Goal: Task Accomplishment & Management: Complete application form

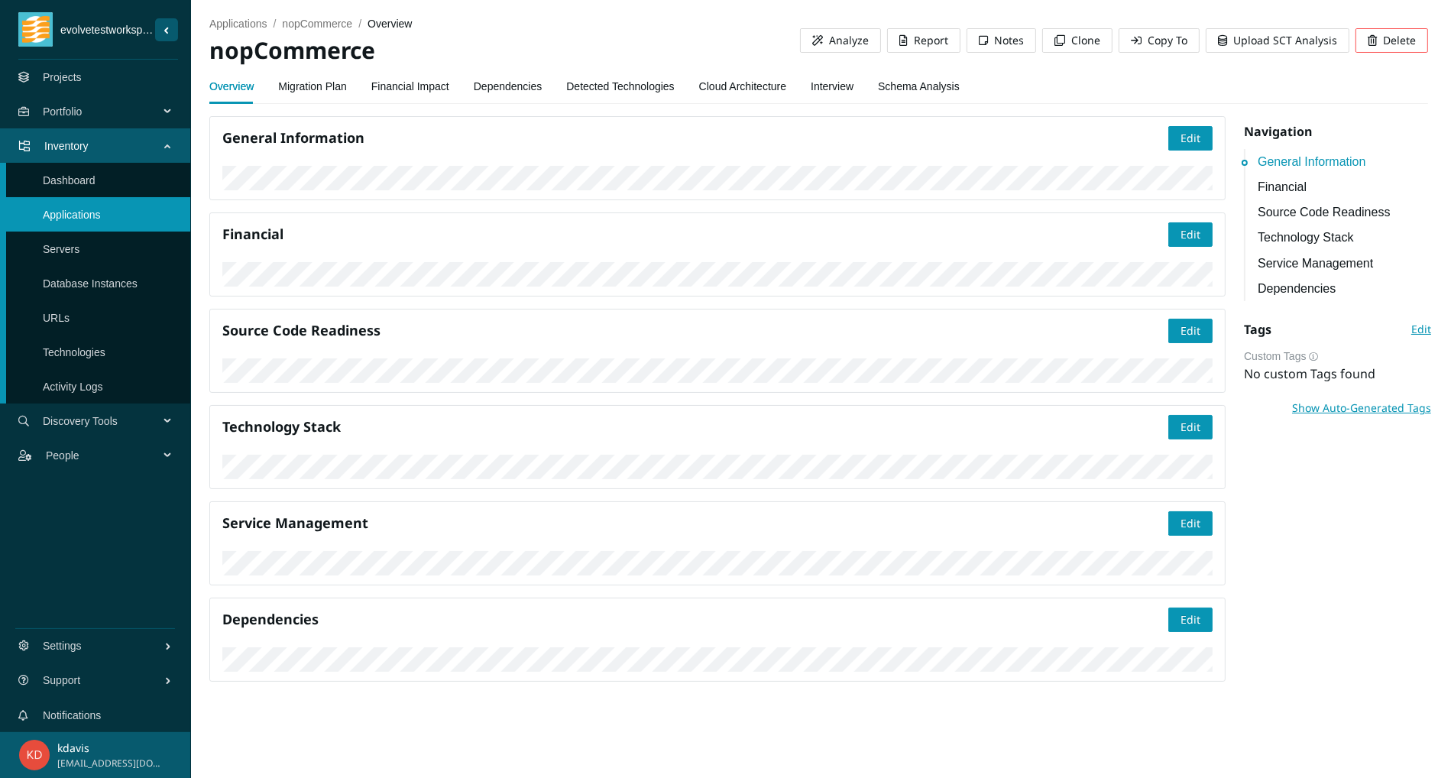
click at [832, 96] on link "Interview" at bounding box center [832, 86] width 43 height 31
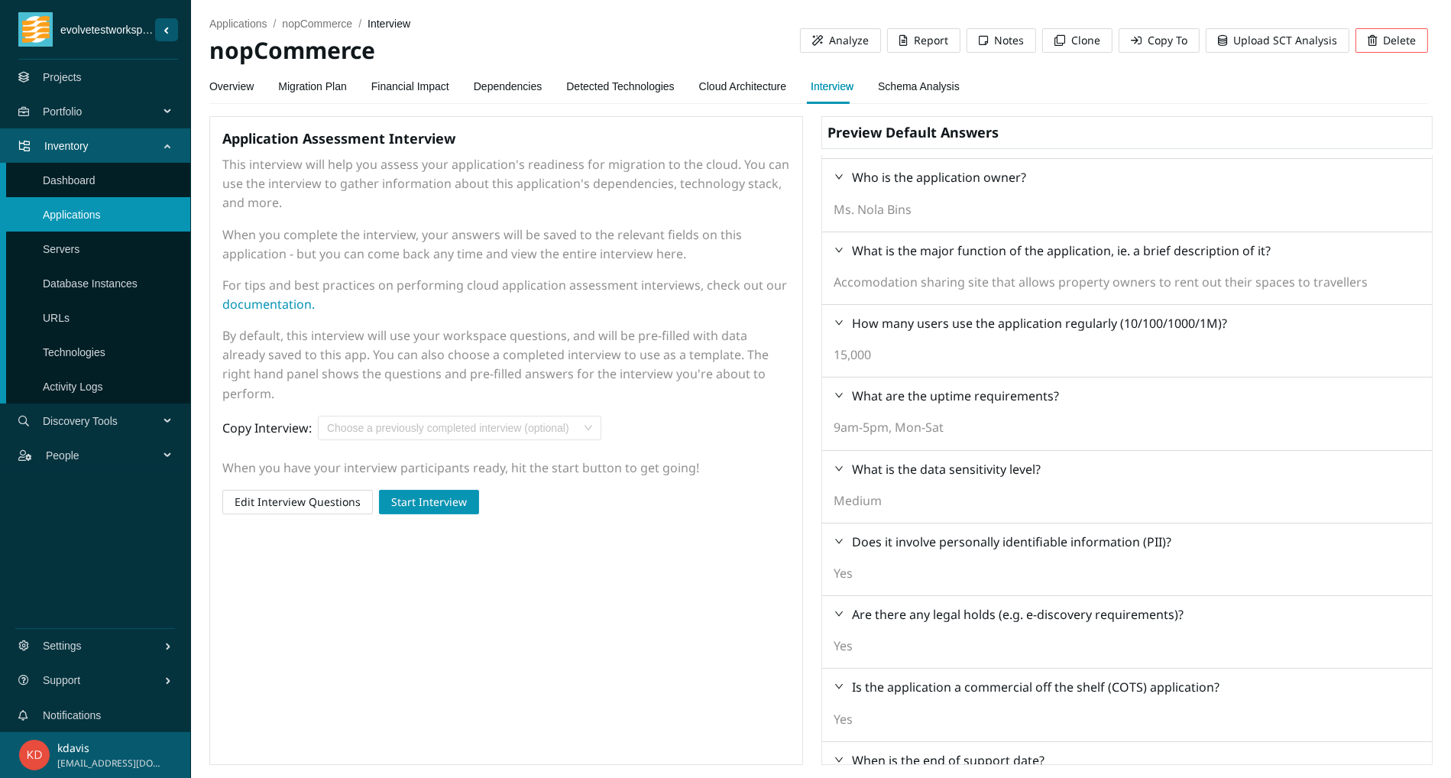
scroll to position [67, 0]
click at [601, 440] on div "Choose a previously completed interview (optional)" at bounding box center [460, 428] width 284 height 24
drag, startPoint x: 501, startPoint y: 624, endPoint x: 439, endPoint y: 568, distance: 83.3
click at [499, 624] on div "Application Assessment Interview This interview will help you assess your appli…" at bounding box center [506, 440] width 594 height 649
click at [446, 510] on span "Start Interview" at bounding box center [429, 502] width 76 height 17
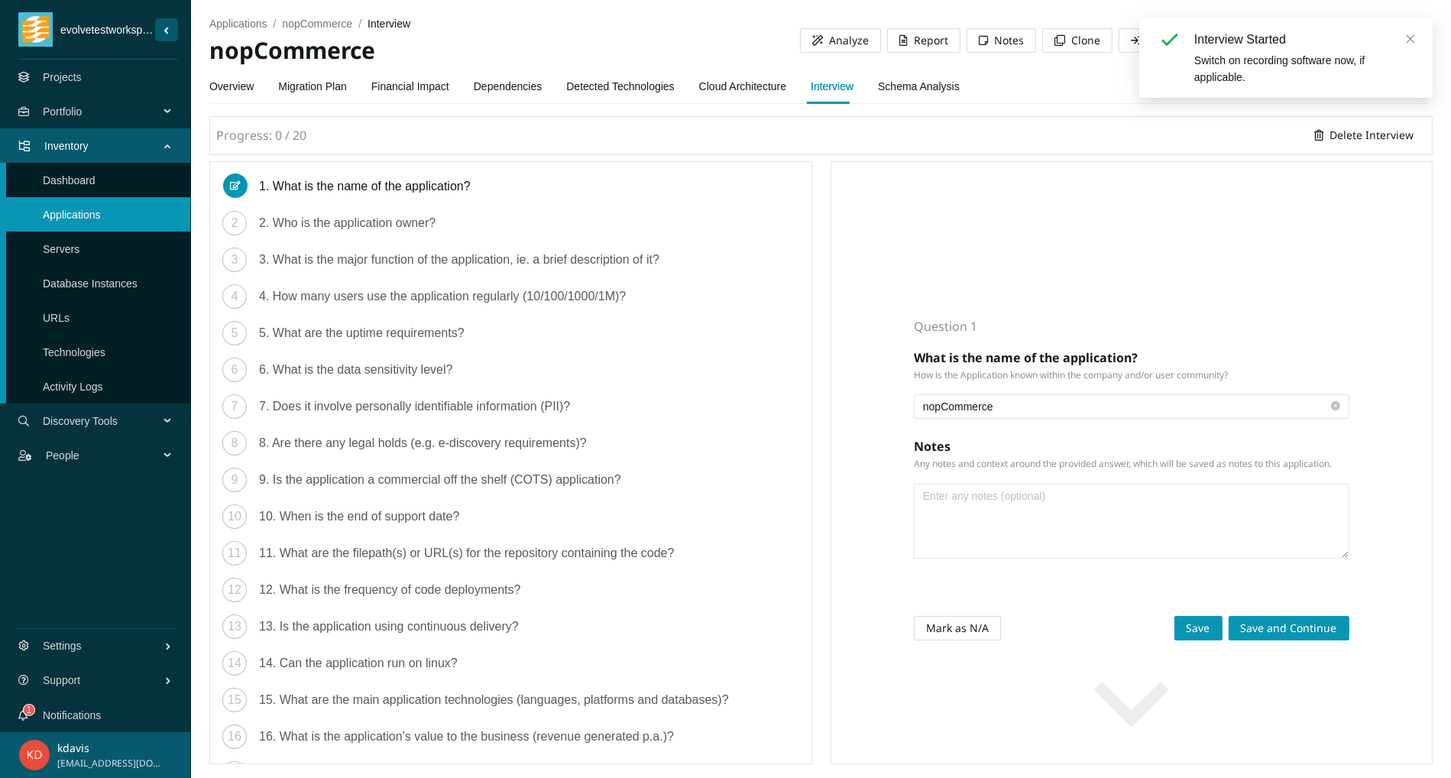
scroll to position [5, 0]
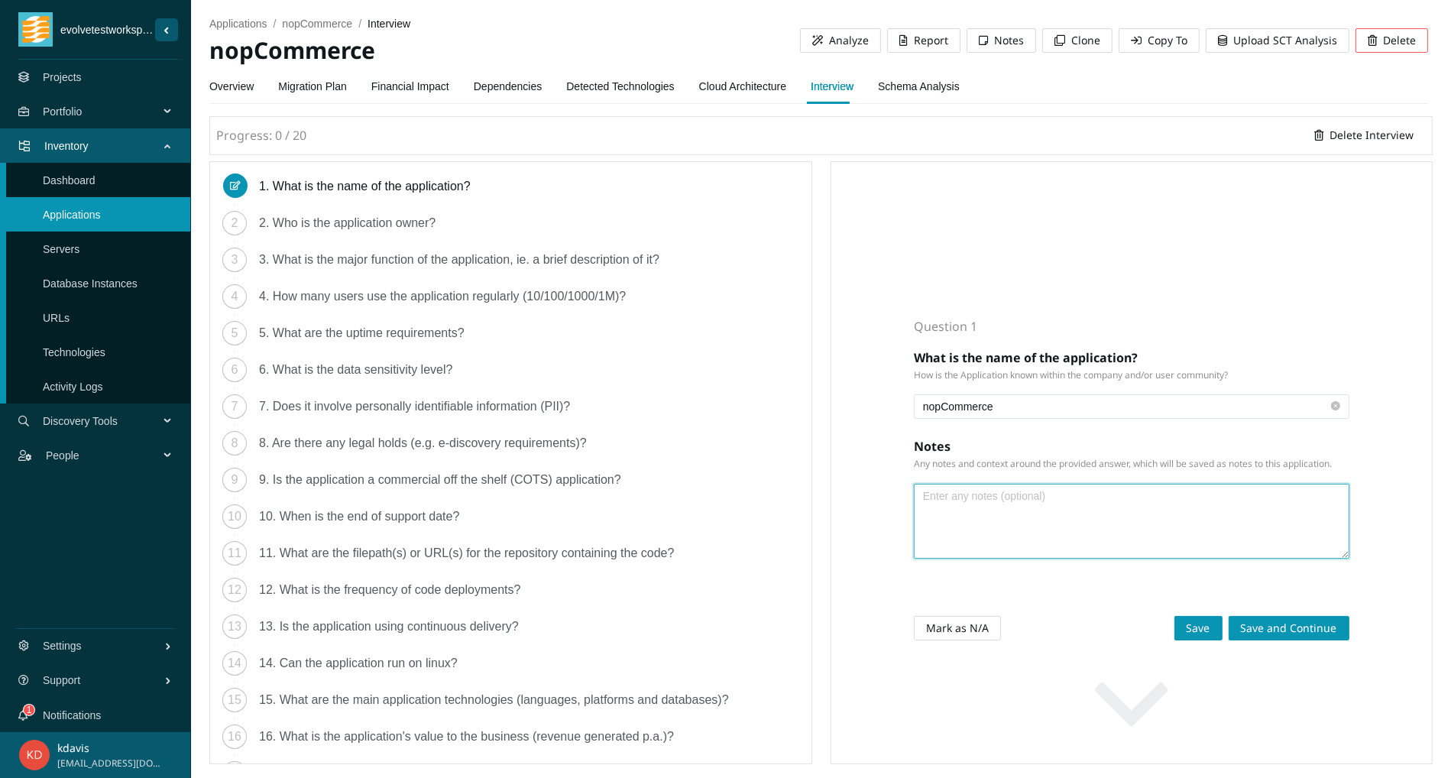
click at [1177, 537] on textarea at bounding box center [1132, 520] width 434 height 73
click at [1221, 522] on textarea at bounding box center [1132, 520] width 434 height 73
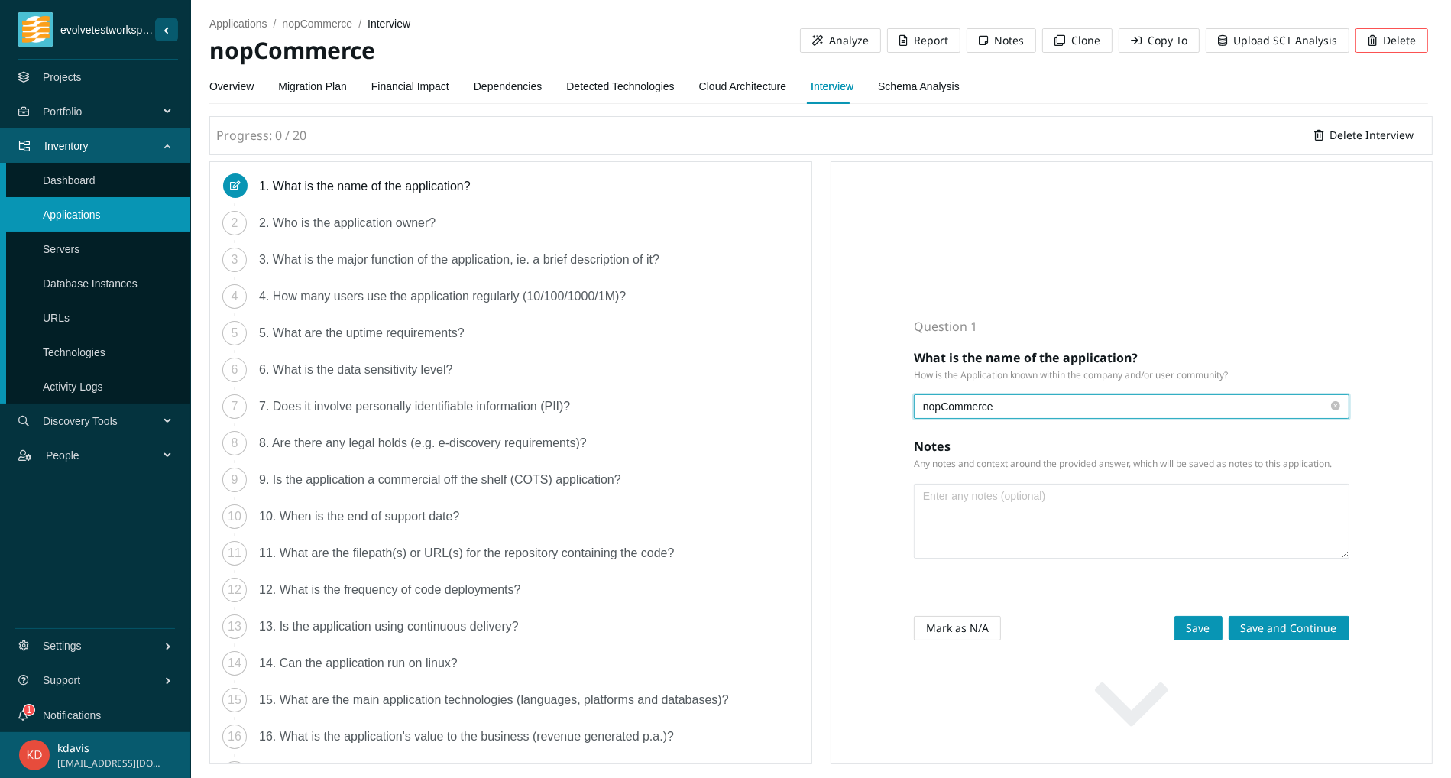
click at [1042, 398] on input "nopCommerce" at bounding box center [1125, 406] width 405 height 17
click at [1047, 398] on input "nopCommerced" at bounding box center [1125, 406] width 405 height 17
type input "nopCommerced"
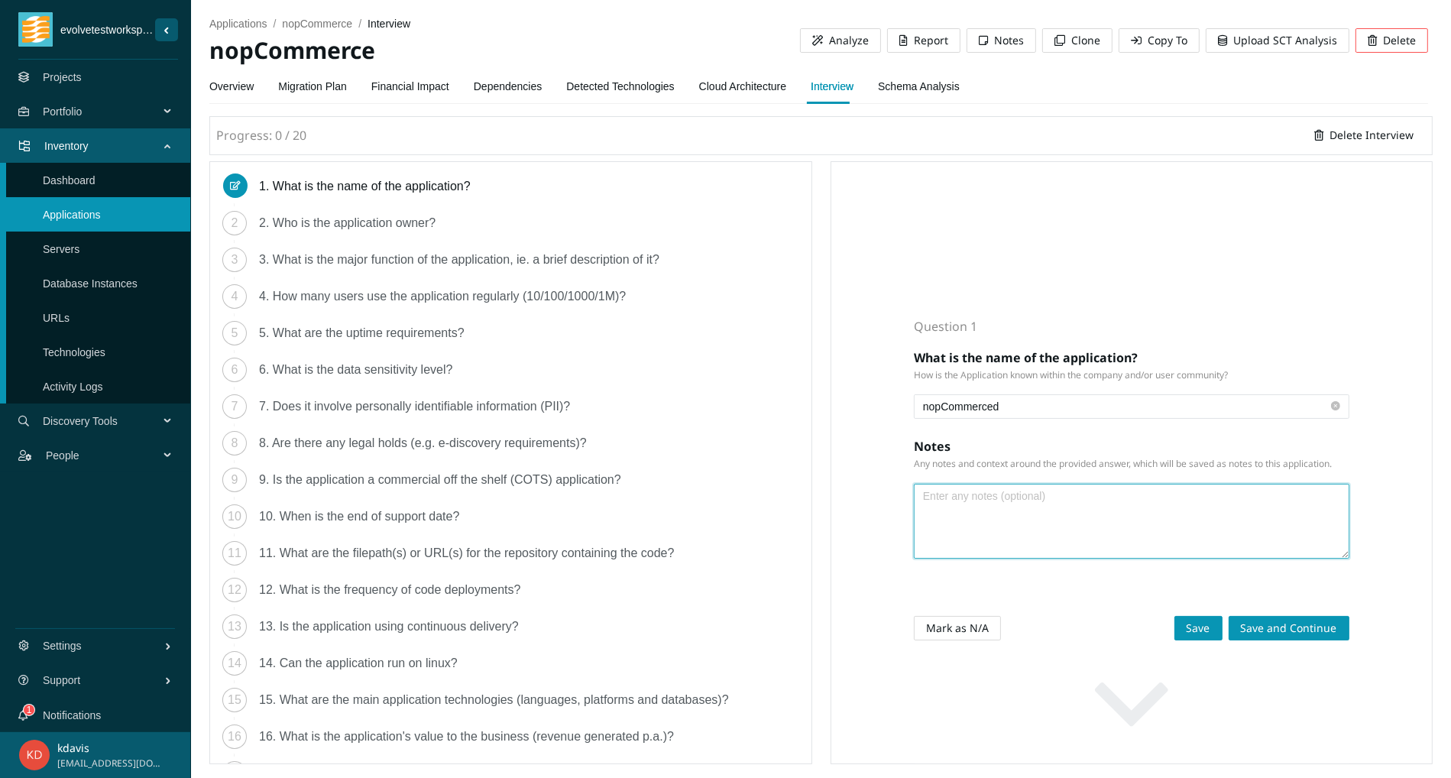
click at [1017, 523] on textarea at bounding box center [1132, 520] width 434 height 73
click at [1197, 549] on textarea at bounding box center [1132, 520] width 434 height 73
type textarea "f"
type textarea "s"
type textarea "N"
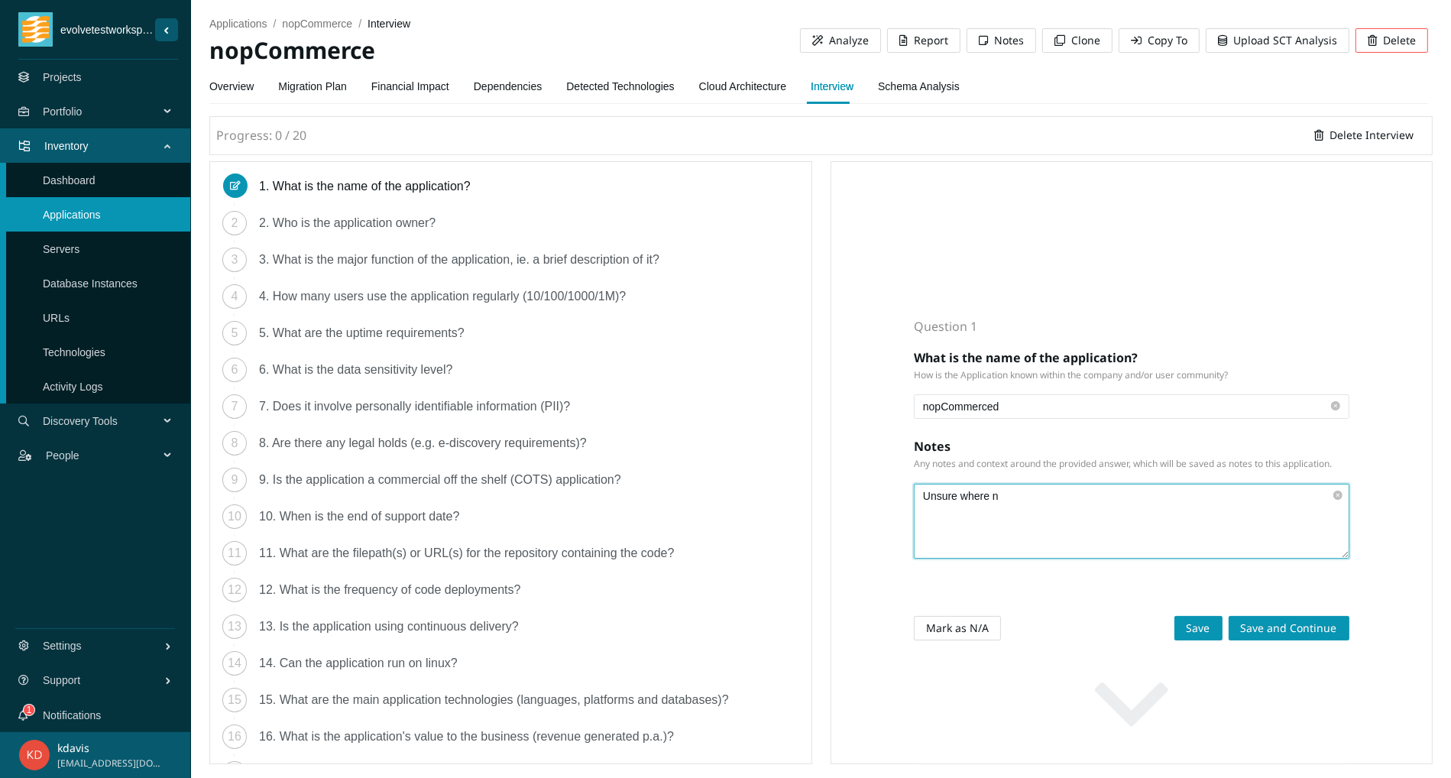
click at [1160, 509] on textarea "Unsure where n" at bounding box center [1132, 520] width 434 height 73
click at [1034, 540] on textarea "Unsure where n" at bounding box center [1132, 520] width 434 height 73
click at [1120, 530] on textarea "Unsure where n" at bounding box center [1132, 520] width 434 height 73
drag, startPoint x: 1032, startPoint y: 518, endPoint x: 885, endPoint y: 511, distance: 146.9
click at [915, 511] on textarea "Unsure where nop" at bounding box center [1132, 520] width 434 height 73
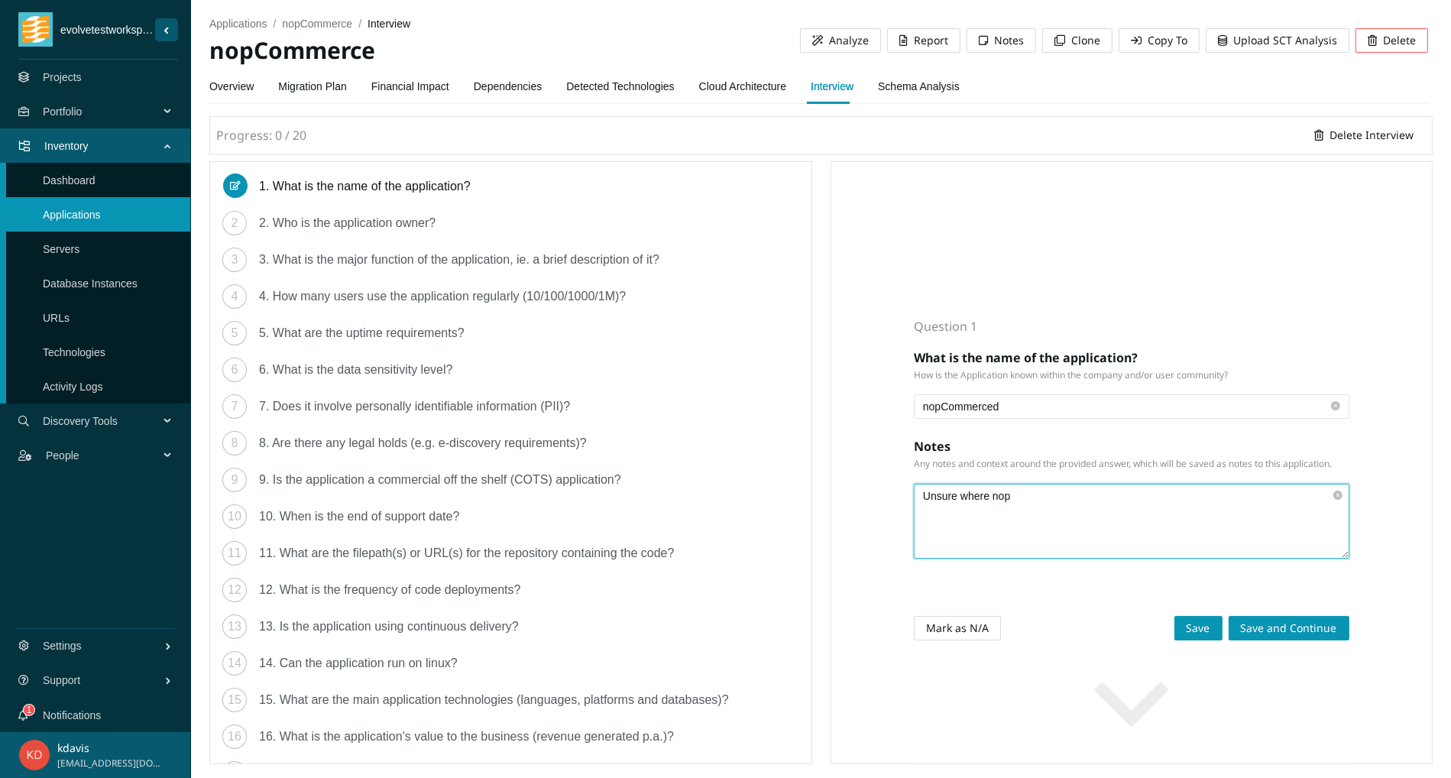
paste textarea "its founder, Andrei Mazulnitsyn, who created the open-source platform in 2008. …"
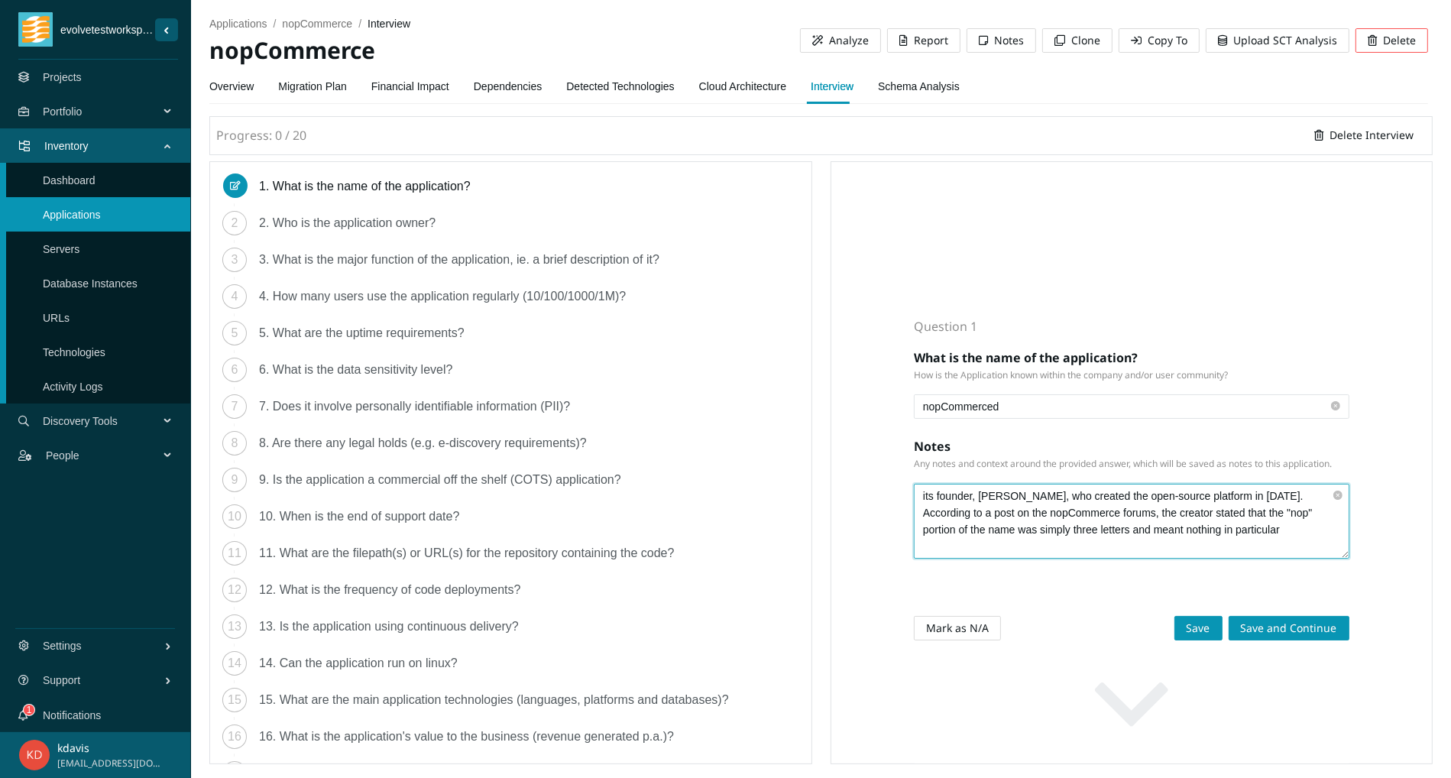
click at [920, 511] on textarea "its founder, Andrei Mazulnitsyn, who created the open-source platform in 2008. …" at bounding box center [1132, 520] width 434 height 73
drag, startPoint x: 1256, startPoint y: 514, endPoint x: 958, endPoint y: 551, distance: 300.3
click at [958, 551] on textarea "nopCommerce got its name from its founder, Andrei Mazulnitsyn, who created the …" at bounding box center [1132, 520] width 434 height 73
click at [1333, 530] on textarea "nopCommerce got its name from its founder, Andrei Mazulnitsyn, who stated that …" at bounding box center [1132, 520] width 434 height 73
type textarea "nopCommerce got its name from its founder, Andrei Mazulnitsyn, who stated that …"
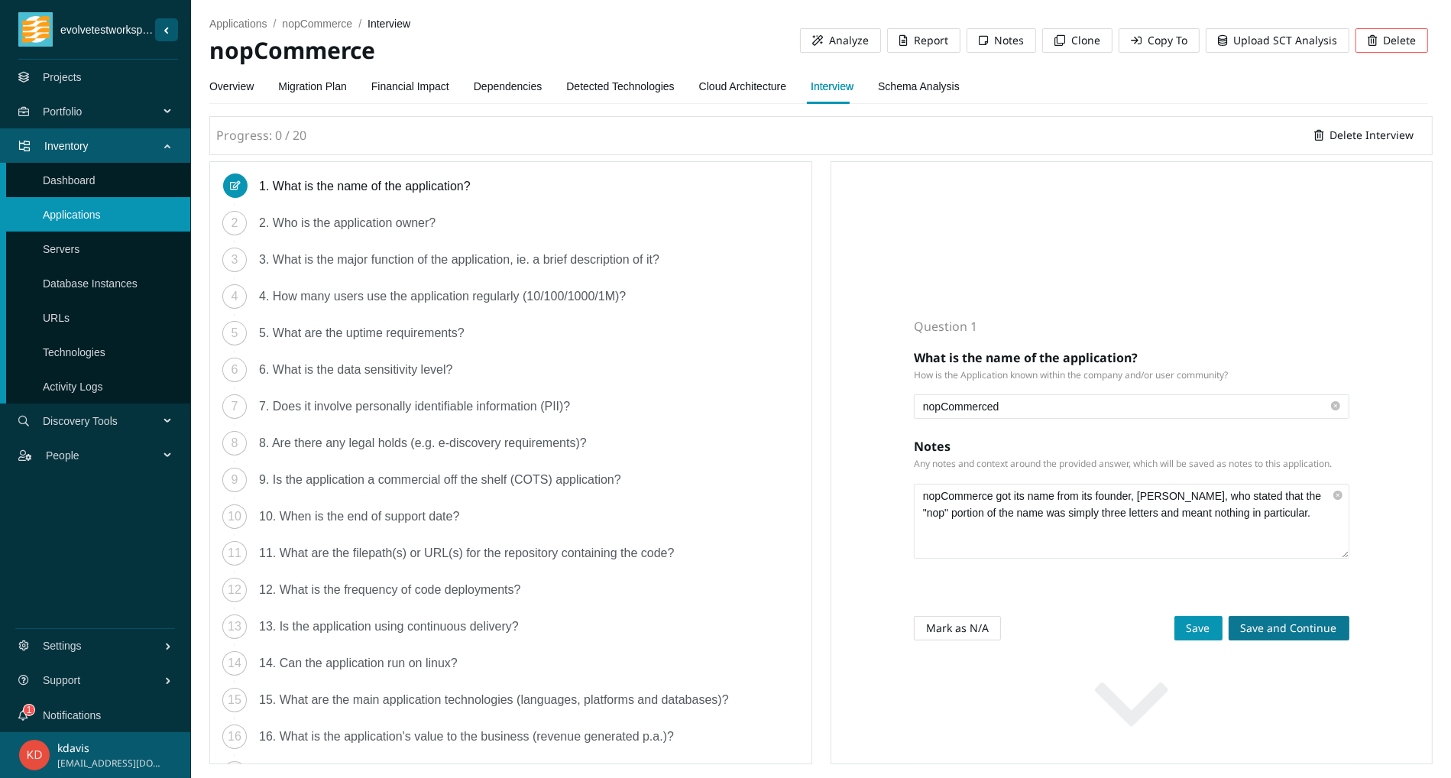
click at [1283, 625] on span "Save and Continue" at bounding box center [1289, 628] width 96 height 17
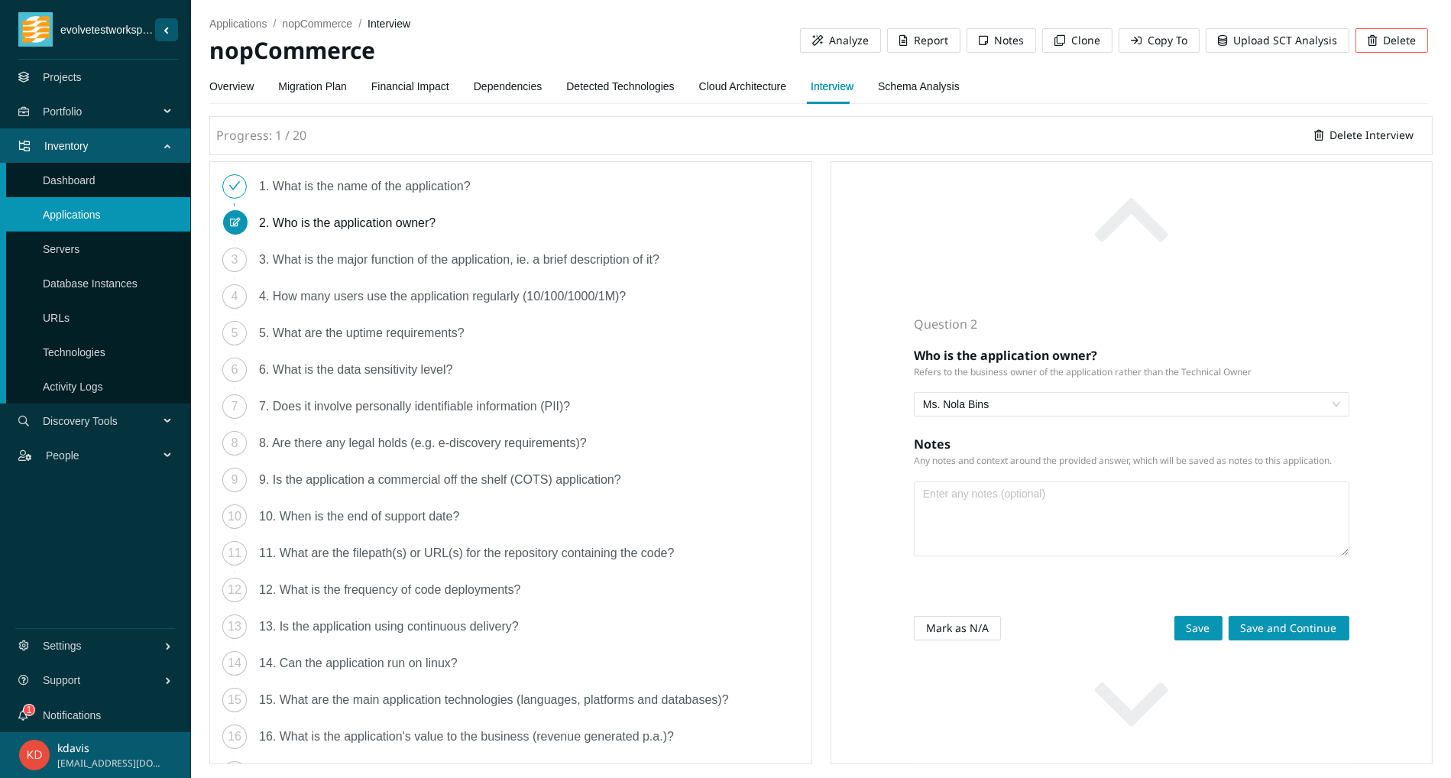
click at [1026, 520] on textarea at bounding box center [1132, 518] width 434 height 73
paste textarea "its founder, Andrei Mazulnitsyn, who created the open-source platform in 2008. …"
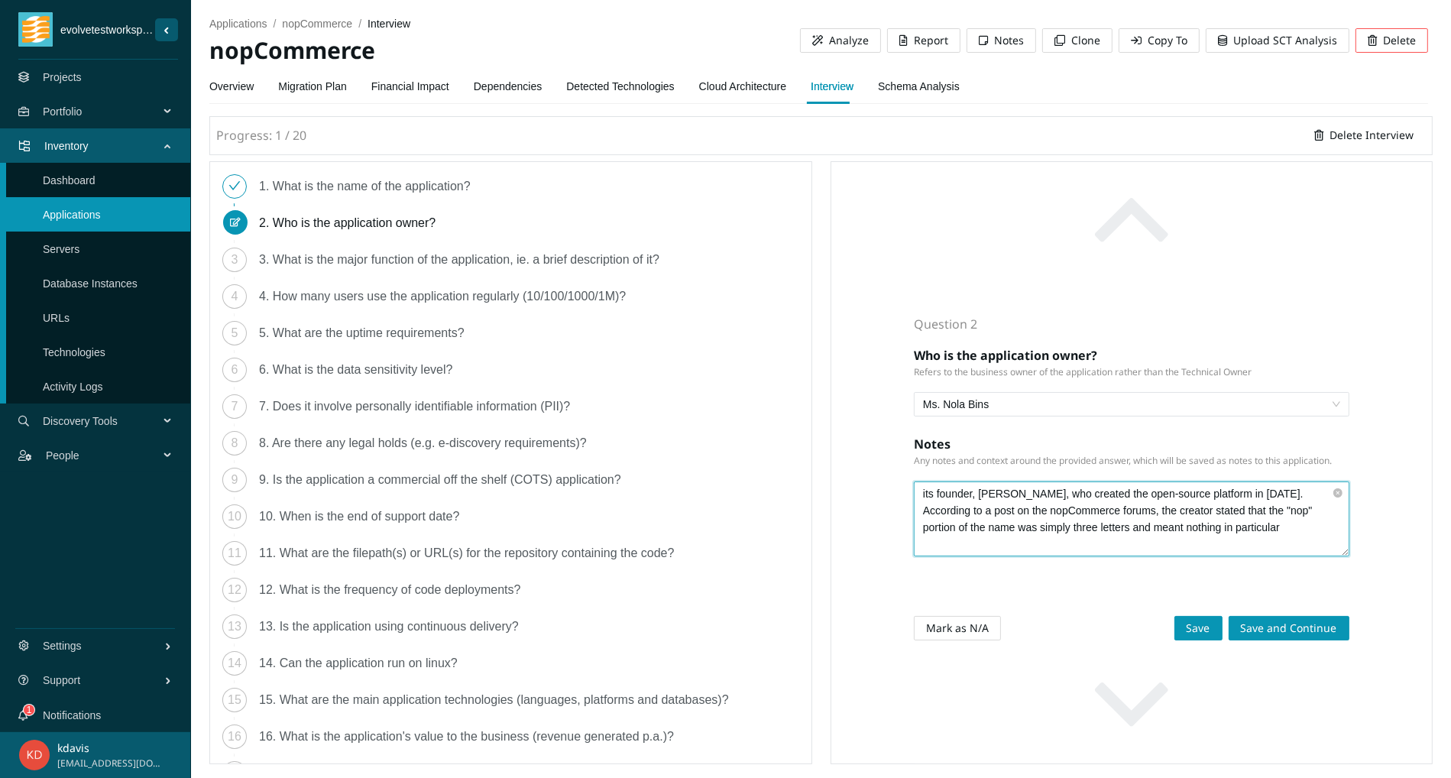
drag, startPoint x: 977, startPoint y: 513, endPoint x: 1068, endPoint y: 507, distance: 90.4
click at [1068, 507] on textarea "its founder, Andrei Mazulnitsyn, who created the open-source platform in 2008. …" at bounding box center [1132, 518] width 434 height 73
type textarea "its founder, , who created the open-source platform in 2008. According to a pos…"
drag, startPoint x: 1150, startPoint y: 547, endPoint x: 812, endPoint y: 494, distance: 342.0
click at [915, 500] on textarea "its founder, , who created the open-source platform in 2008. According to a pos…" at bounding box center [1132, 518] width 434 height 73
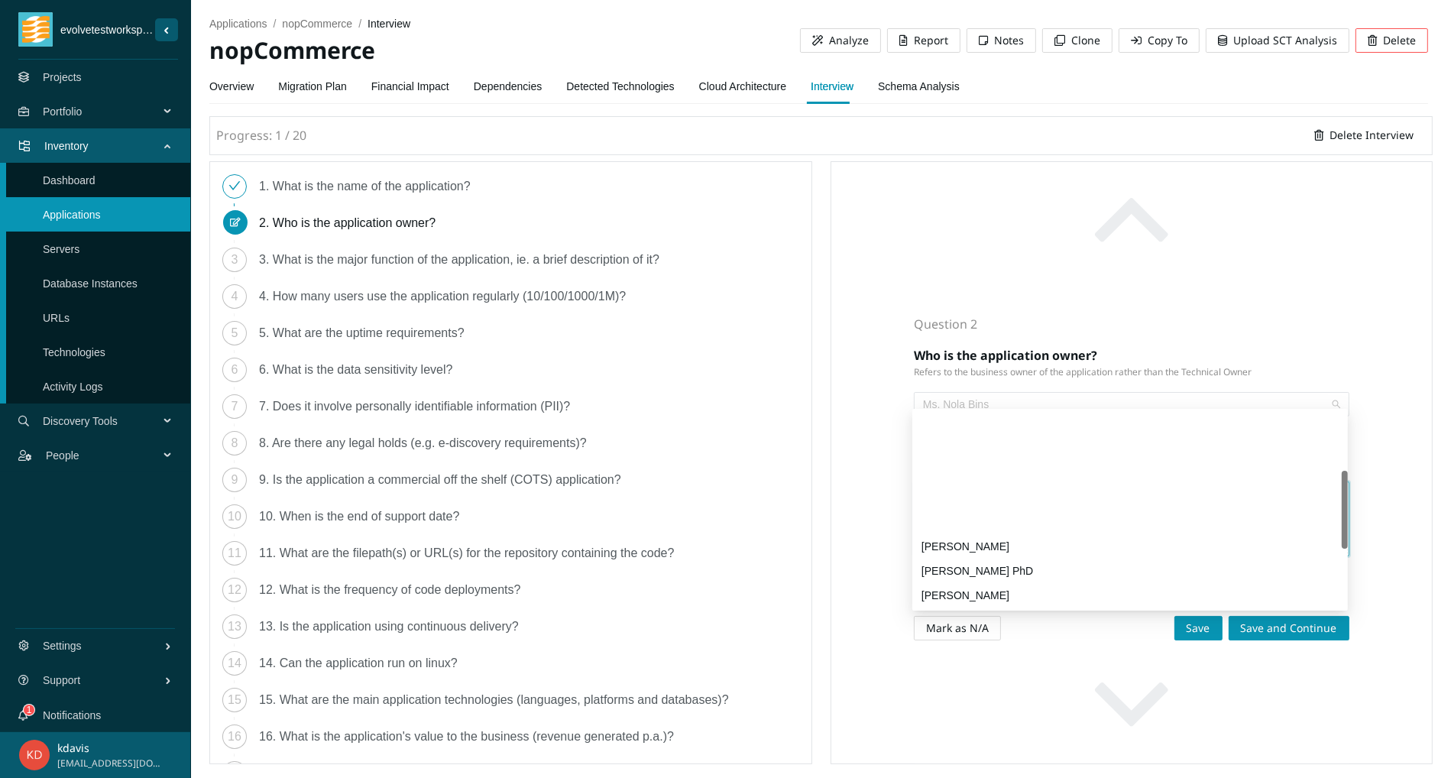
scroll to position [147, 0]
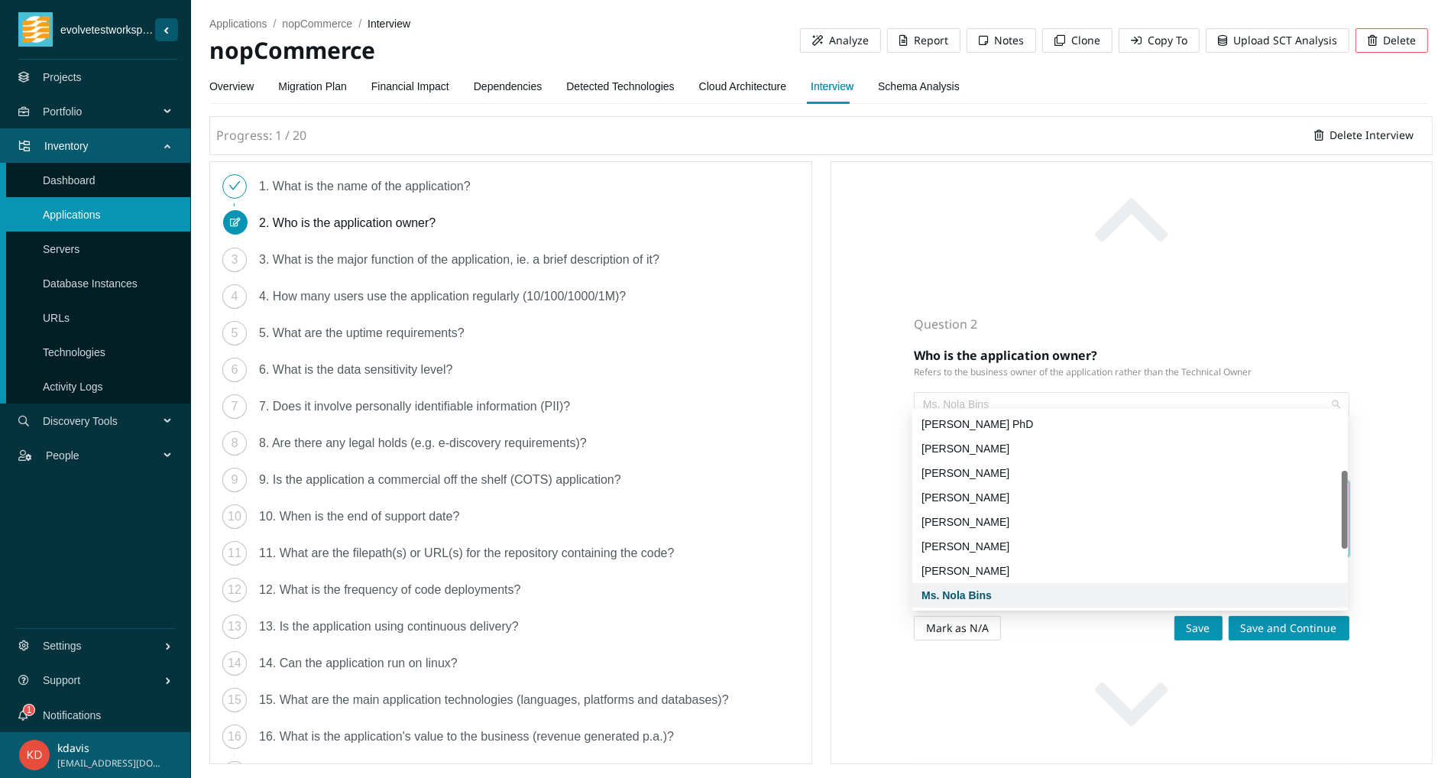
drag, startPoint x: 1041, startPoint y: 399, endPoint x: 881, endPoint y: 387, distance: 160.2
click at [880, 388] on div "Question 2 Who is the application owner? Refers to the business owner of the ap…" at bounding box center [1132, 462] width 603 height 603
click at [994, 393] on span "Ms. Nola Bins" at bounding box center [1131, 404] width 417 height 23
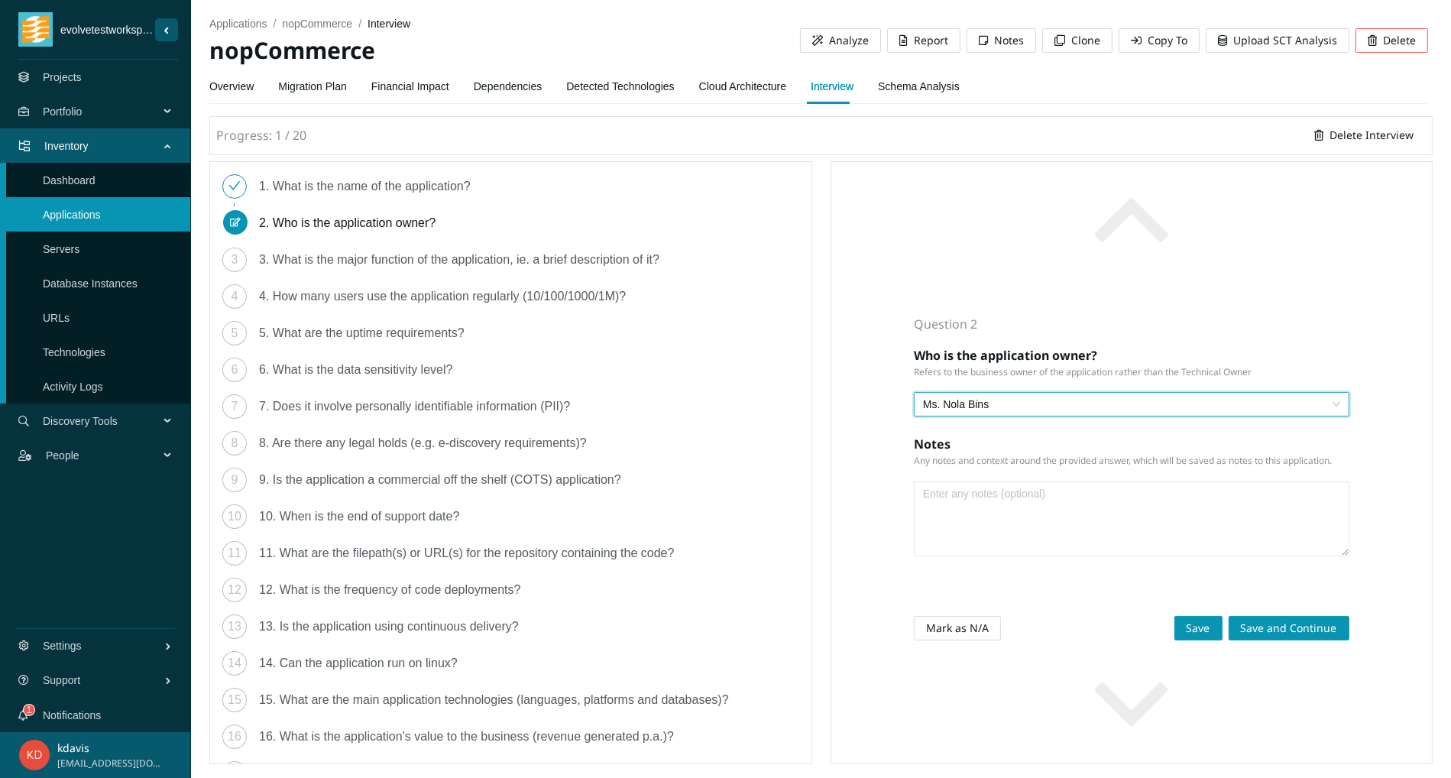
paste input "Andrei Mazulnitsyn"
type input "Andrei Mazulnitsyn"
click at [995, 428] on div "Create: Andrei Mazulnitsyn" at bounding box center [1130, 424] width 417 height 17
click at [1256, 618] on button "Save and Continue" at bounding box center [1289, 628] width 121 height 24
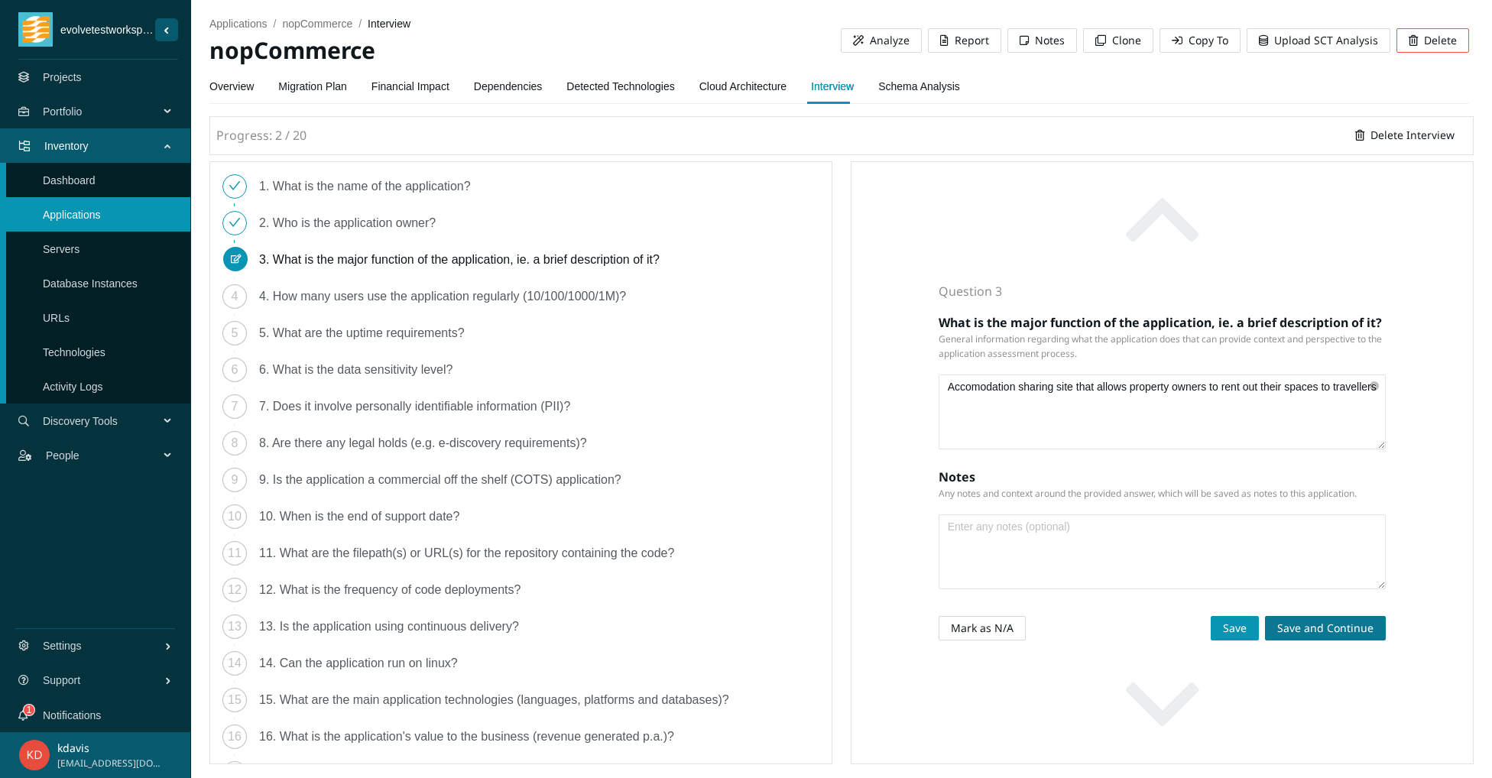
scroll to position [59, 0]
click at [1300, 630] on span "Save and Continue" at bounding box center [1325, 628] width 96 height 17
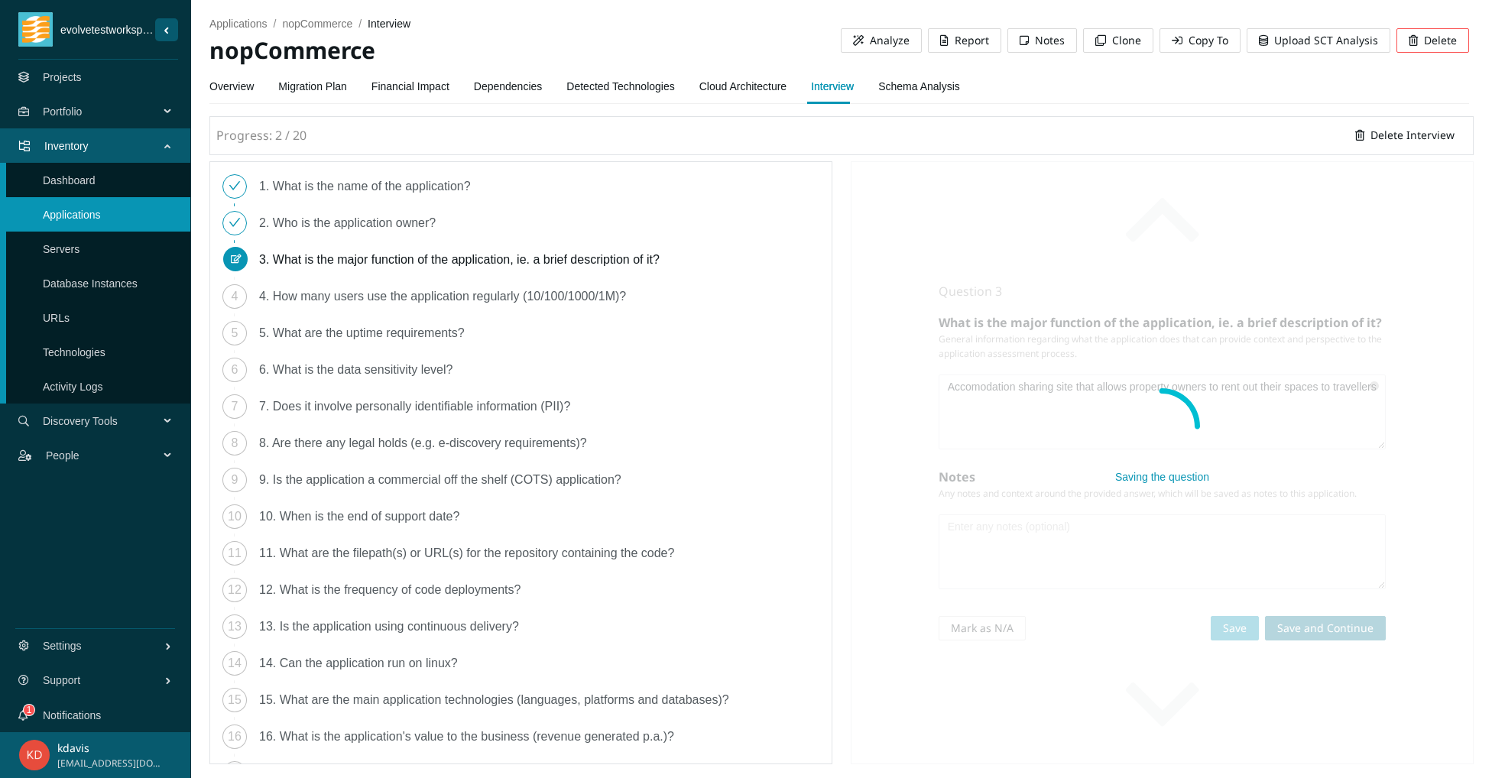
scroll to position [0, 0]
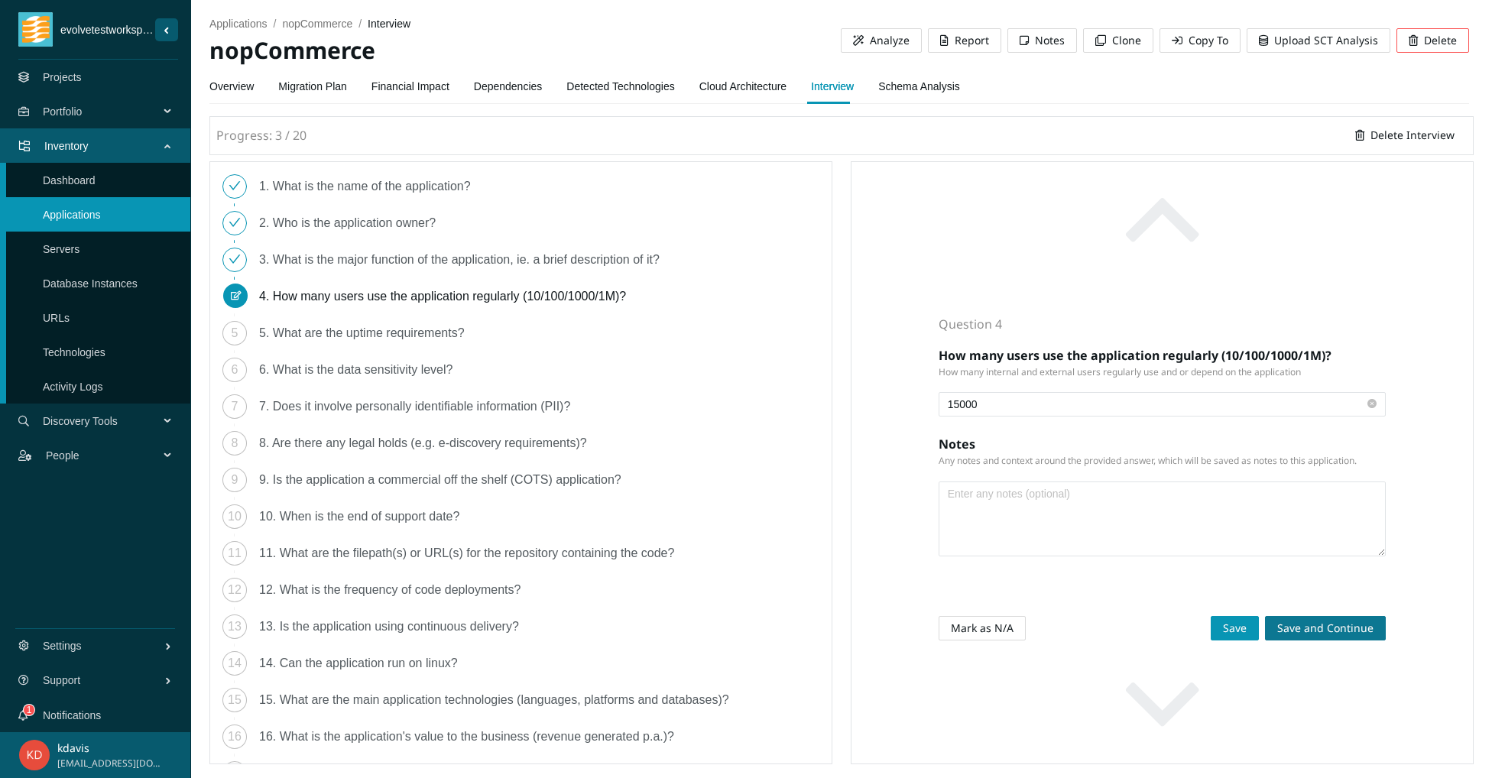
click at [1303, 628] on span "Save and Continue" at bounding box center [1325, 628] width 96 height 17
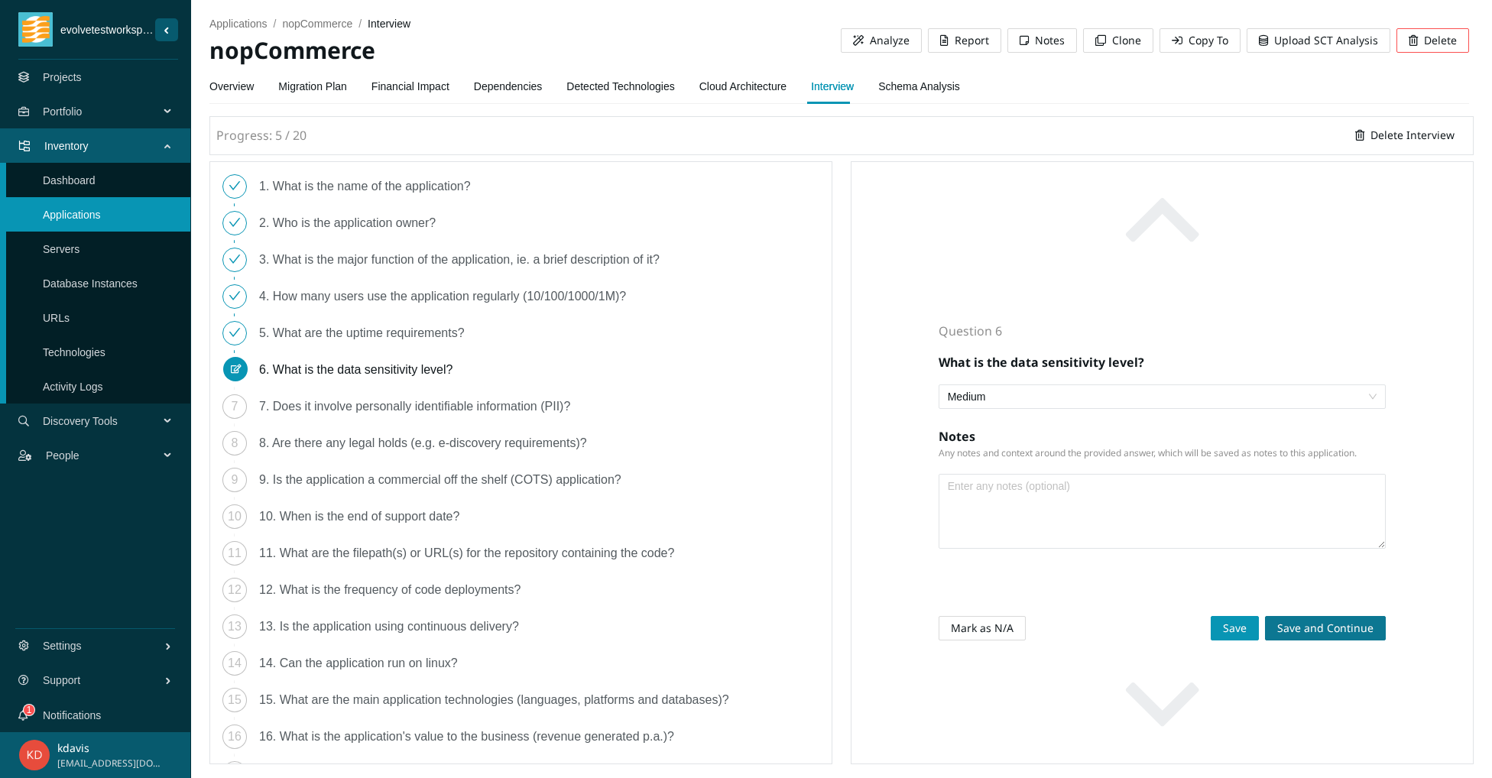
click at [1303, 628] on span "Save and Continue" at bounding box center [1325, 628] width 96 height 17
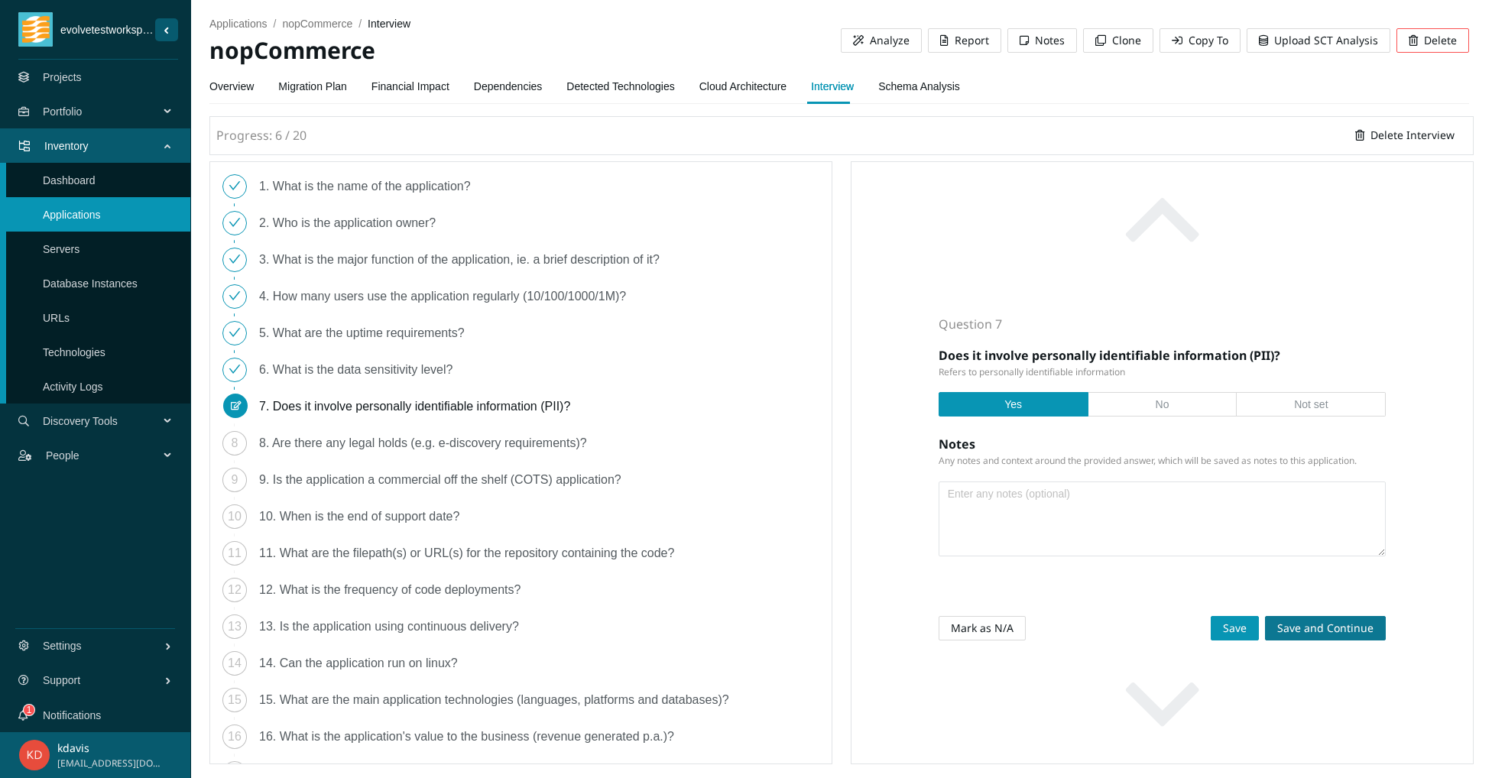
click at [1303, 628] on span "Save and Continue" at bounding box center [1325, 628] width 96 height 17
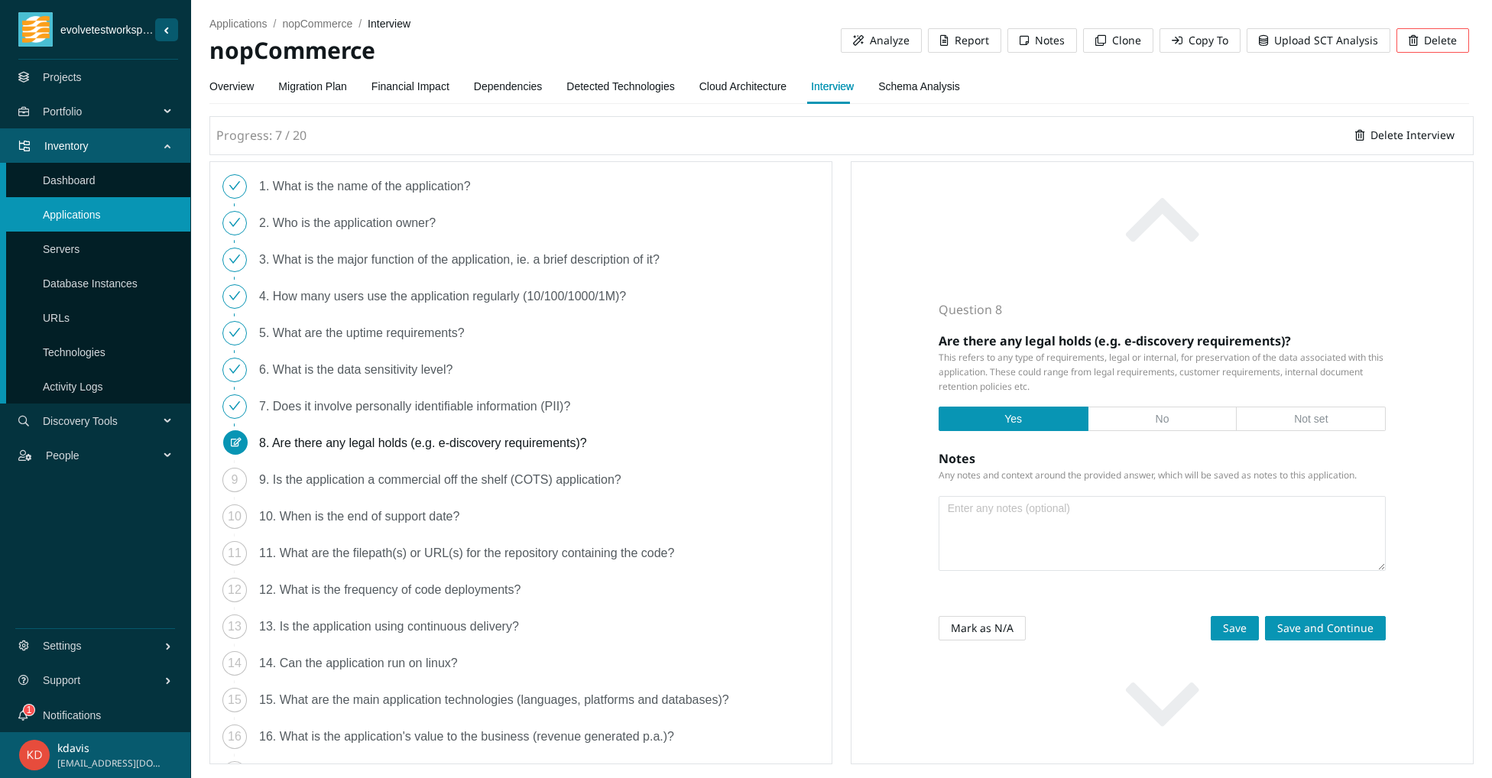
click at [1303, 628] on div "Question 8 Are there any legal holds (e.g. e-discovery requirements)? This refe…" at bounding box center [1162, 462] width 623 height 603
click at [1303, 628] on span "Save and Continue" at bounding box center [1325, 628] width 96 height 17
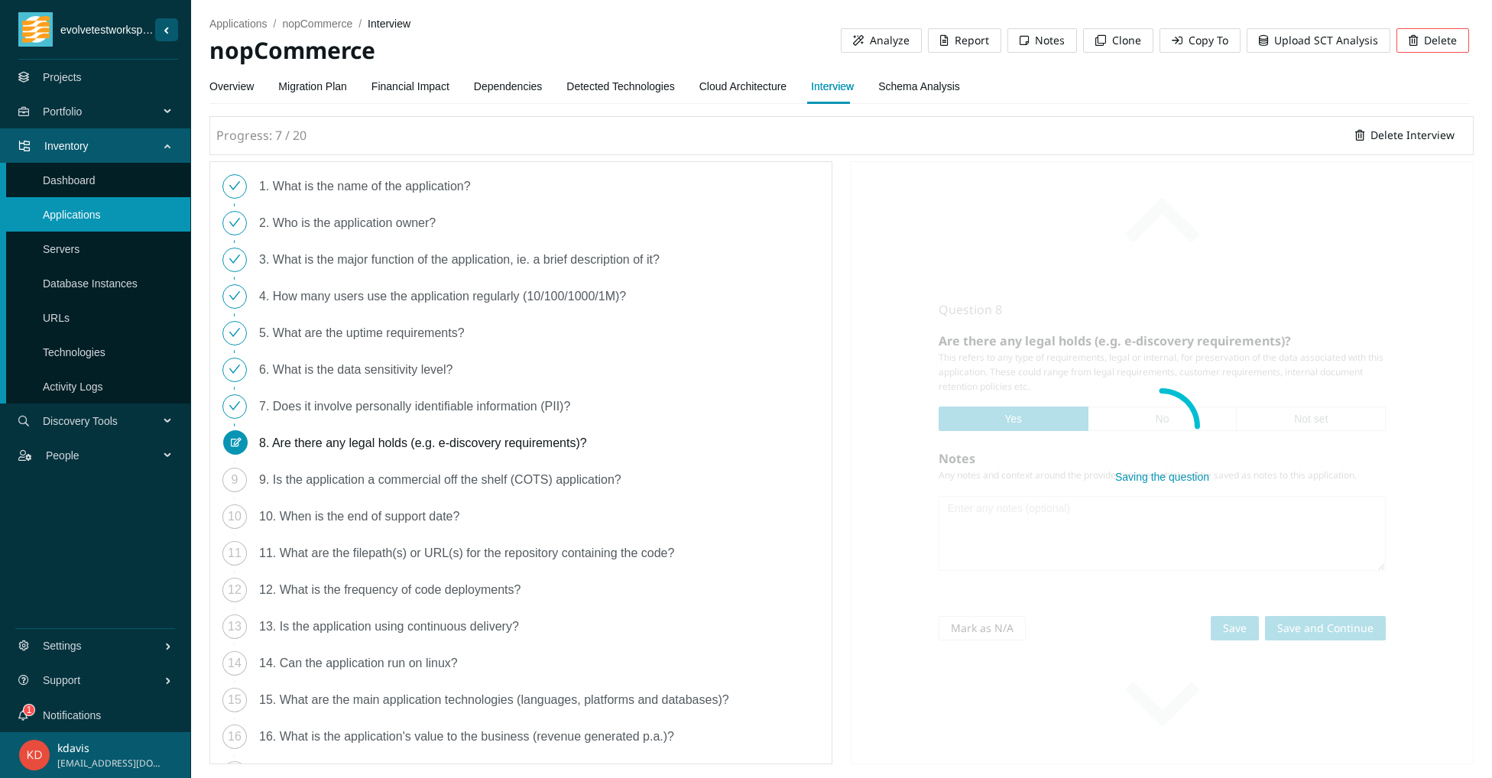
click at [1303, 628] on div "Question 8 Are there any legal holds (e.g. e-discovery requirements)? This refe…" at bounding box center [1162, 462] width 623 height 603
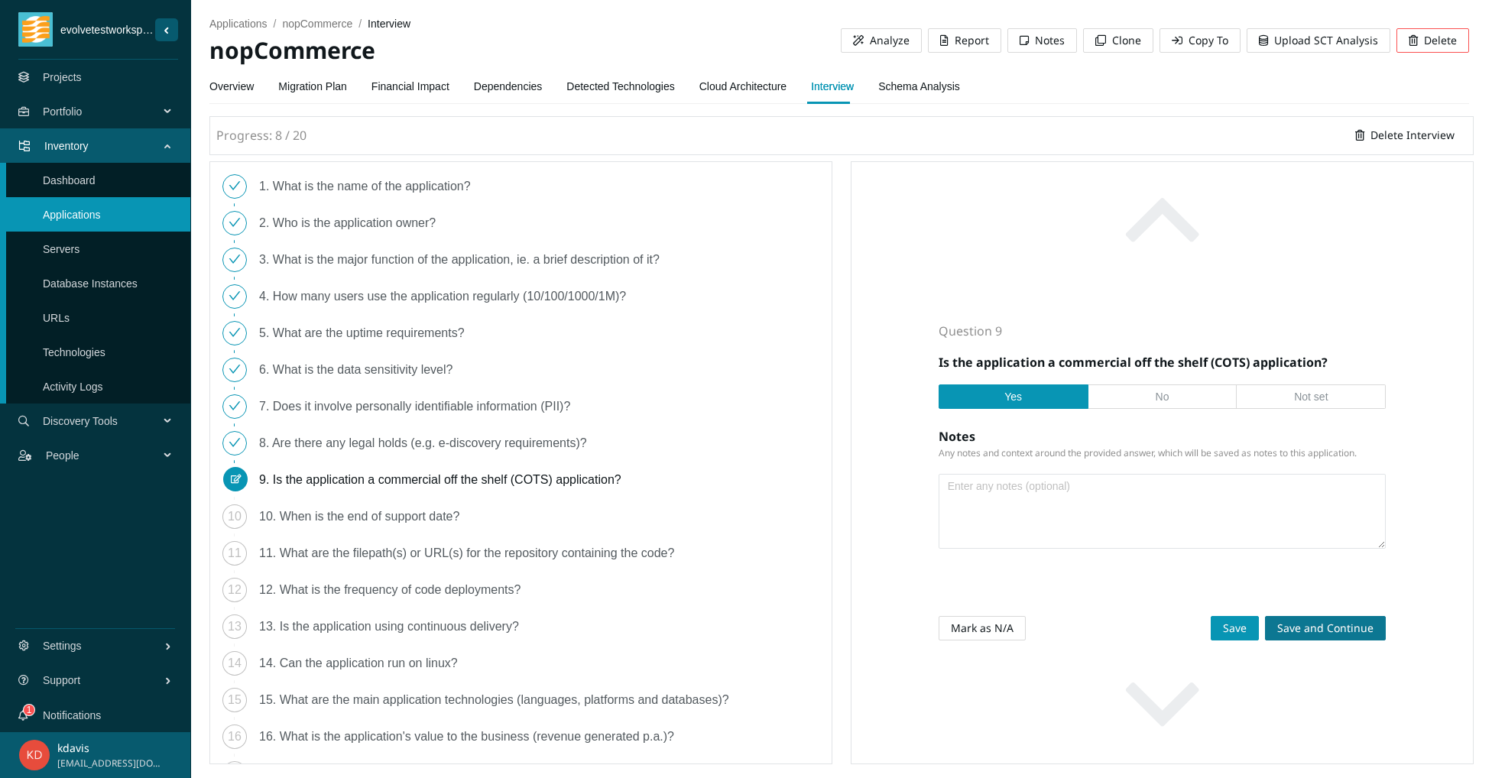
click at [1304, 628] on span "Save and Continue" at bounding box center [1325, 628] width 96 height 17
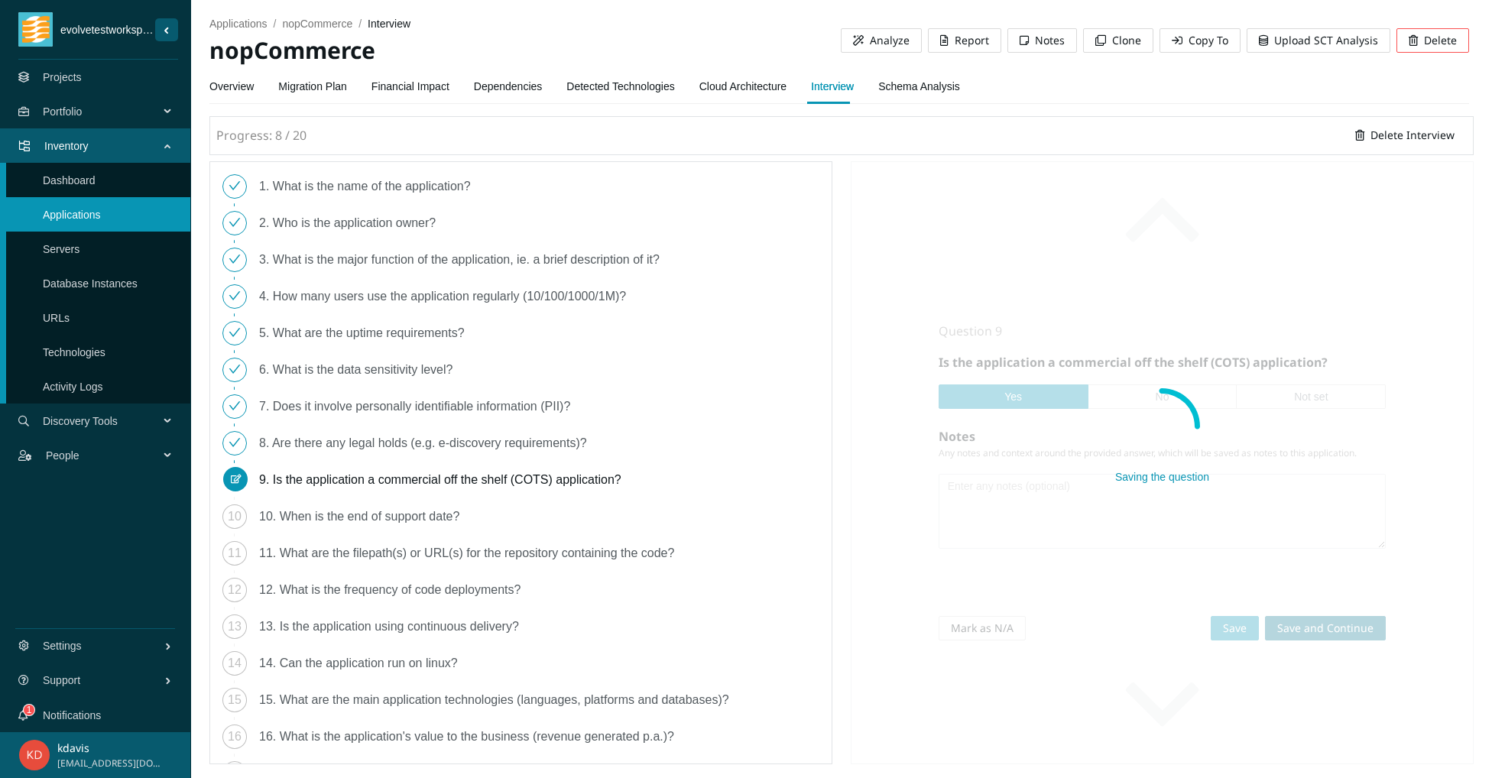
click at [1304, 628] on div "Question 9 Is the application a commercial off the shelf (COTS) application? Ye…" at bounding box center [1162, 462] width 623 height 603
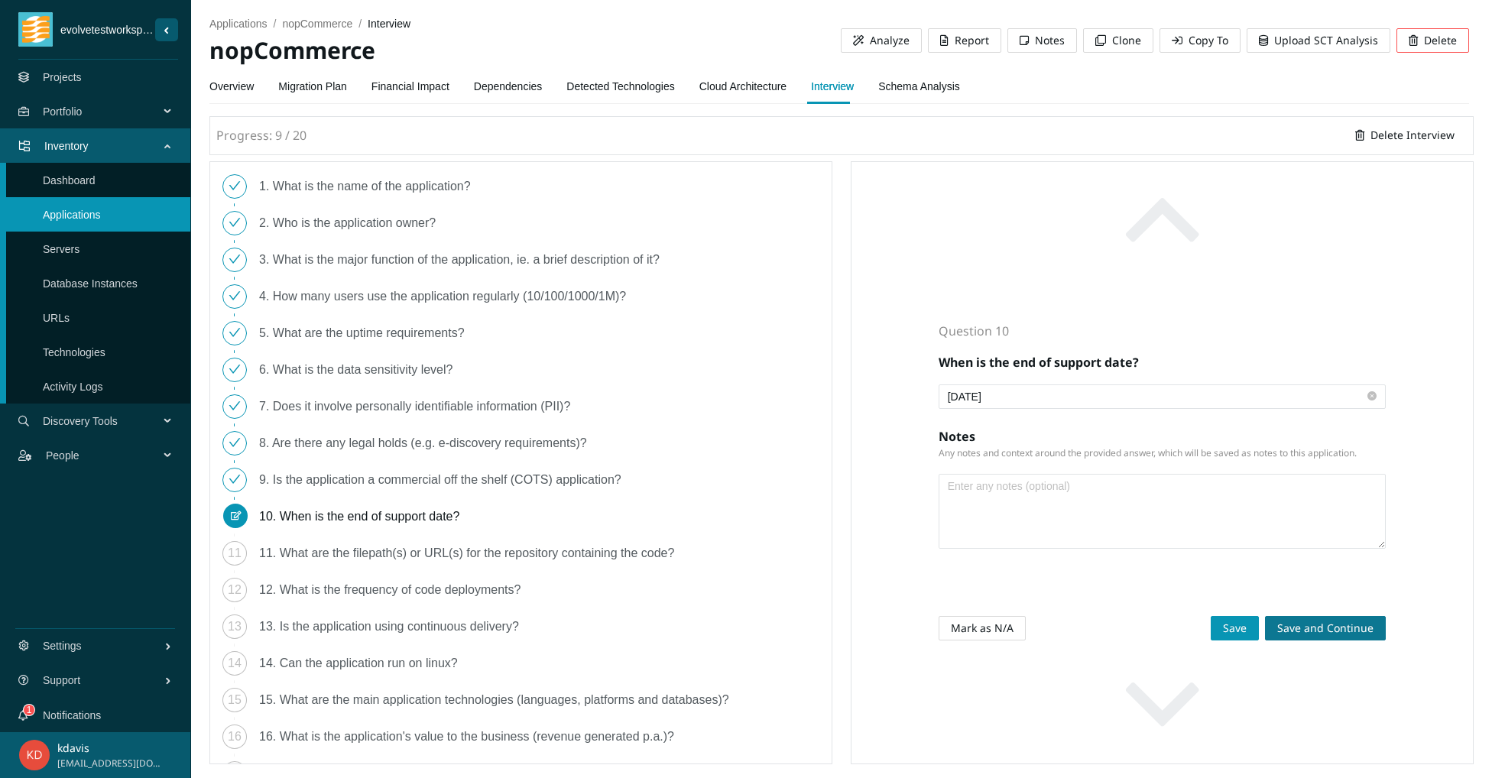
click at [1304, 628] on span "Save and Continue" at bounding box center [1325, 628] width 96 height 17
drag, startPoint x: 1304, startPoint y: 628, endPoint x: 1325, endPoint y: 626, distance: 21.5
click at [1304, 628] on div "Question 10 When is the end of support date? 2022-12-10 Notes Any notes and con…" at bounding box center [1162, 462] width 623 height 603
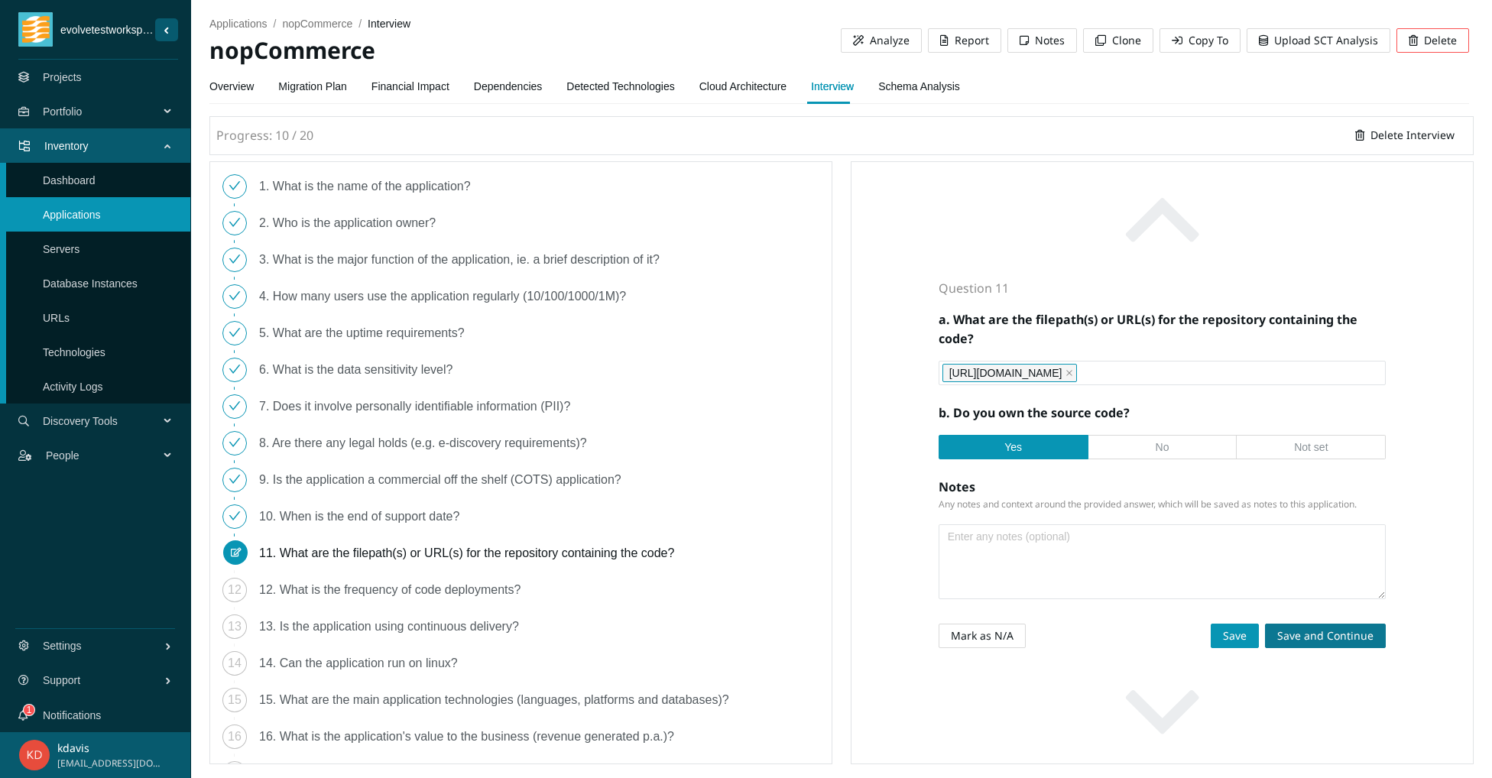
click at [1296, 644] on span "Save and Continue" at bounding box center [1325, 635] width 96 height 17
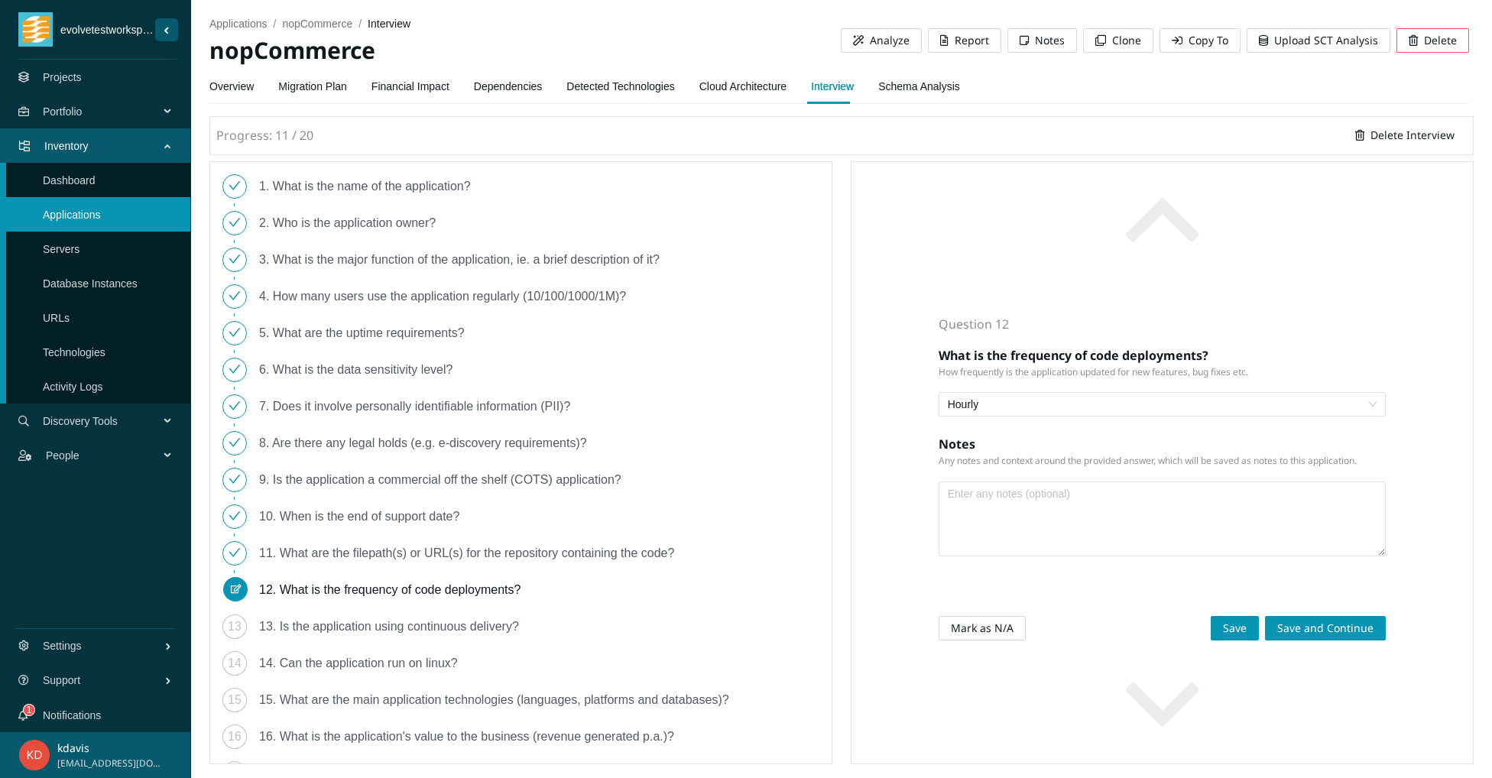
click at [1301, 686] on button "button" at bounding box center [1162, 705] width 448 height 117
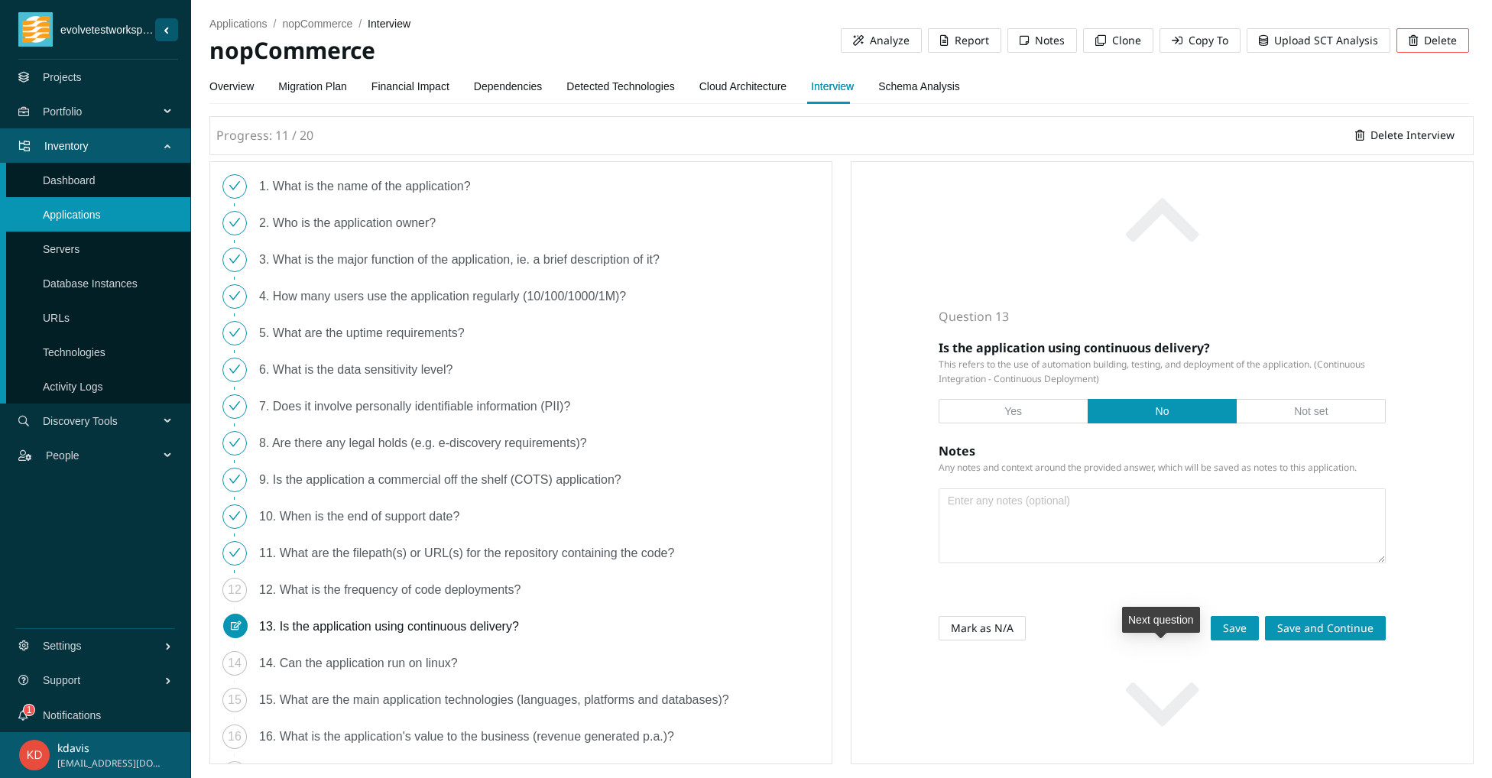
click at [1303, 682] on button "button" at bounding box center [1162, 705] width 448 height 117
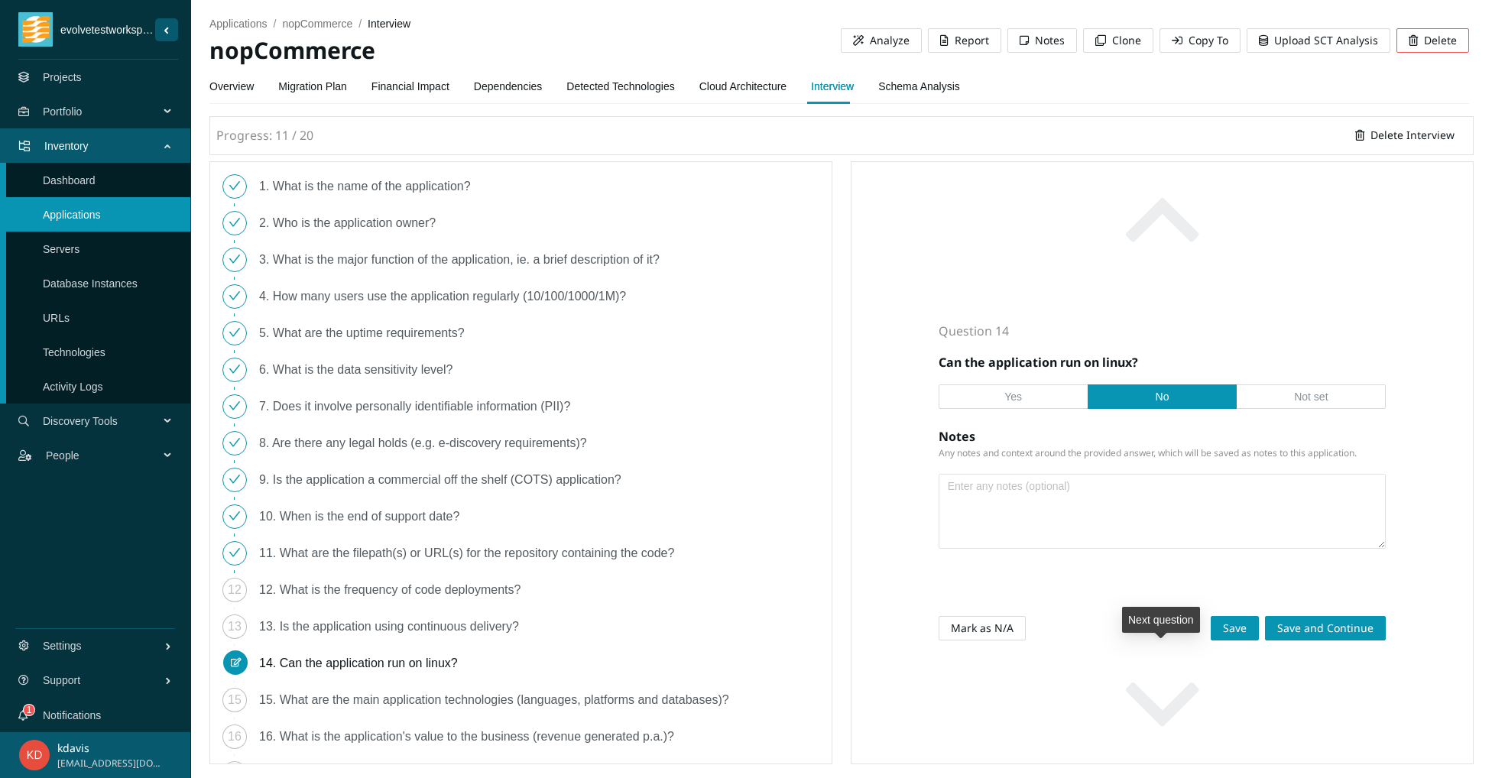
click at [1303, 680] on button "button" at bounding box center [1162, 705] width 448 height 117
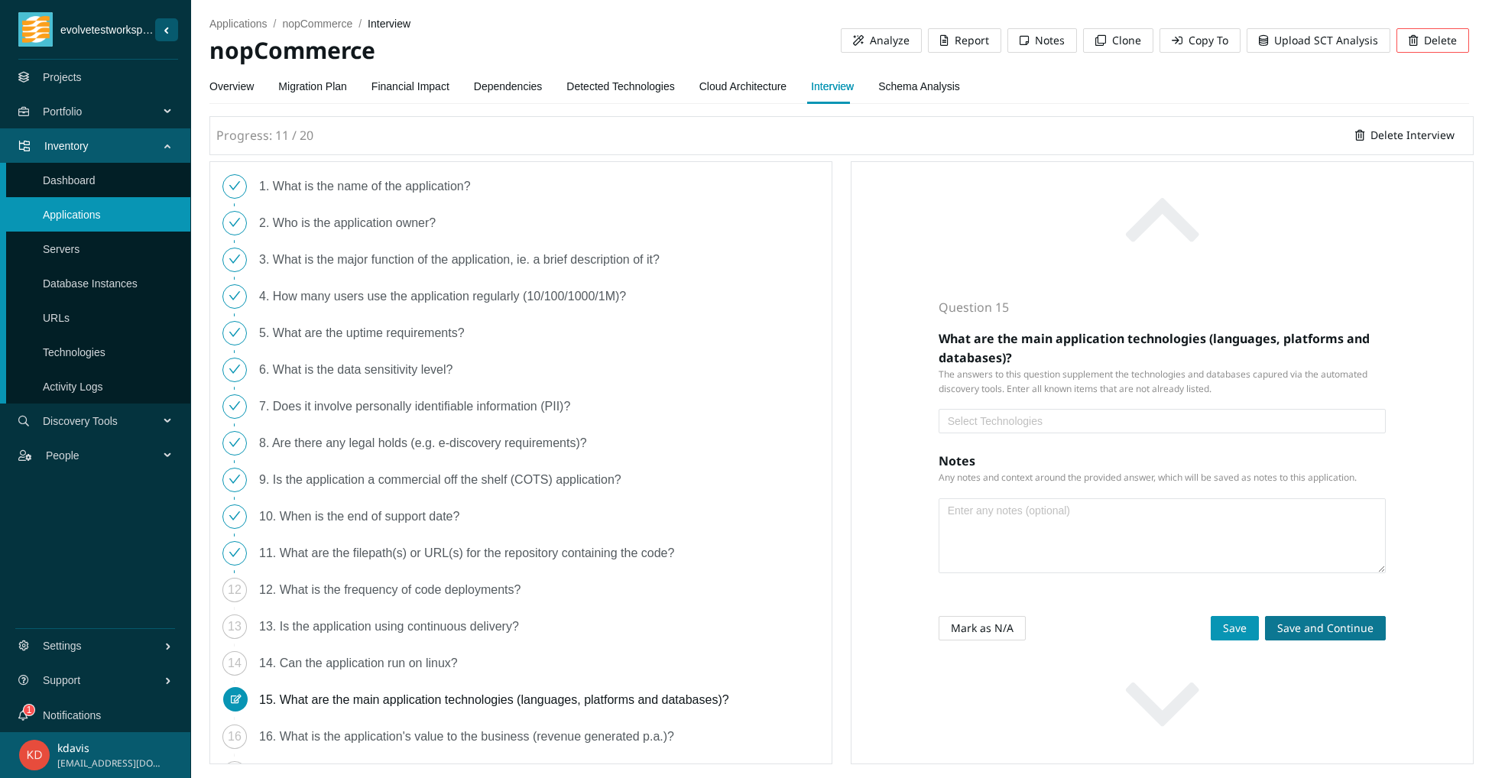
click at [1309, 637] on span "Save and Continue" at bounding box center [1325, 628] width 96 height 17
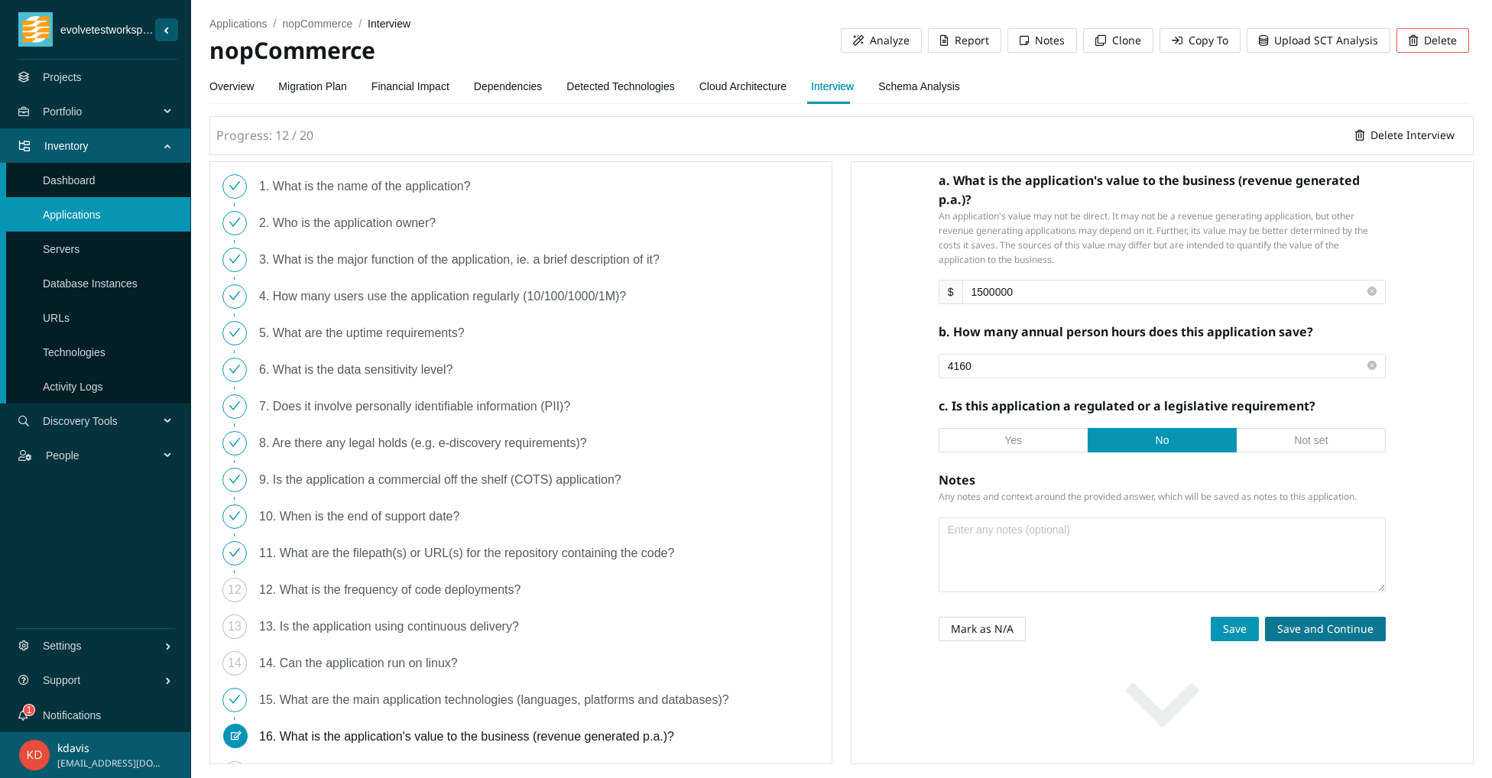
scroll to position [199, 0]
click at [1298, 621] on span "Save and Continue" at bounding box center [1325, 629] width 96 height 17
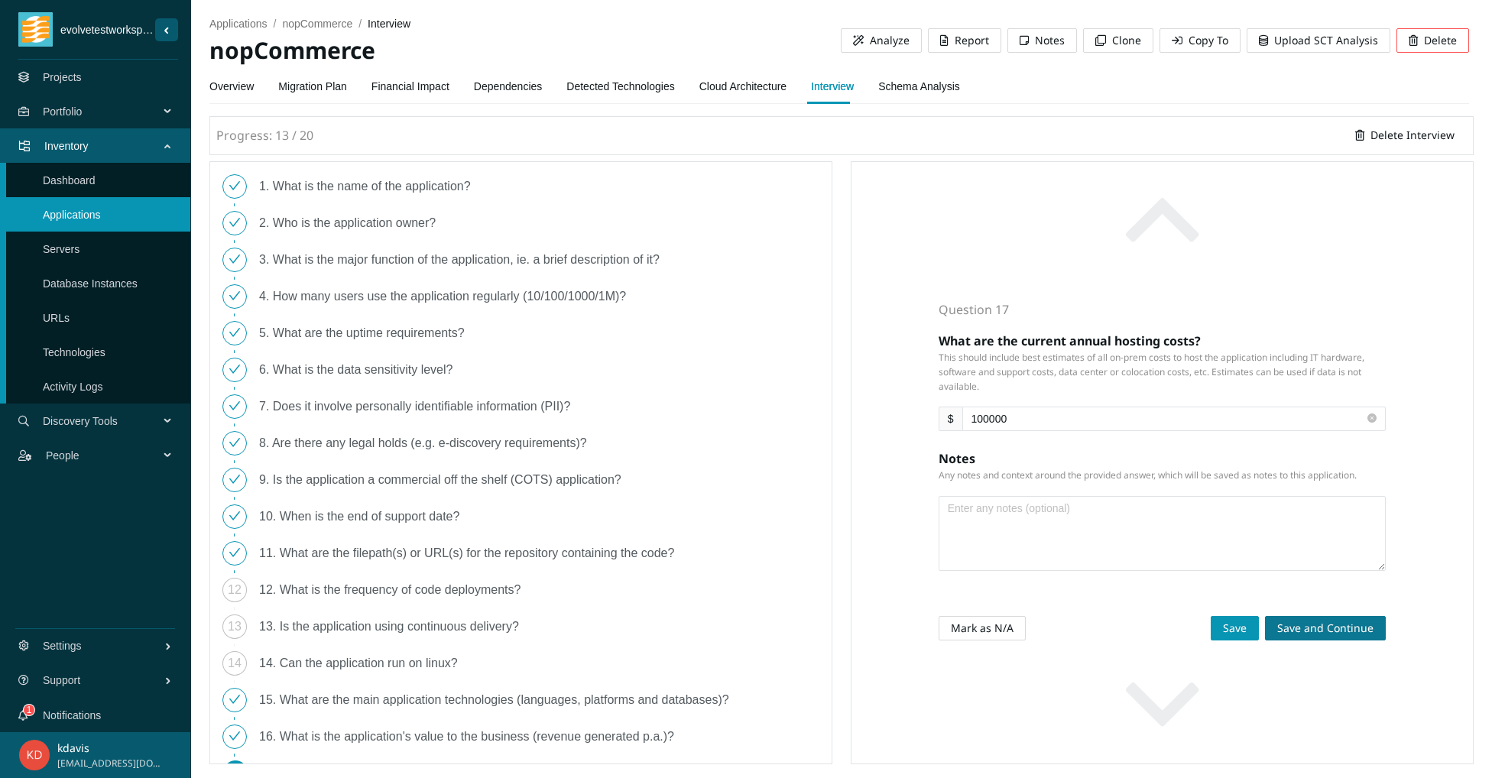
scroll to position [92, 0]
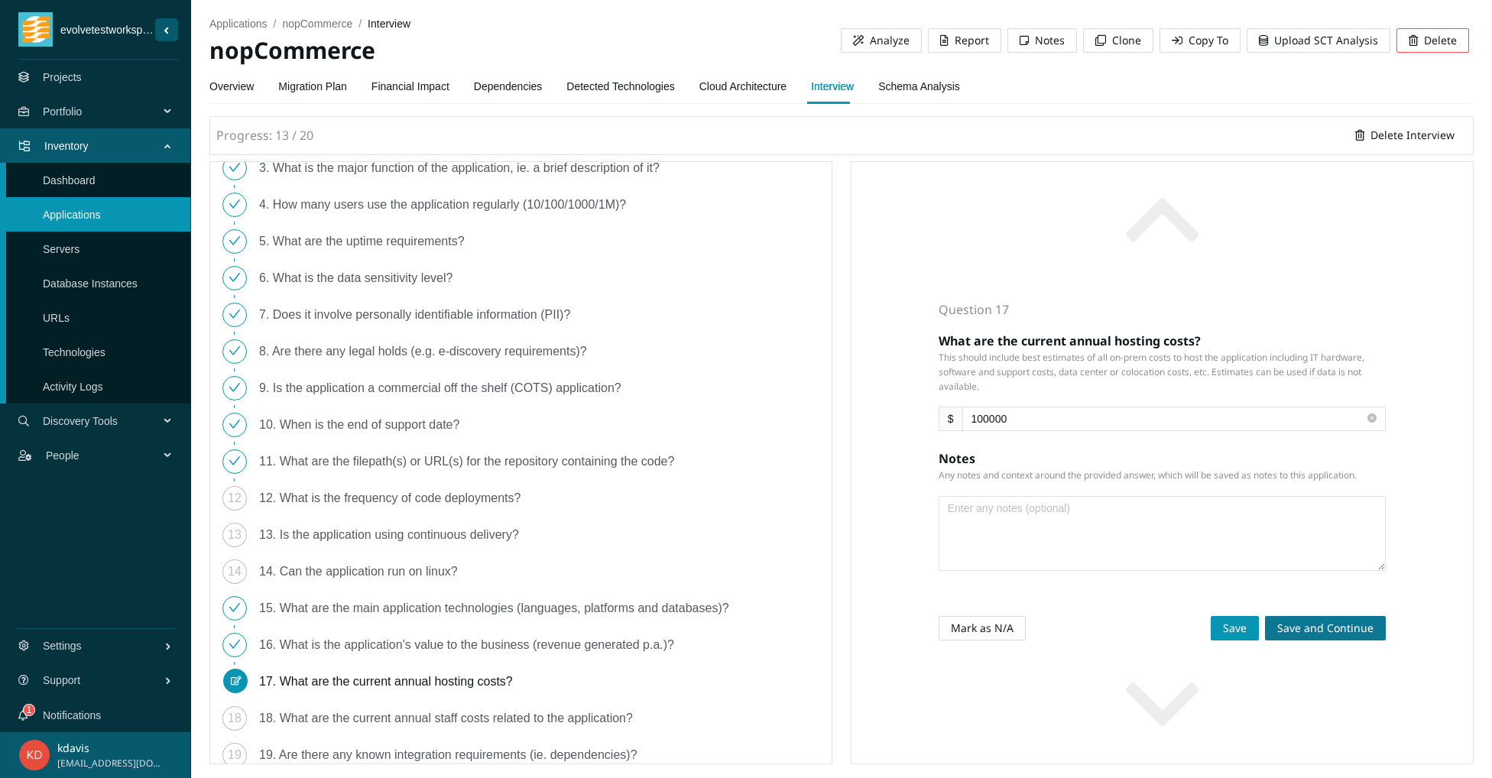
click at [1316, 623] on span "Save and Continue" at bounding box center [1325, 628] width 96 height 17
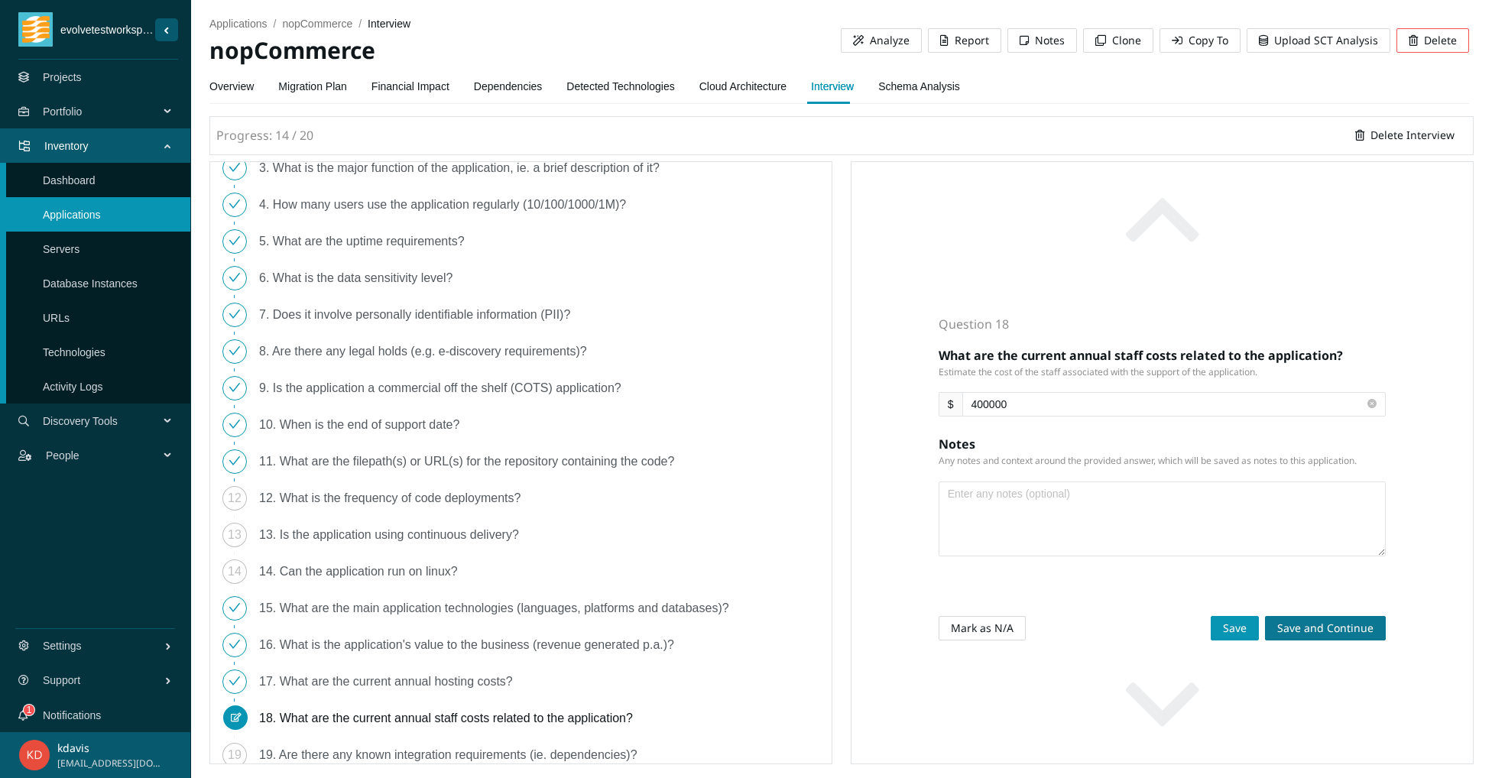
click at [1316, 623] on span "Save and Continue" at bounding box center [1325, 628] width 96 height 17
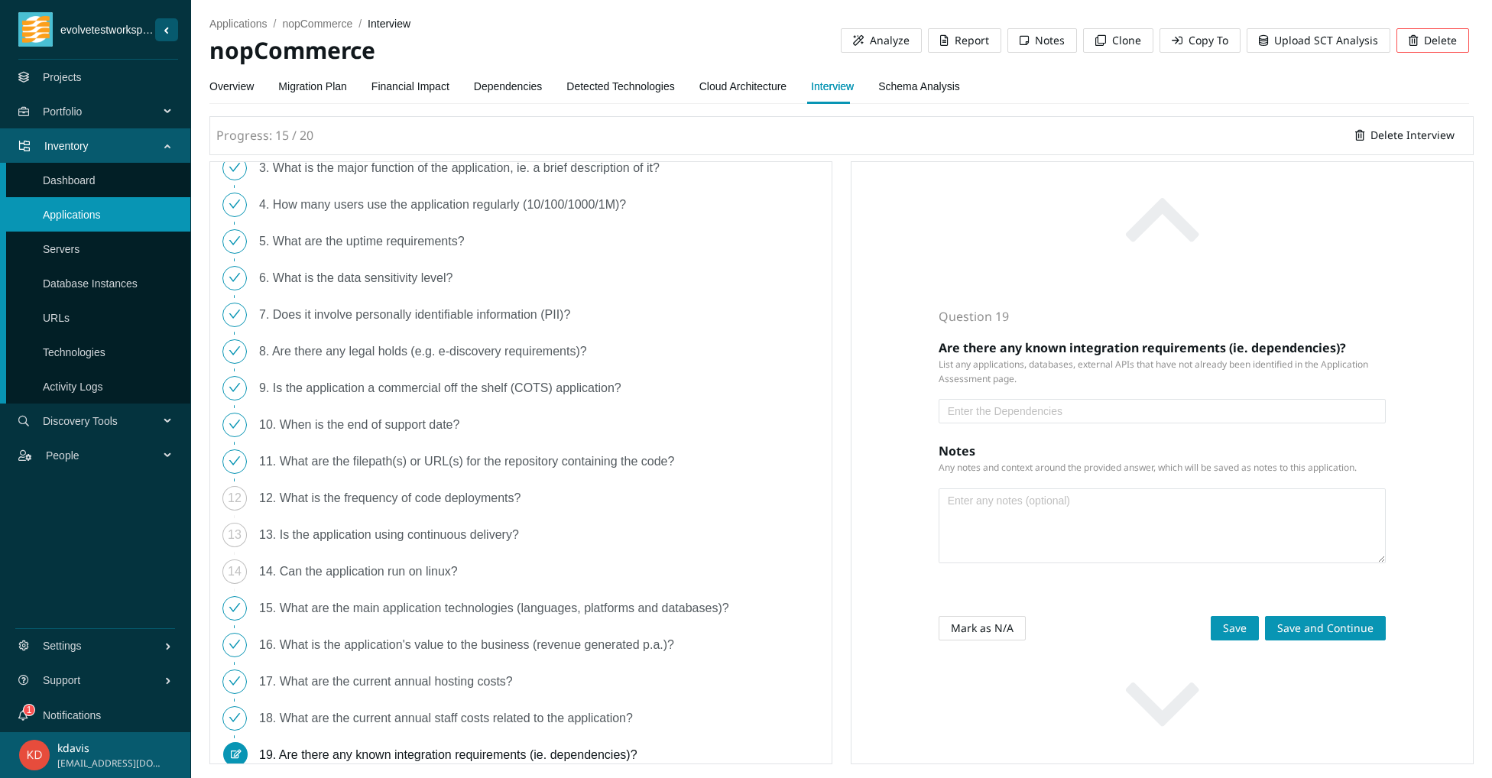
click at [999, 416] on input "text" at bounding box center [1156, 411] width 417 height 17
type input "S"
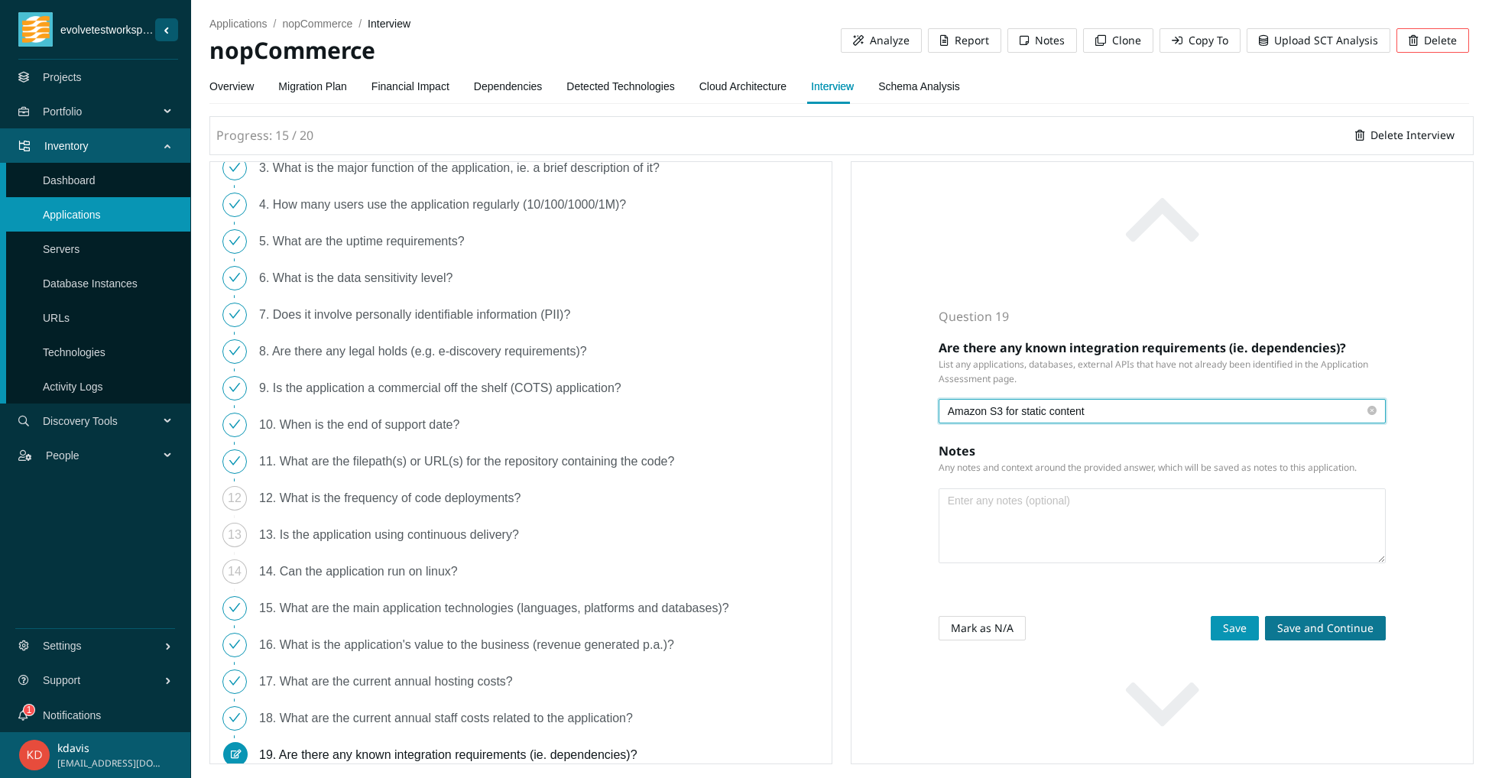
type input "Amazon S3 for static content"
click at [1288, 636] on span "Save and Continue" at bounding box center [1325, 628] width 96 height 17
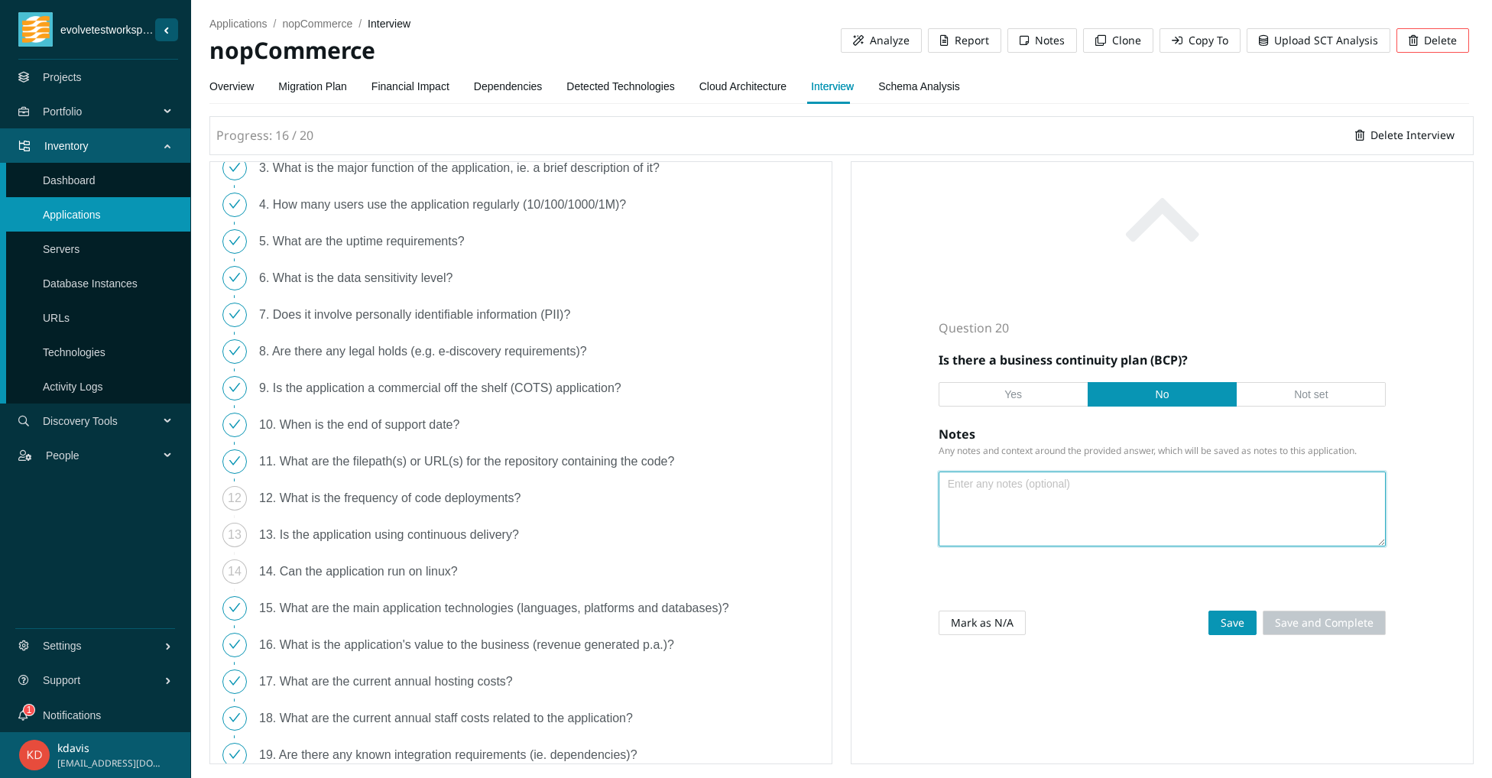
click at [1134, 523] on textarea at bounding box center [1162, 508] width 446 height 73
click at [1157, 389] on span "No" at bounding box center [1162, 394] width 14 height 12
click at [1162, 398] on input "No" at bounding box center [1162, 398] width 0 height 0
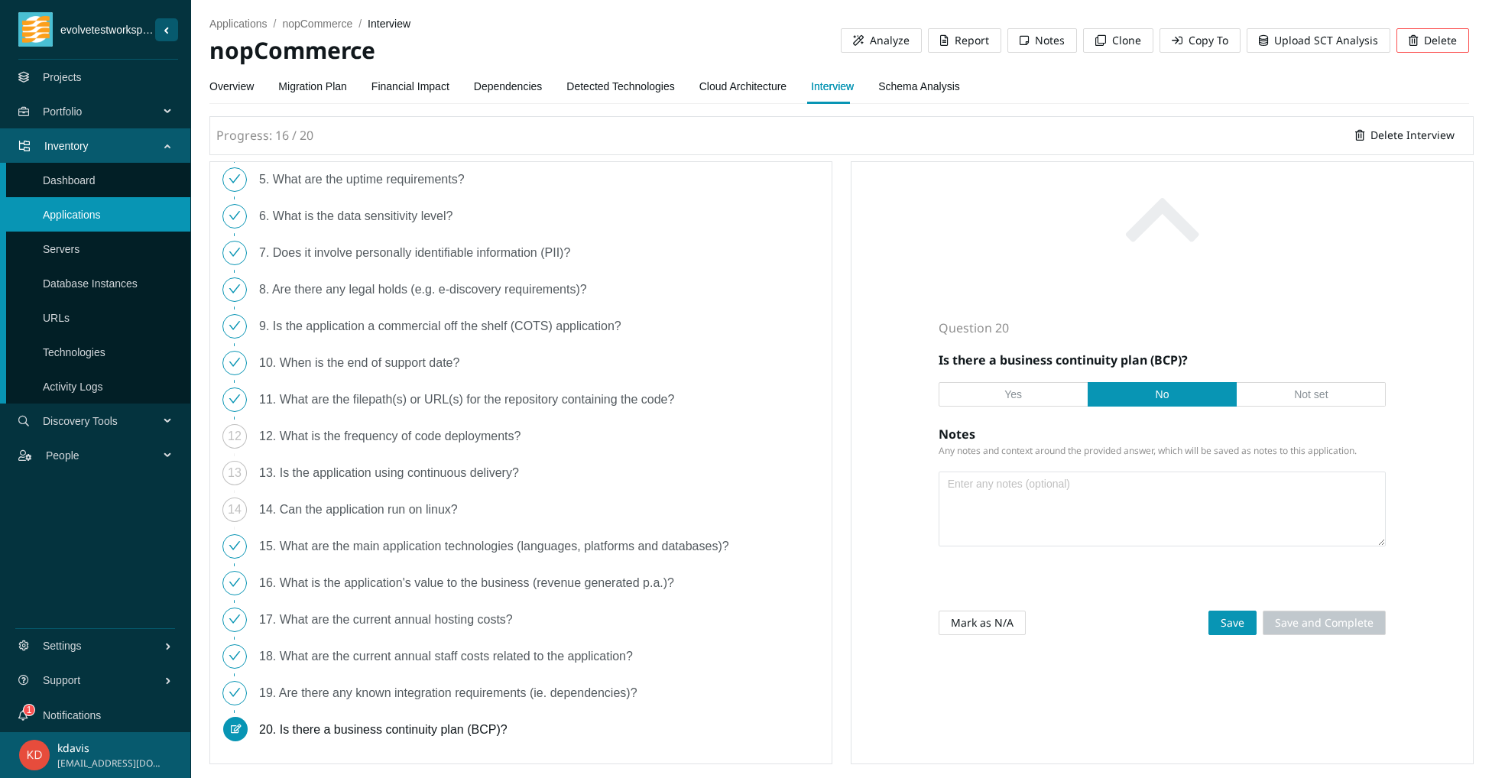
scroll to position [159, 0]
click at [997, 387] on label "Yes" at bounding box center [1013, 394] width 150 height 24
click at [1013, 398] on input "Yes" at bounding box center [1013, 398] width 0 height 0
click at [1160, 388] on span "No" at bounding box center [1162, 394] width 14 height 12
click at [1162, 398] on input "No" at bounding box center [1162, 398] width 0 height 0
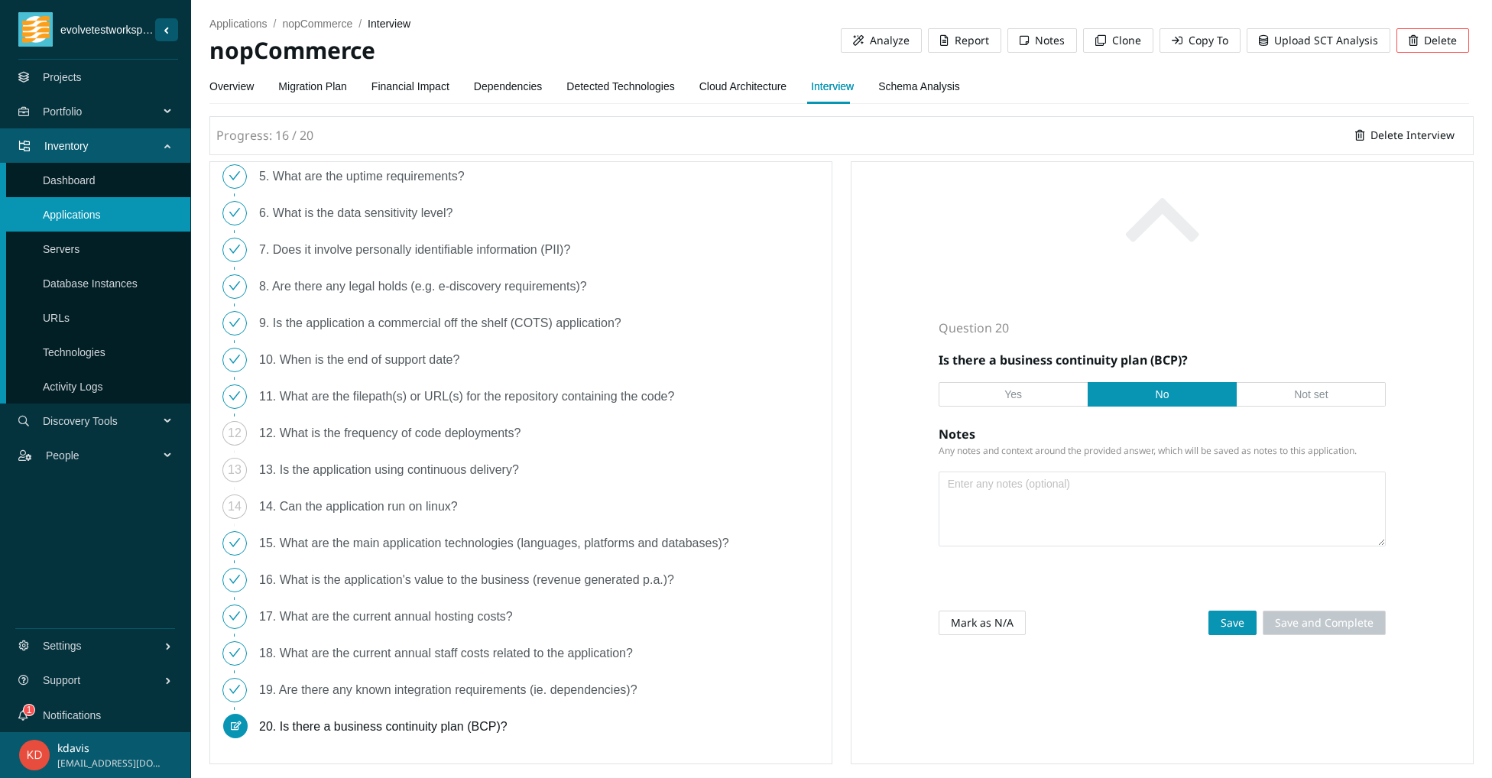
click at [335, 436] on div "12. What is the frequency of code deployments?" at bounding box center [396, 433] width 274 height 24
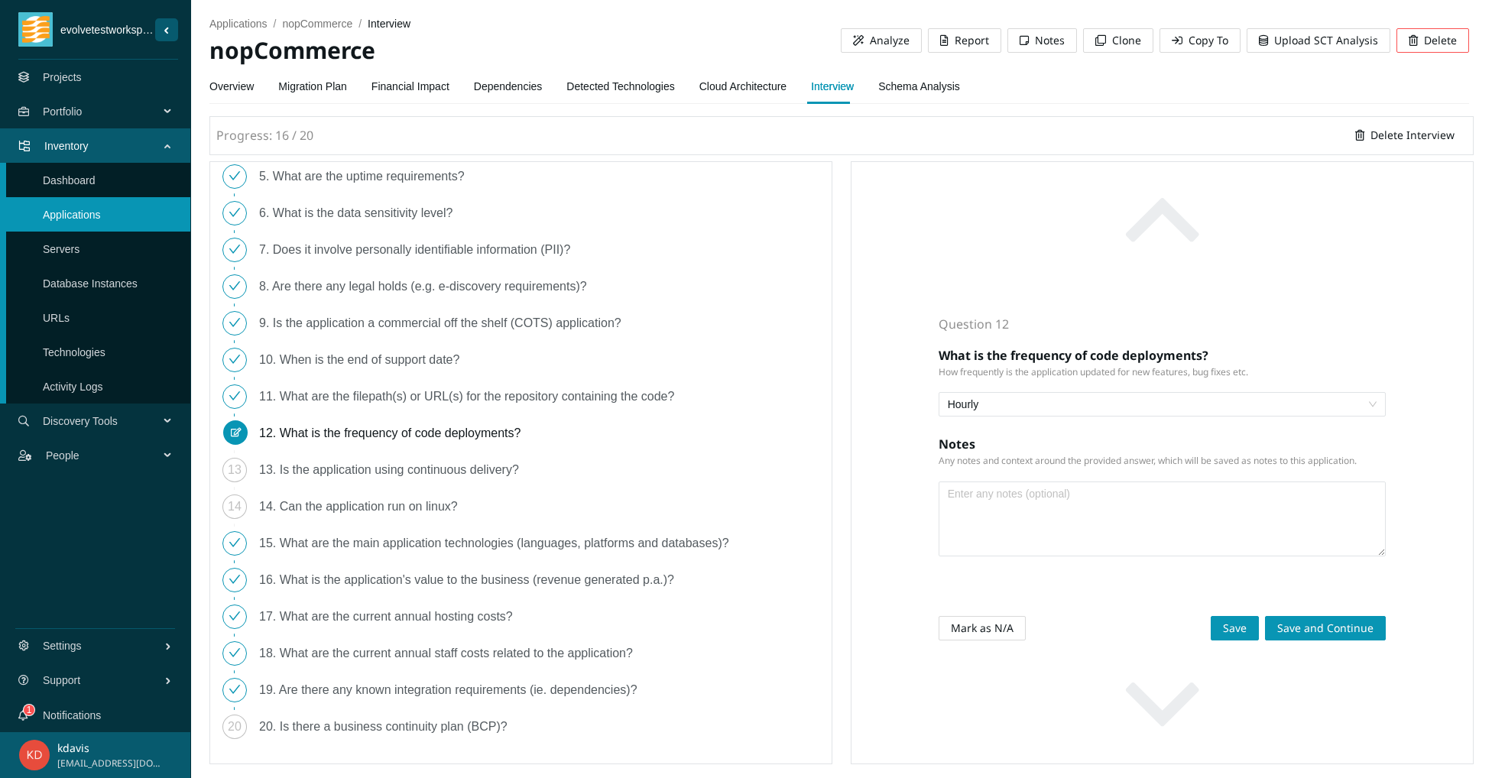
click at [1114, 393] on span "Hourly" at bounding box center [1162, 404] width 429 height 23
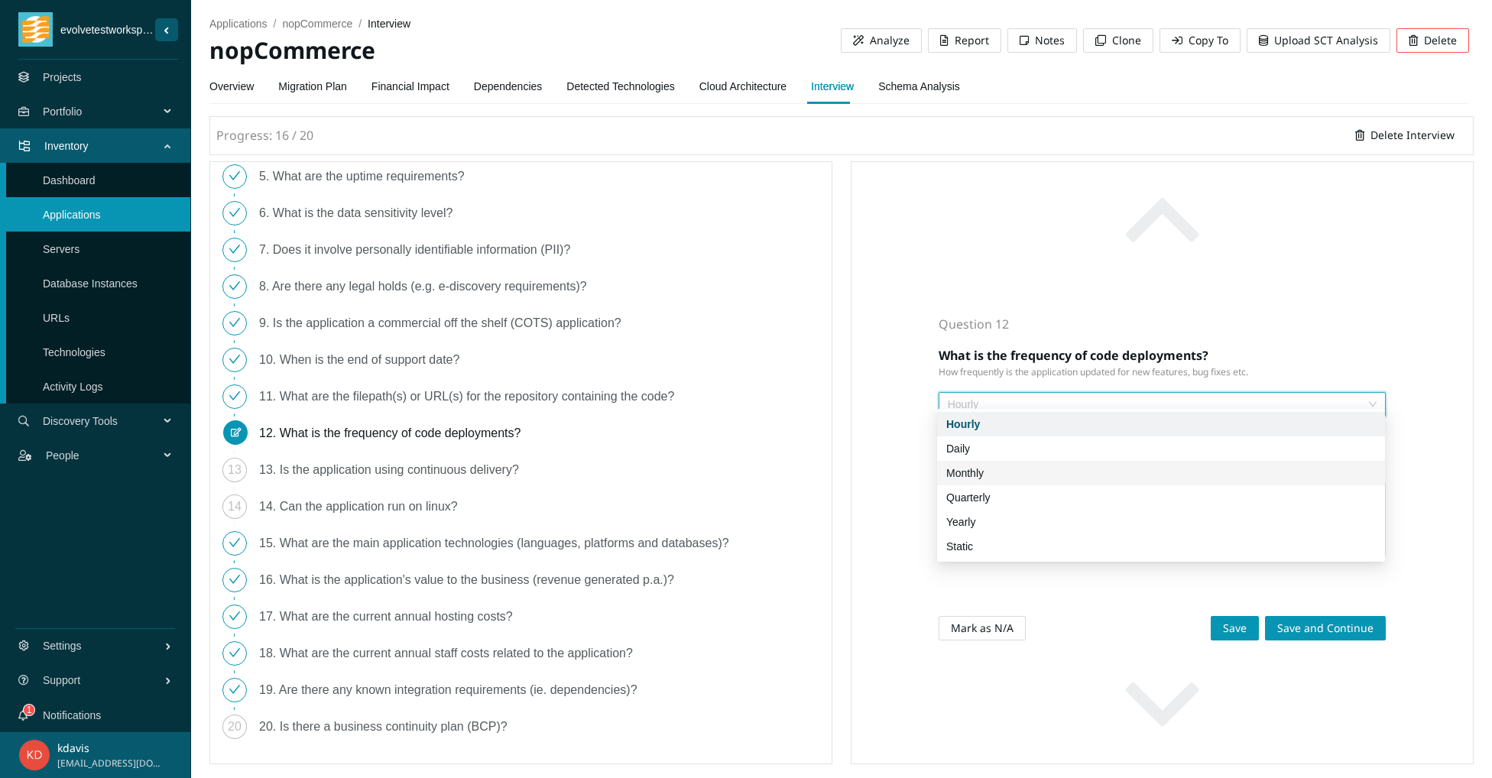
click at [1071, 472] on div "Monthly" at bounding box center [1160, 473] width 429 height 17
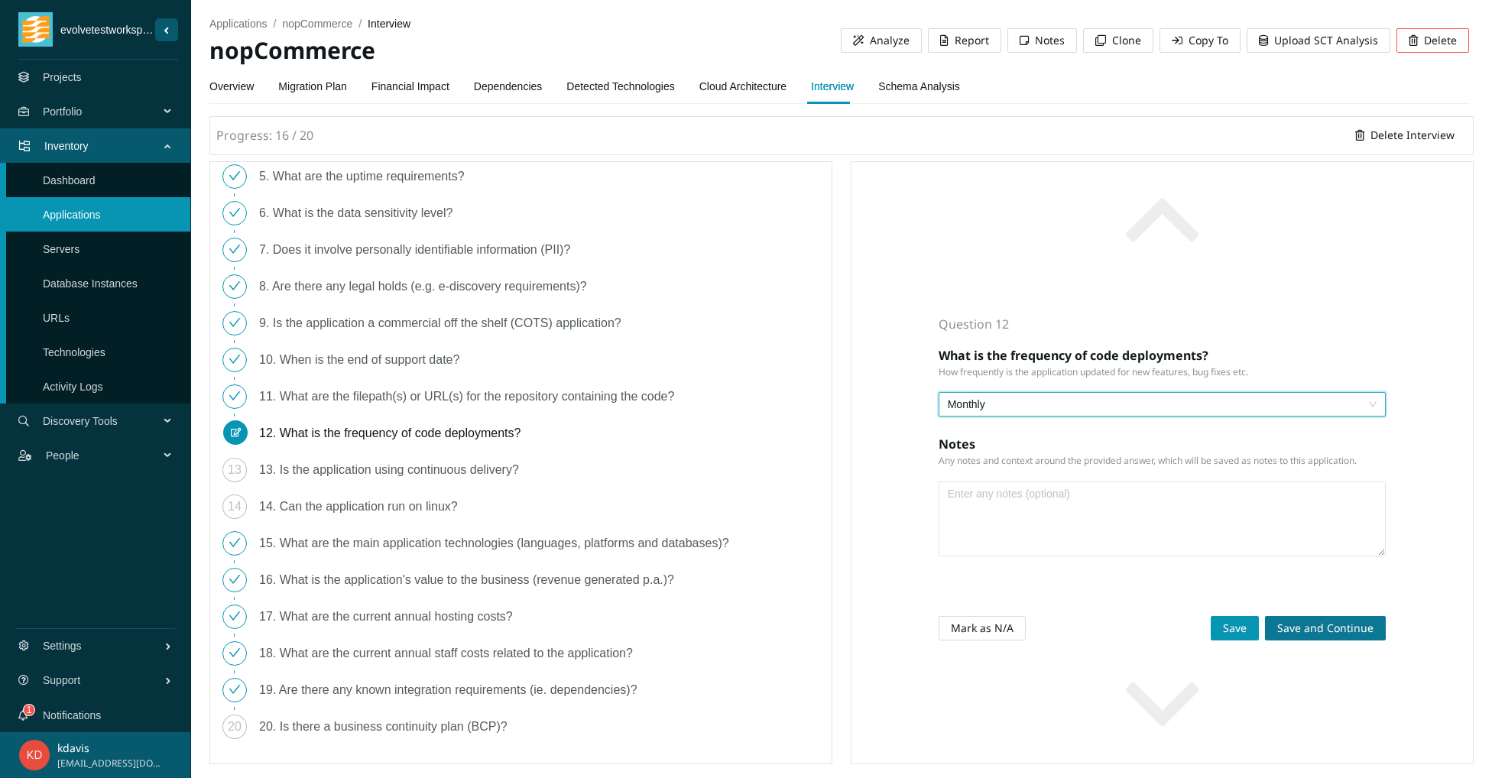
click at [1280, 623] on span "Save and Continue" at bounding box center [1325, 628] width 96 height 17
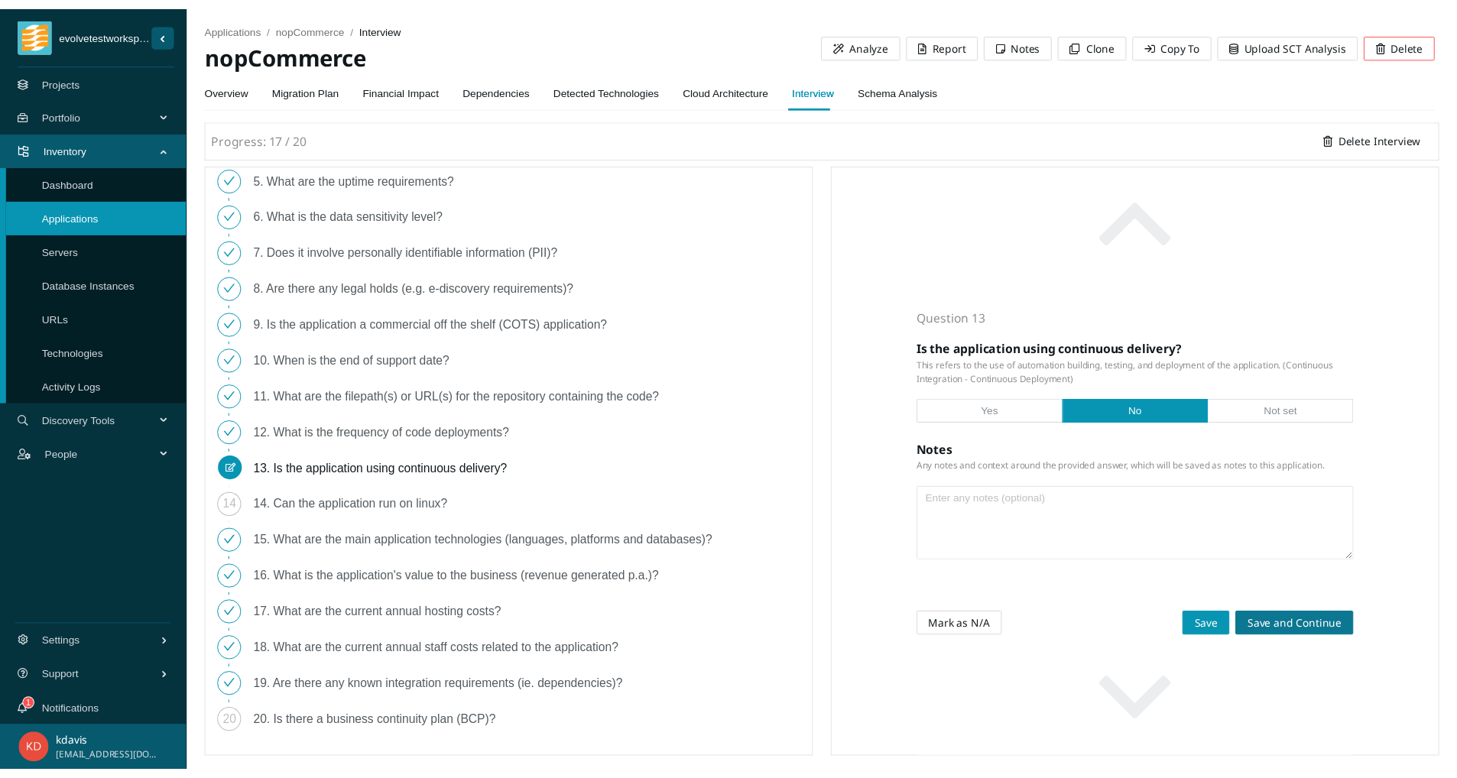
scroll to position [141, 0]
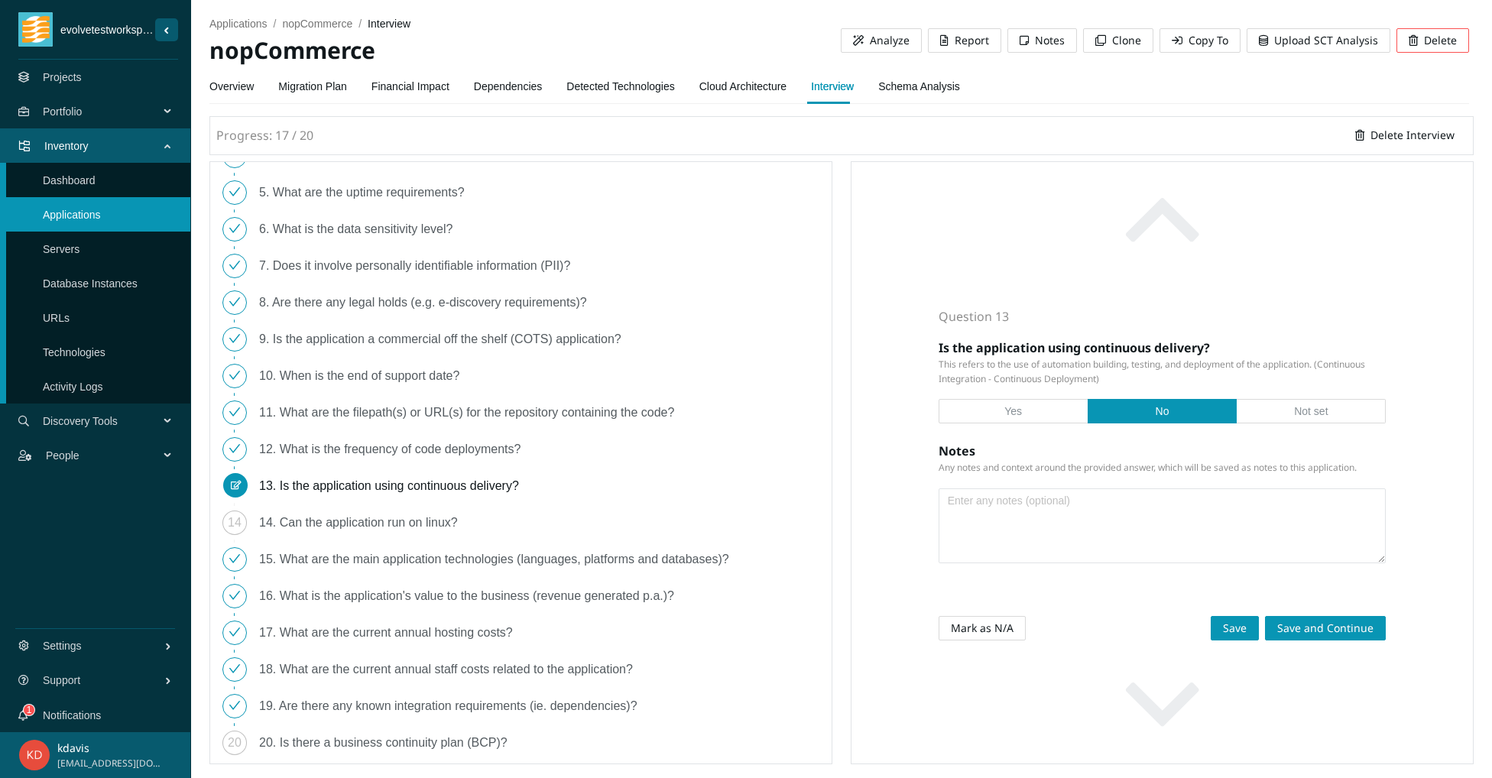
click at [439, 448] on div "12. What is the frequency of code deployments?" at bounding box center [396, 449] width 274 height 24
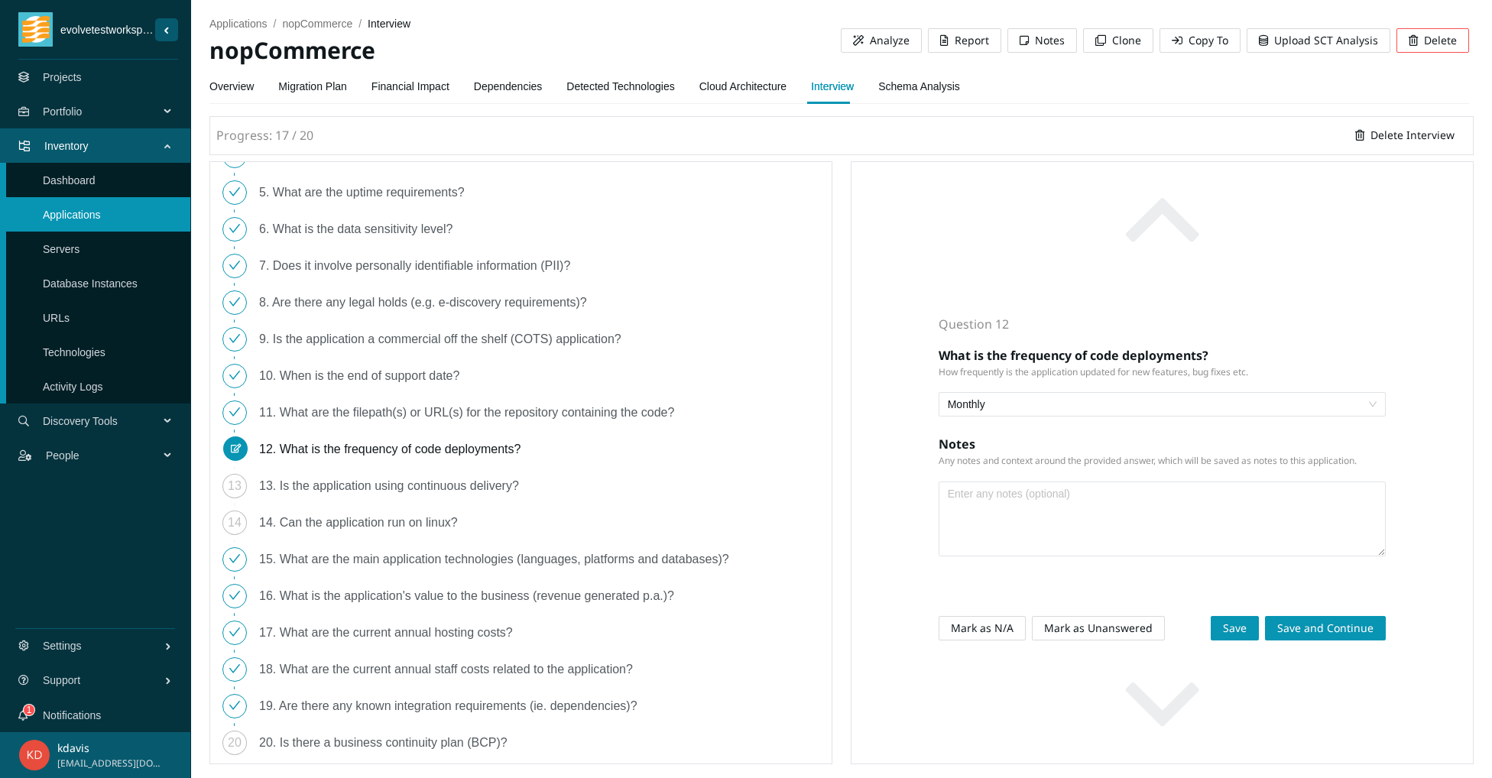
click at [1361, 394] on span "Monthly" at bounding box center [1162, 404] width 429 height 23
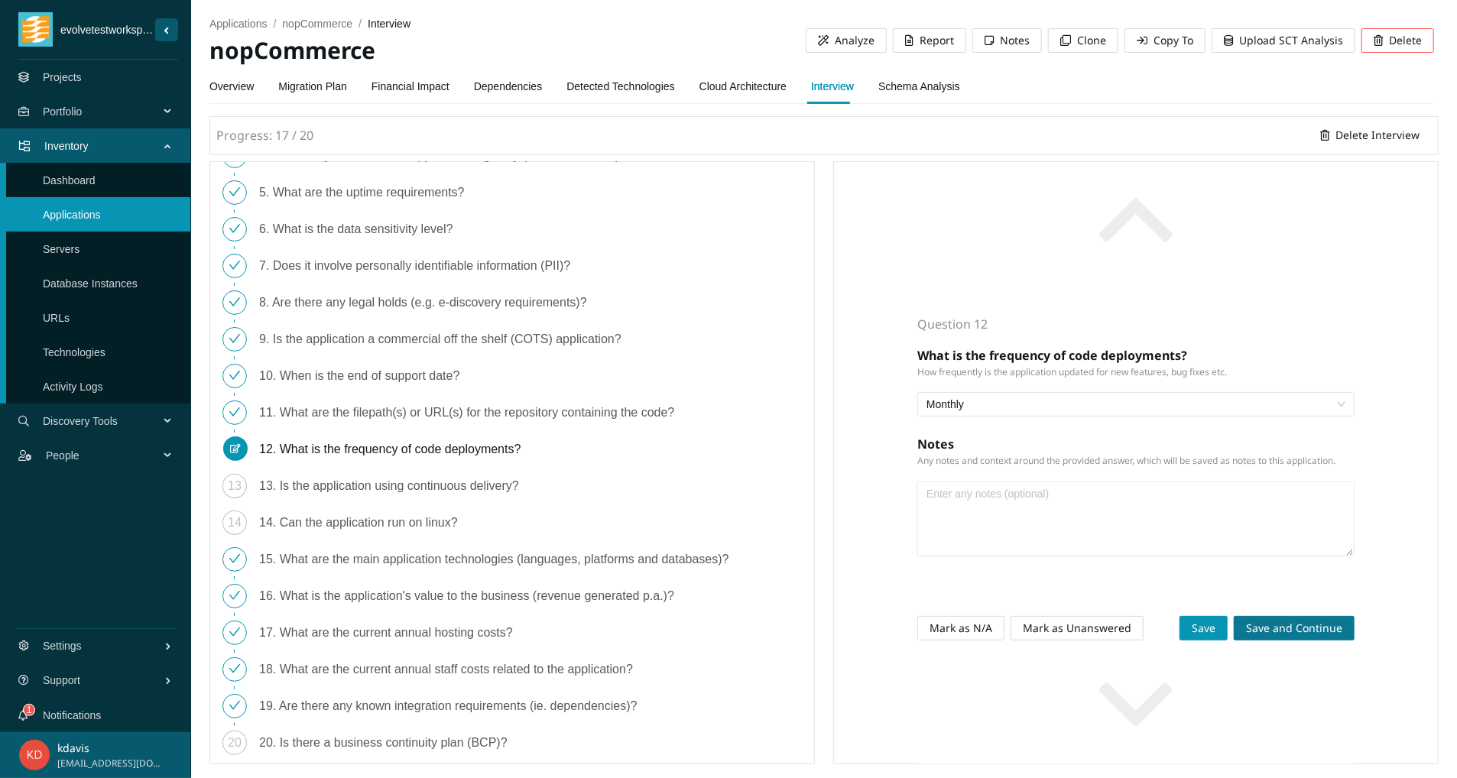
click at [1260, 626] on span "Save and Continue" at bounding box center [1294, 628] width 96 height 17
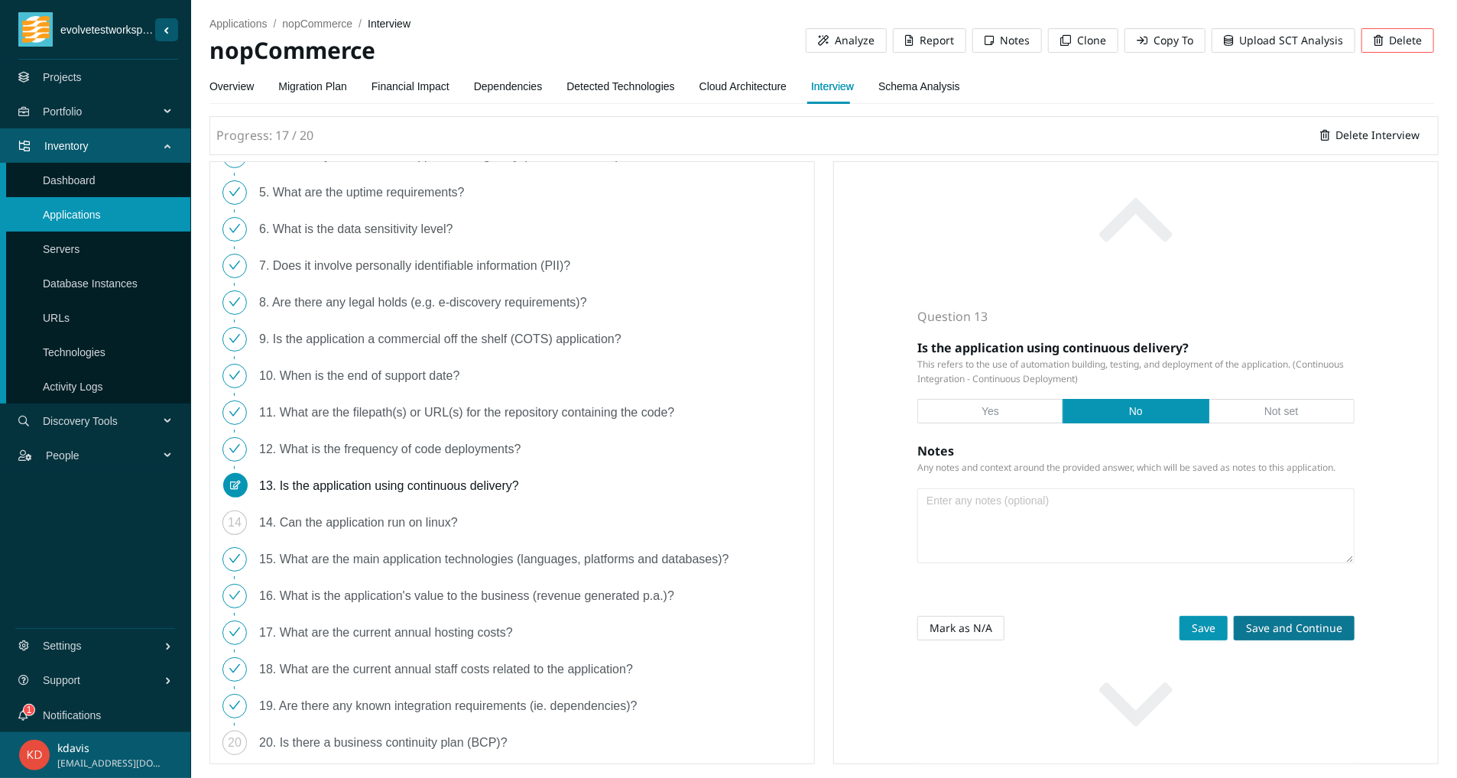
click at [1278, 630] on span "Save and Continue" at bounding box center [1294, 628] width 96 height 17
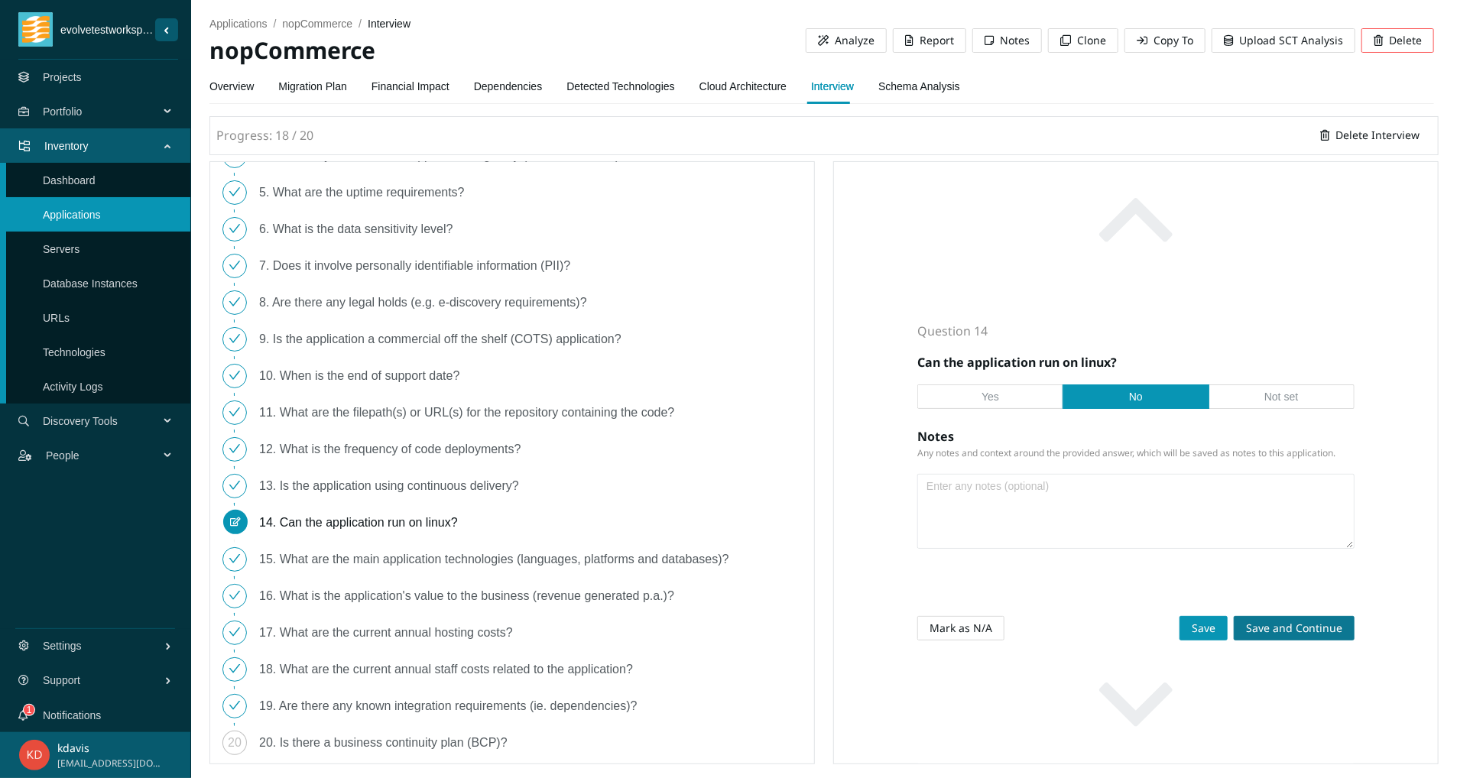
click at [1271, 628] on span "Save and Continue" at bounding box center [1294, 628] width 96 height 17
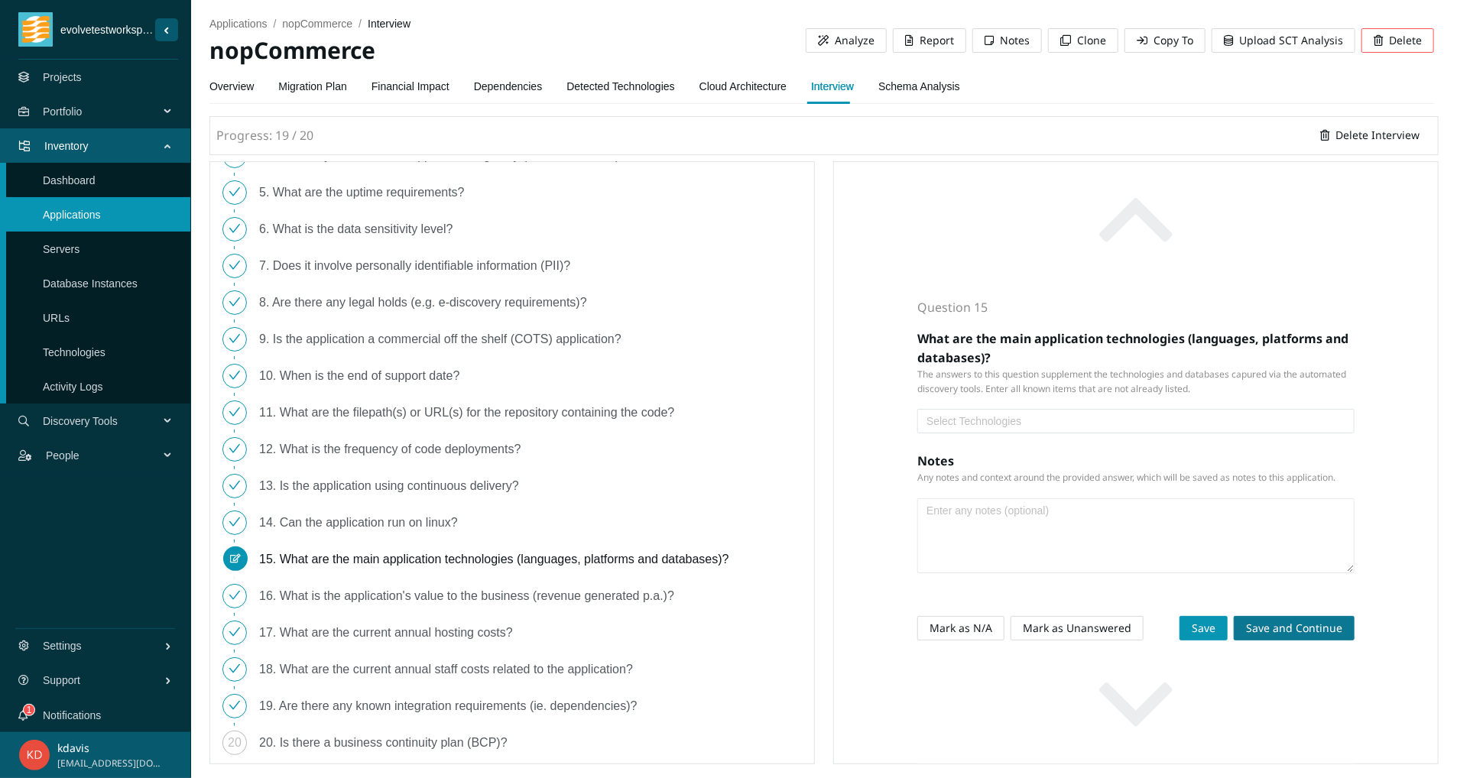
click at [988, 416] on div at bounding box center [1135, 421] width 429 height 18
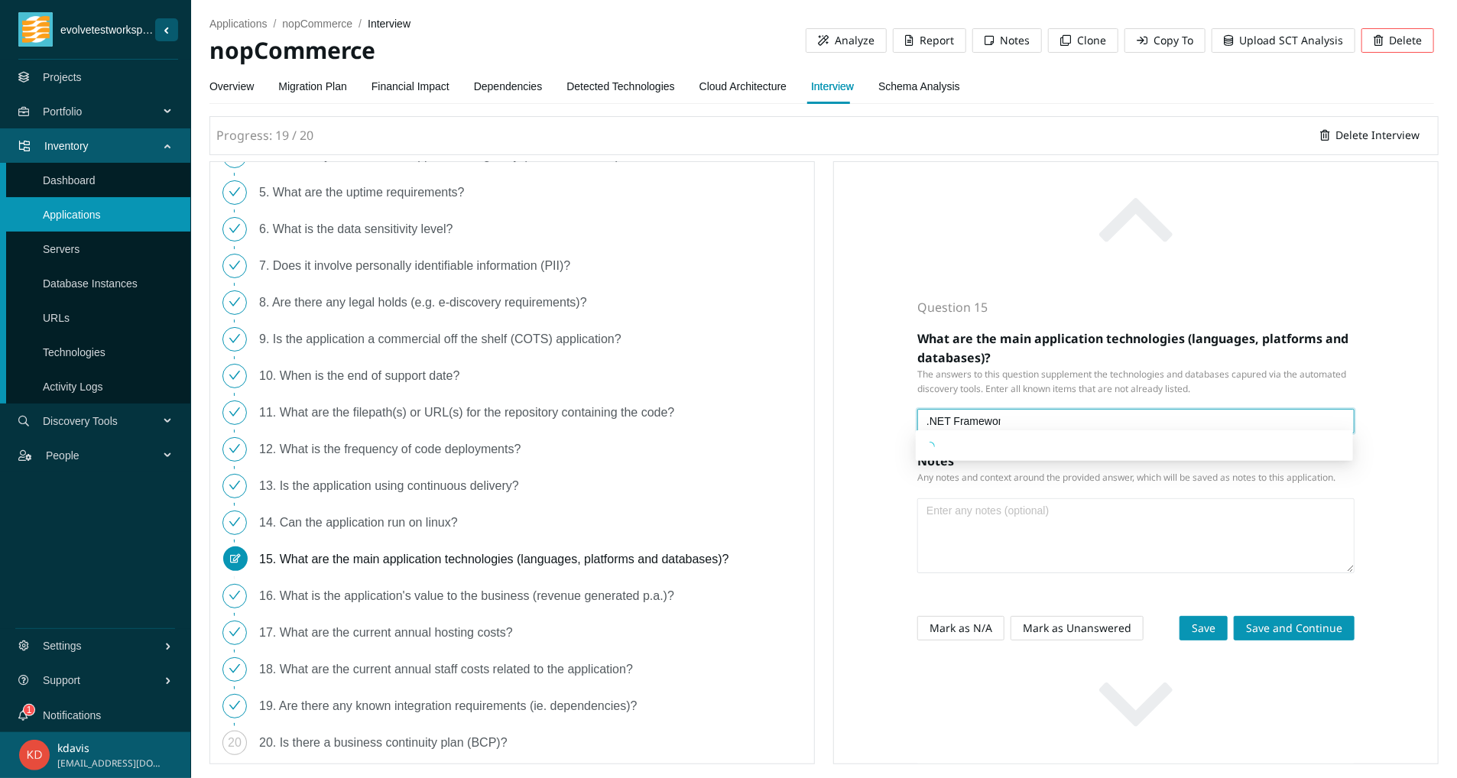
type input ".NET Framework"
click at [977, 450] on div "Create: .NET Framework" at bounding box center [1134, 445] width 419 height 17
type input "C#"
click at [961, 445] on div "Create: C#" at bounding box center [1134, 445] width 419 height 17
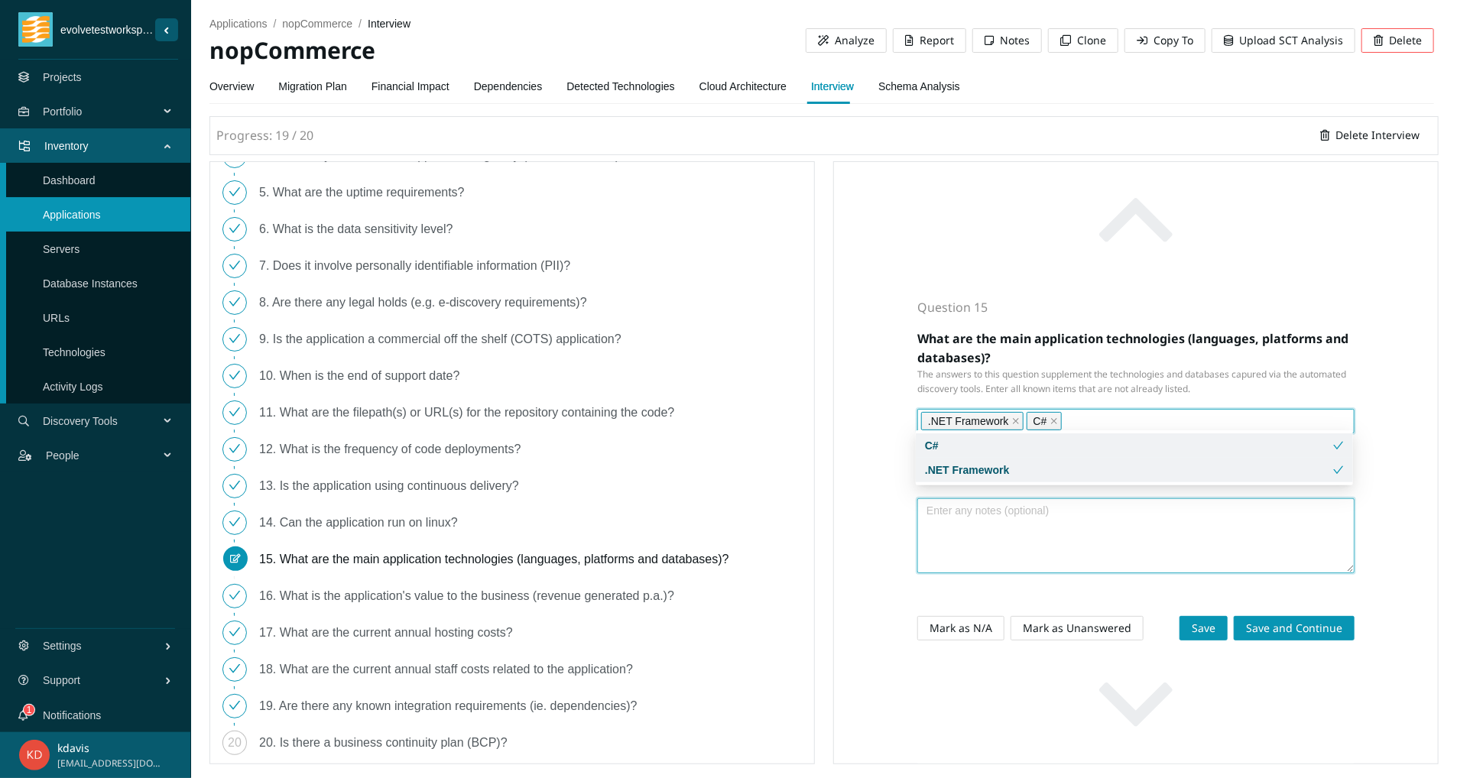
click at [1168, 548] on textarea at bounding box center [1136, 535] width 436 height 73
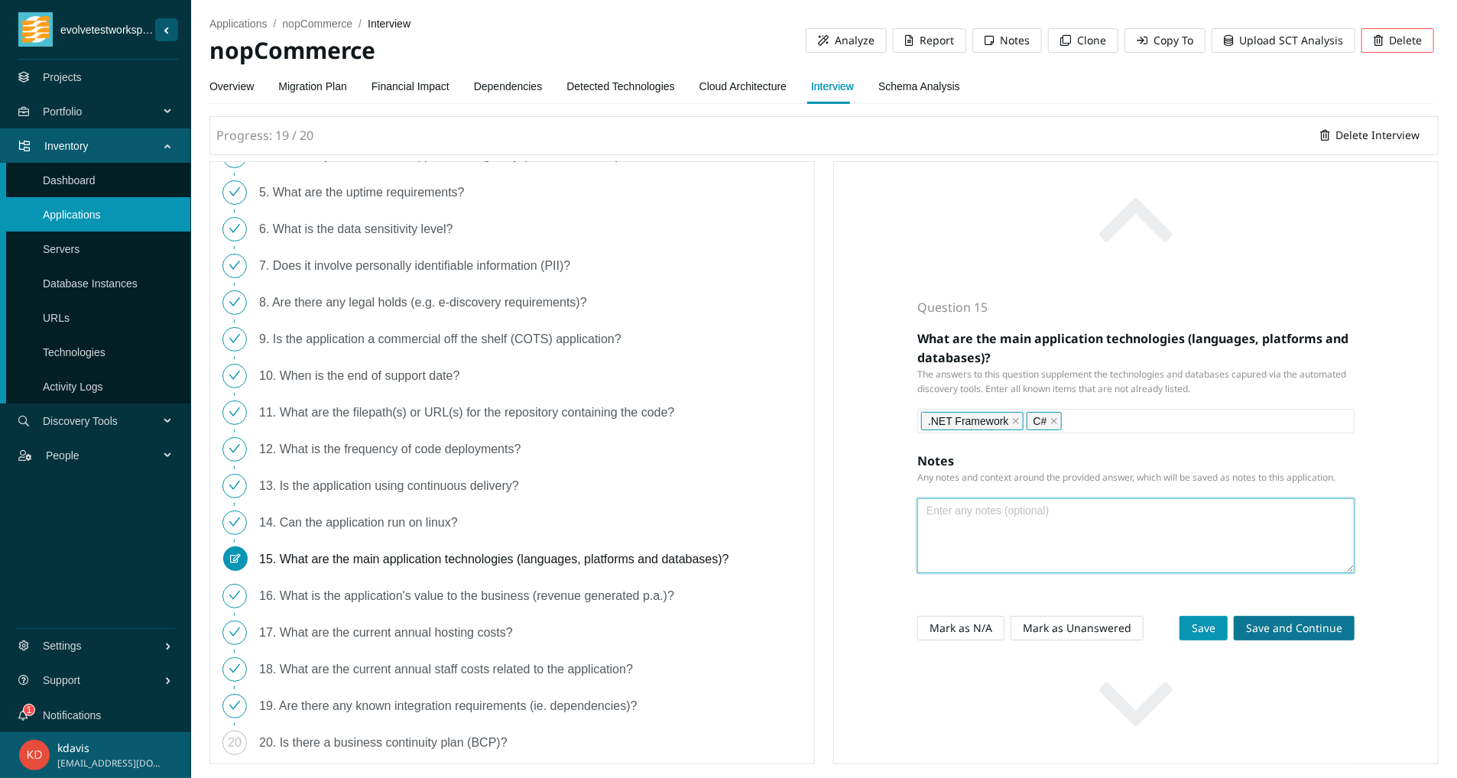
click at [1263, 631] on span "Save and Continue" at bounding box center [1294, 628] width 96 height 17
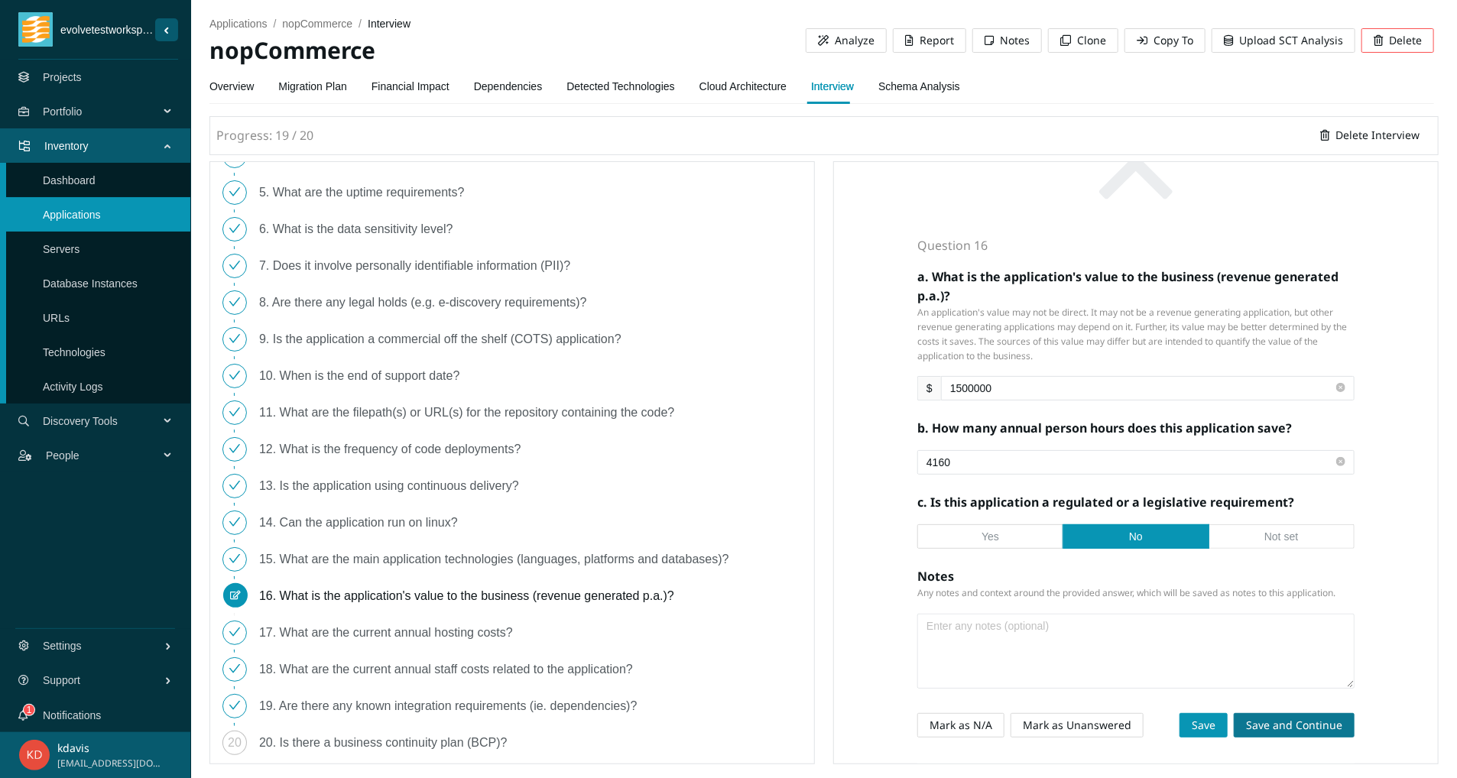
scroll to position [84, 0]
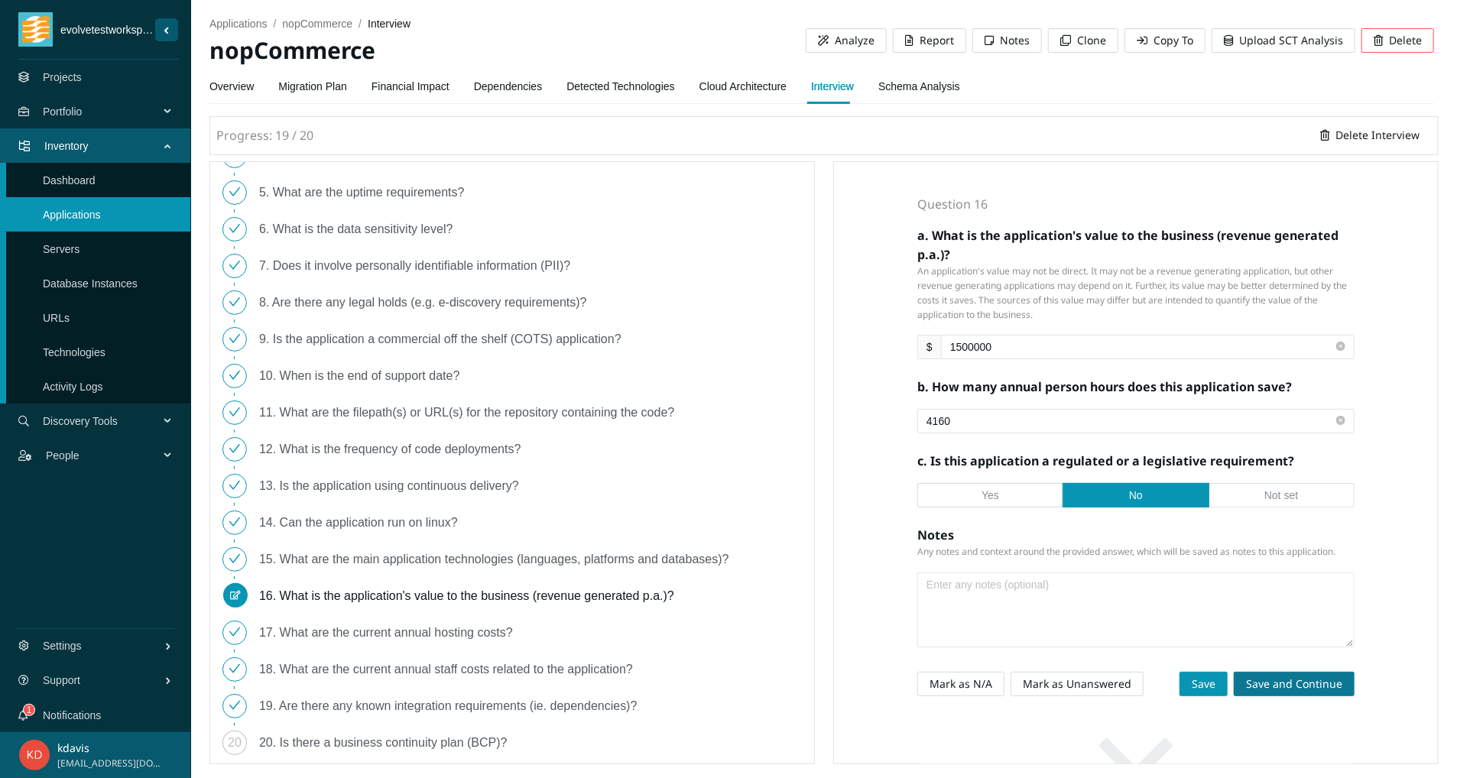
click at [1279, 692] on span "Save and Continue" at bounding box center [1294, 684] width 96 height 17
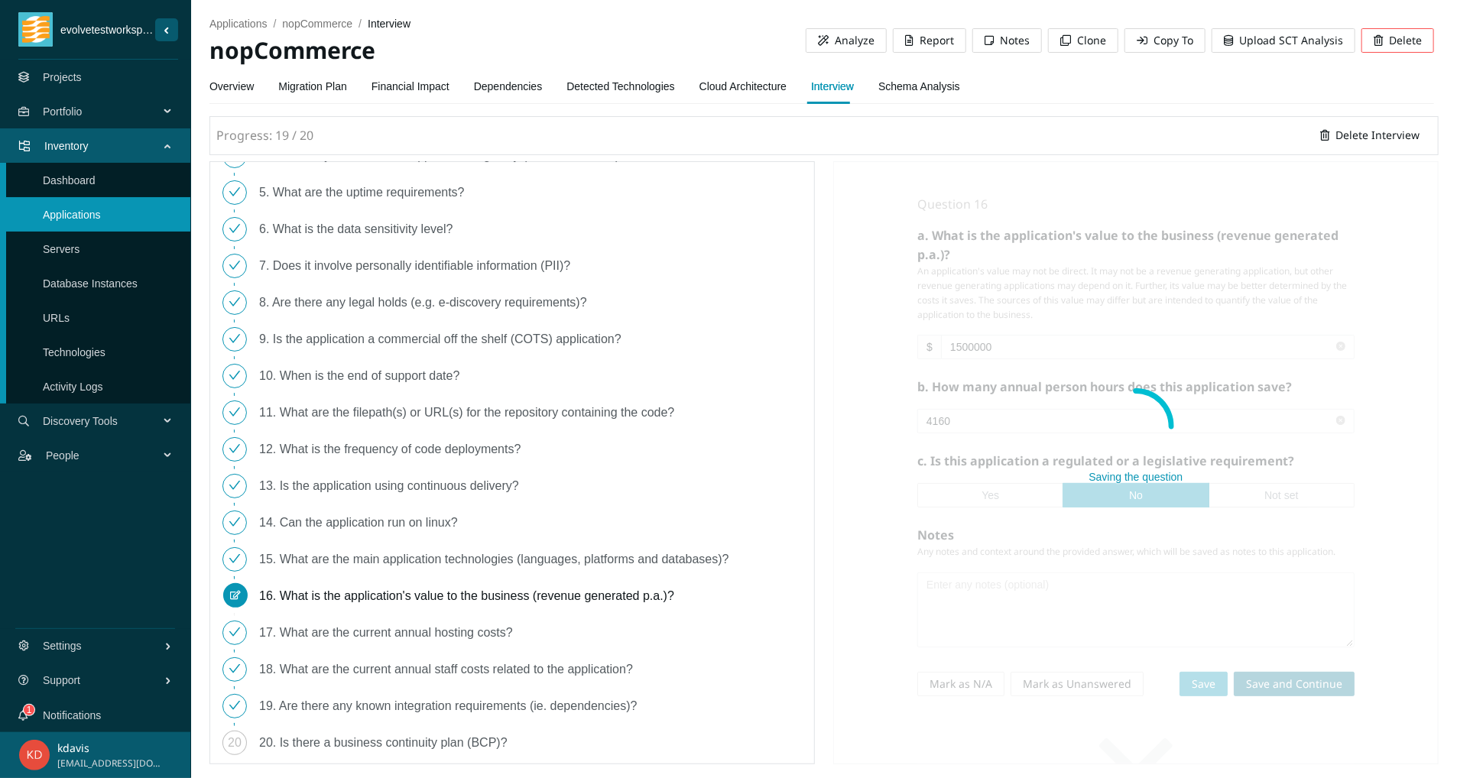
scroll to position [0, 0]
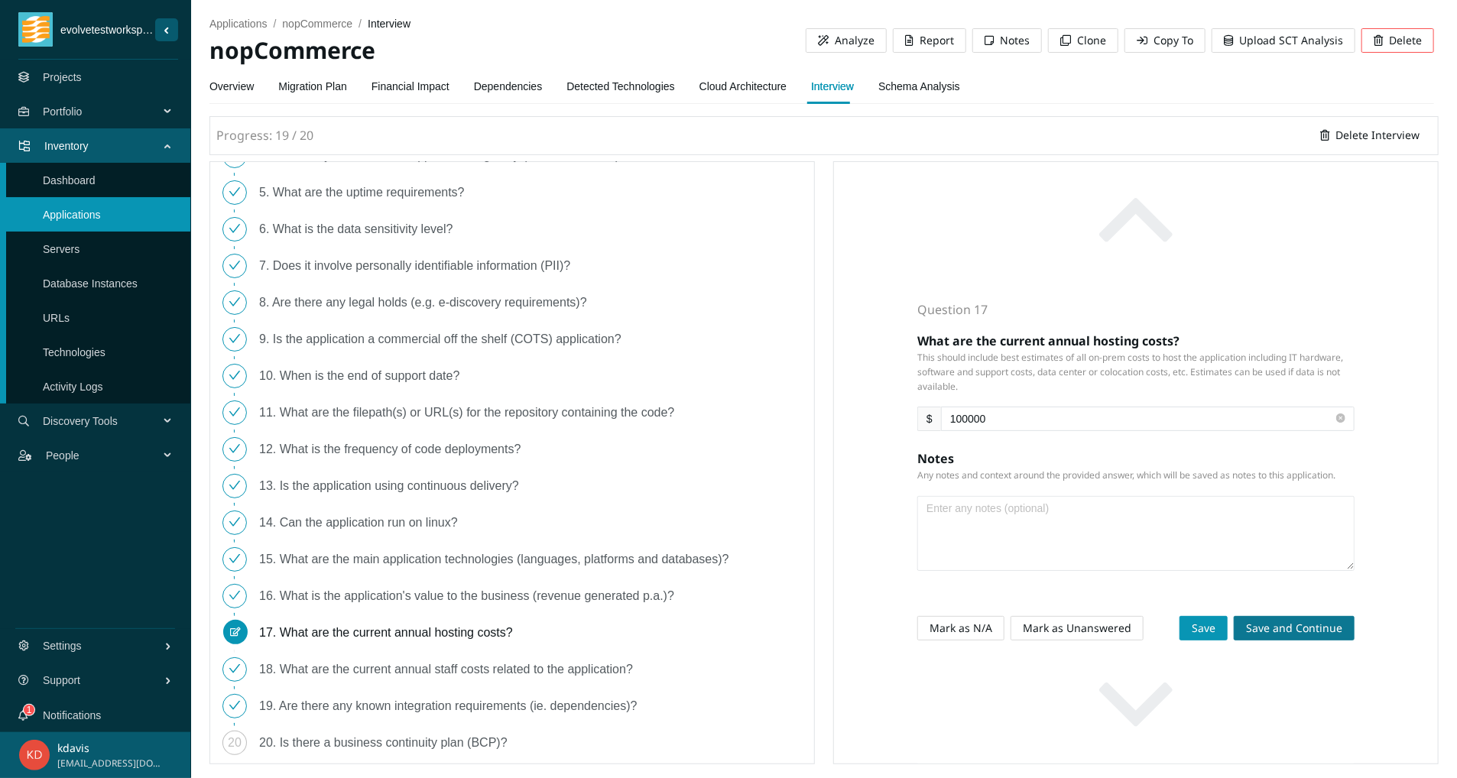
click at [1271, 627] on span "Save and Continue" at bounding box center [1294, 628] width 96 height 17
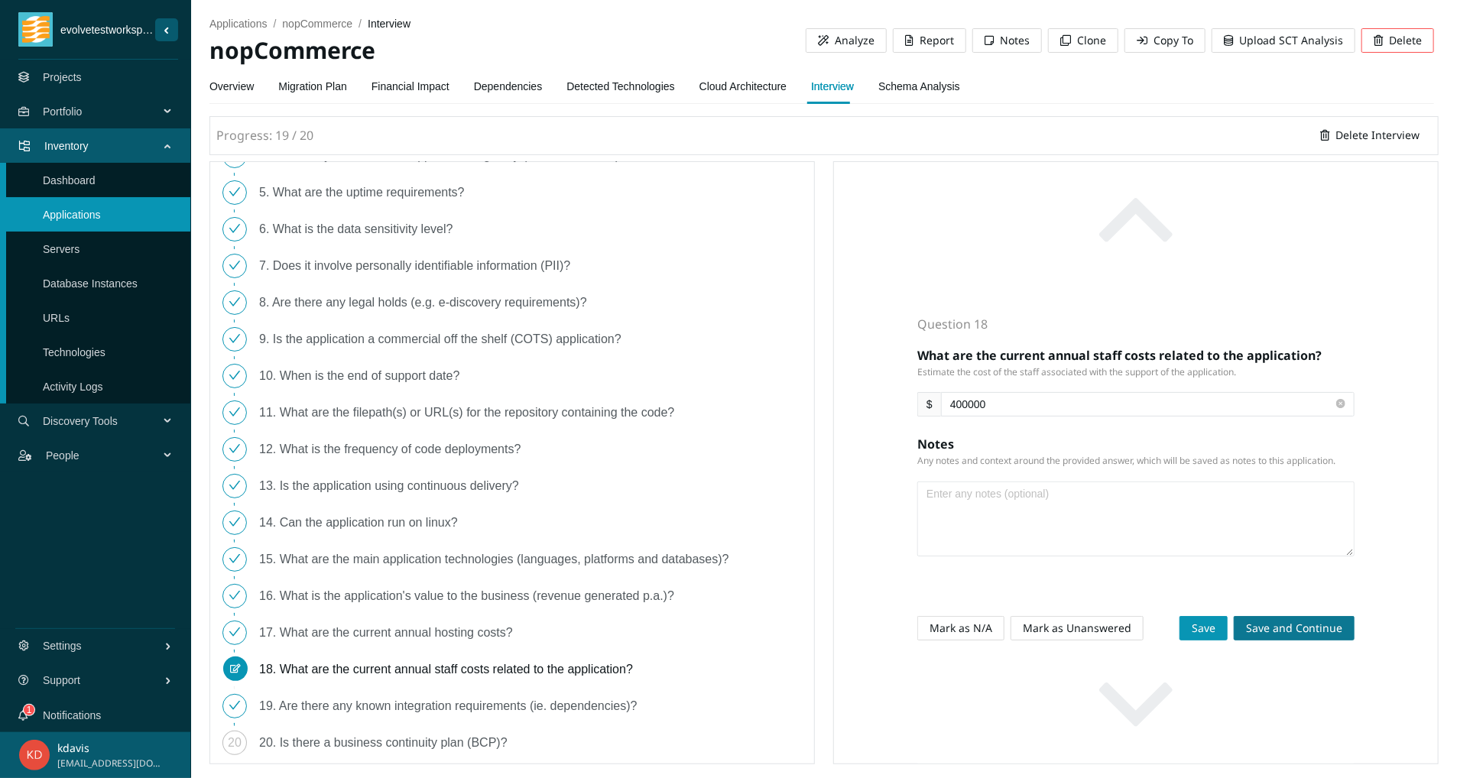
scroll to position [159, 0]
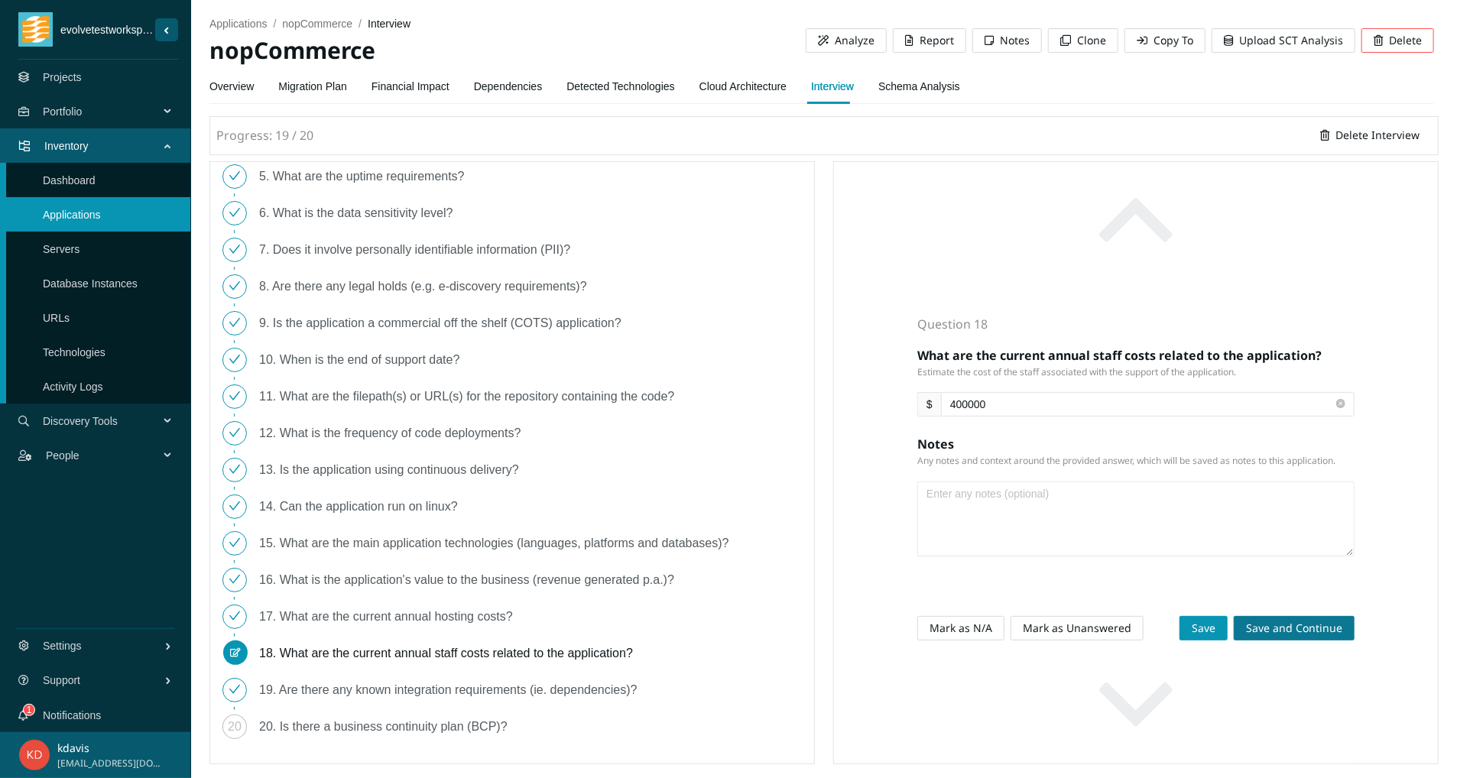
click at [1254, 624] on span "Save and Continue" at bounding box center [1294, 628] width 96 height 17
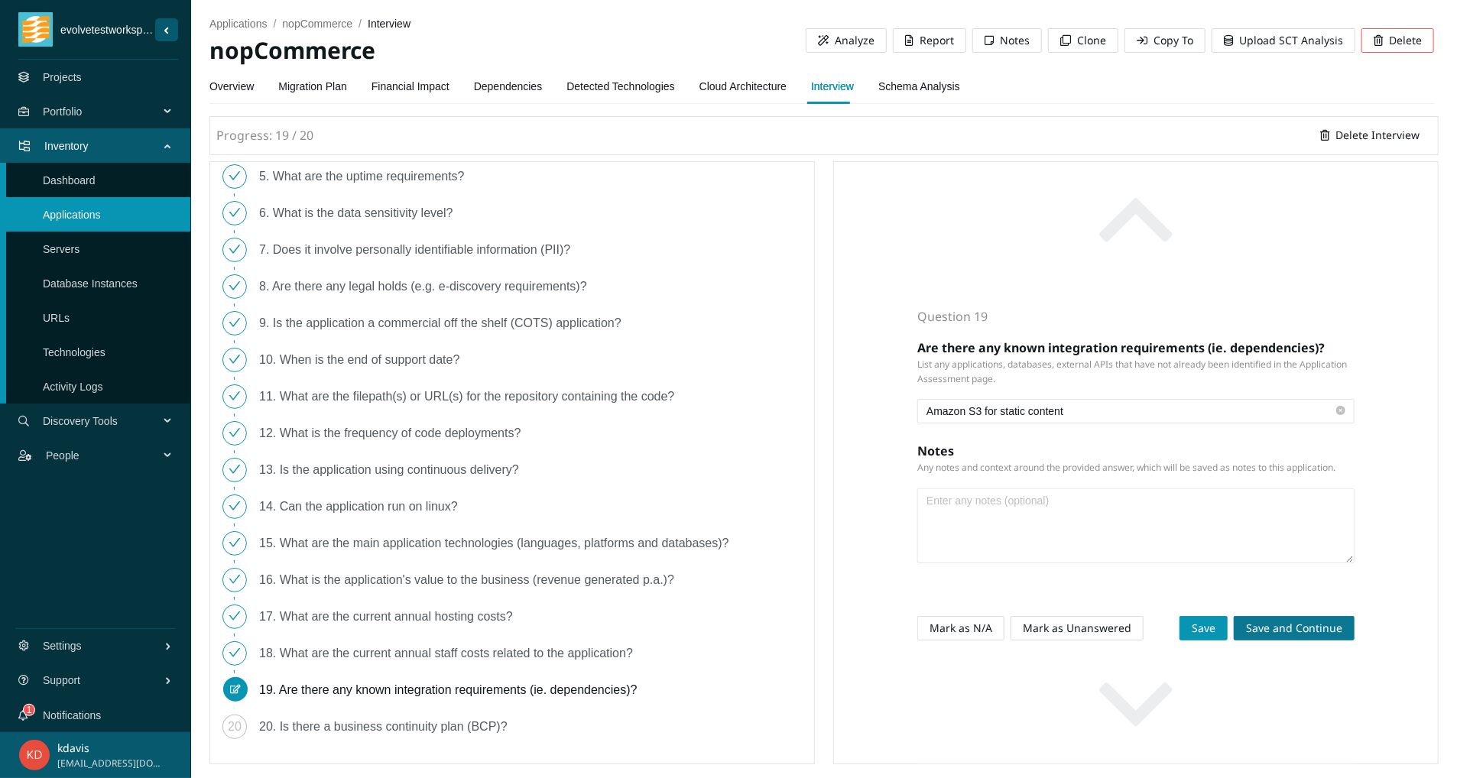
click at [1261, 625] on button "Save and Continue" at bounding box center [1293, 628] width 121 height 24
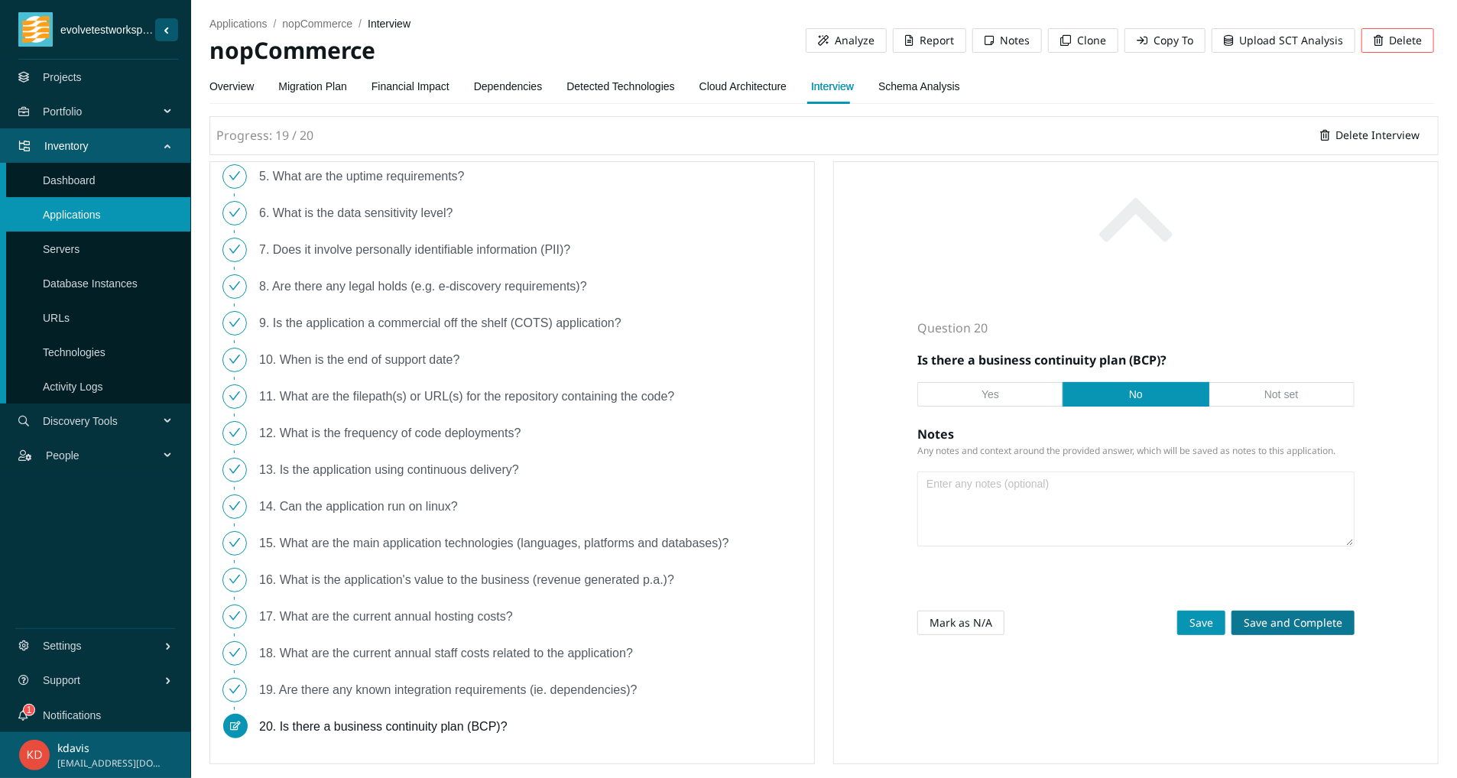
click at [1261, 625] on span "Save and Complete" at bounding box center [1292, 622] width 99 height 17
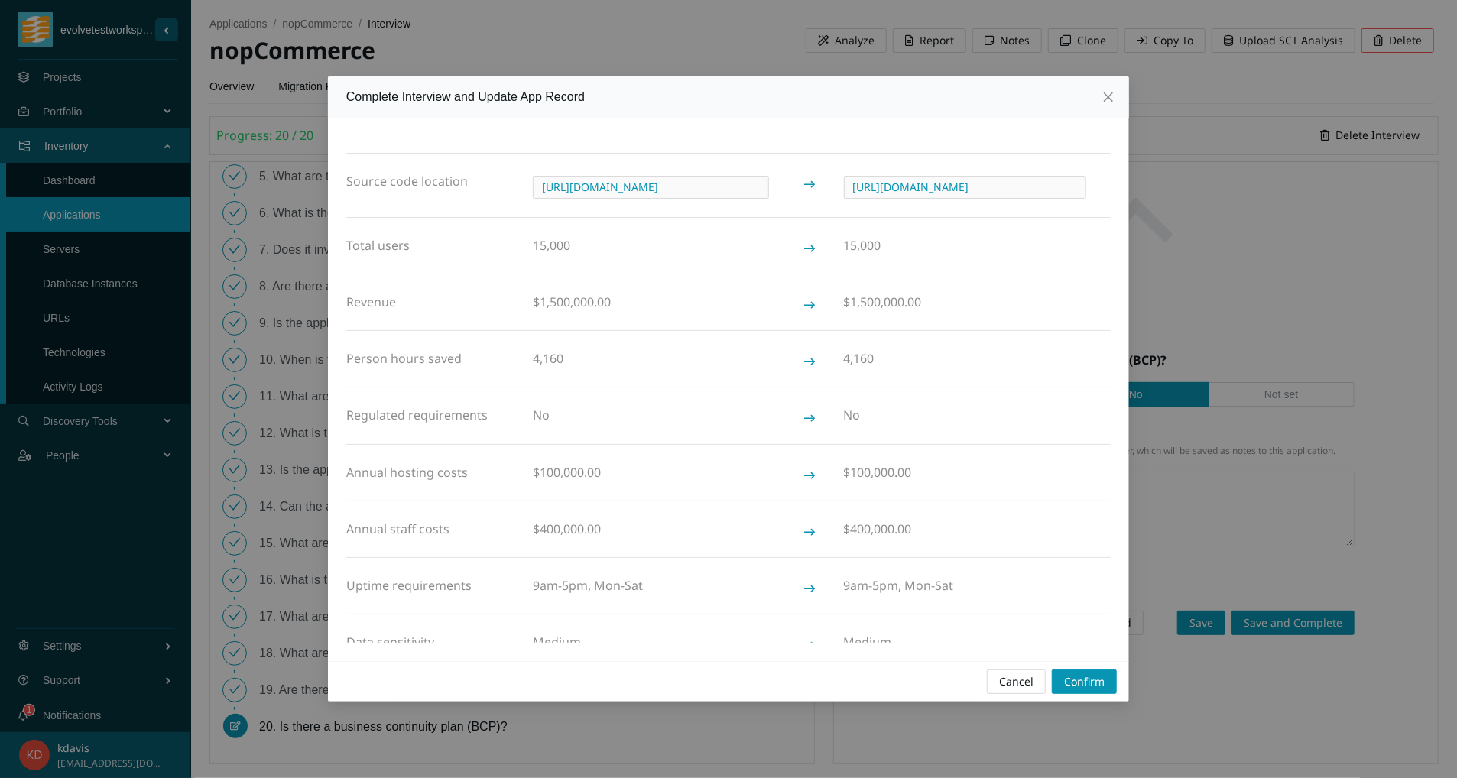
scroll to position [0, 0]
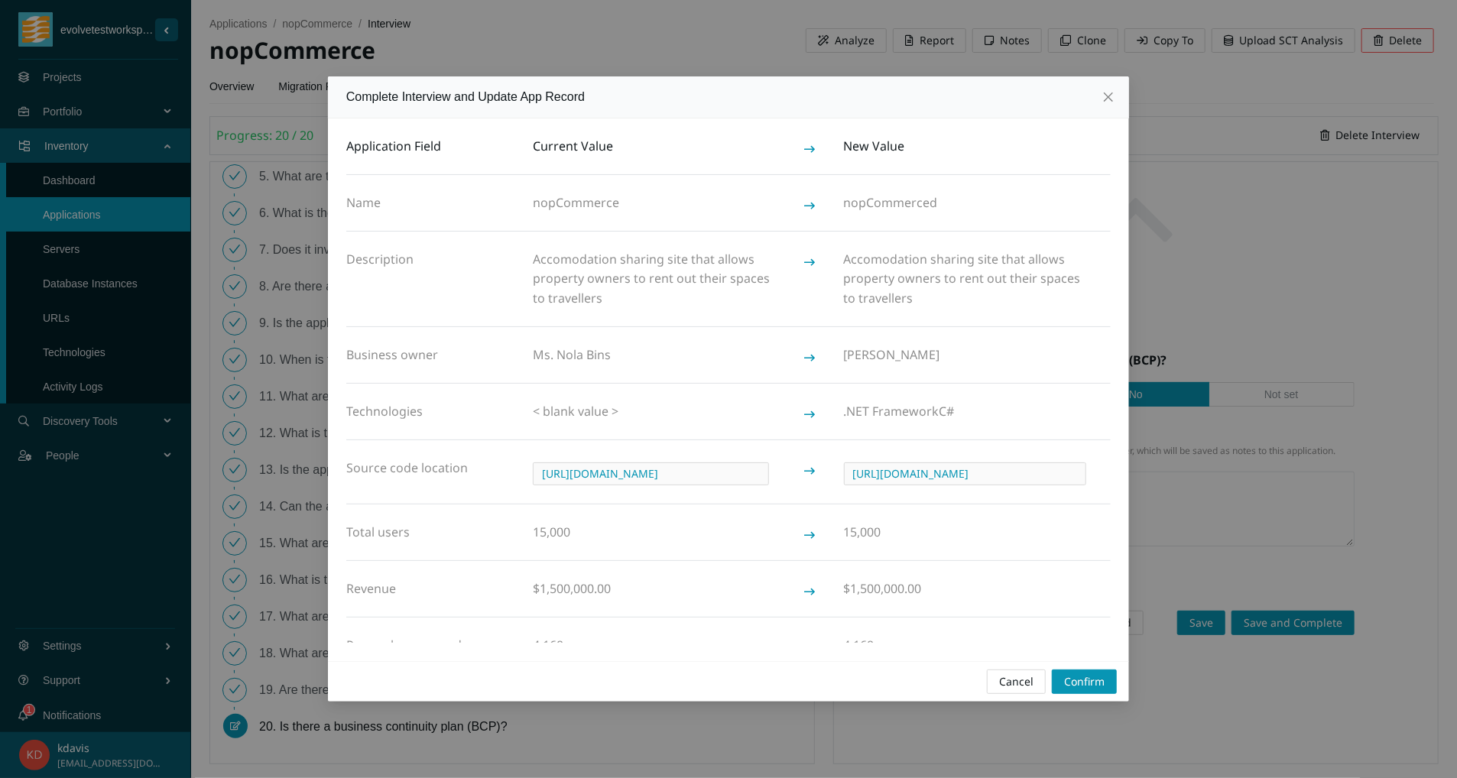
click at [1073, 694] on div "Cancel Confirm" at bounding box center [728, 681] width 801 height 41
click at [1068, 680] on span "Confirm" at bounding box center [1084, 681] width 41 height 17
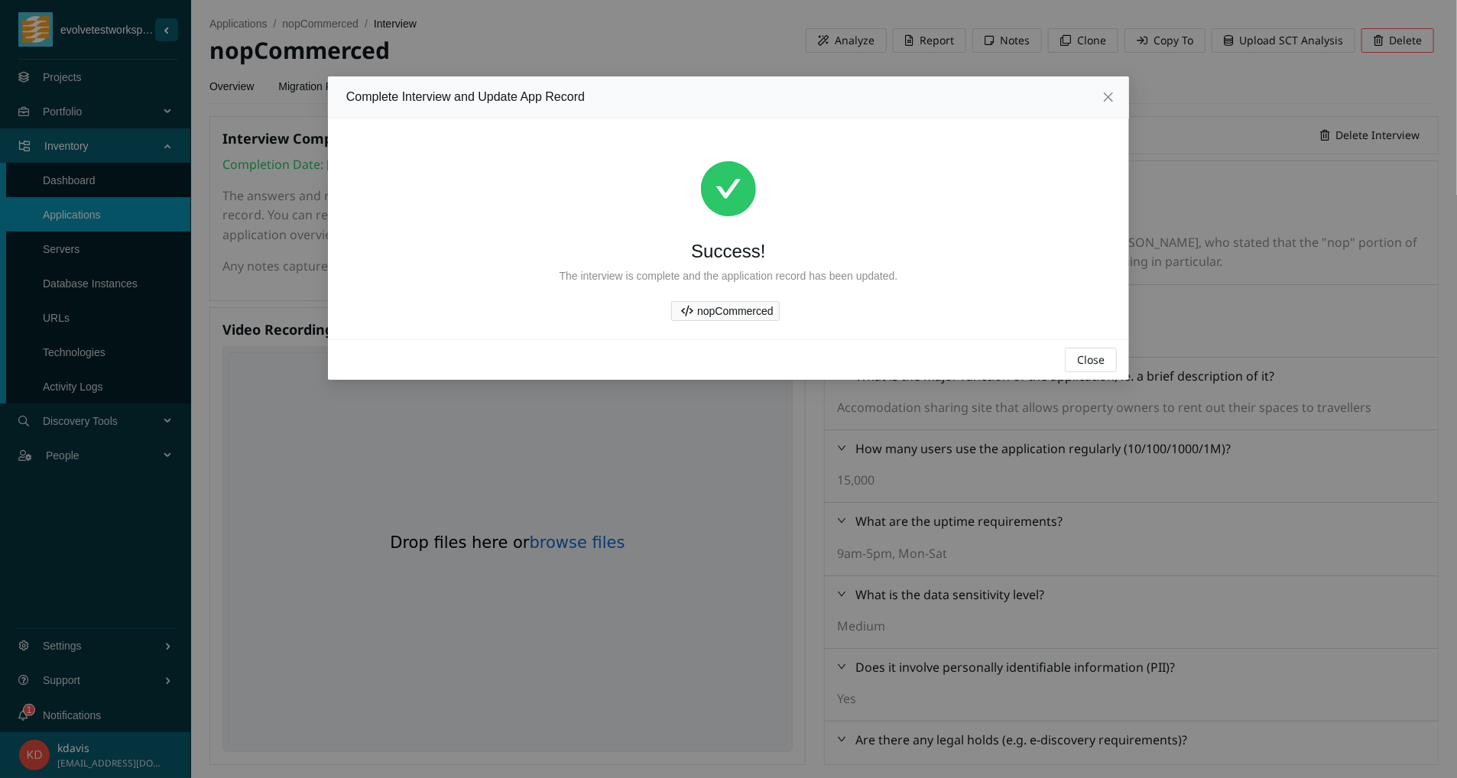
click at [697, 313] on link "nopCommerced" at bounding box center [735, 311] width 76 height 12
click at [1100, 362] on span "Close" at bounding box center [1091, 360] width 28 height 17
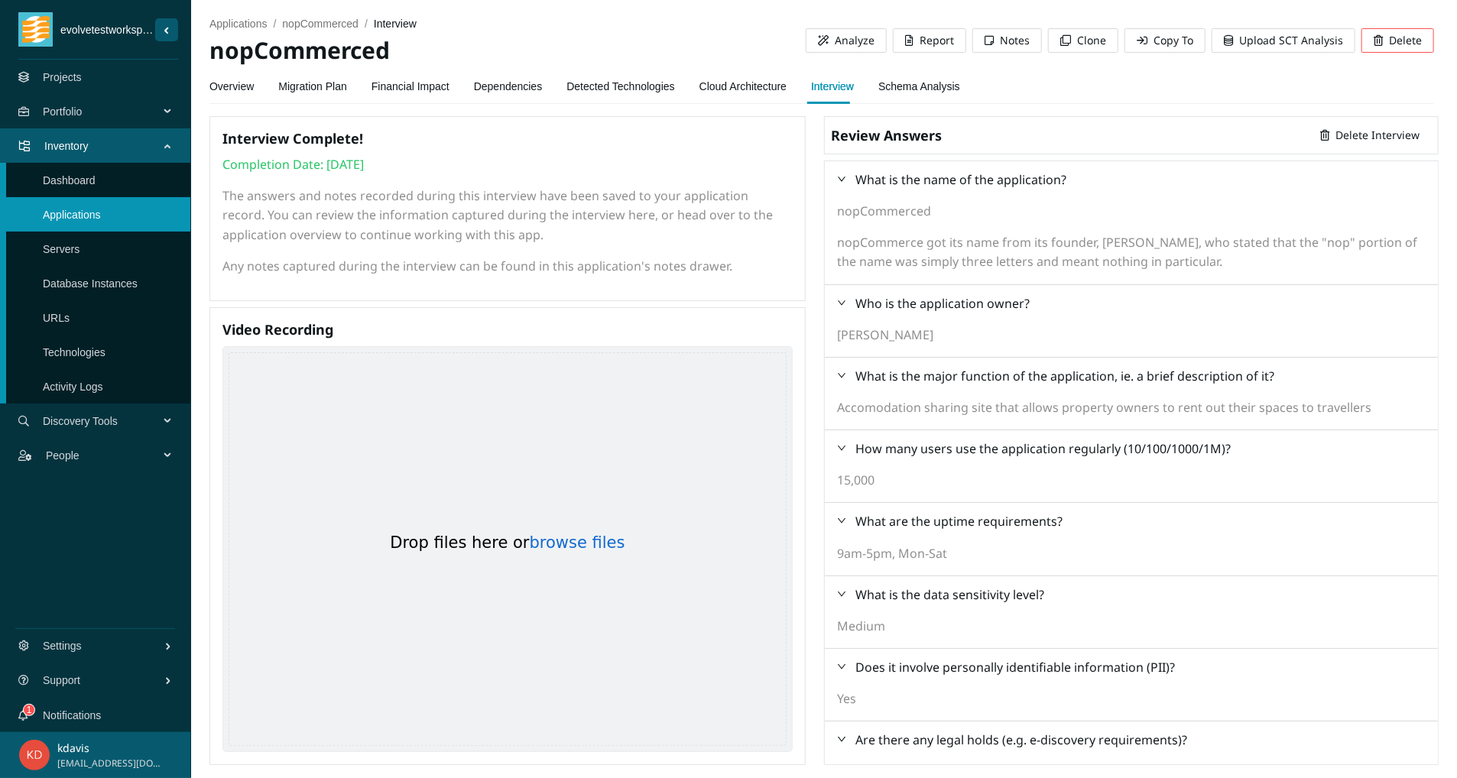
click at [1000, 43] on span "Notes" at bounding box center [1015, 40] width 30 height 17
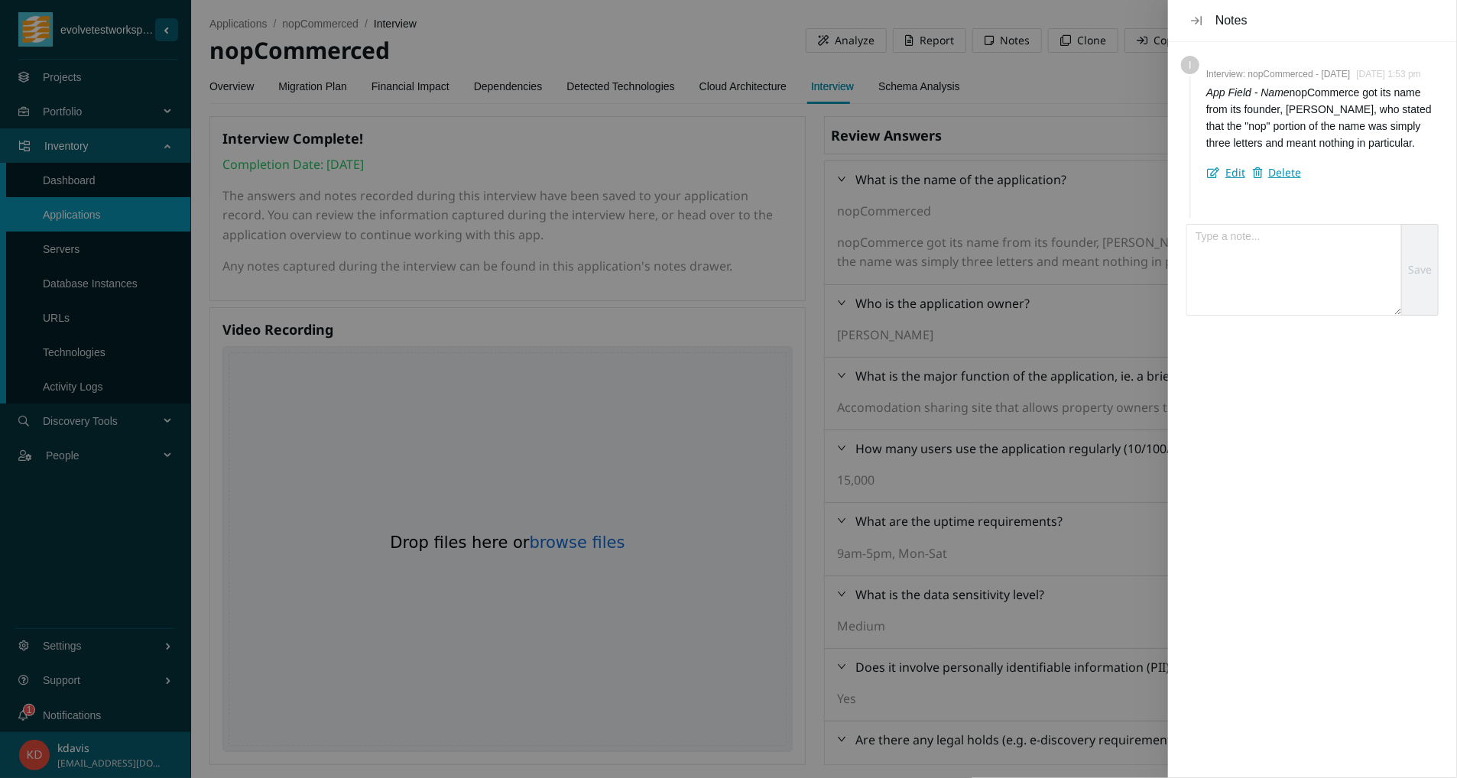
click at [1197, 21] on icon "Close" at bounding box center [1196, 21] width 11 height 12
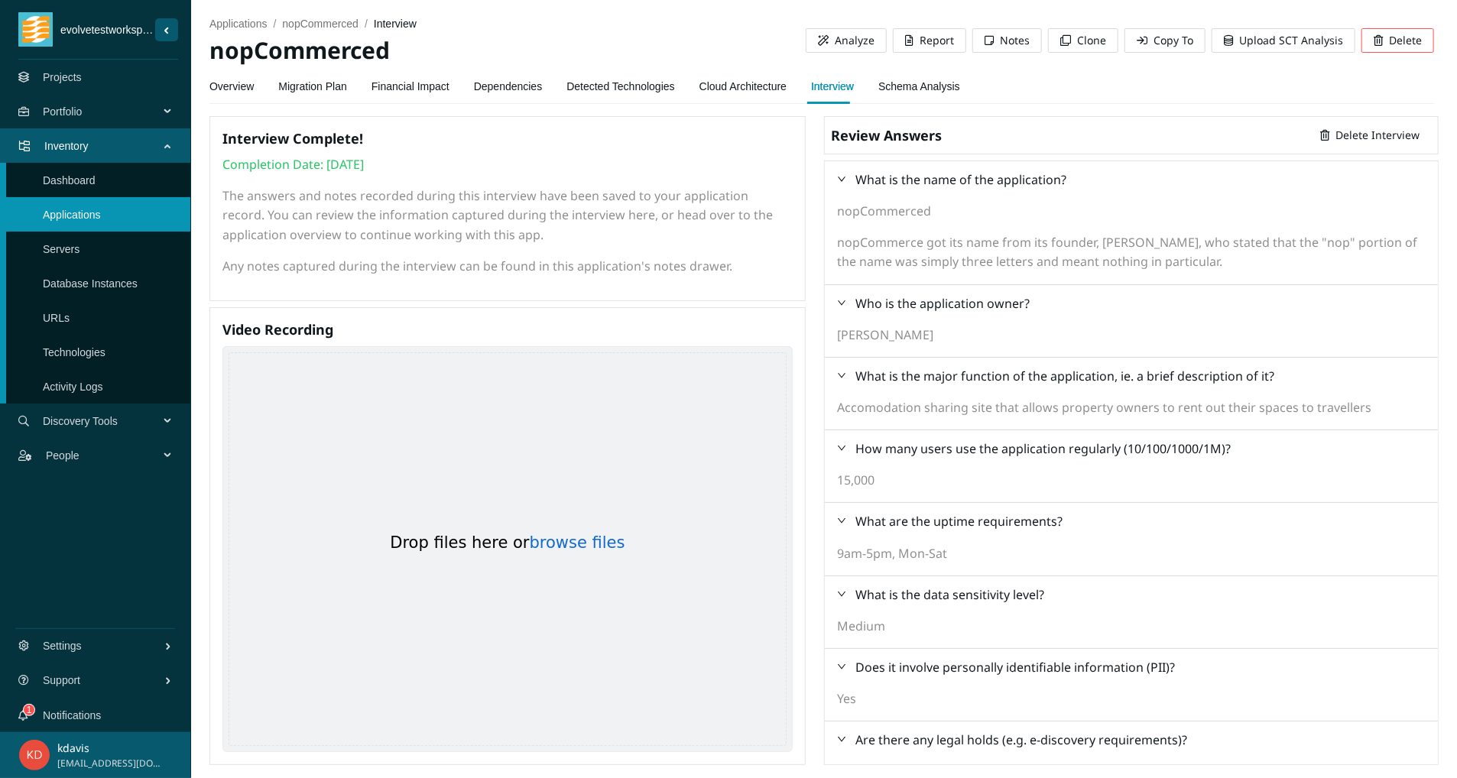
click at [93, 721] on link "Notifications" at bounding box center [72, 715] width 58 height 12
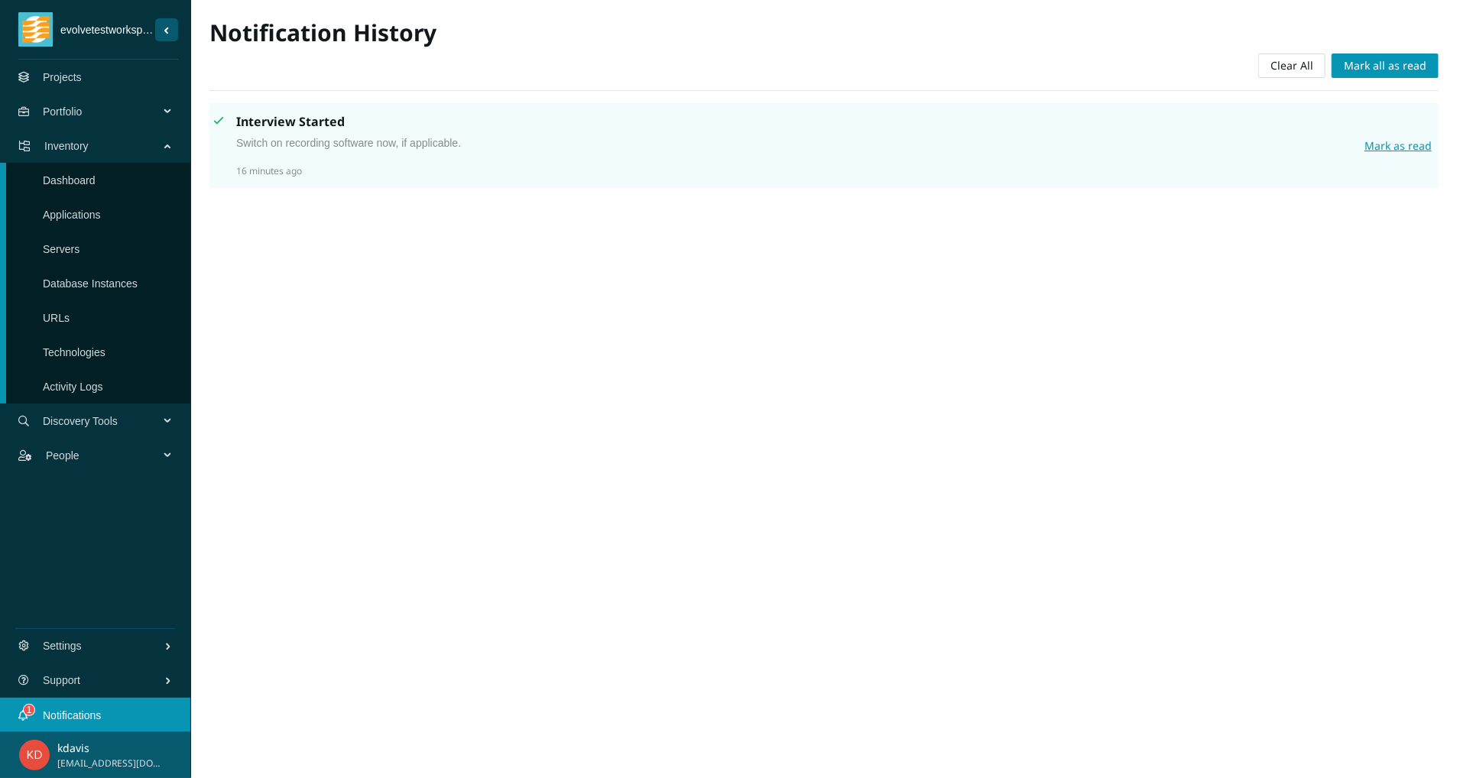
click at [69, 179] on link "Dashboard" at bounding box center [69, 180] width 53 height 12
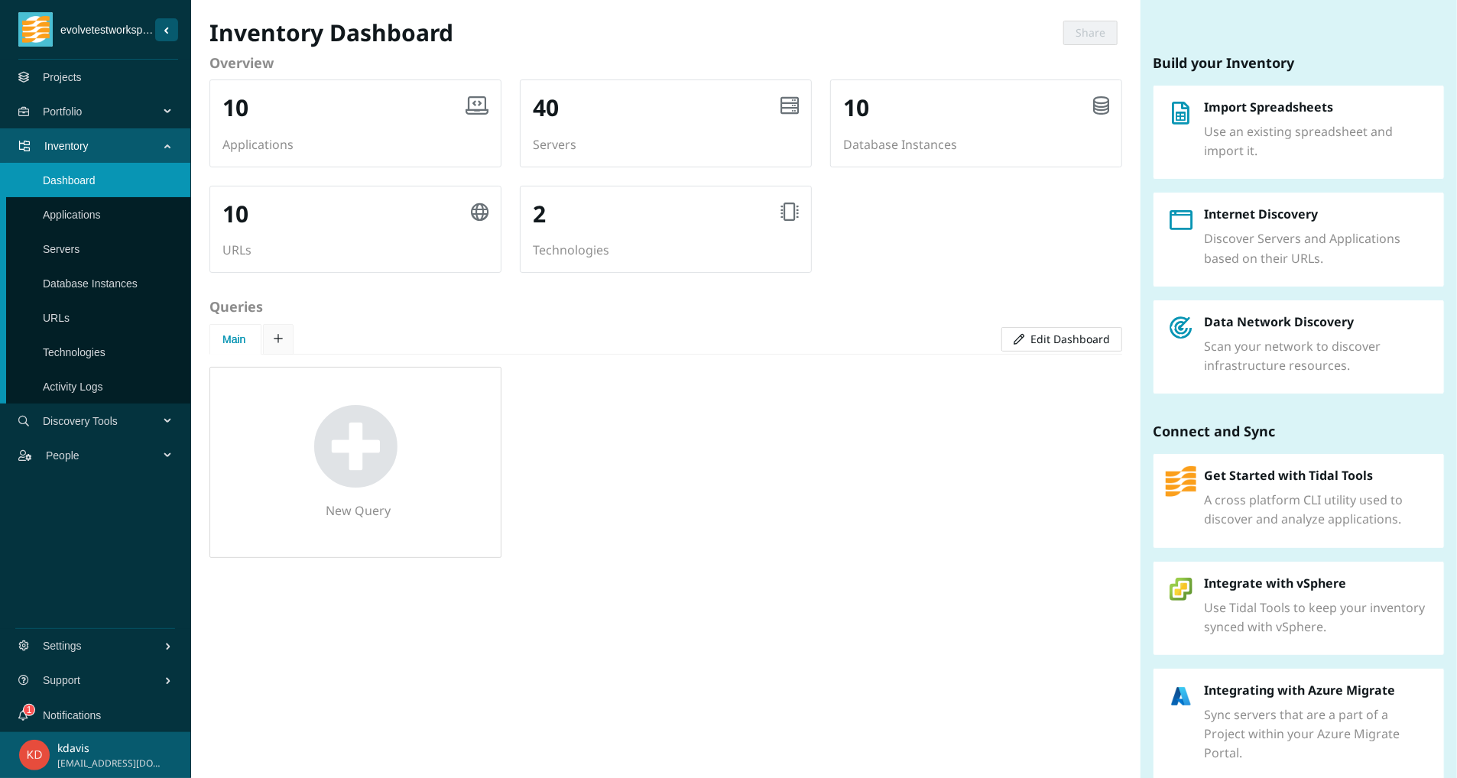
click at [84, 216] on link "Applications" at bounding box center [72, 215] width 58 height 12
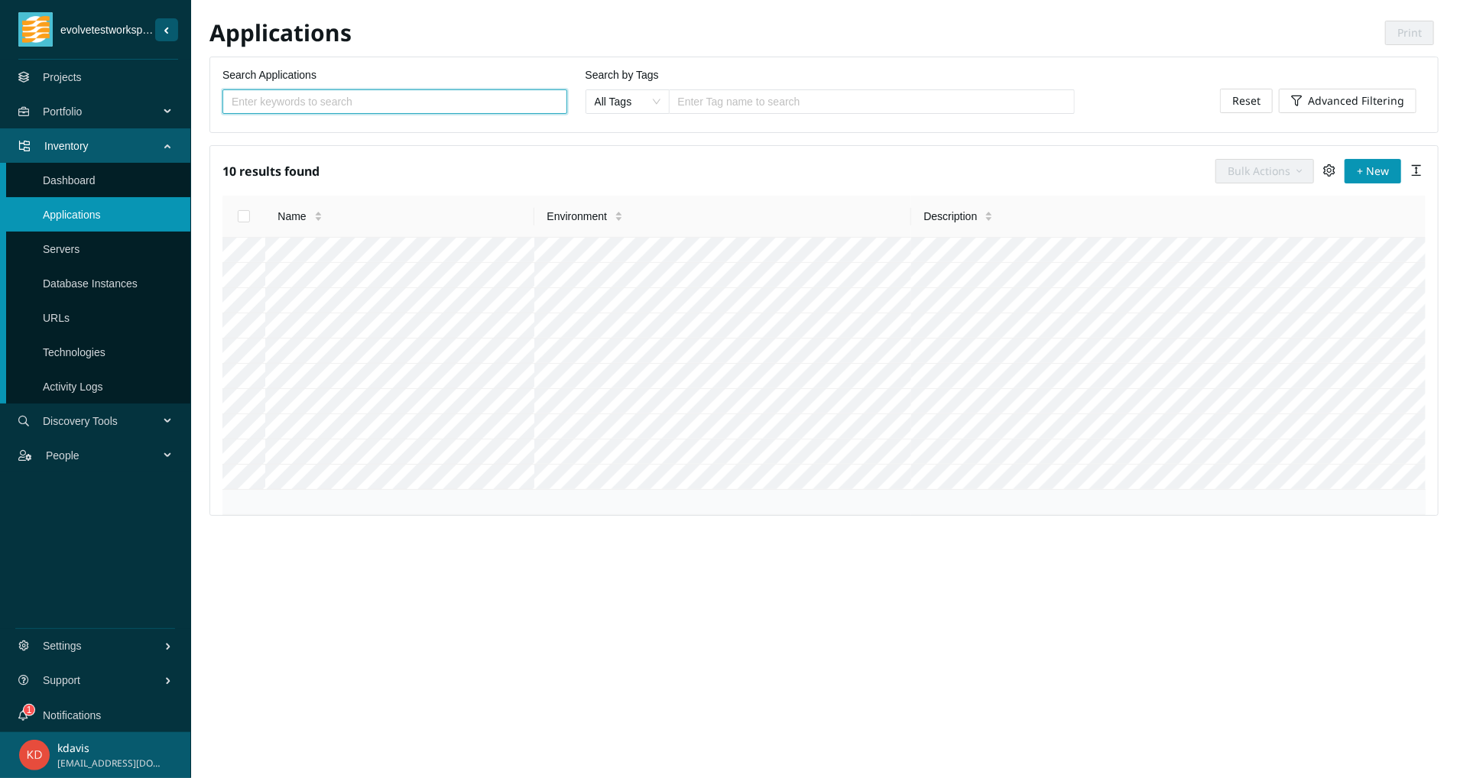
scroll to position [223, 0]
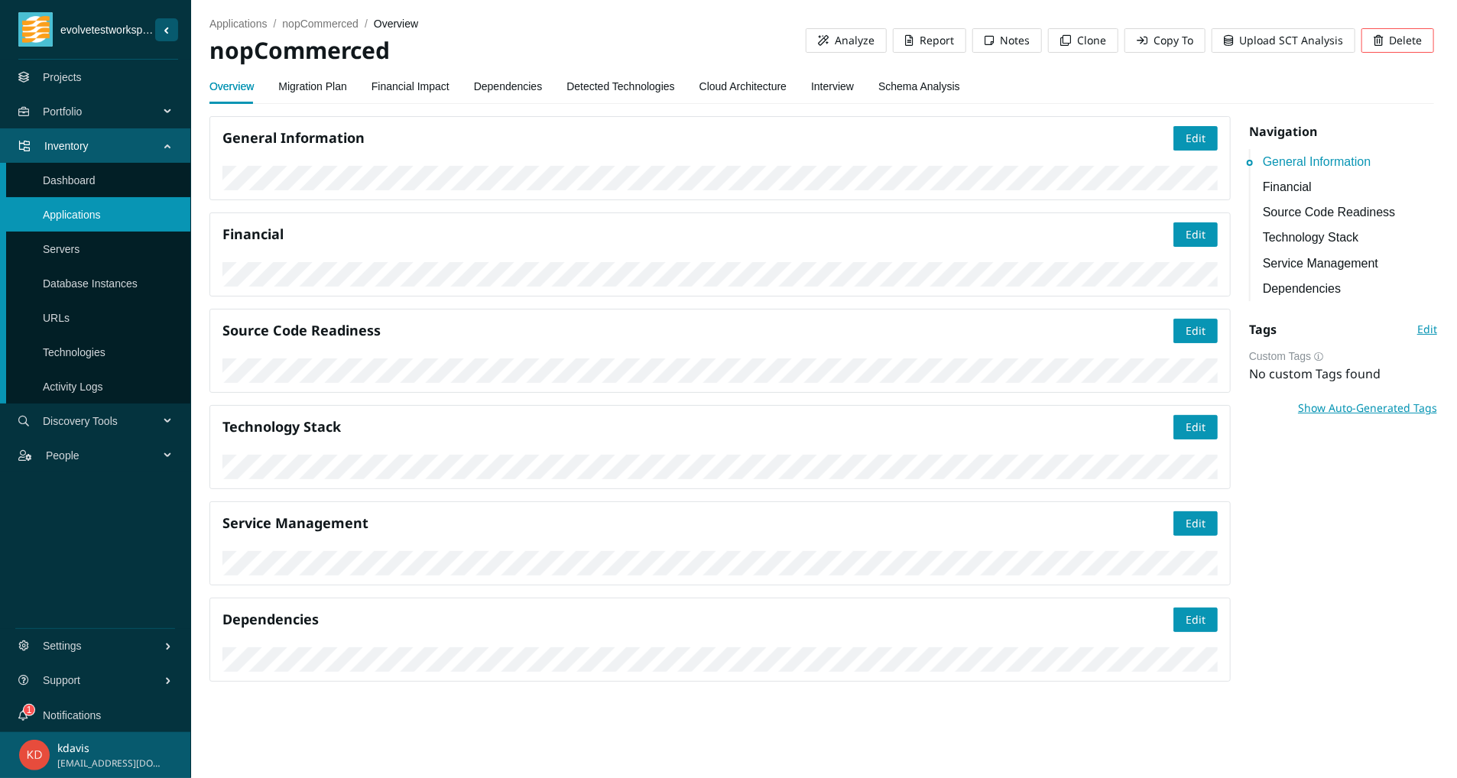
click at [411, 50] on h2 "nopCommerced" at bounding box center [507, 50] width 596 height 31
click at [81, 216] on link "Applications" at bounding box center [72, 215] width 58 height 12
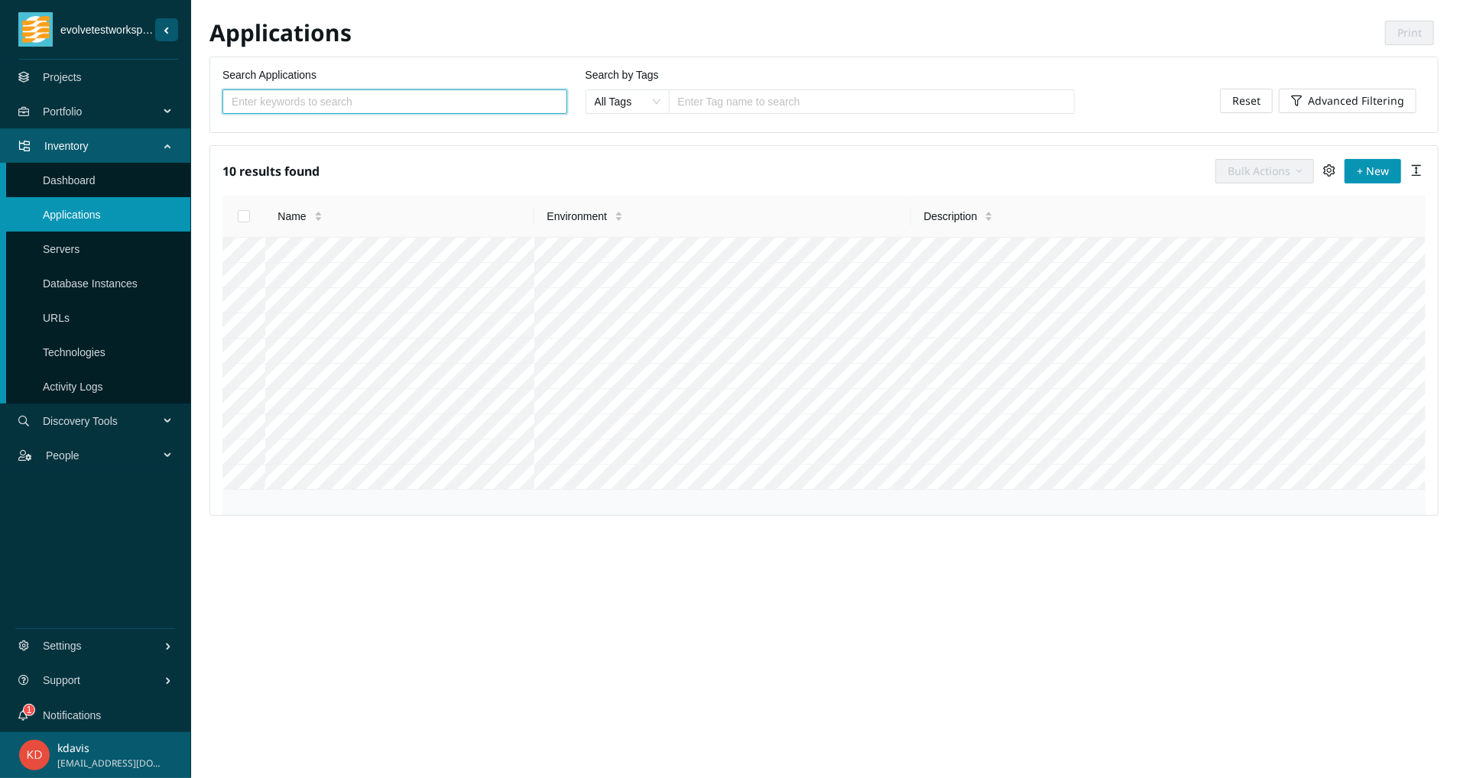
scroll to position [223, 0]
click at [1246, 177] on span "Bulk Actions" at bounding box center [1258, 171] width 63 height 17
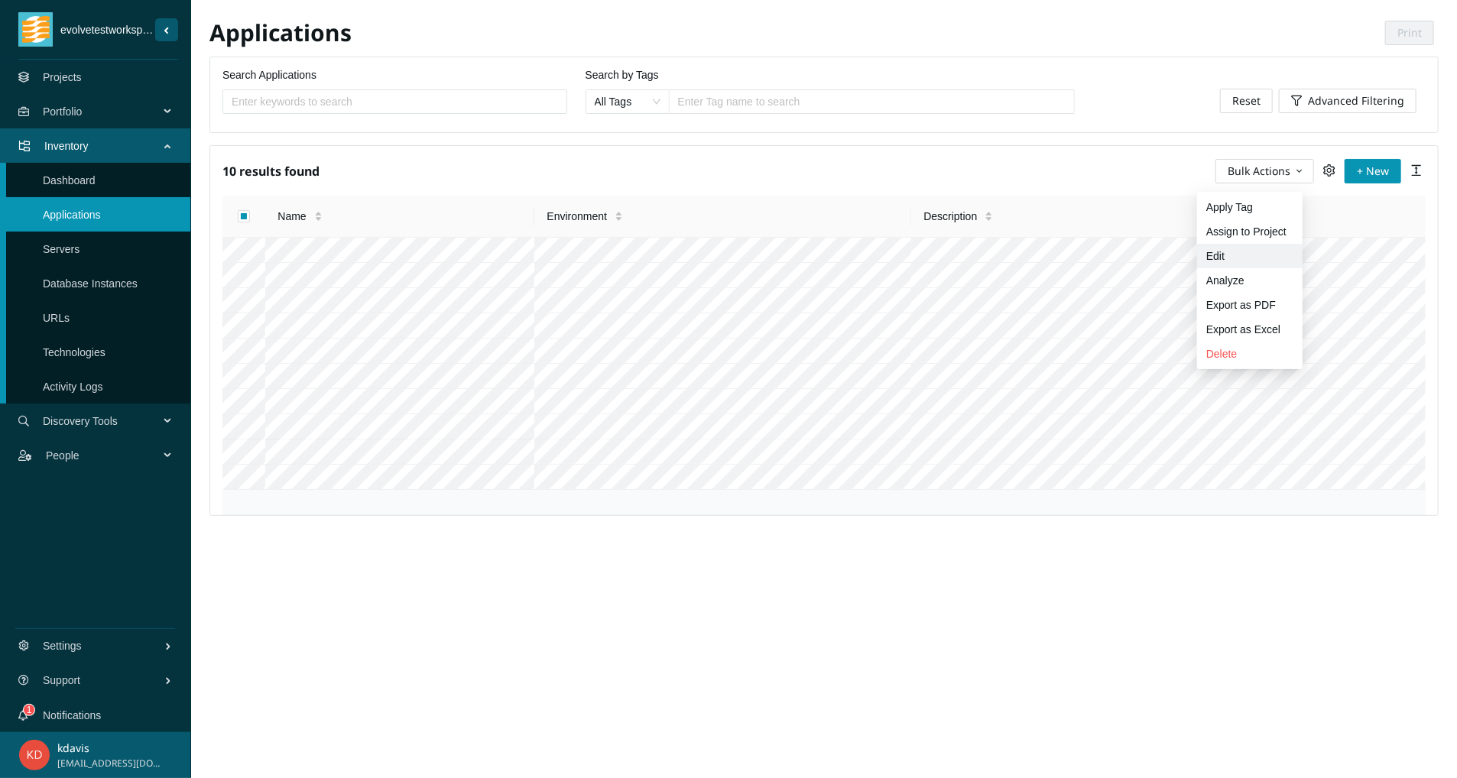
click at [1219, 256] on span "Edit" at bounding box center [1249, 256] width 87 height 17
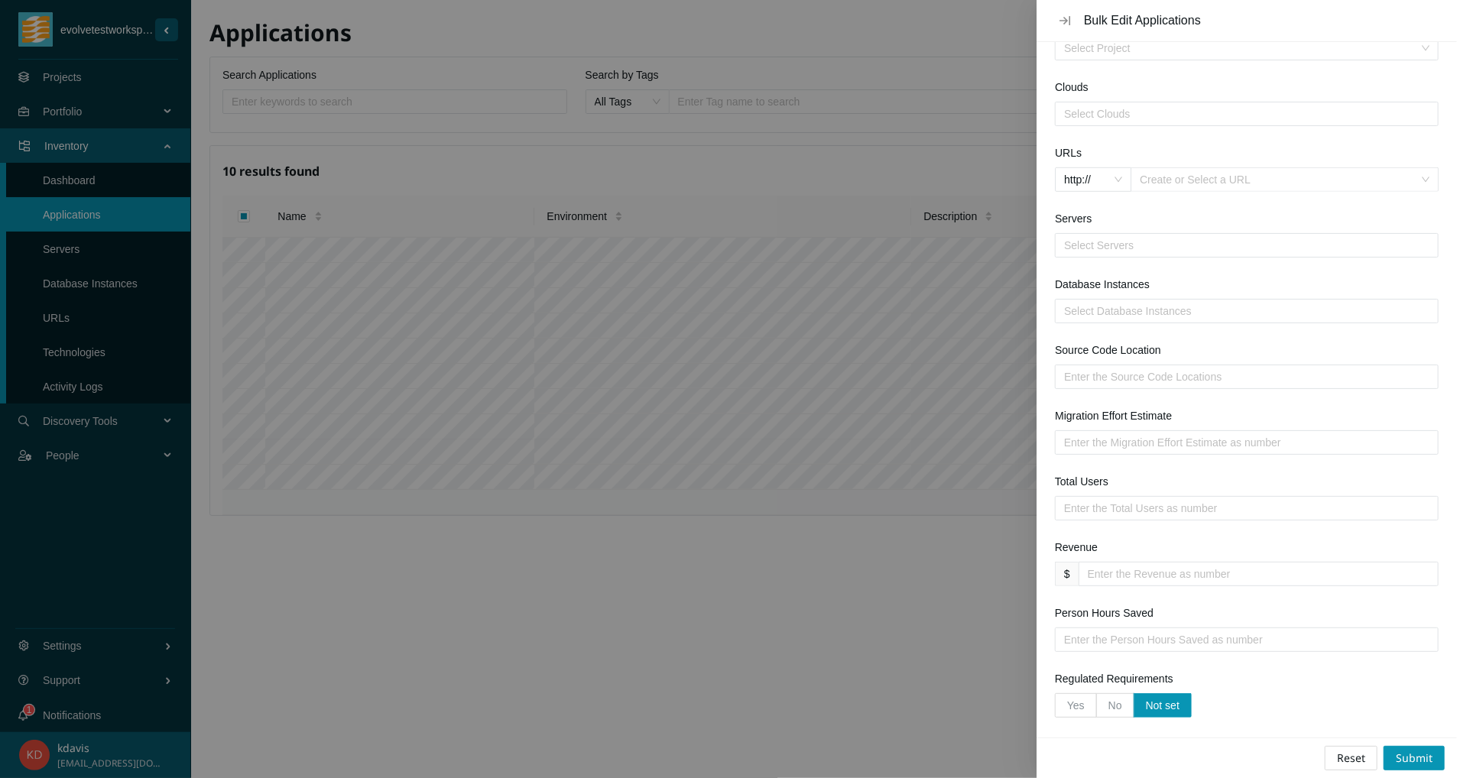
scroll to position [759, 0]
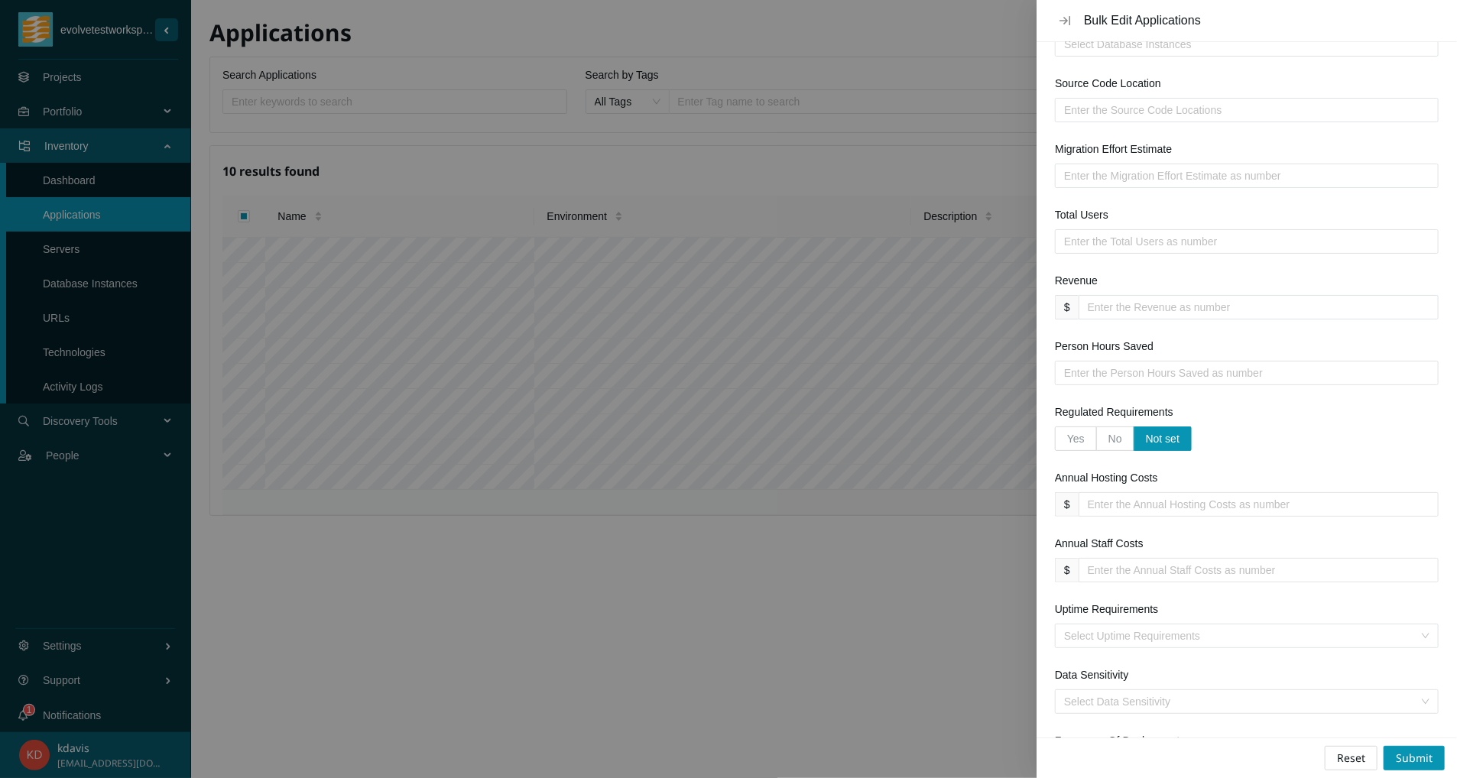
click at [436, 400] on div at bounding box center [728, 389] width 1457 height 778
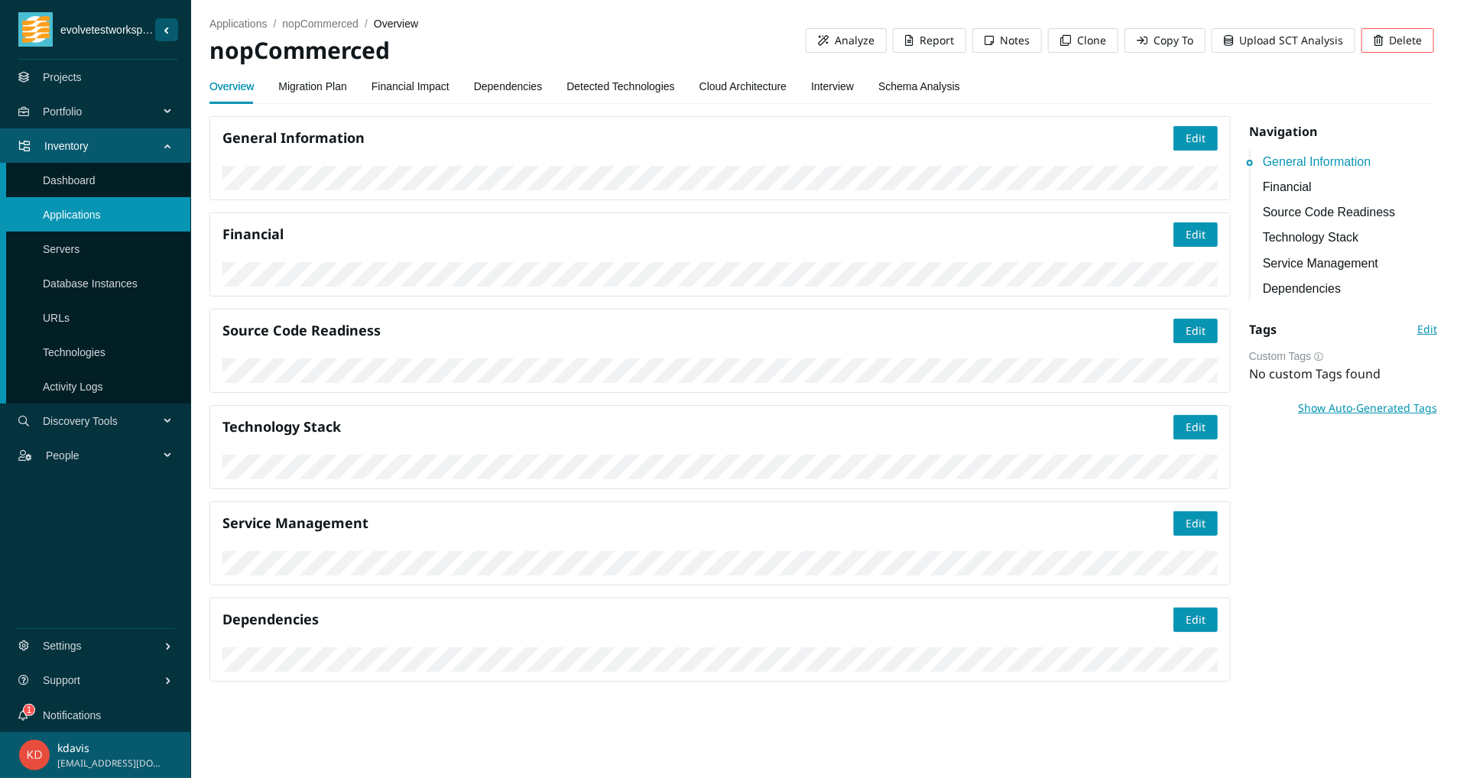
click at [1377, 335] on span "Edit" at bounding box center [1427, 329] width 20 height 17
click at [1280, 155] on link "General Information" at bounding box center [1349, 161] width 175 height 19
click at [1192, 142] on span "Edit" at bounding box center [1195, 138] width 20 height 17
click at [1191, 139] on span "Save" at bounding box center [1193, 138] width 24 height 17
click at [312, 86] on link "Migration Plan" at bounding box center [312, 86] width 69 height 31
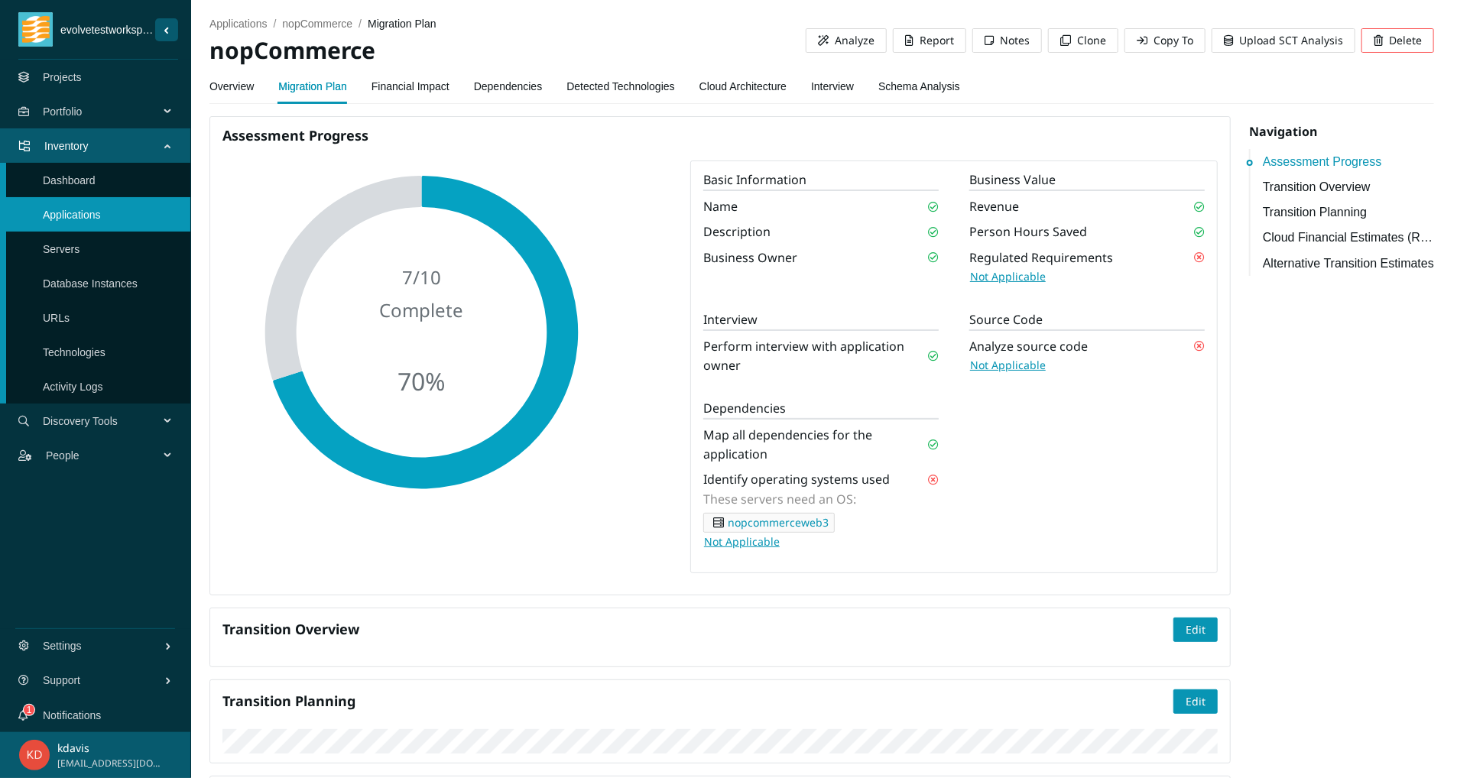
click at [393, 84] on link "Financial Impact" at bounding box center [410, 86] width 78 height 31
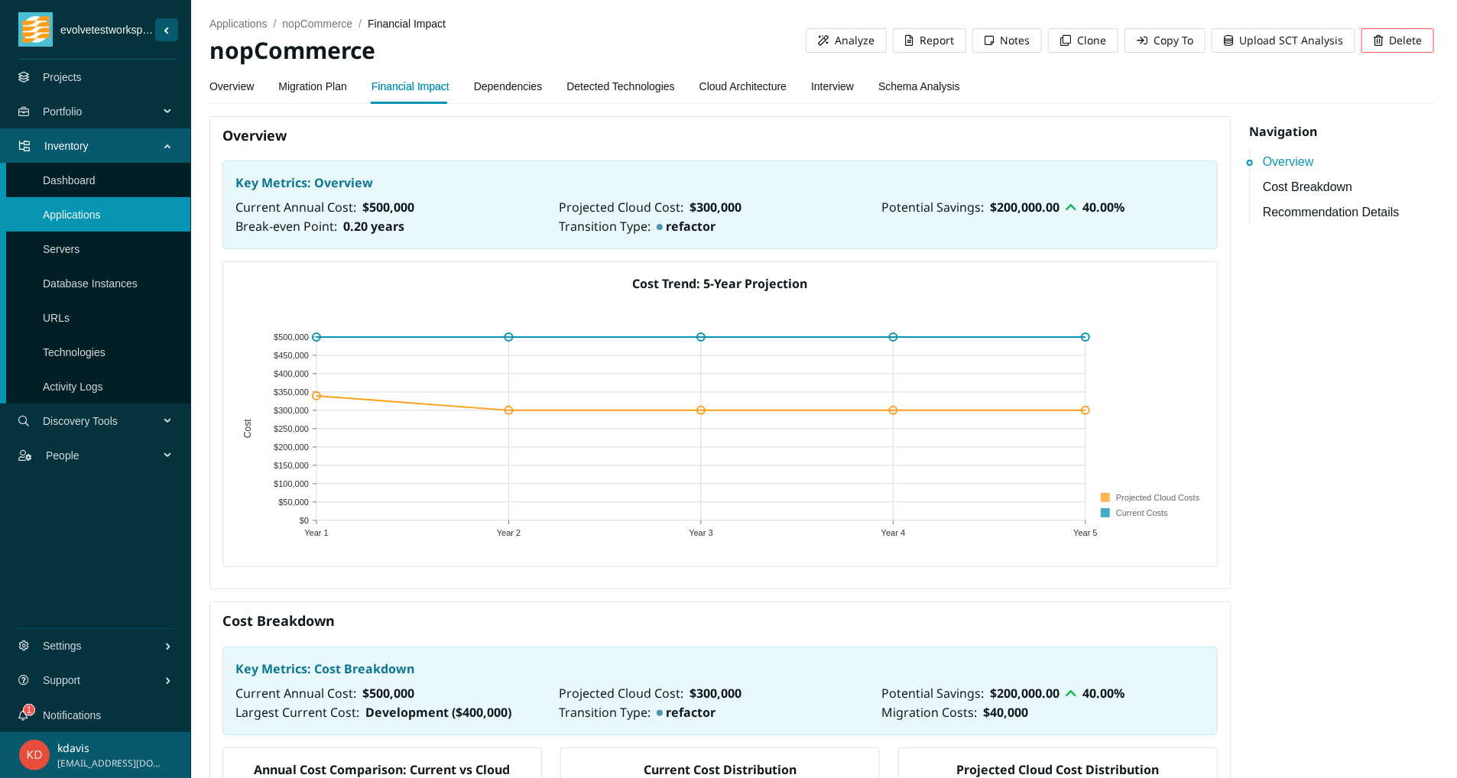
click at [503, 93] on link "Dependencies" at bounding box center [508, 86] width 69 height 31
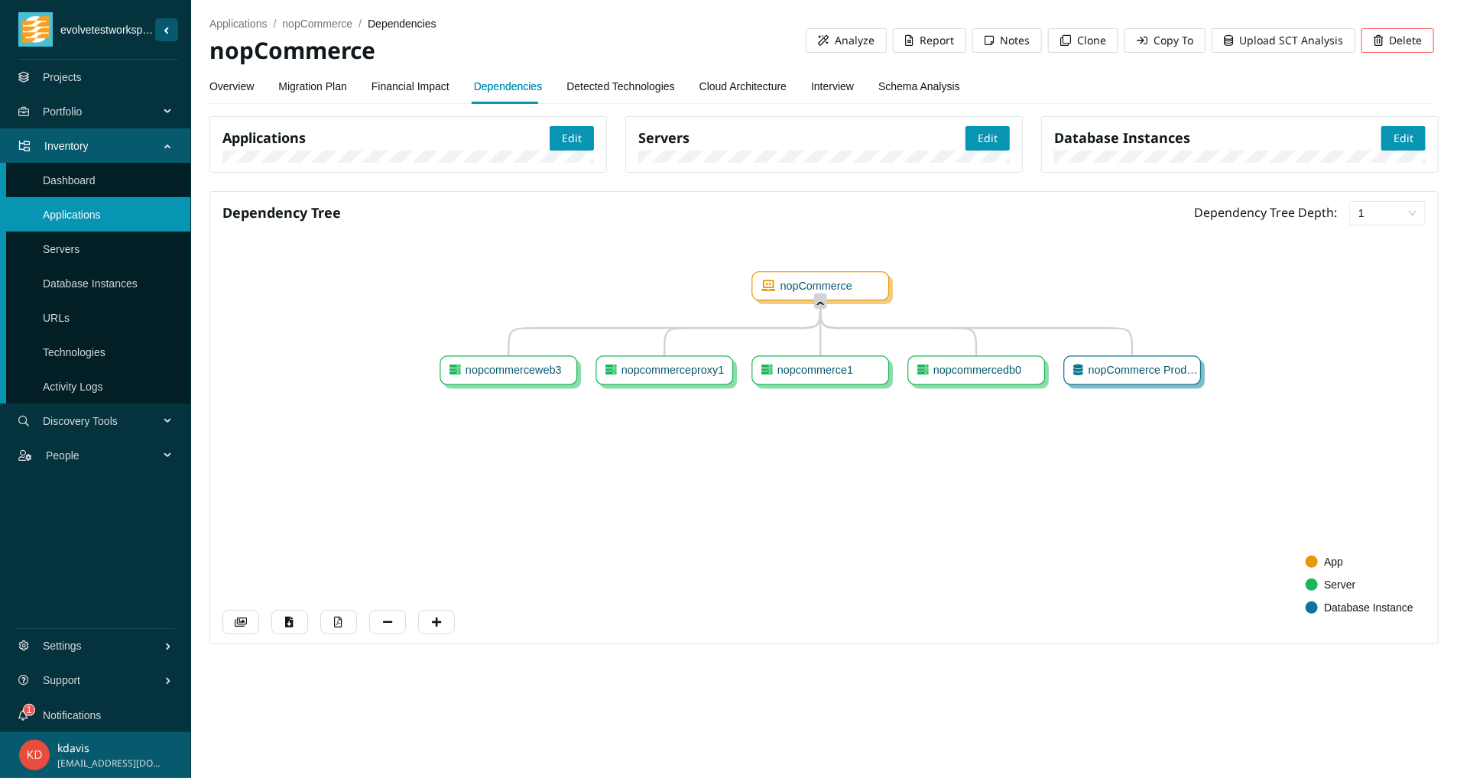
click at [240, 82] on link "Overview" at bounding box center [231, 86] width 44 height 31
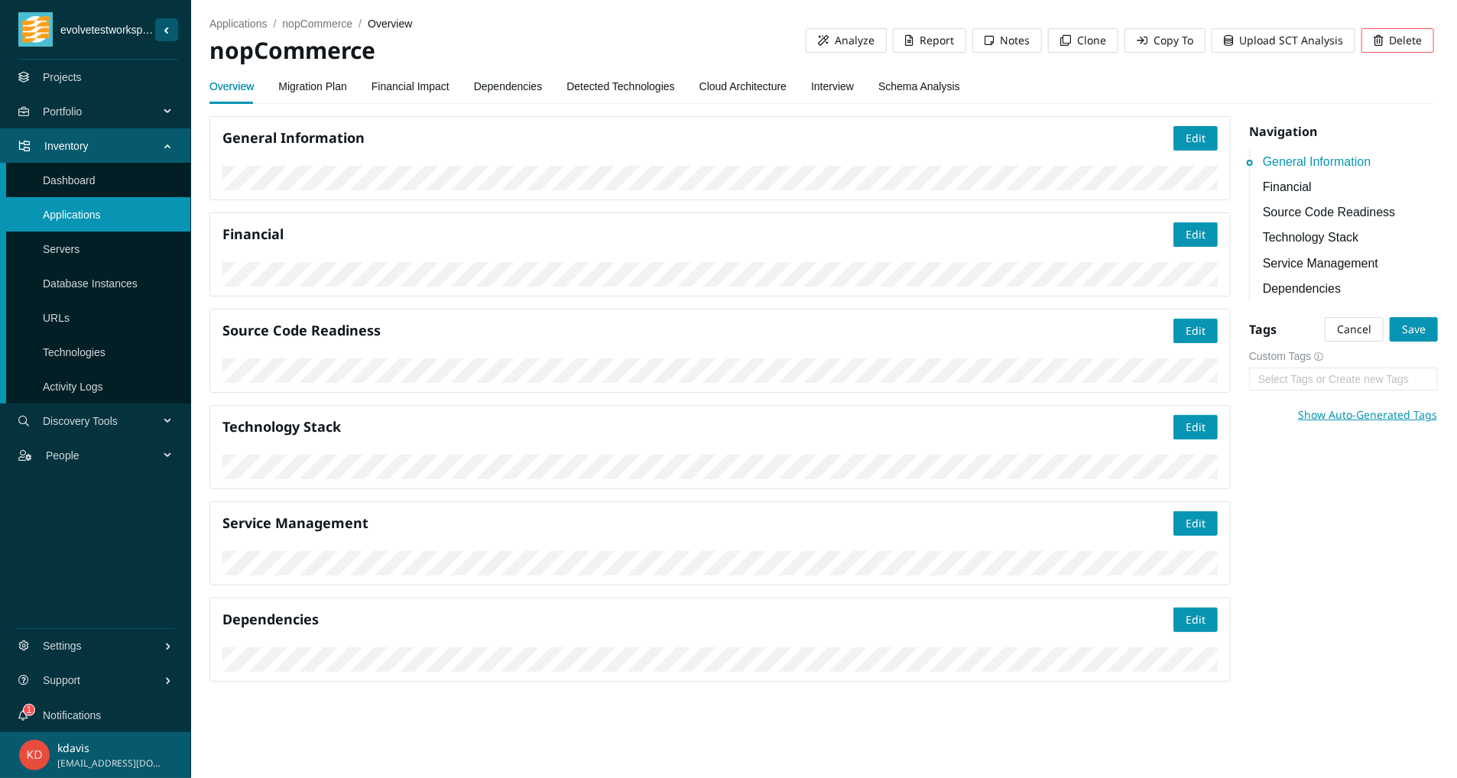
click at [237, 89] on link "Overview" at bounding box center [231, 86] width 44 height 31
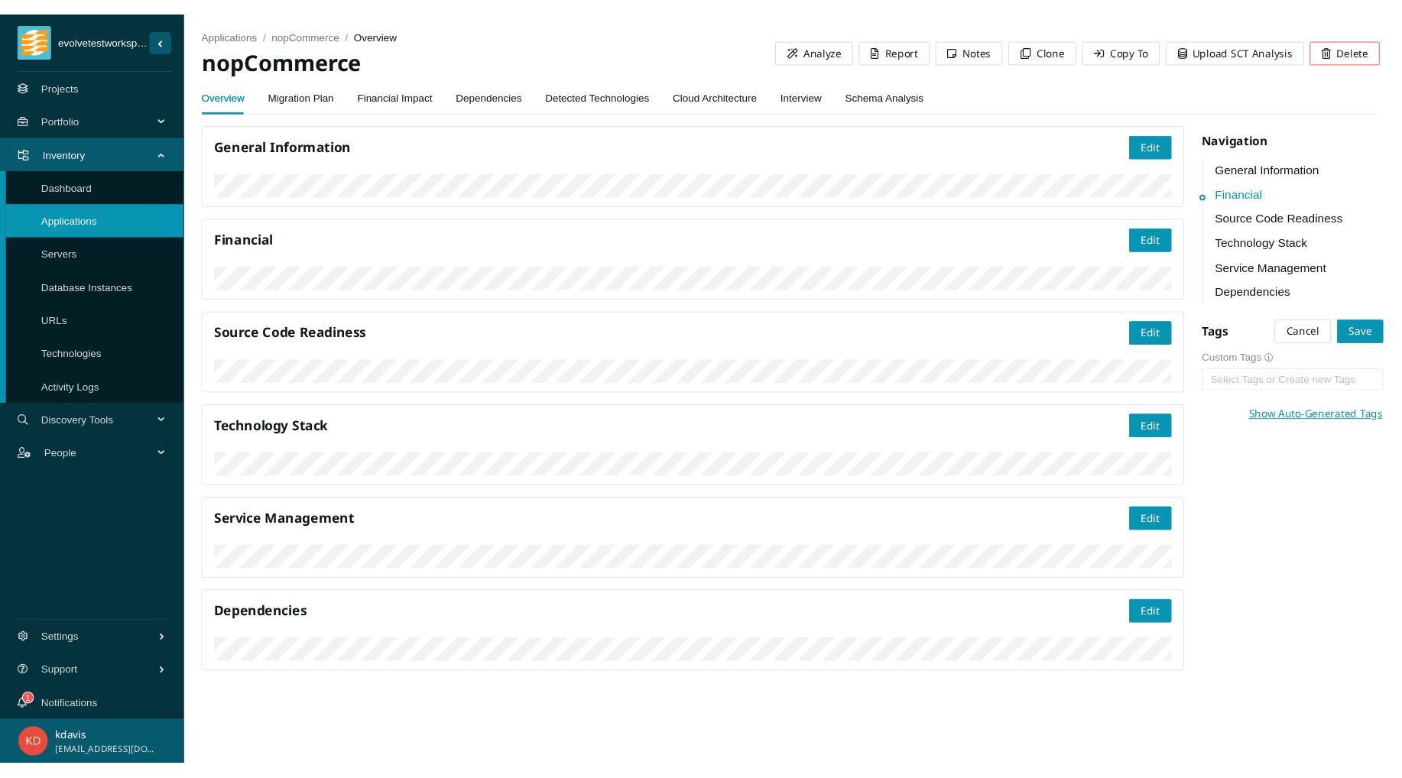
scroll to position [422, 0]
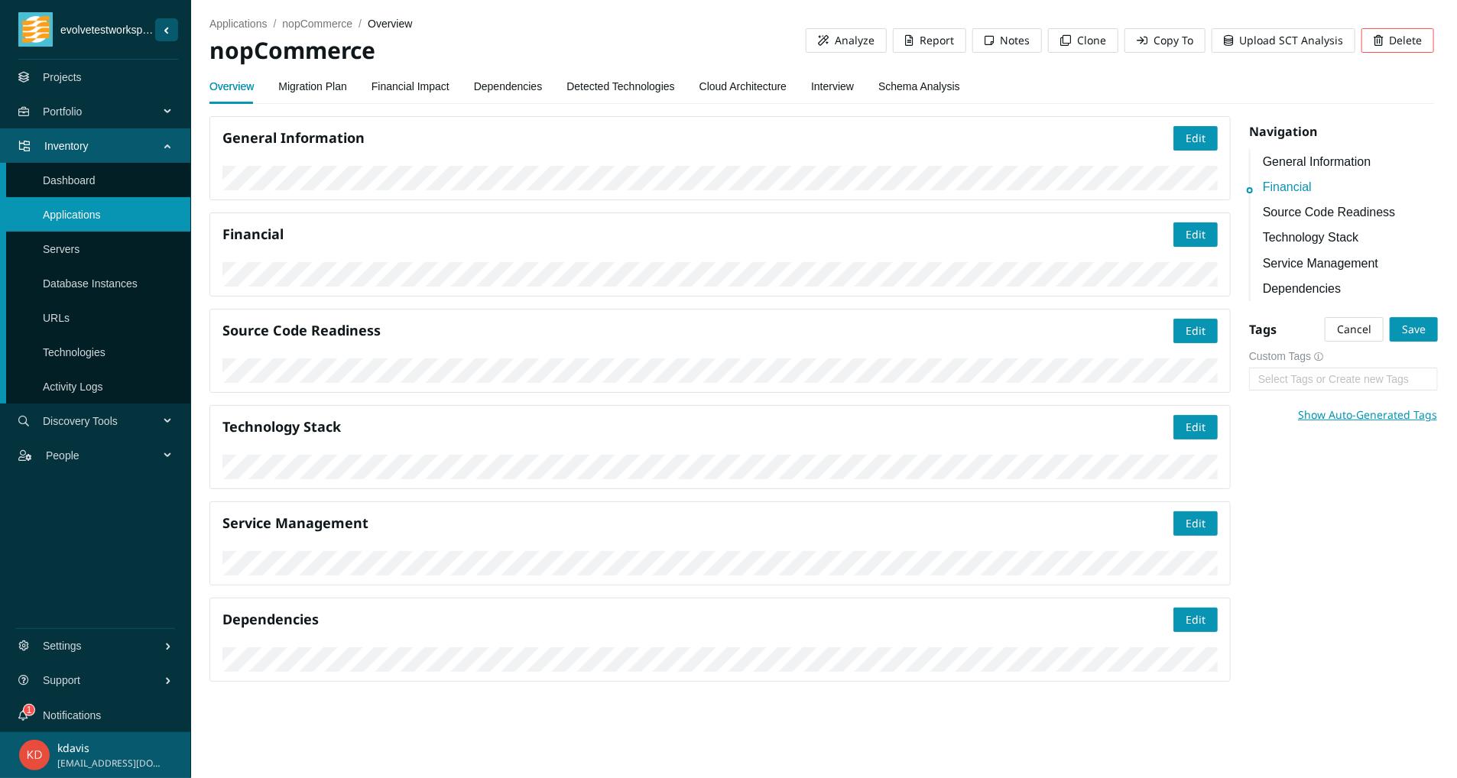
click at [647, 260] on div "Financial Edit" at bounding box center [719, 254] width 1021 height 84
click at [49, 643] on span "Settings" at bounding box center [104, 646] width 122 height 46
click at [94, 561] on div "evolvetestworkspace1 Projects Portfolio Inventory Dashboard Applications Server…" at bounding box center [95, 389] width 190 height 778
click at [160, 420] on span "Discovery Tools" at bounding box center [104, 421] width 122 height 46
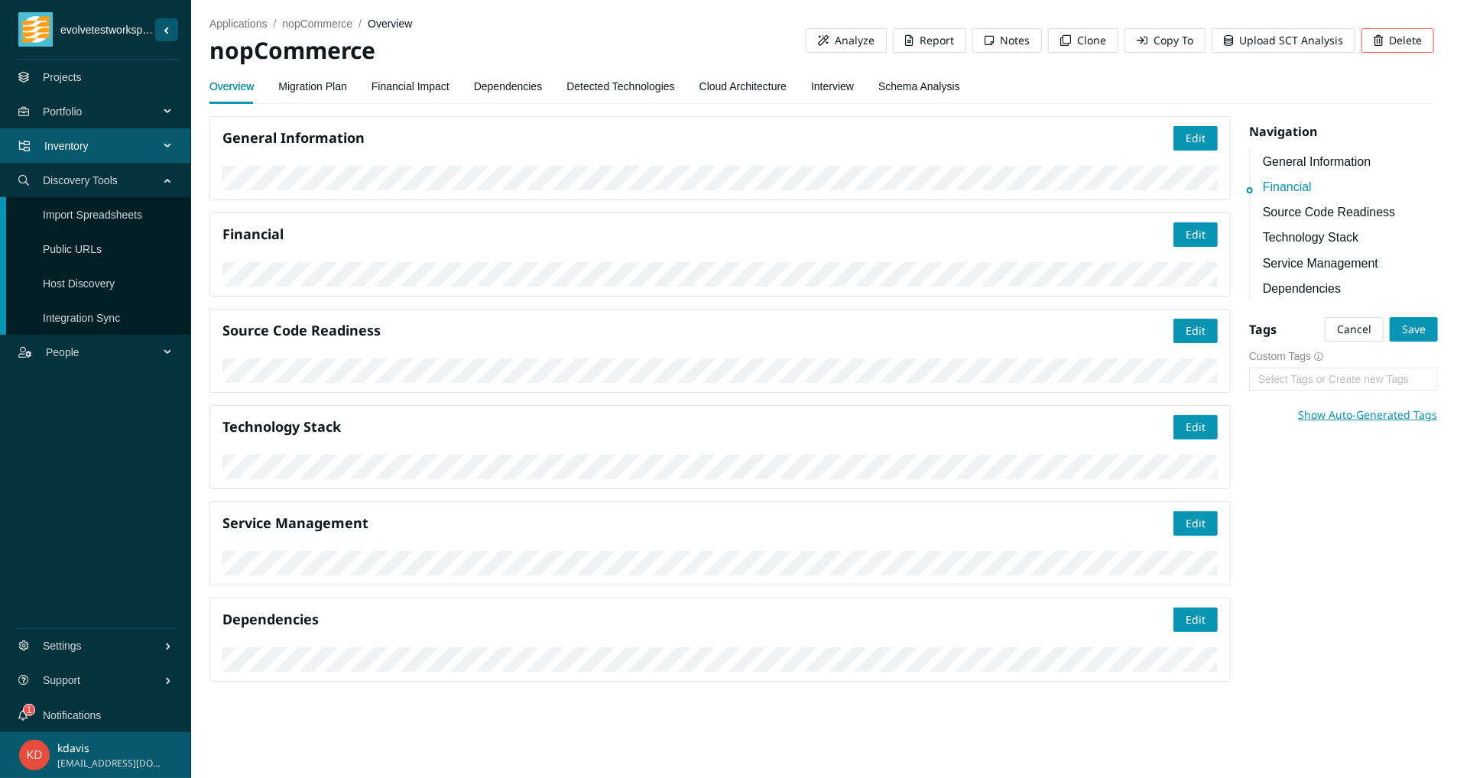
click at [1334, 638] on div "General Information Edit Financial Edit Source Code Readiness Edit Technology S…" at bounding box center [823, 405] width 1247 height 578
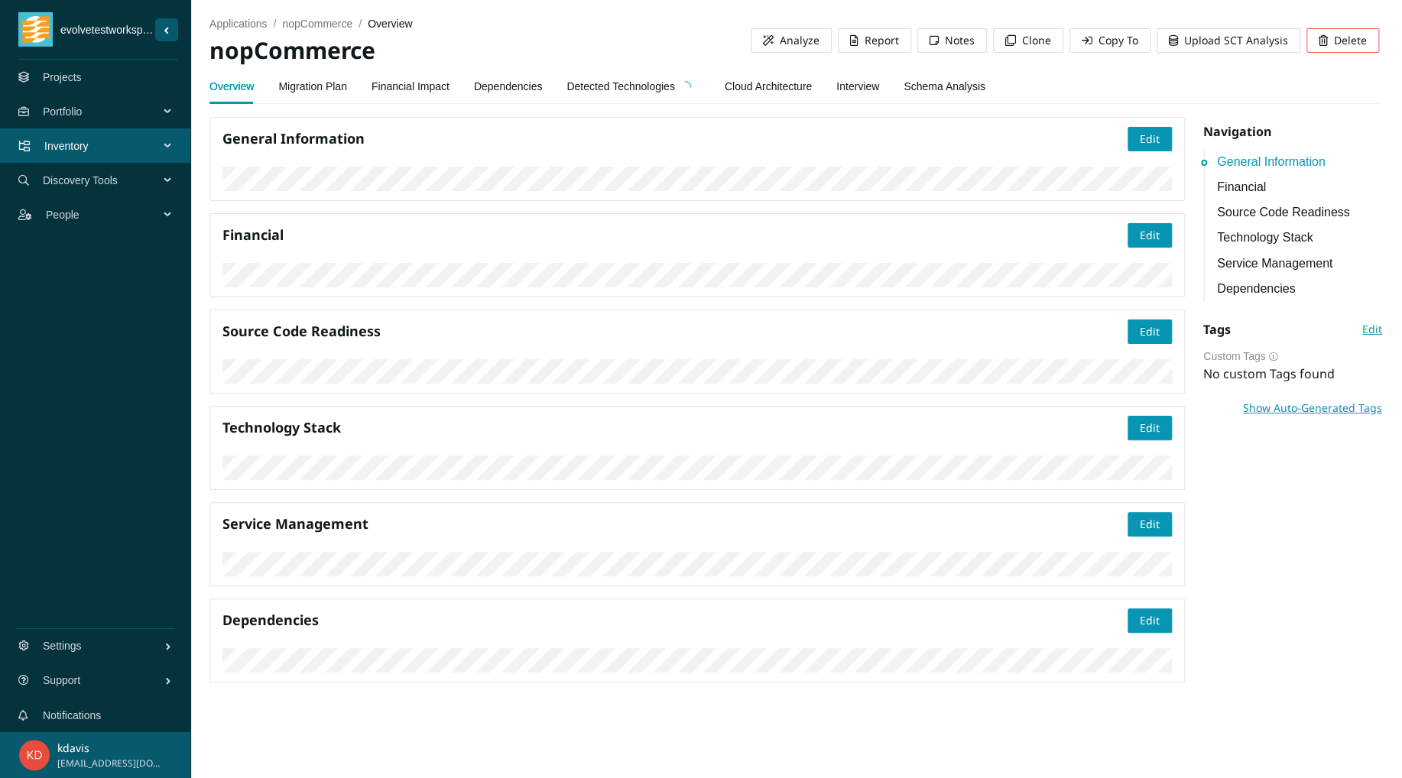
click at [607, 76] on link "Detected Technologies" at bounding box center [632, 86] width 133 height 31
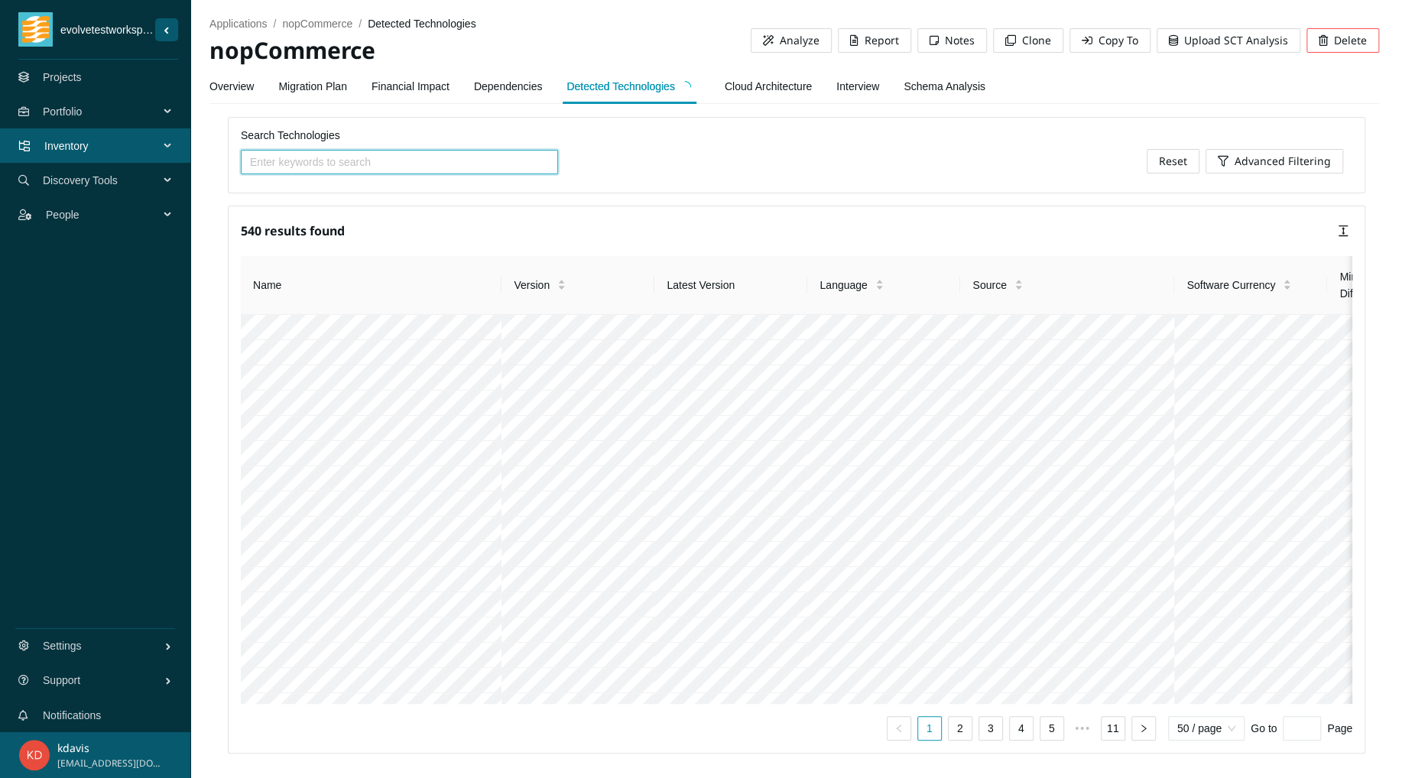
click at [235, 84] on link "Overview" at bounding box center [231, 86] width 44 height 31
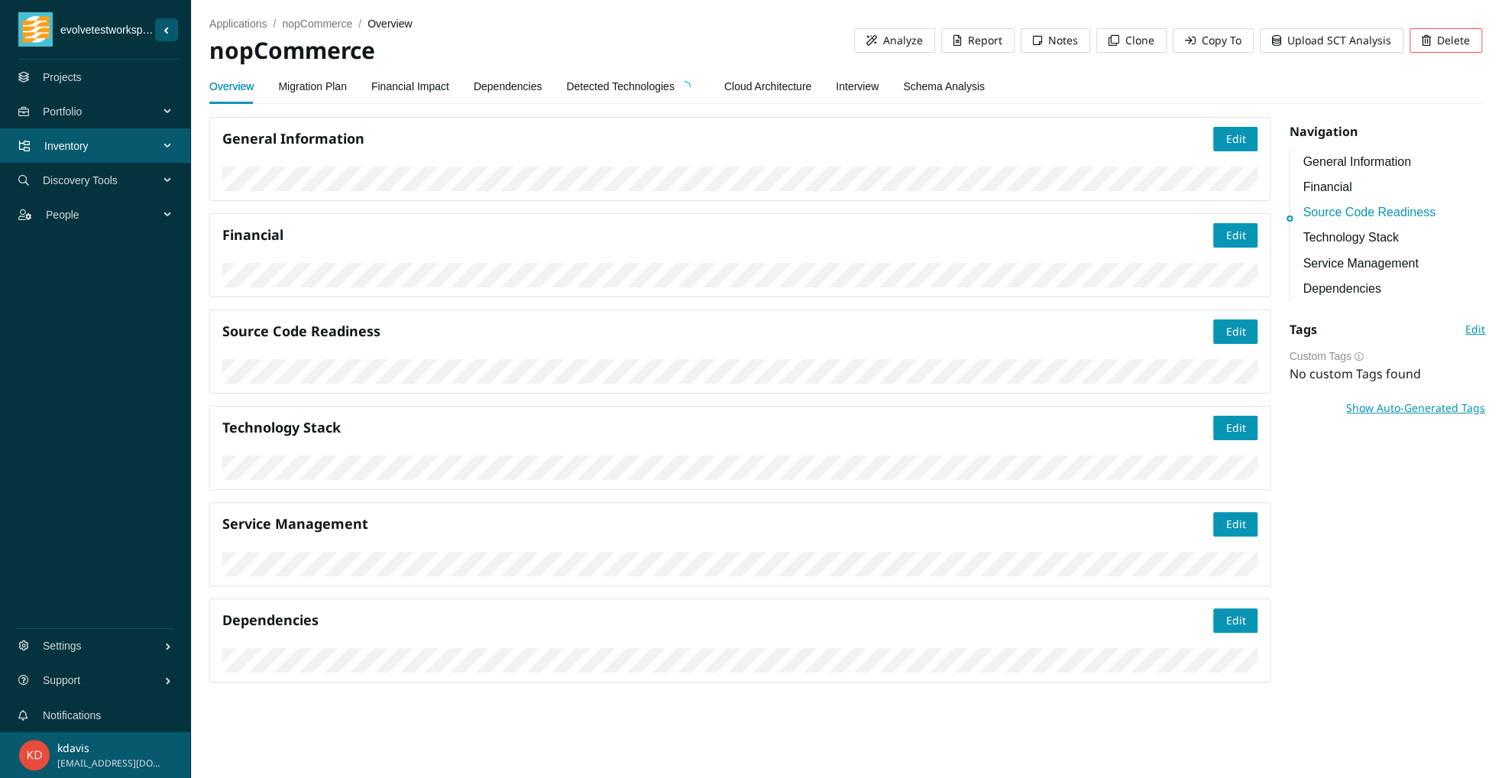
scroll to position [568, 0]
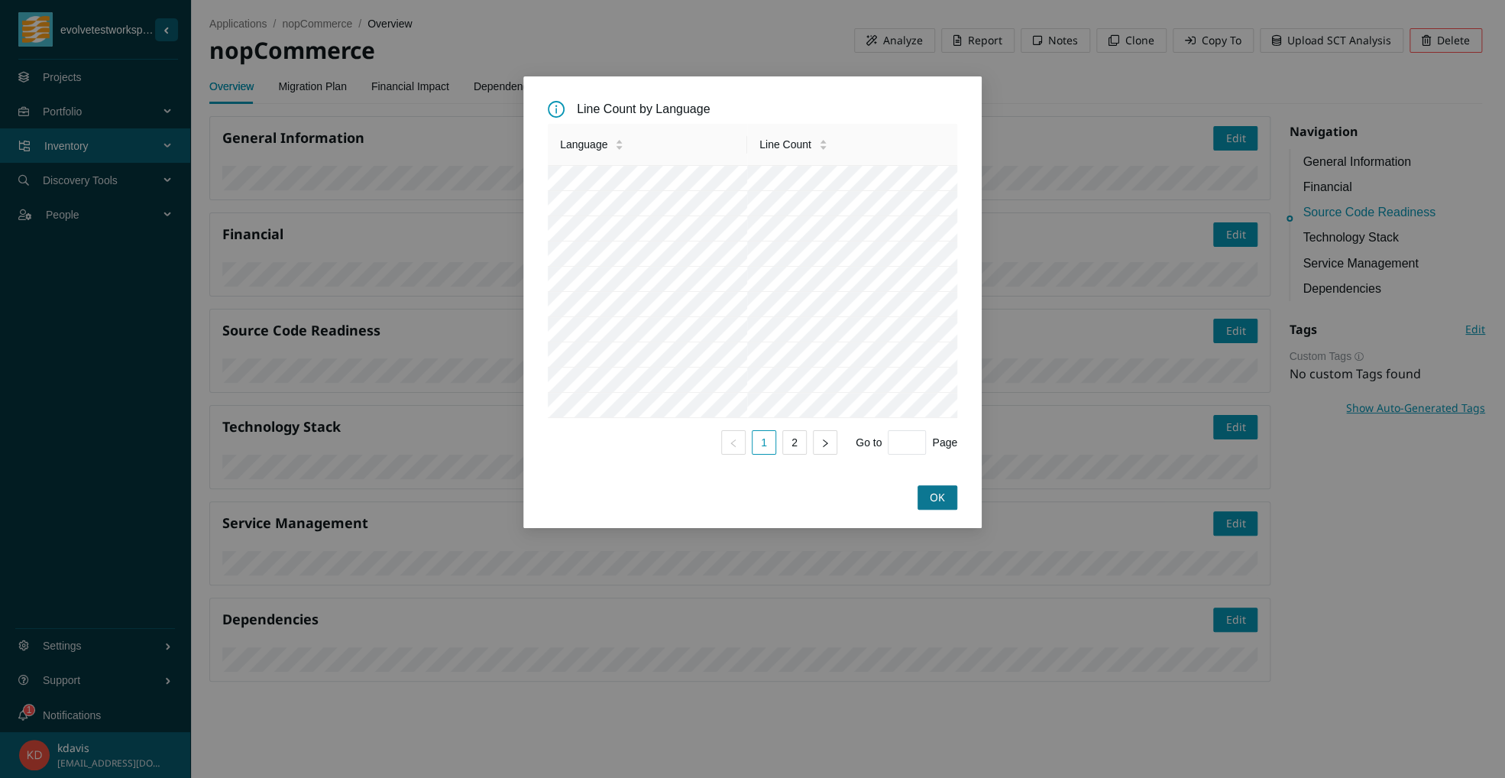
click at [949, 510] on button "OK" at bounding box center [938, 497] width 40 height 24
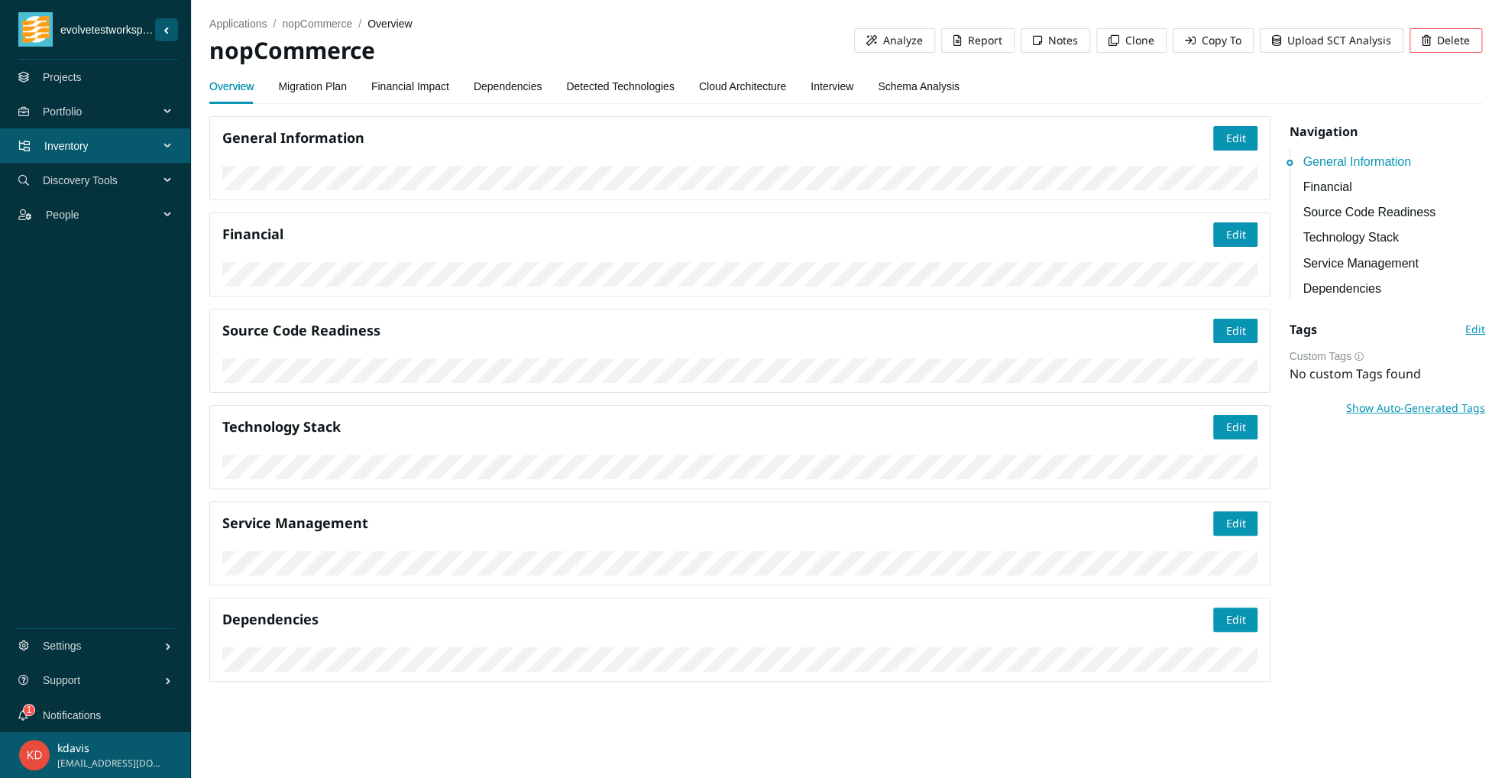
scroll to position [0, 0]
click at [622, 88] on link "Detected Technologies" at bounding box center [620, 86] width 108 height 31
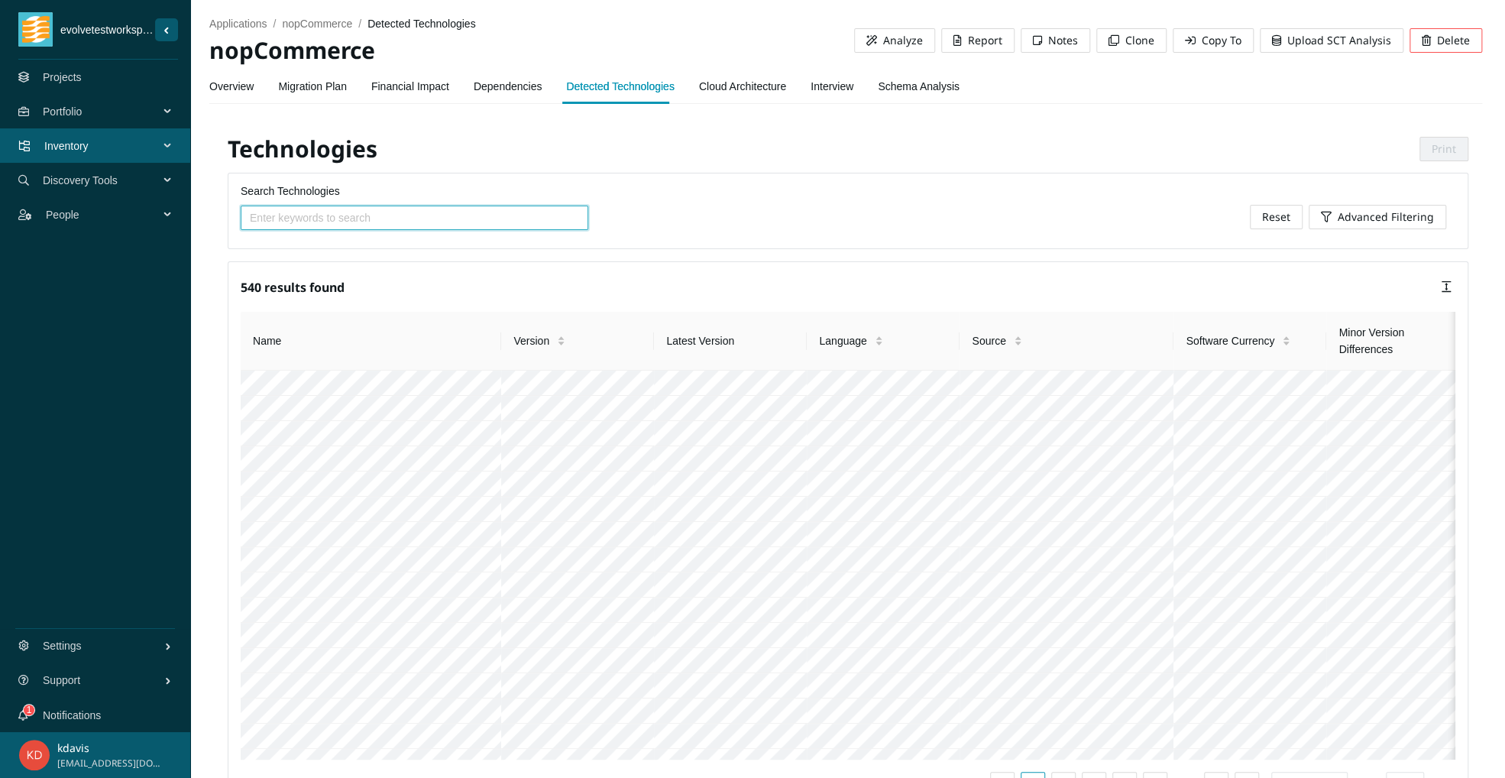
click at [248, 81] on link "Overview" at bounding box center [231, 86] width 44 height 31
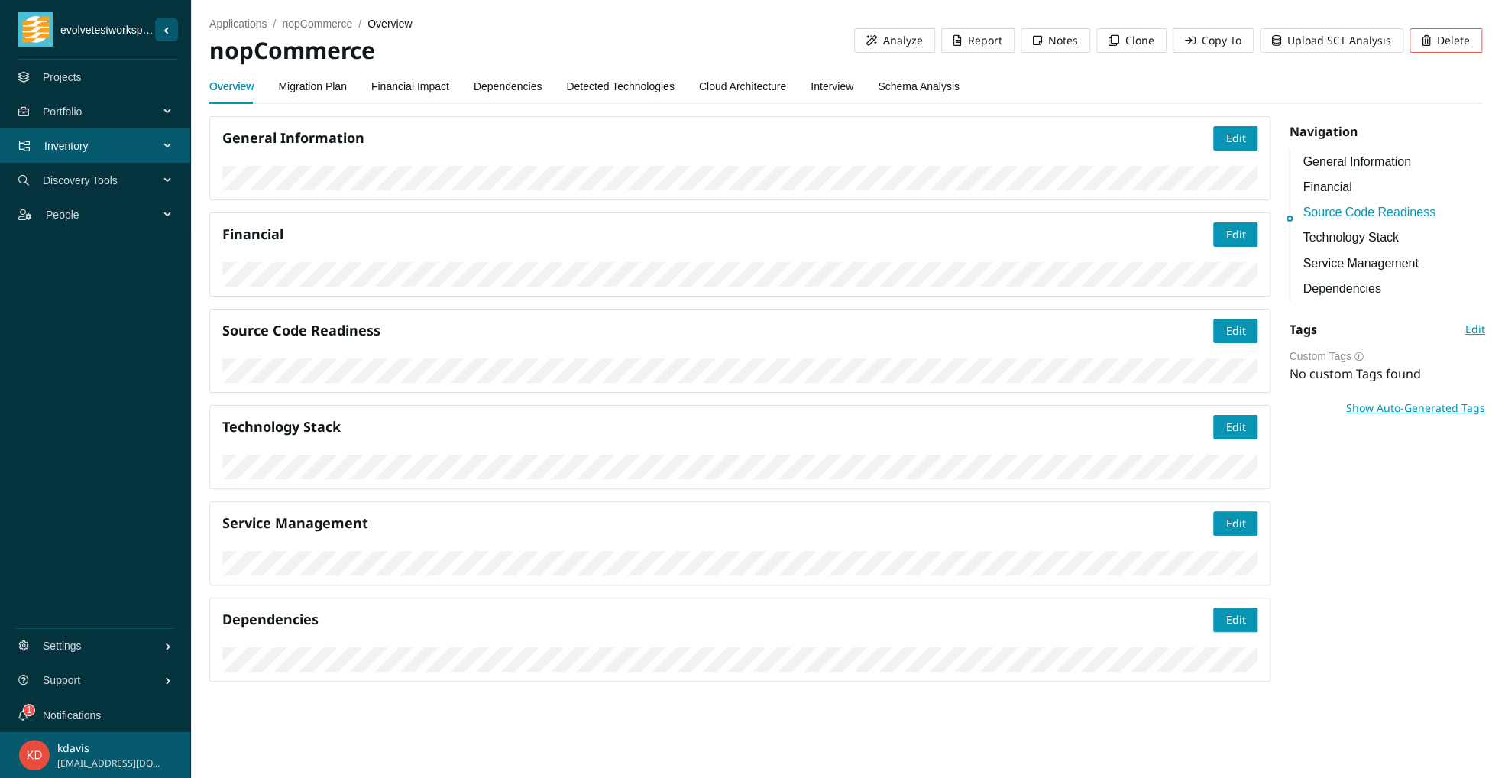
scroll to position [506, 0]
click at [633, 84] on link "Detected Technologies" at bounding box center [620, 86] width 108 height 31
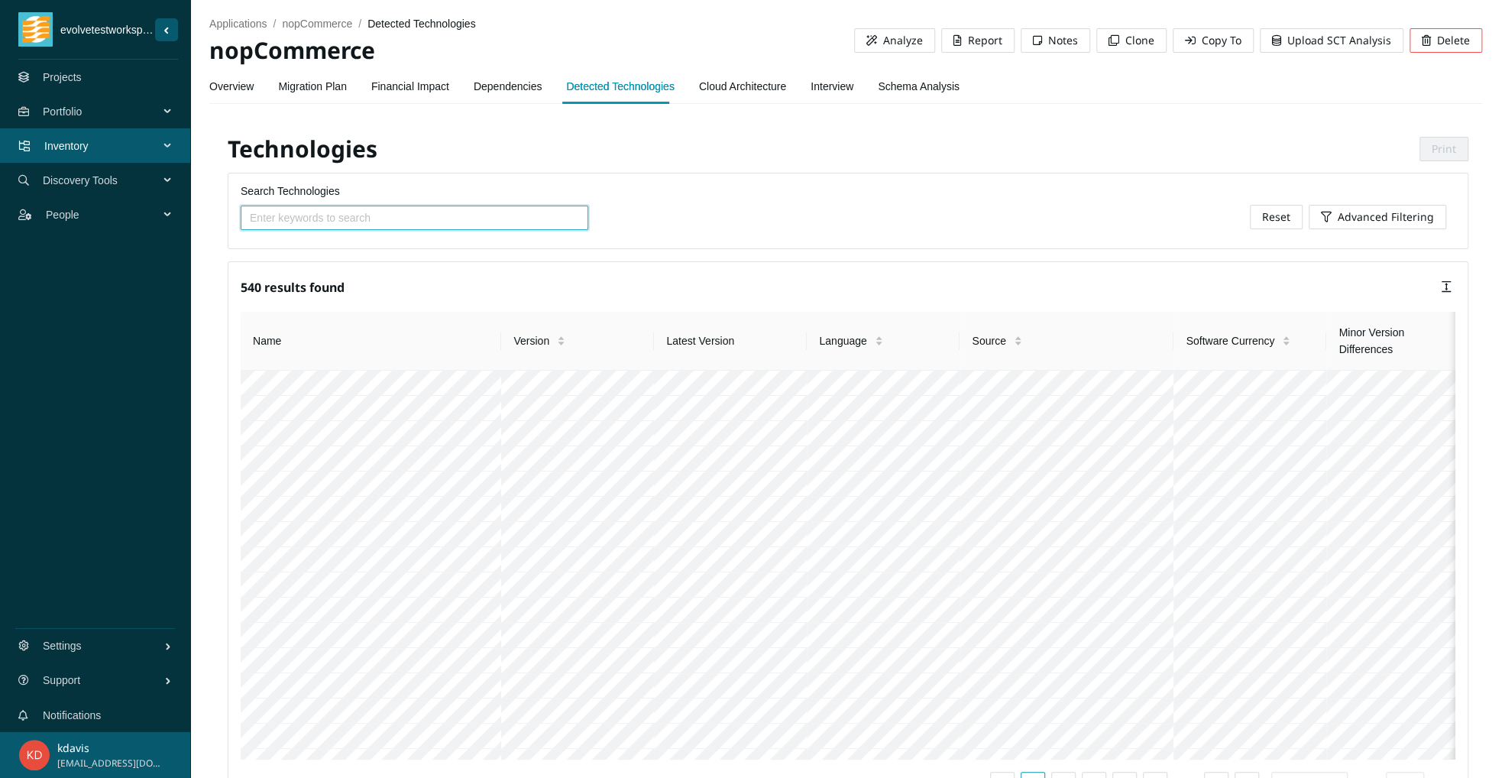
click at [238, 82] on link "Overview" at bounding box center [231, 86] width 44 height 31
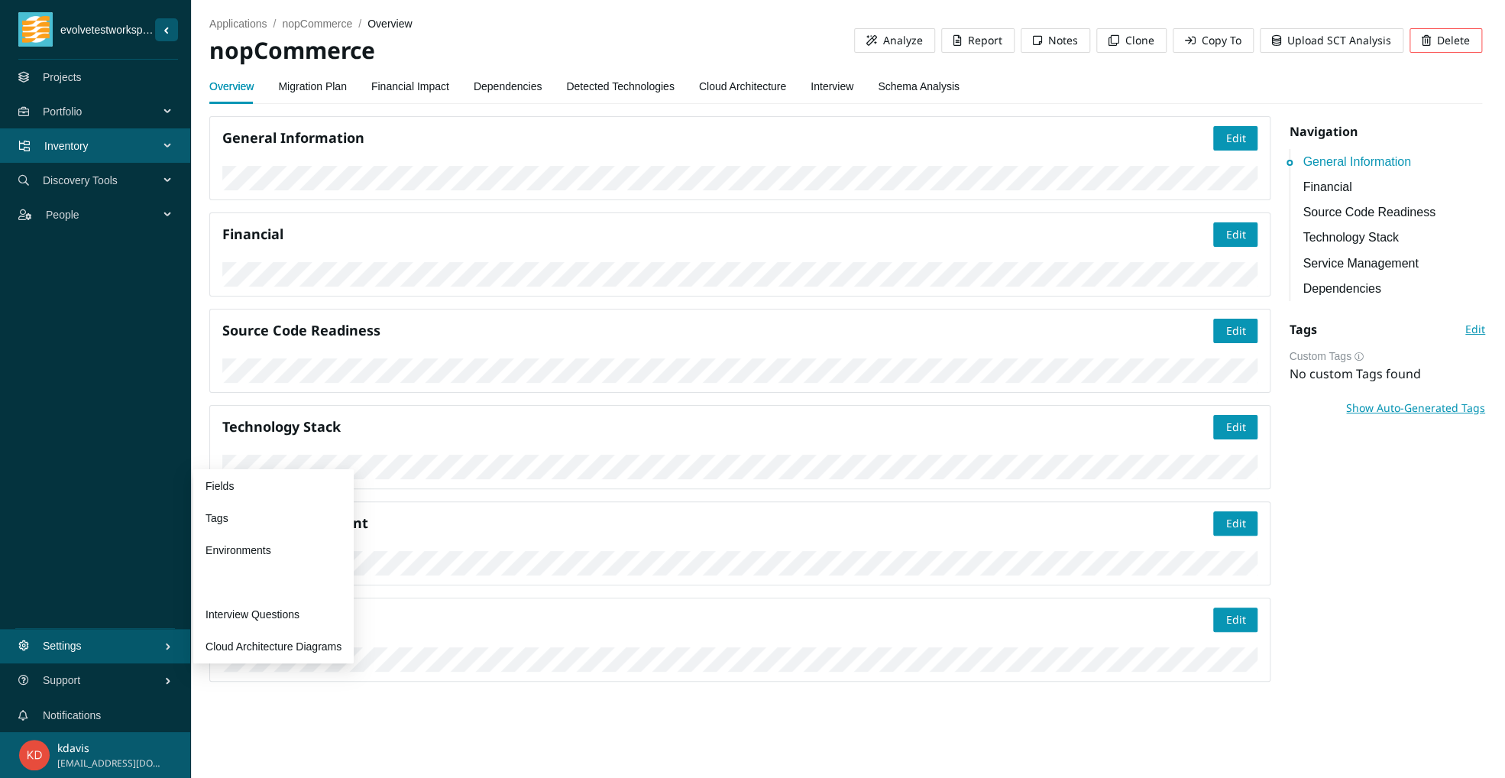
click at [249, 582] on link "Preferences" at bounding box center [234, 582] width 57 height 12
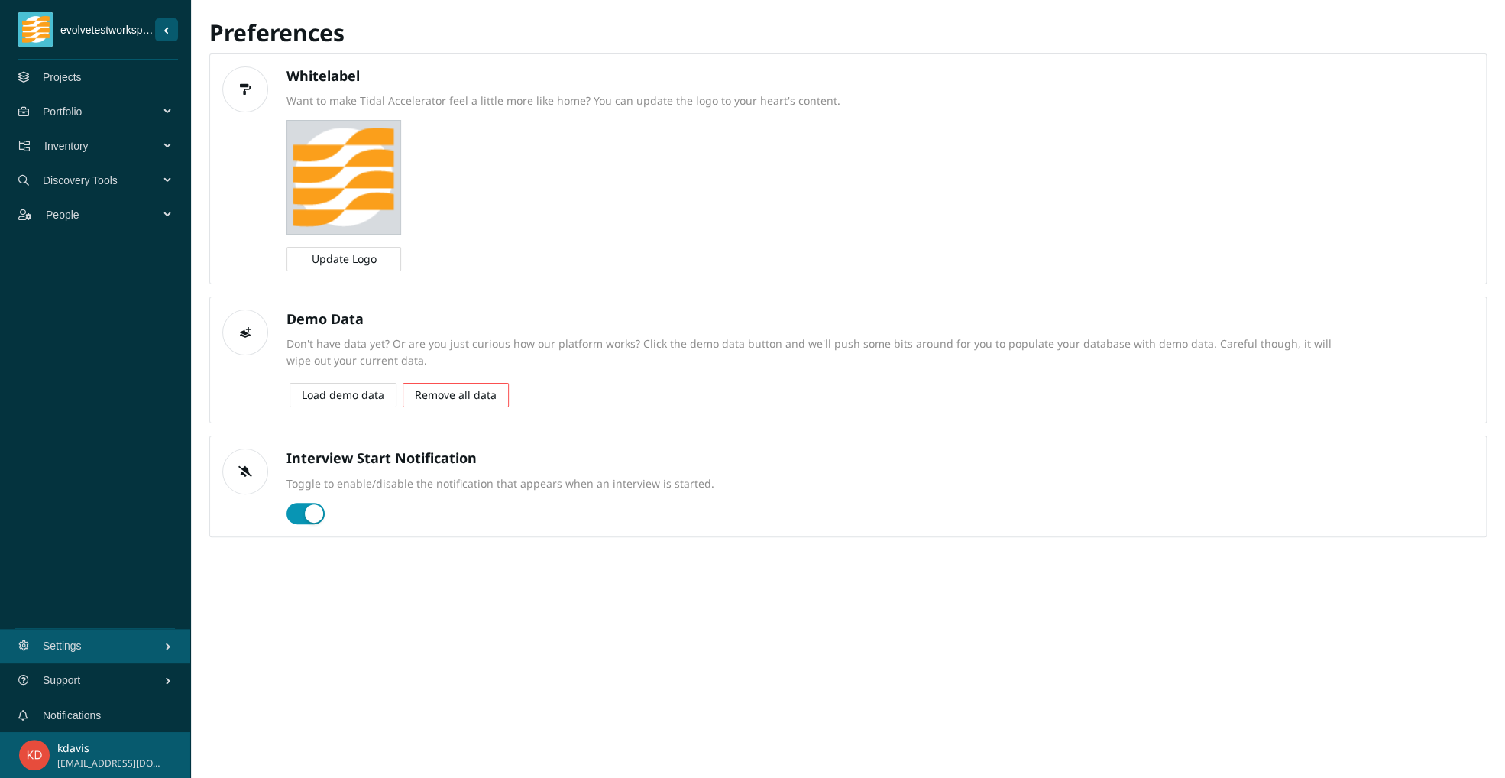
click at [841, 240] on div "Whitelabel Want to make Tidal Accelerator feel a little more like home? You can…" at bounding box center [554, 168] width 572 height 205
click at [330, 262] on span "Update Logo" at bounding box center [344, 259] width 65 height 17
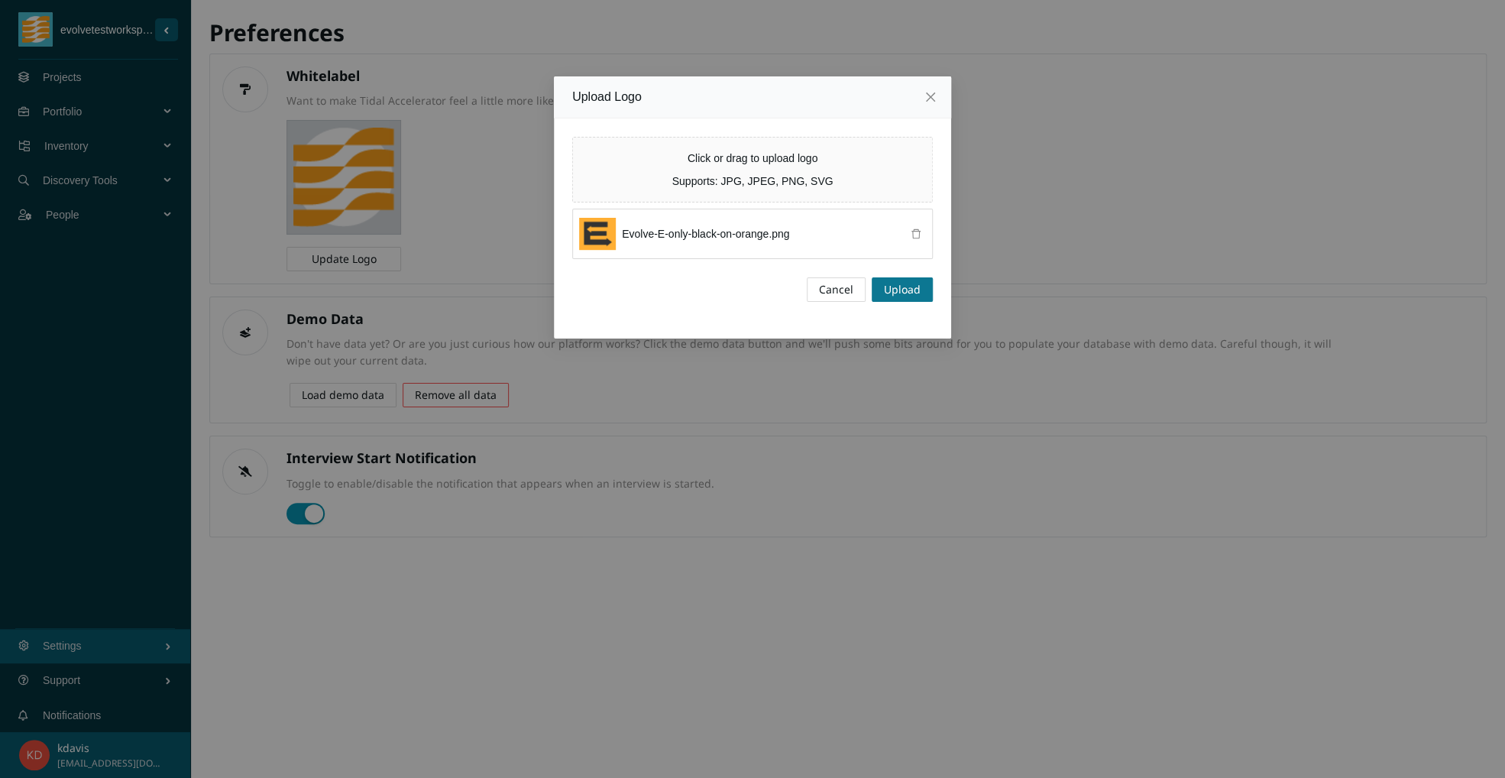
click at [914, 284] on span "Upload" at bounding box center [902, 289] width 37 height 17
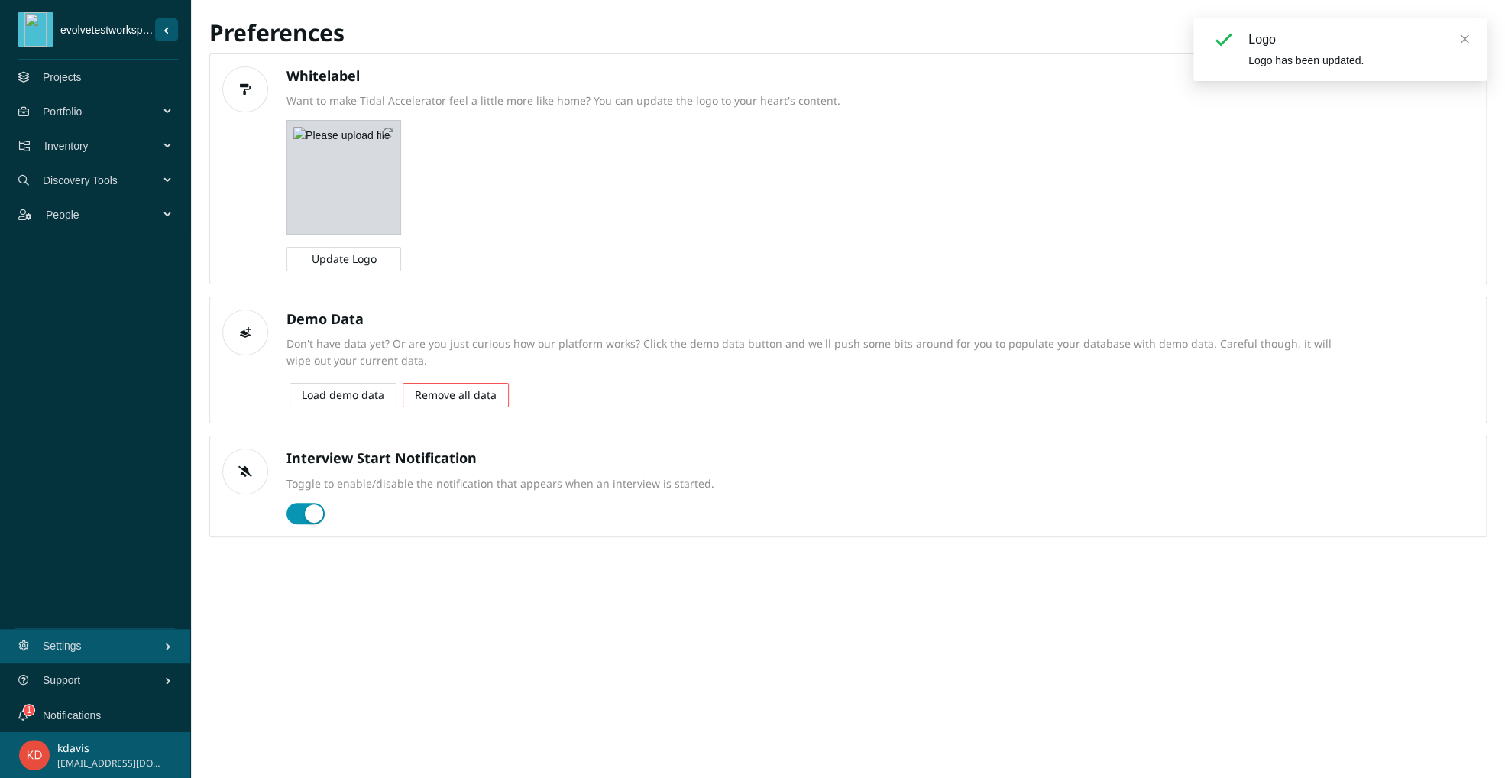
click at [923, 217] on div "Whitelabel Want to make Tidal Accelerator feel a little more like home? You can…" at bounding box center [848, 168] width 1278 height 231
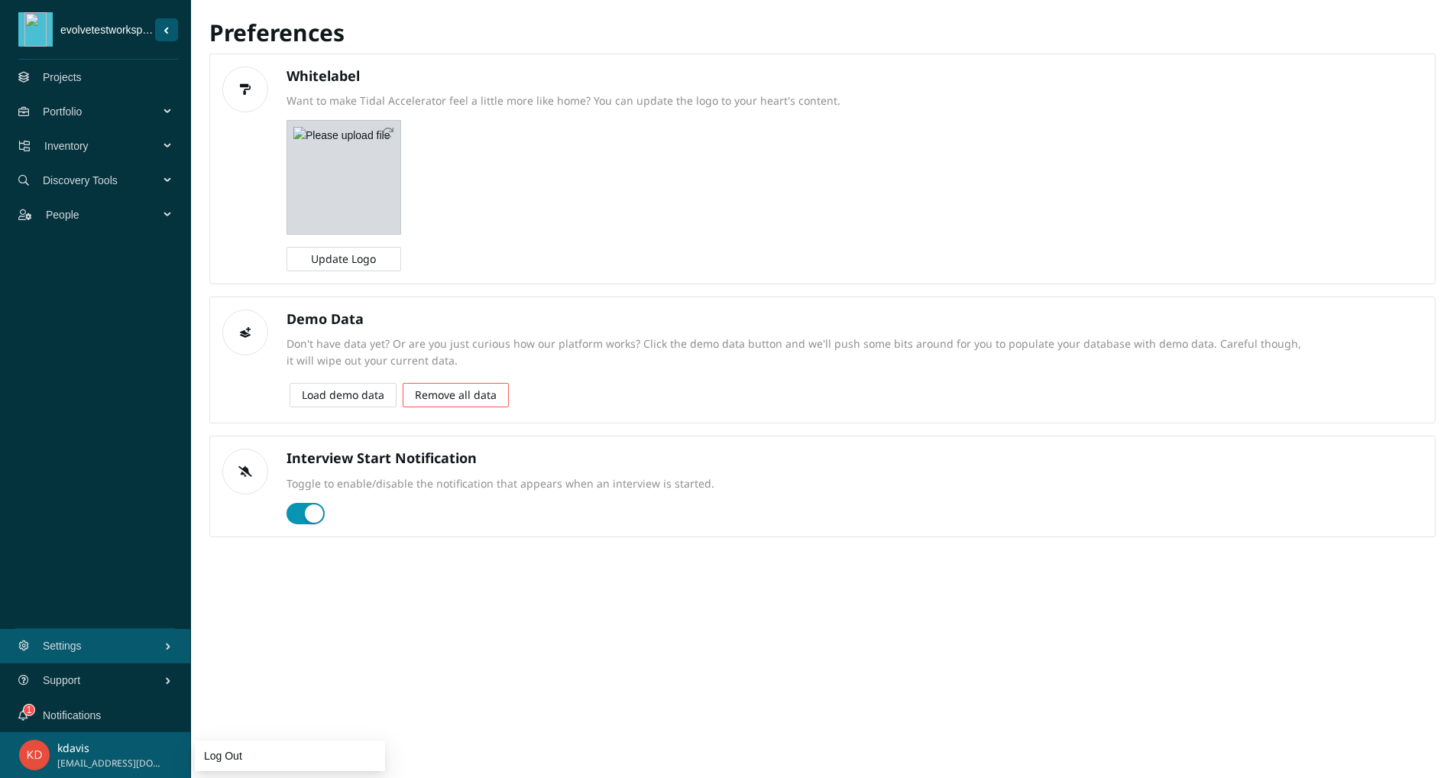
click at [69, 763] on span "[EMAIL_ADDRESS][DOMAIN_NAME]" at bounding box center [110, 764] width 106 height 15
click at [168, 25] on button "Sider Navigation Menu" at bounding box center [166, 29] width 23 height 23
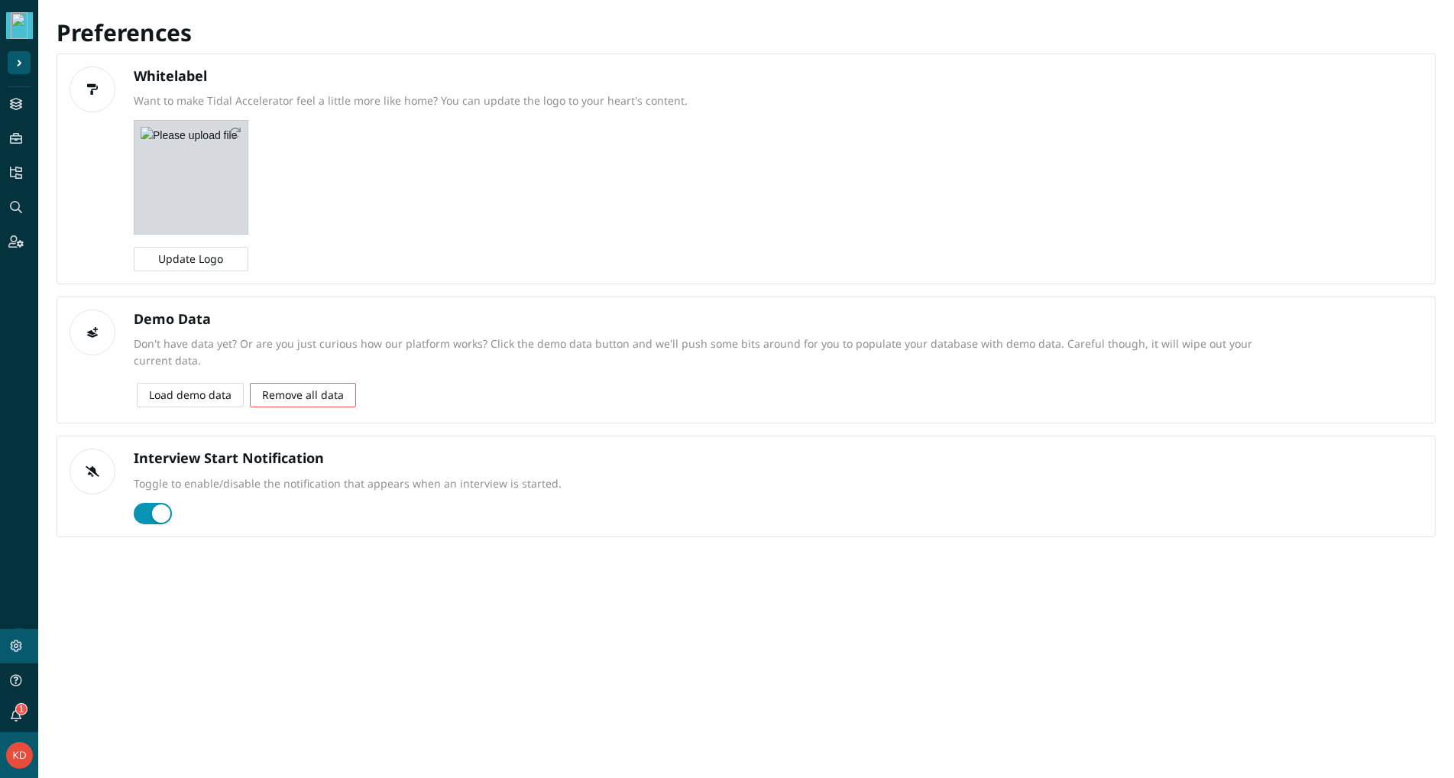
click at [23, 63] on button "Sider Navigation Menu" at bounding box center [19, 62] width 23 height 23
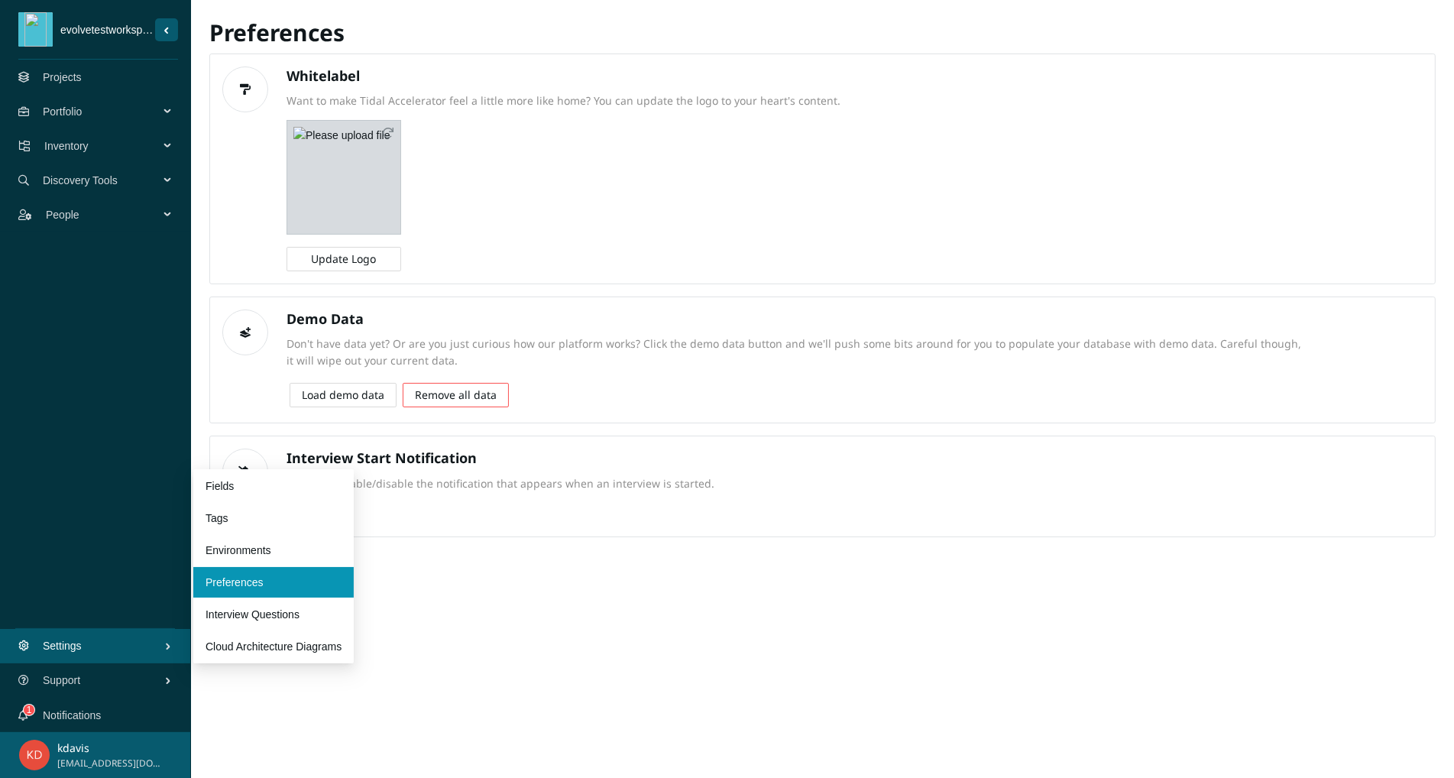
click at [51, 653] on span "Settings" at bounding box center [104, 646] width 122 height 46
click at [246, 576] on link "Preferences" at bounding box center [234, 582] width 57 height 12
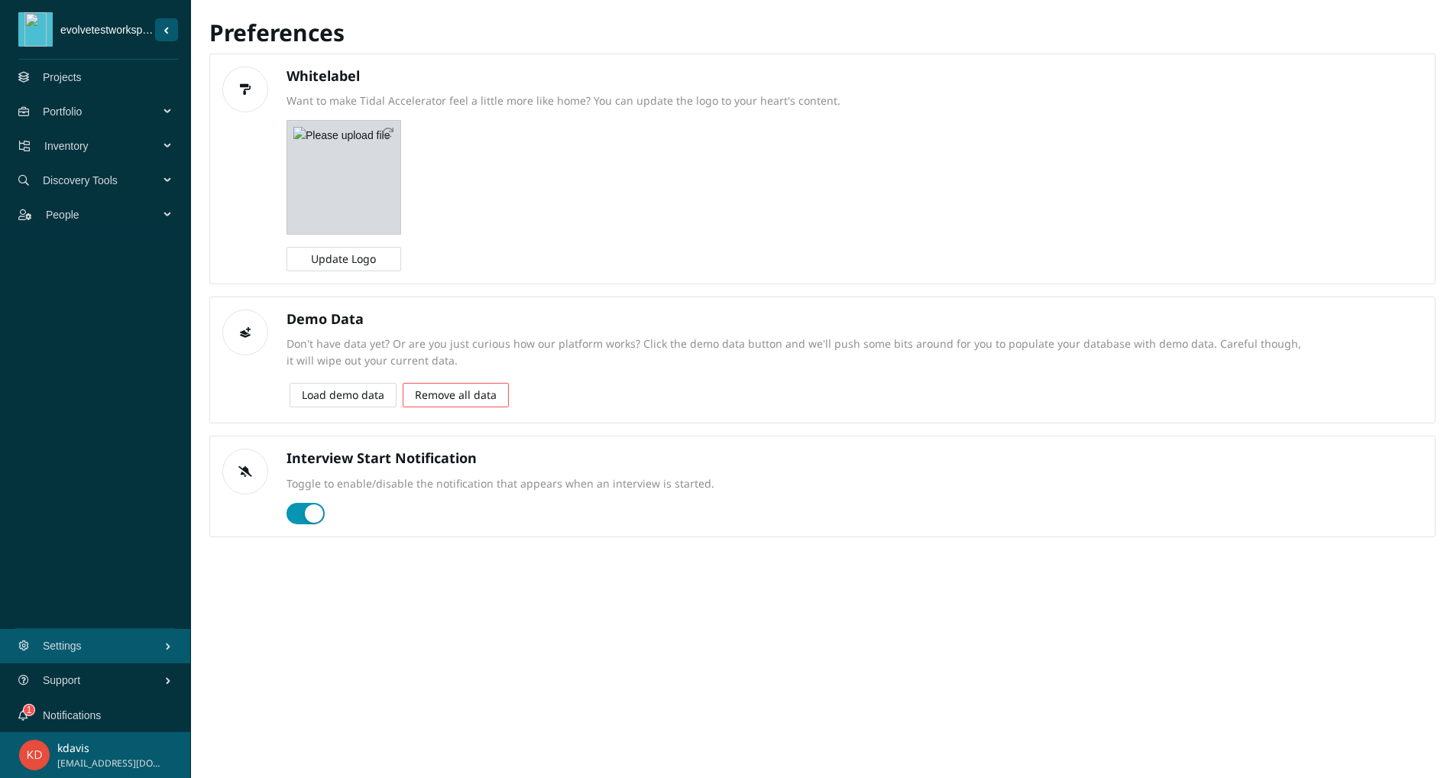
click at [173, 109] on div "Portfolio" at bounding box center [95, 111] width 191 height 34
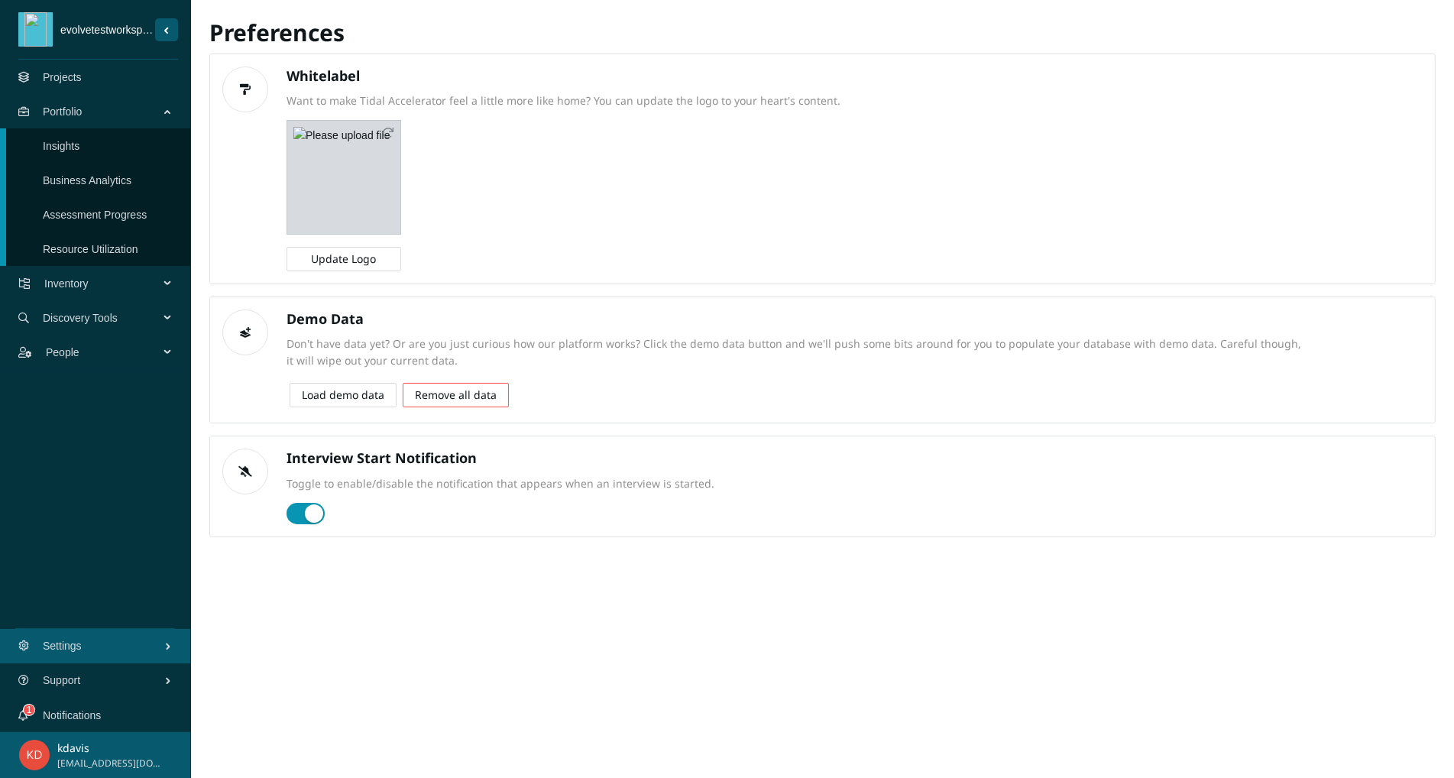
click at [58, 174] on link "Business Analytics" at bounding box center [87, 180] width 89 height 12
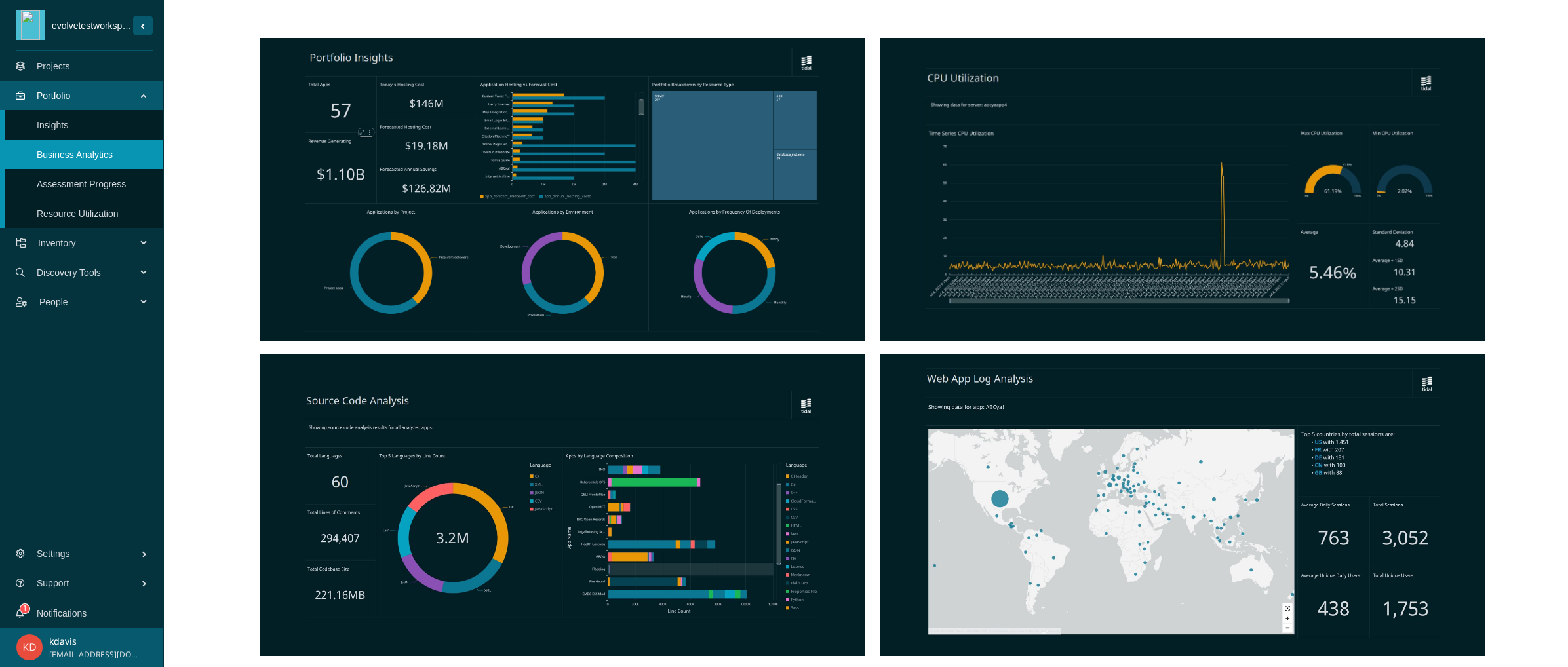
click at [504, 507] on div at bounding box center [562, 505] width 605 height 303
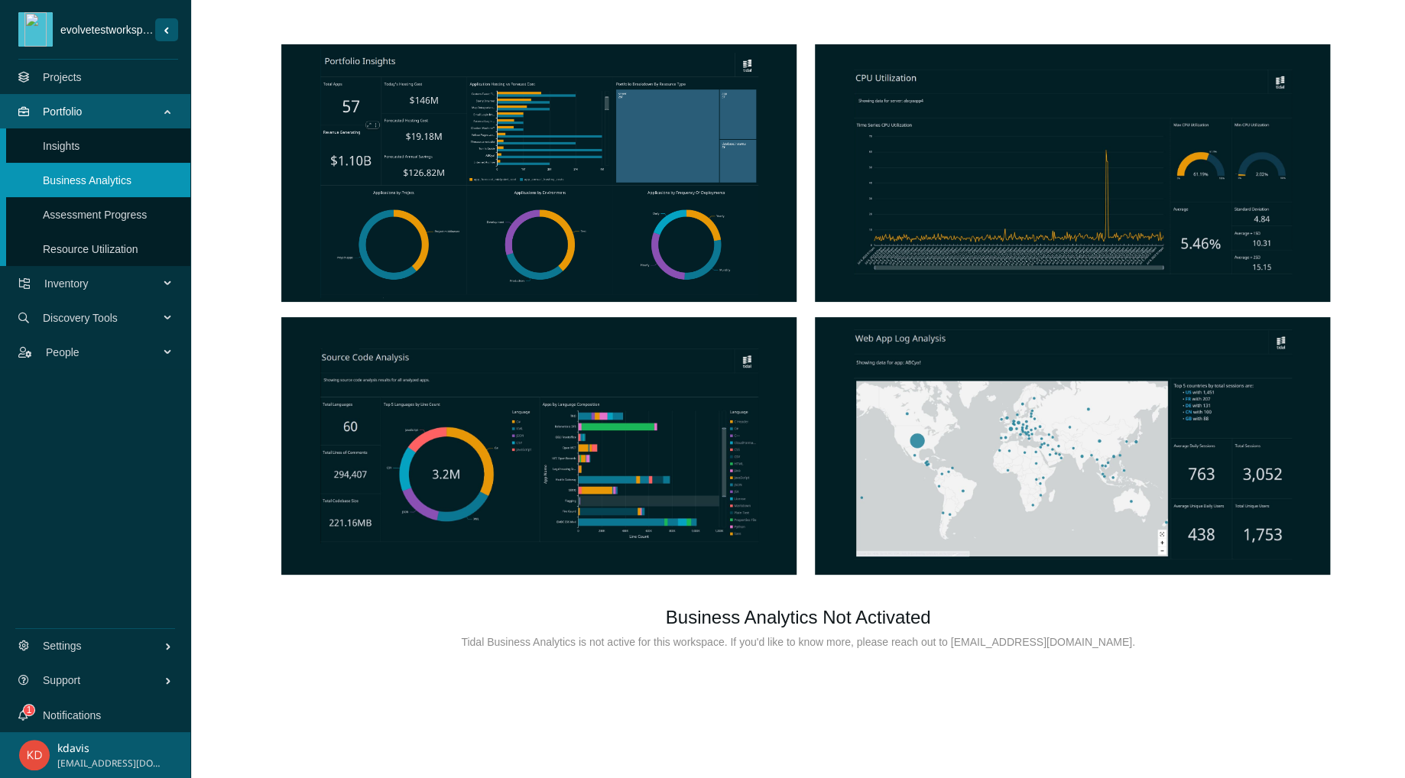
click at [432, 194] on div at bounding box center [538, 173] width 515 height 258
click at [471, 367] on div at bounding box center [538, 446] width 515 height 258
click at [99, 212] on link "Assessment Progress" at bounding box center [95, 215] width 104 height 12
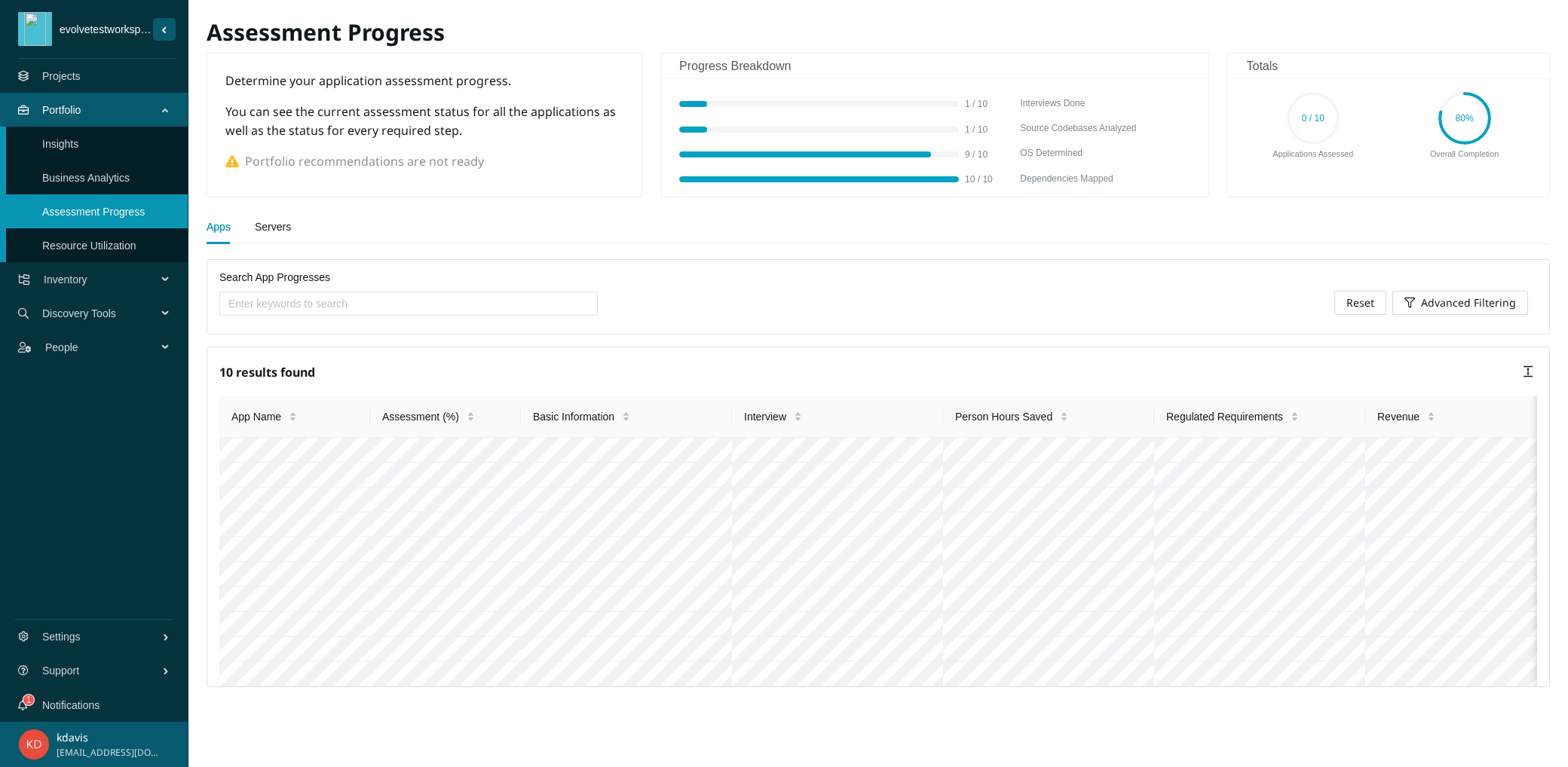
click at [104, 312] on span "Discovery Tools" at bounding box center [103, 314] width 120 height 45
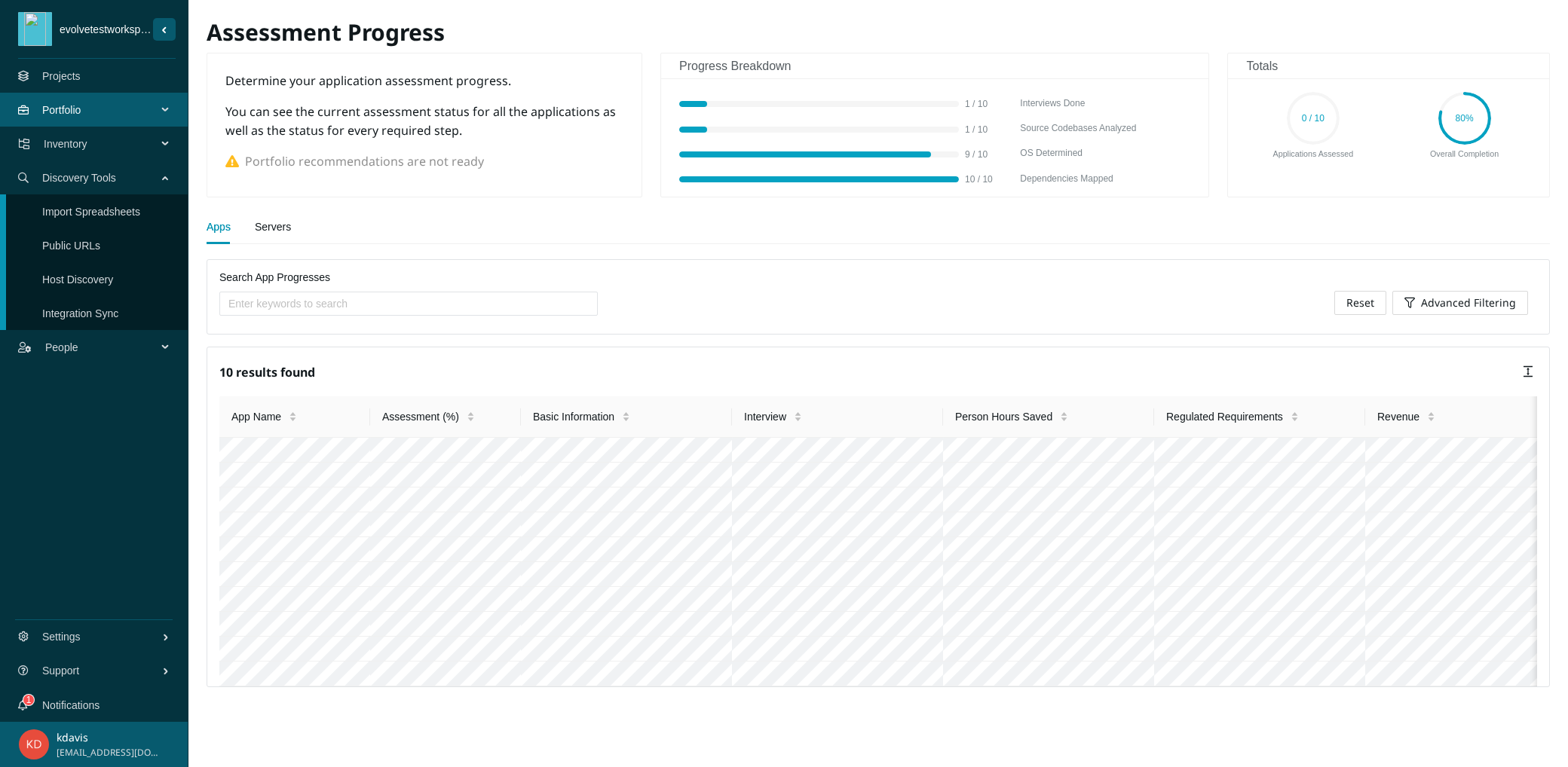
click at [59, 112] on span "Portfolio" at bounding box center [103, 110] width 120 height 45
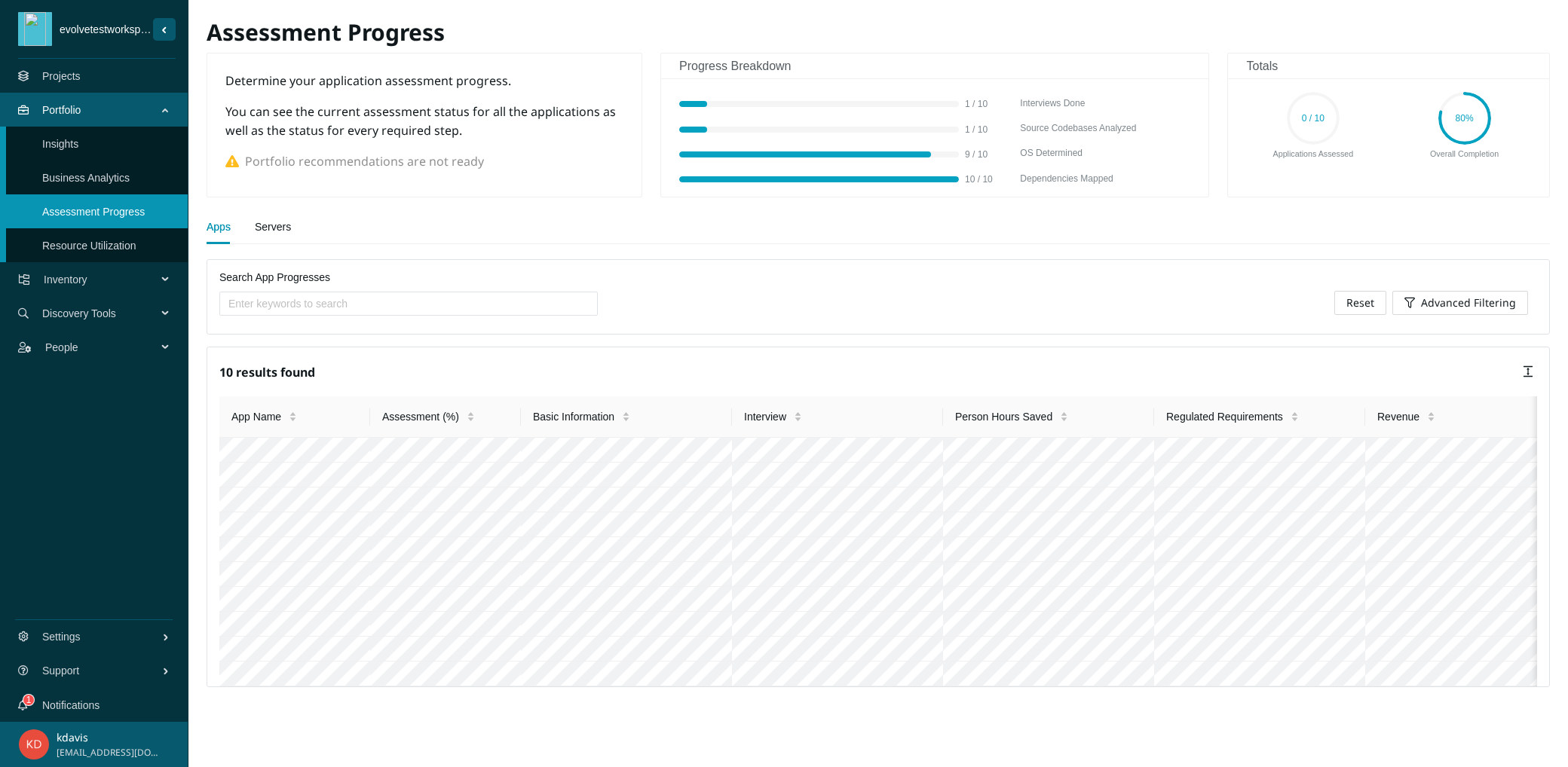
click at [163, 108] on icon "Sider Navigation Menu" at bounding box center [167, 108] width 8 height 0
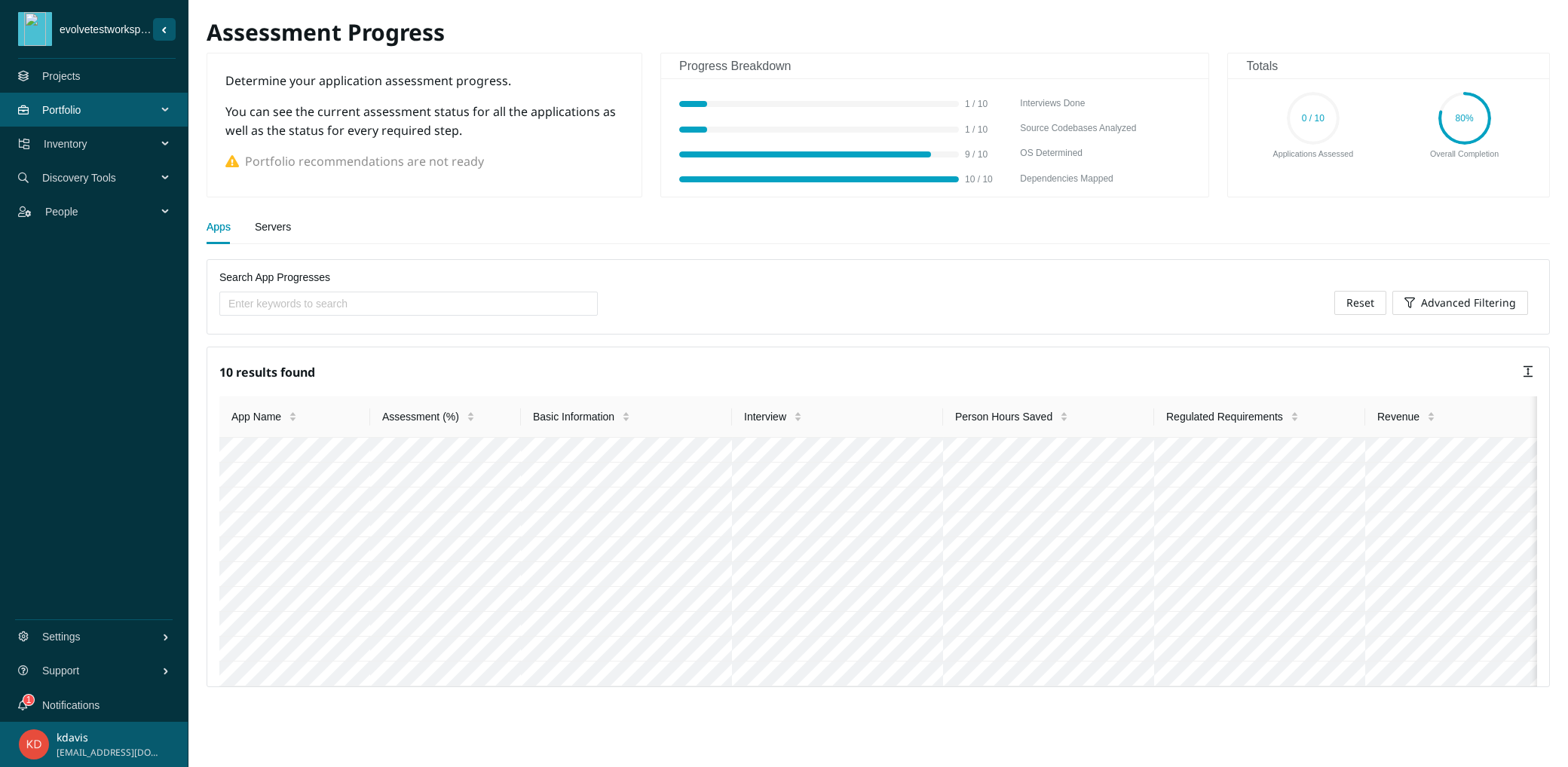
click at [160, 141] on span "Inventory" at bounding box center [103, 144] width 119 height 45
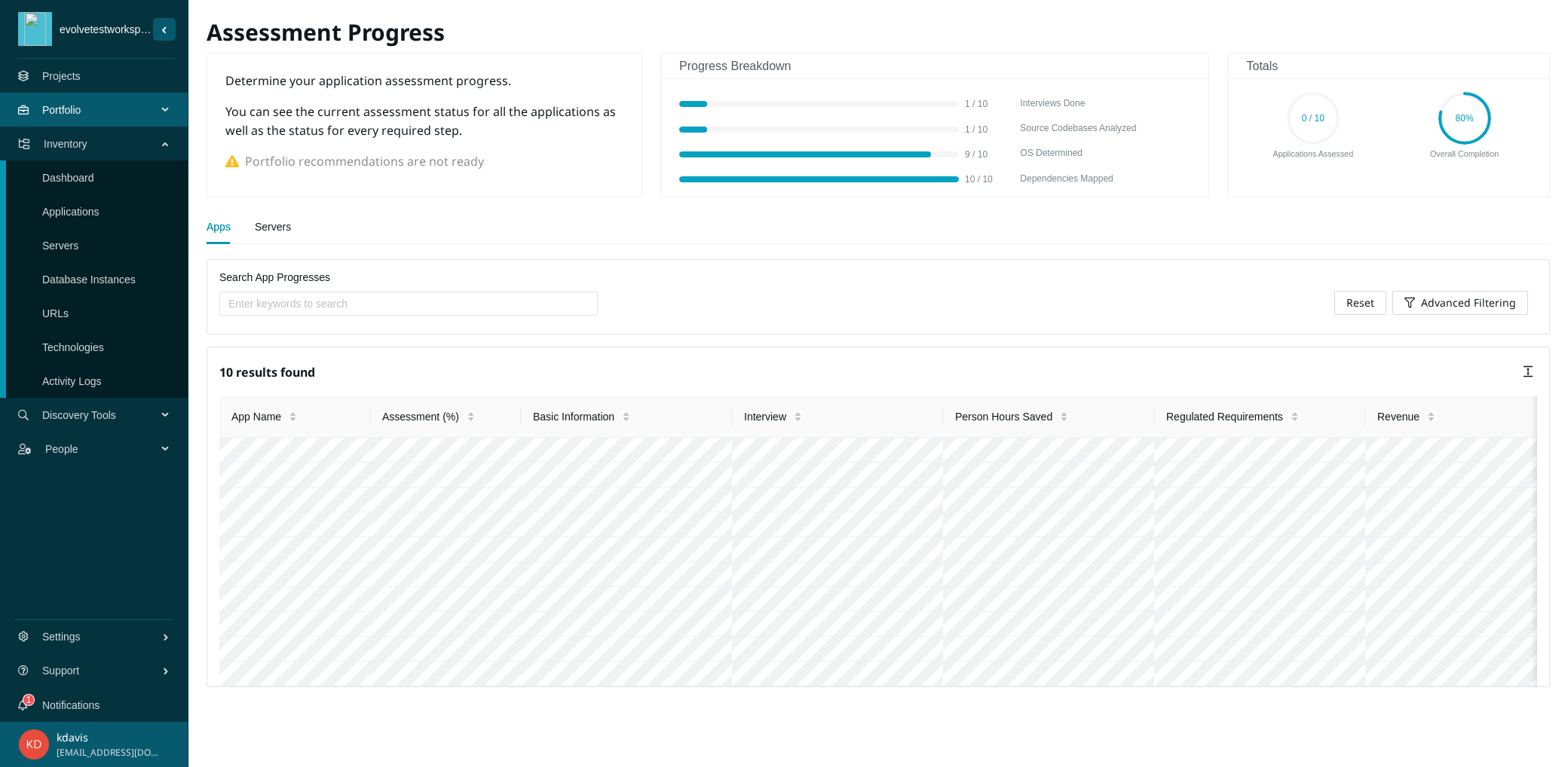
click at [162, 110] on span "Portfolio" at bounding box center [103, 110] width 120 height 45
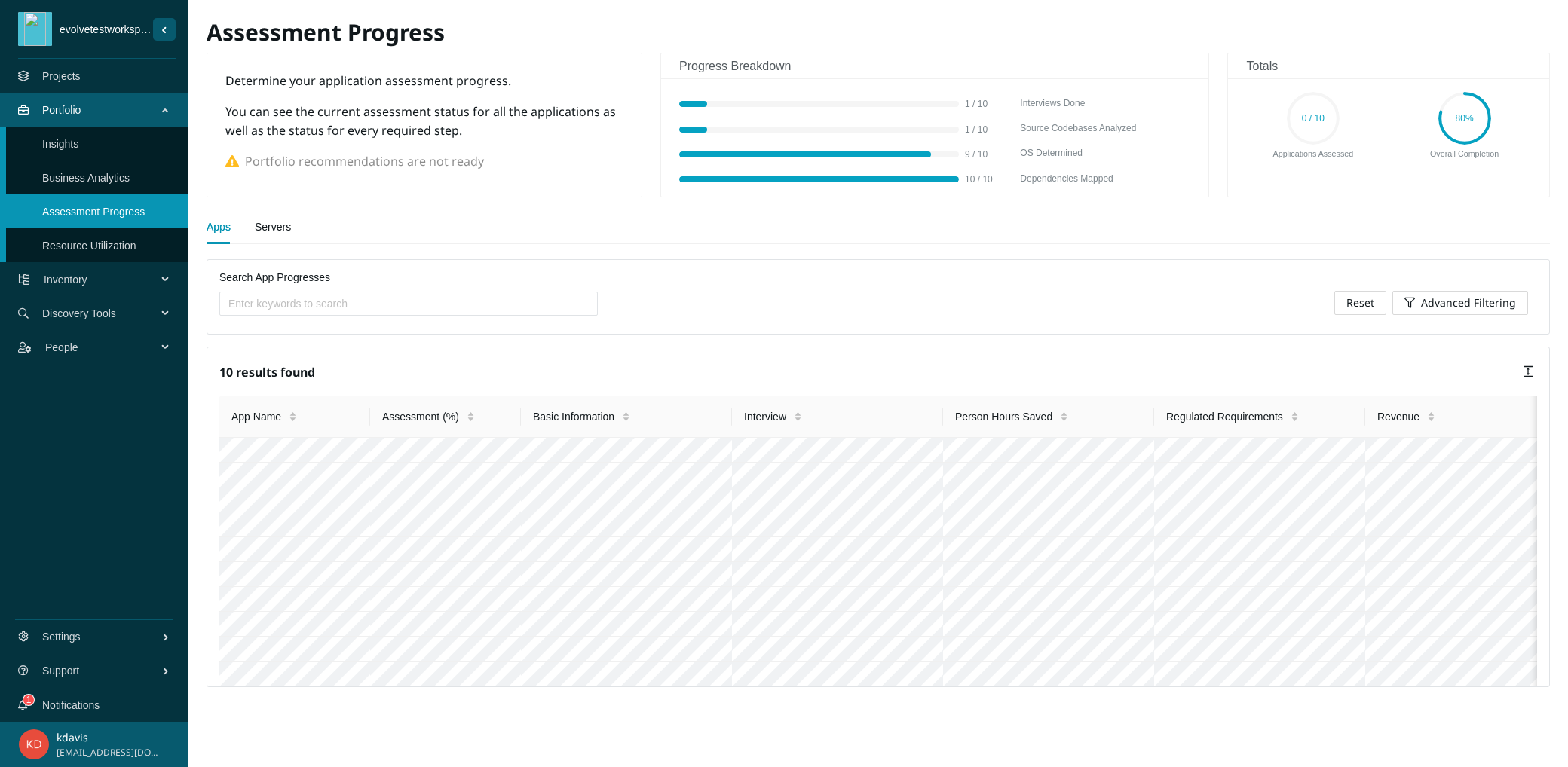
click at [78, 150] on link "Insights" at bounding box center [60, 144] width 36 height 12
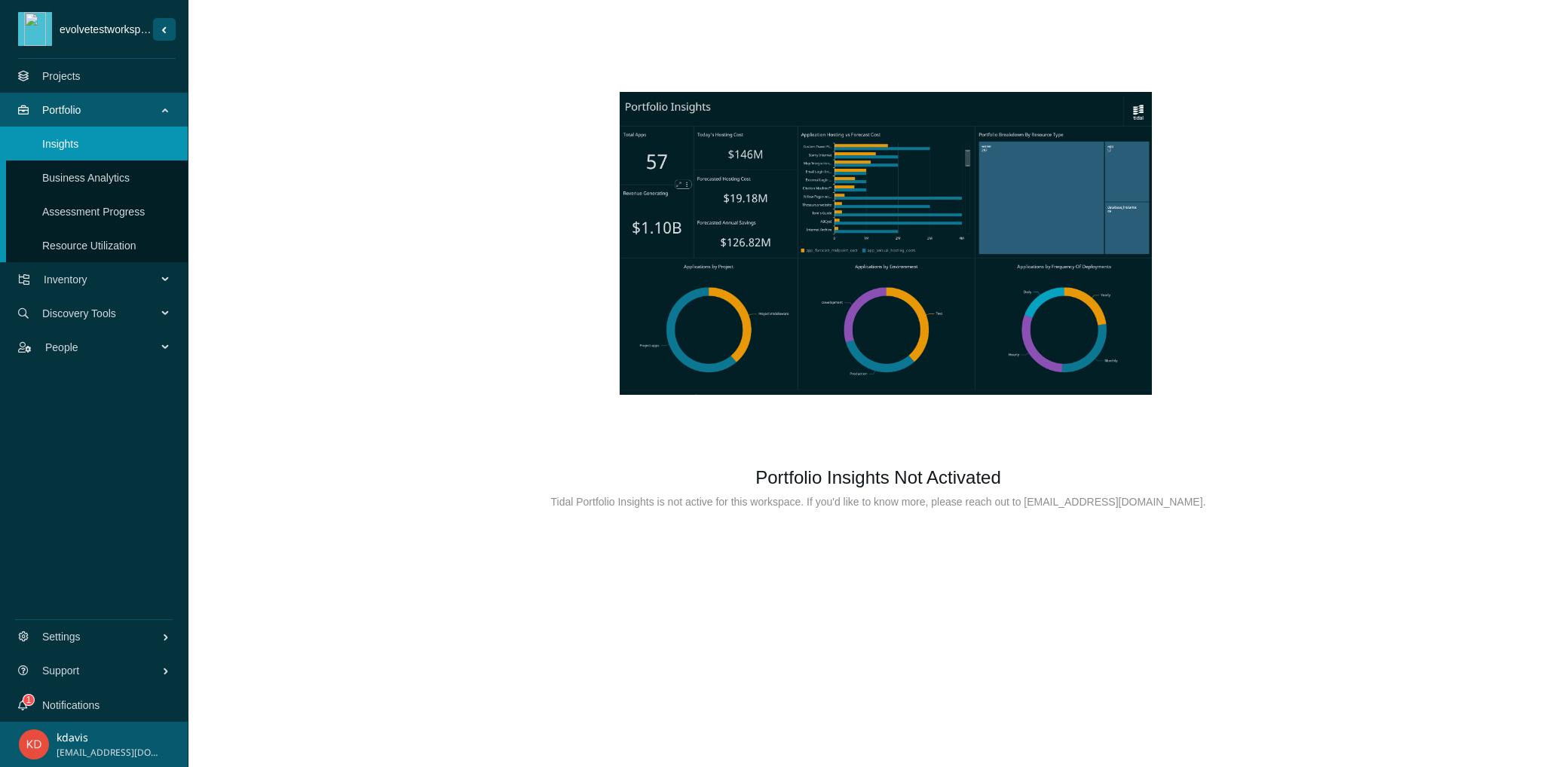
click at [165, 108] on div "Portfolio" at bounding box center [94, 109] width 188 height 34
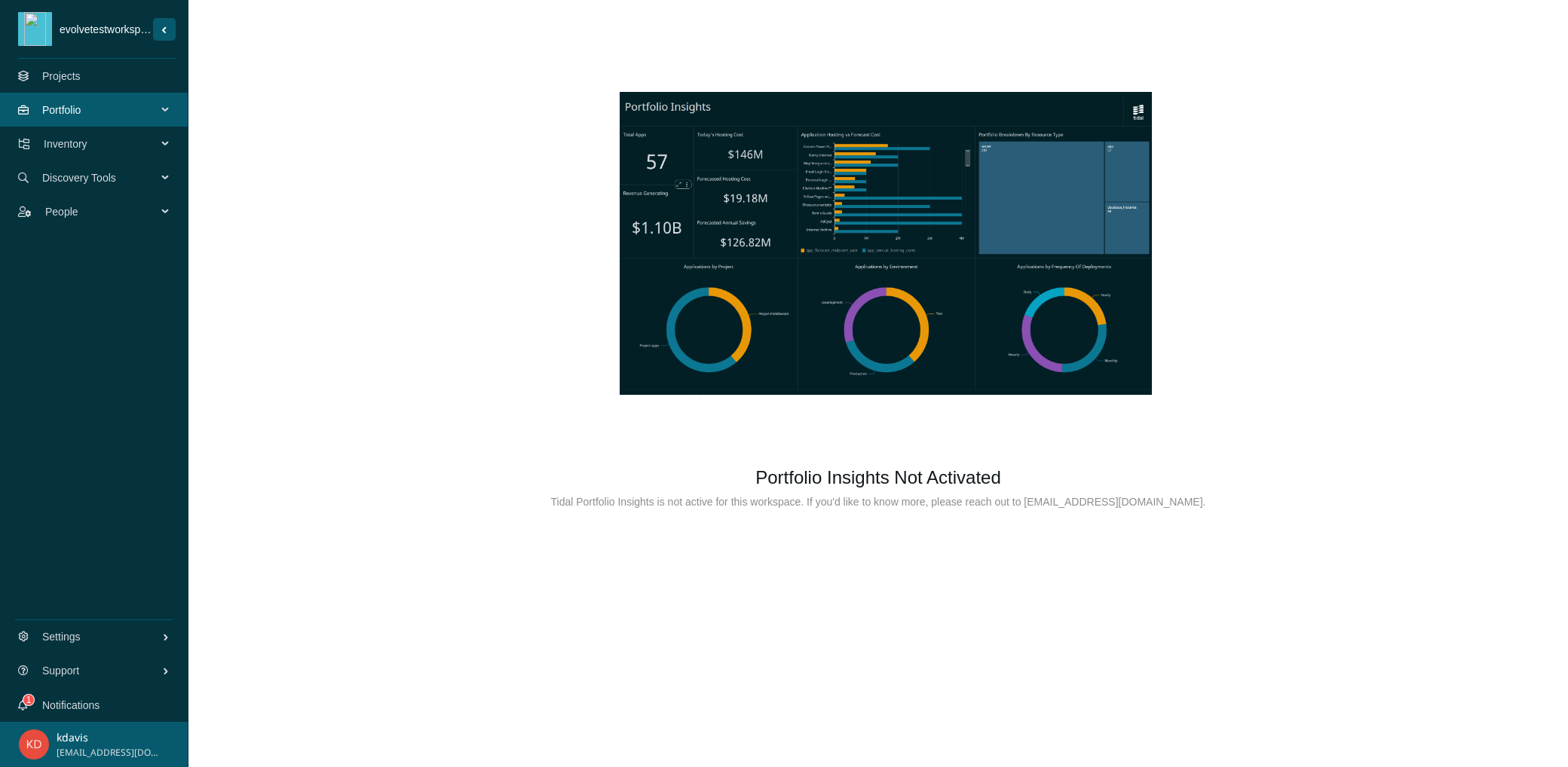
click at [171, 110] on div "Portfolio" at bounding box center [94, 109] width 188 height 34
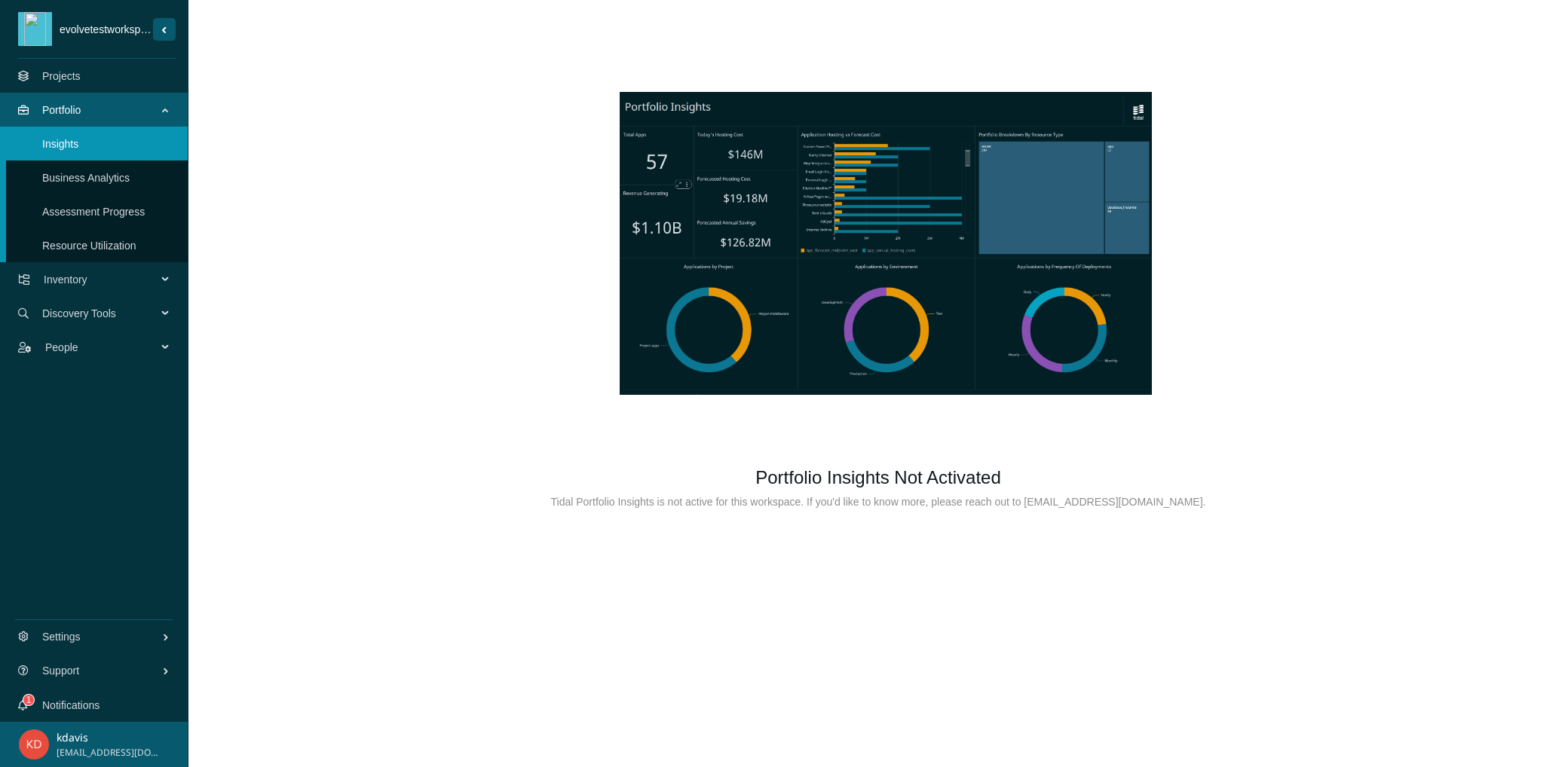
click at [101, 247] on link "Resource Utilization" at bounding box center [90, 245] width 95 height 12
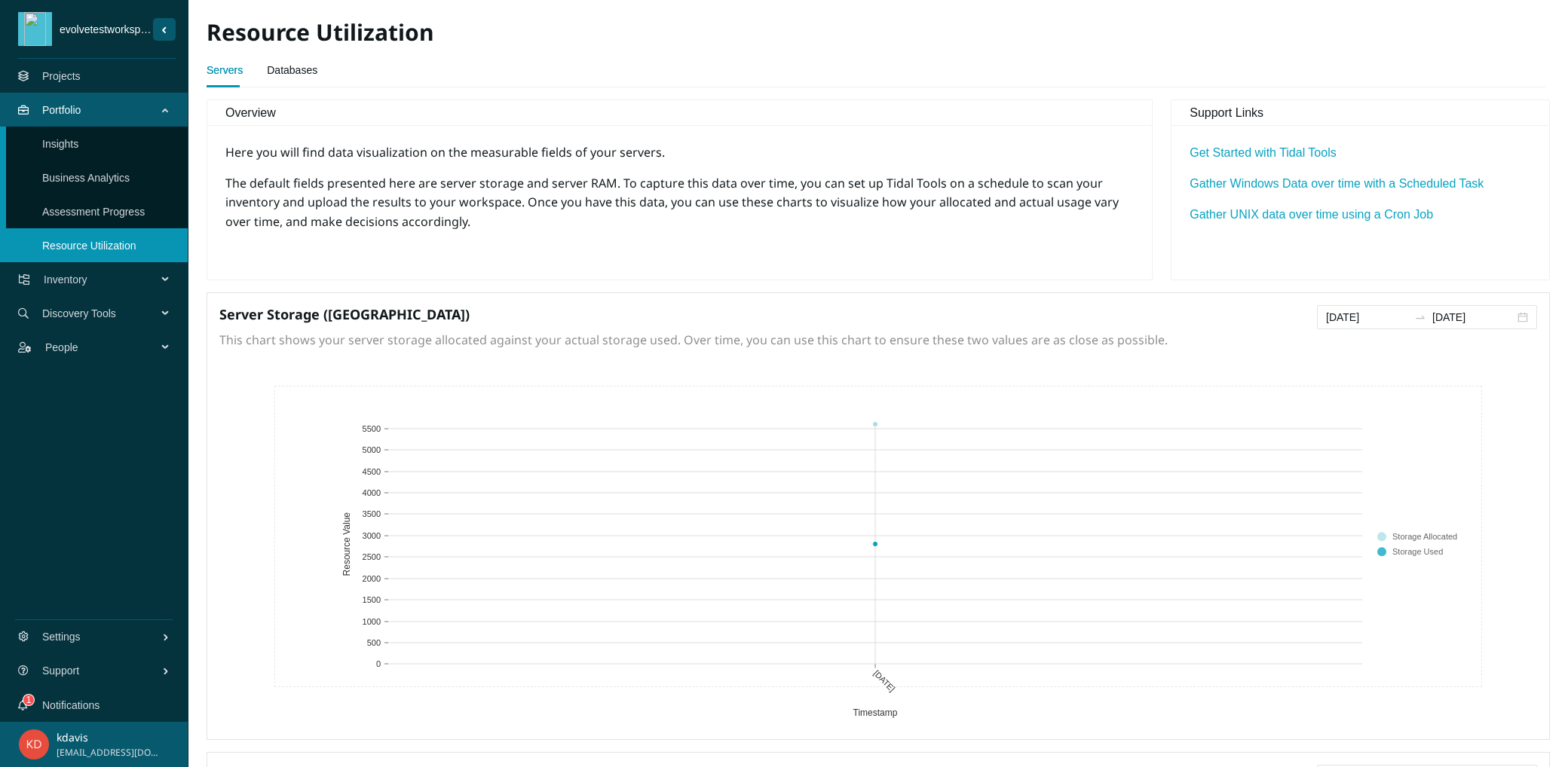
click at [138, 114] on span "Portfolio" at bounding box center [103, 110] width 120 height 45
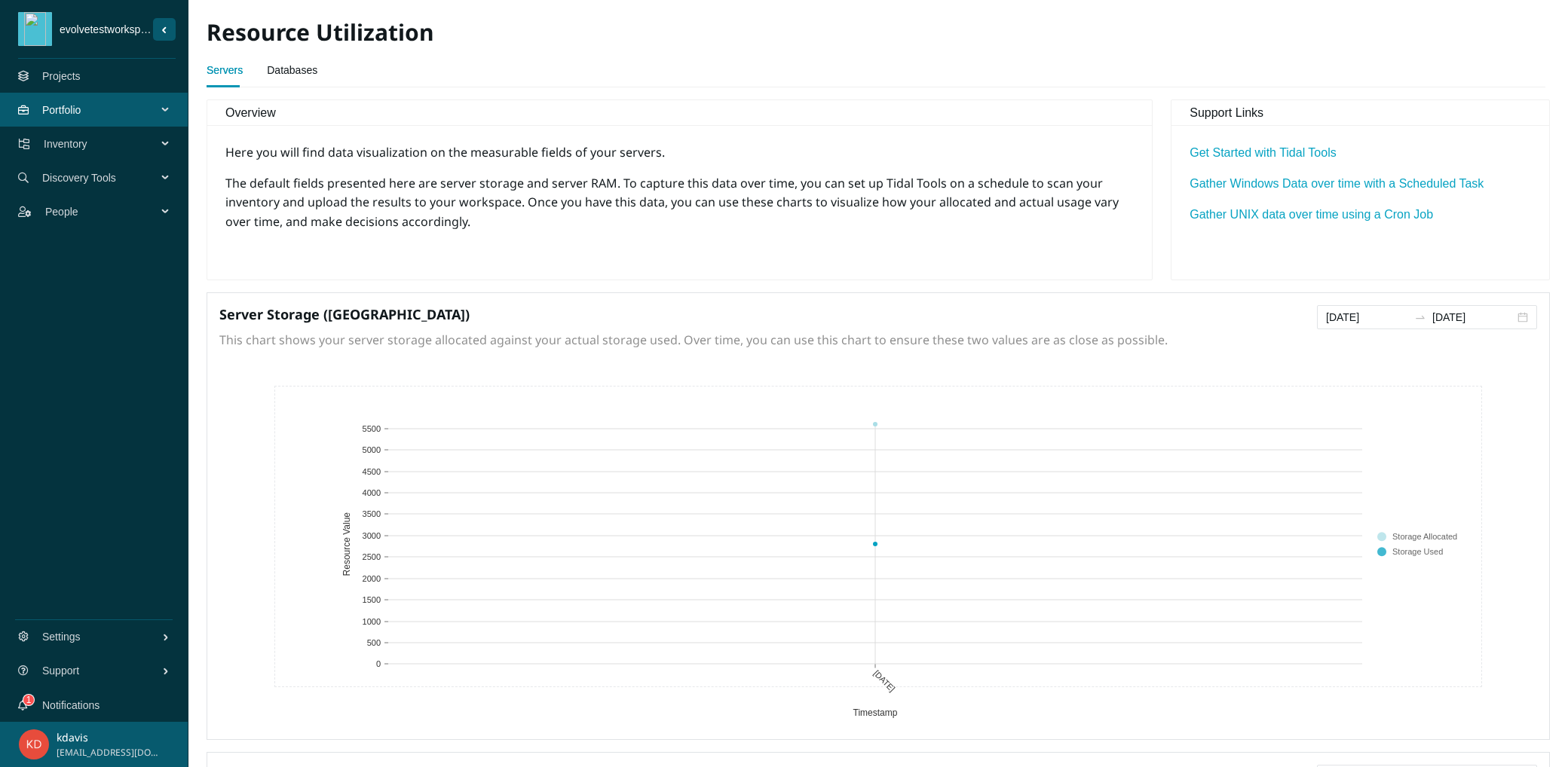
click at [101, 145] on span "Inventory" at bounding box center [103, 144] width 119 height 45
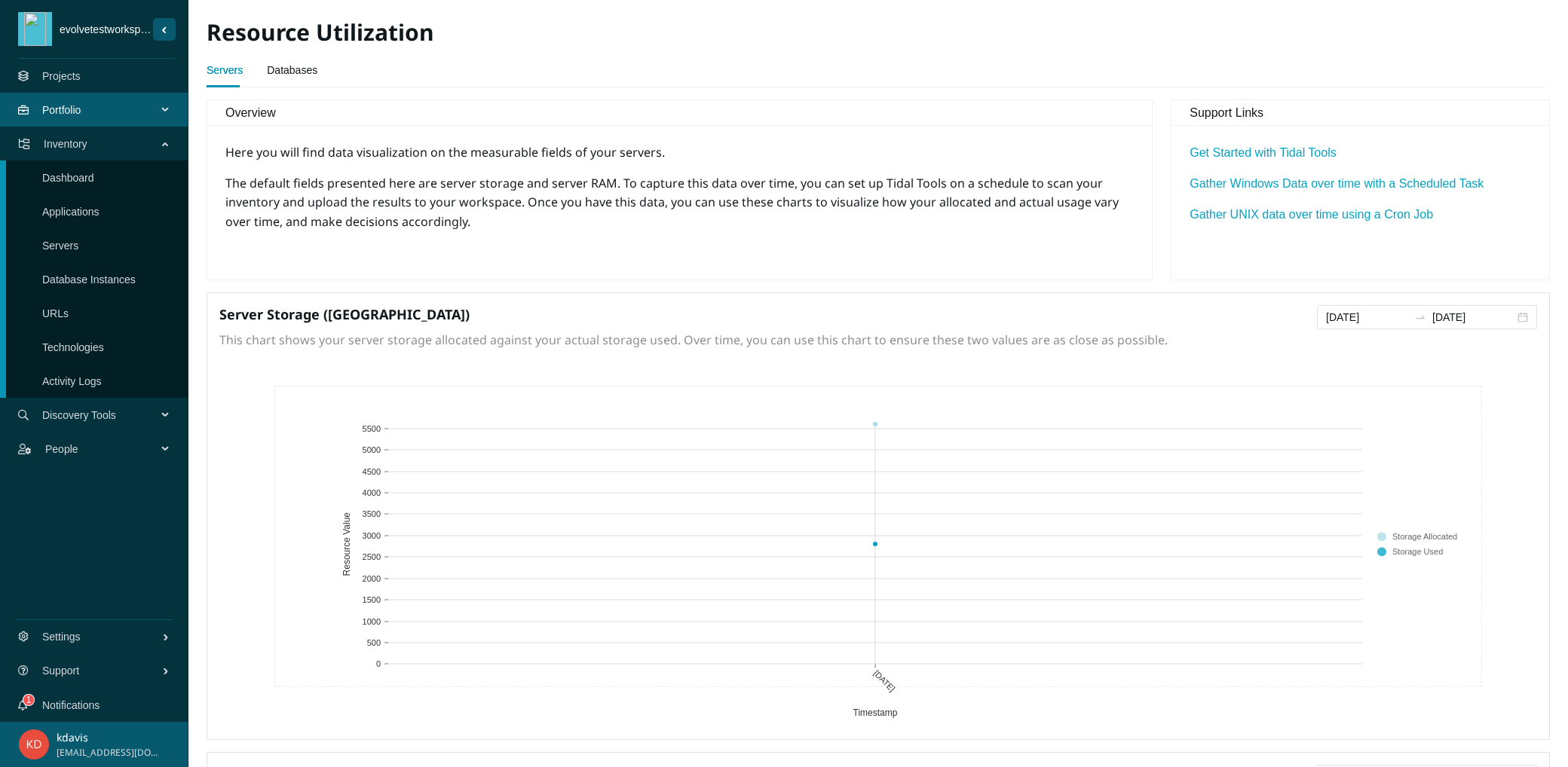
click at [69, 218] on link "Applications" at bounding box center [71, 212] width 57 height 12
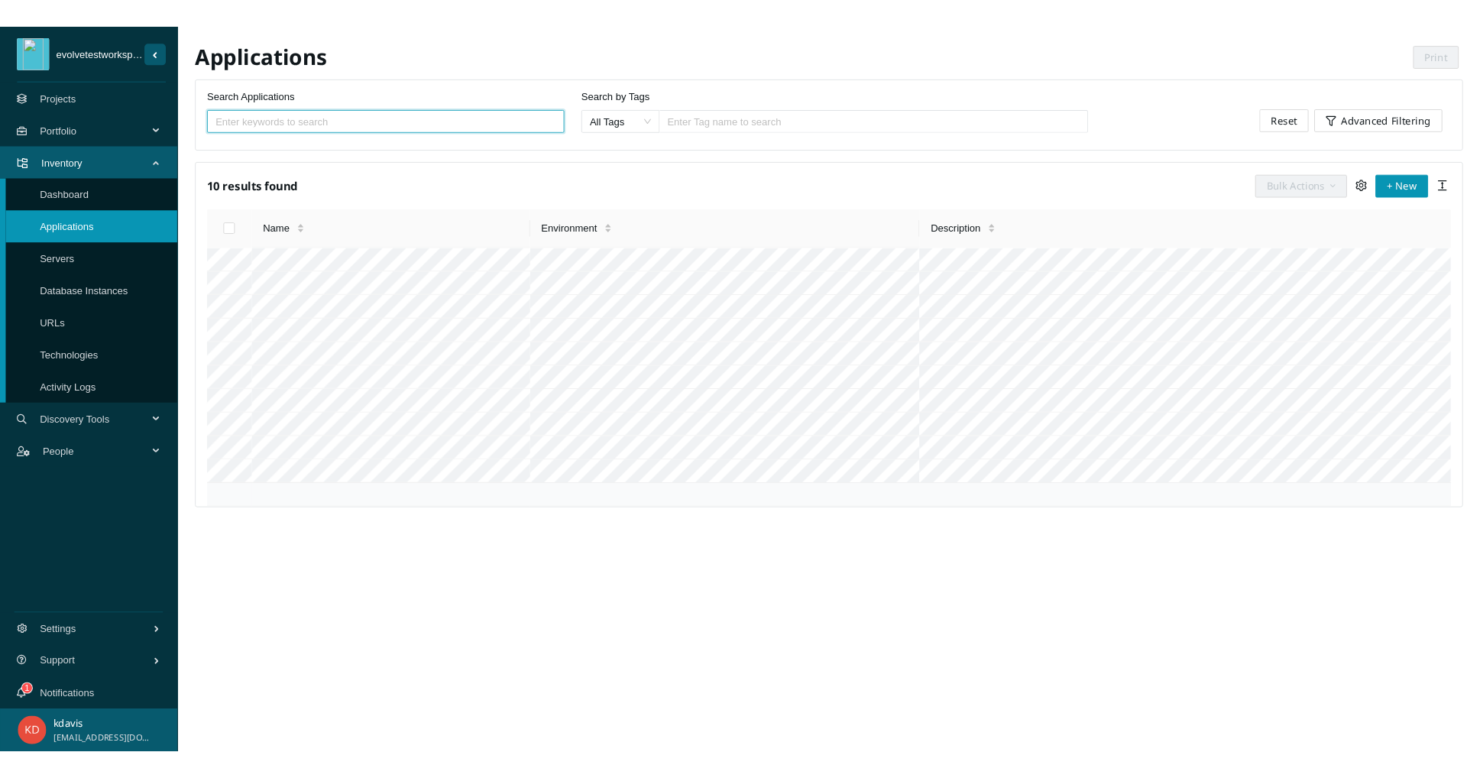
scroll to position [223, 0]
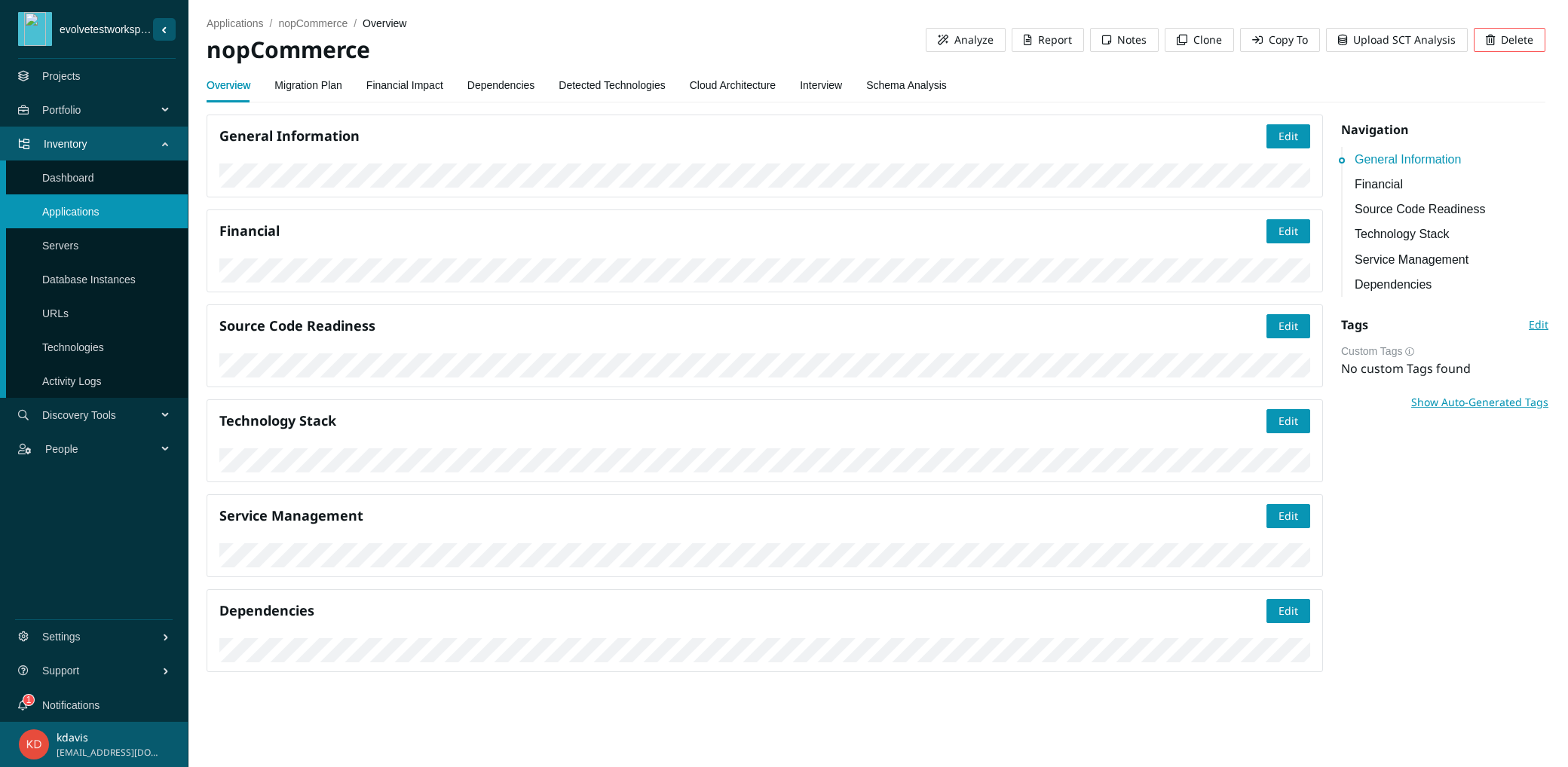
click at [499, 97] on link "Dependencies" at bounding box center [501, 85] width 68 height 31
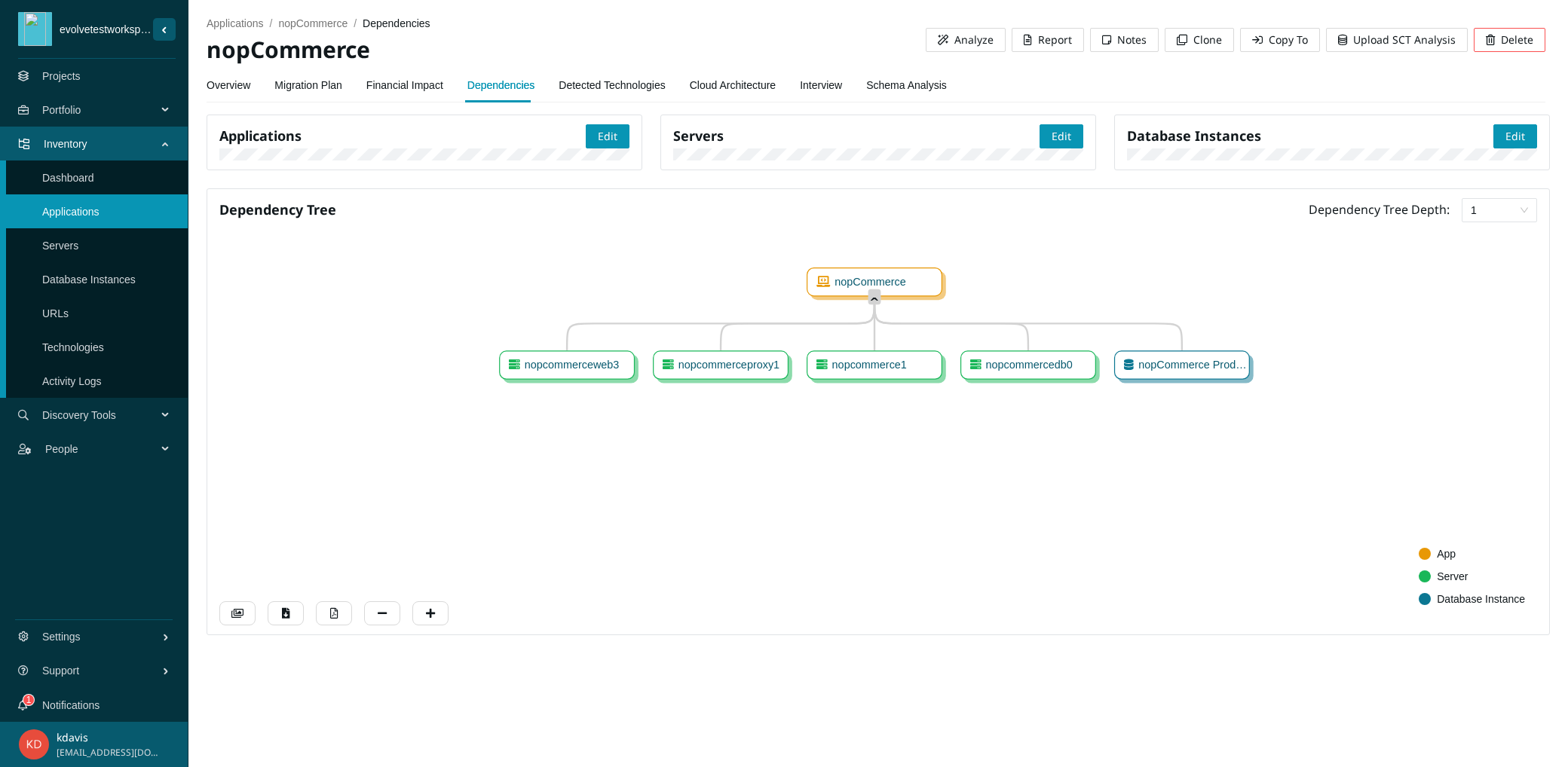
click at [878, 314] on foreignobject "ˆ" at bounding box center [874, 296] width 36 height 36
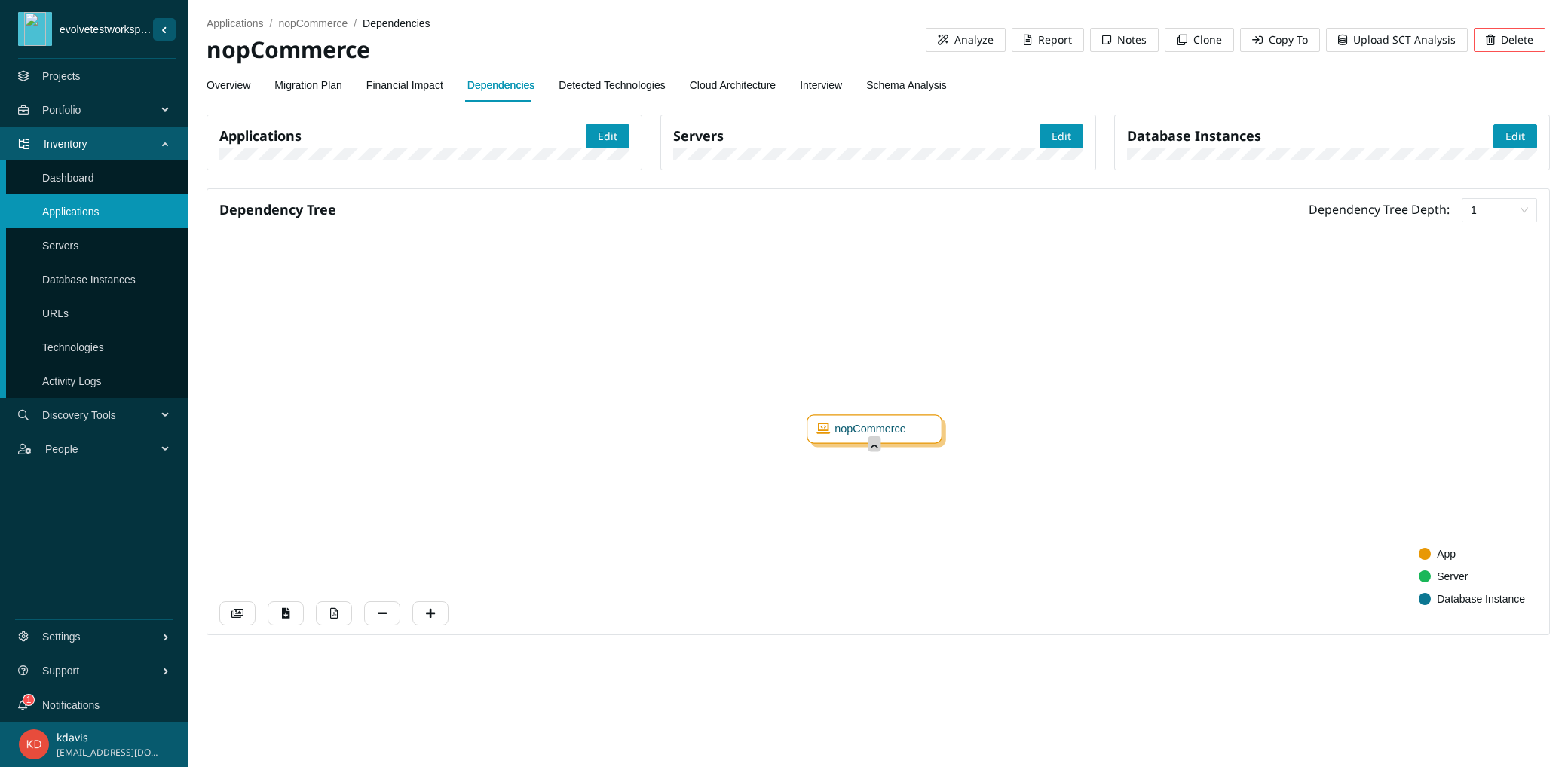
click at [877, 461] on foreignobject "ˬ" at bounding box center [874, 444] width 36 height 36
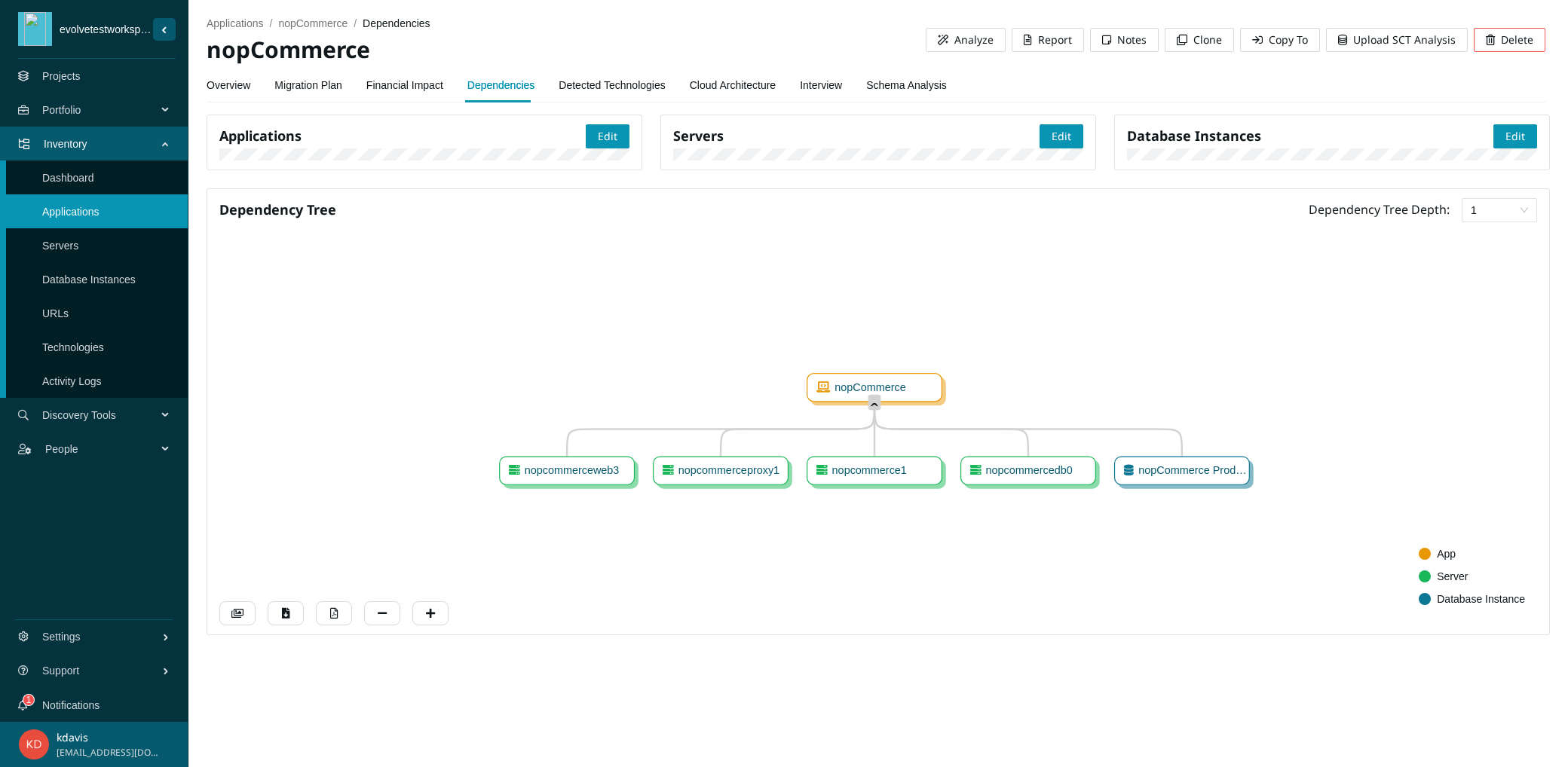
click at [1394, 45] on span "Upload SCT Analysis" at bounding box center [1404, 39] width 103 height 17
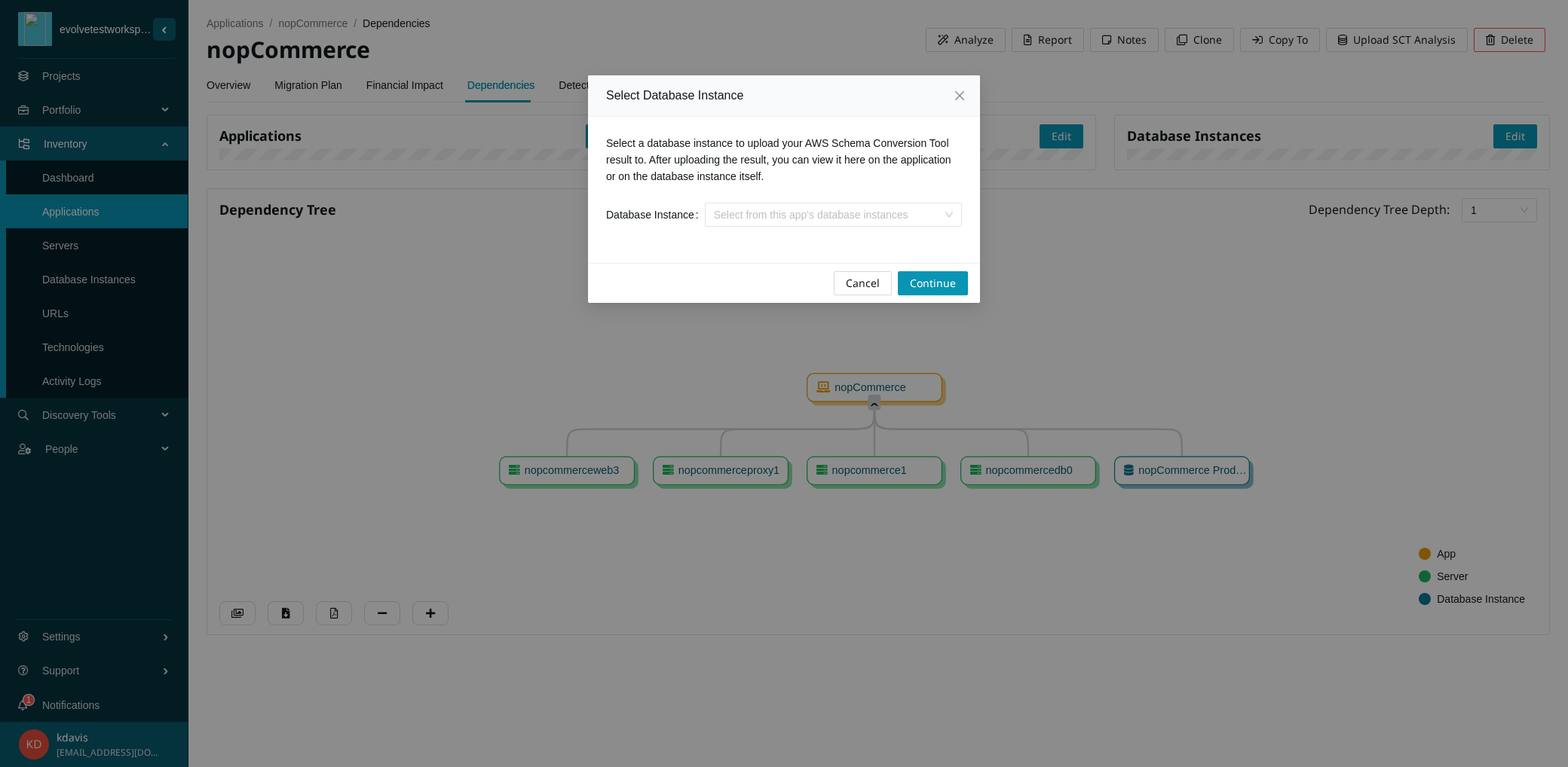
click at [948, 213] on div "Select from this app's database instances" at bounding box center [833, 215] width 257 height 24
click at [871, 250] on div "nopCommerce Product database (Production)" at bounding box center [830, 245] width 244 height 17
click at [928, 288] on span "Continue" at bounding box center [932, 283] width 46 height 17
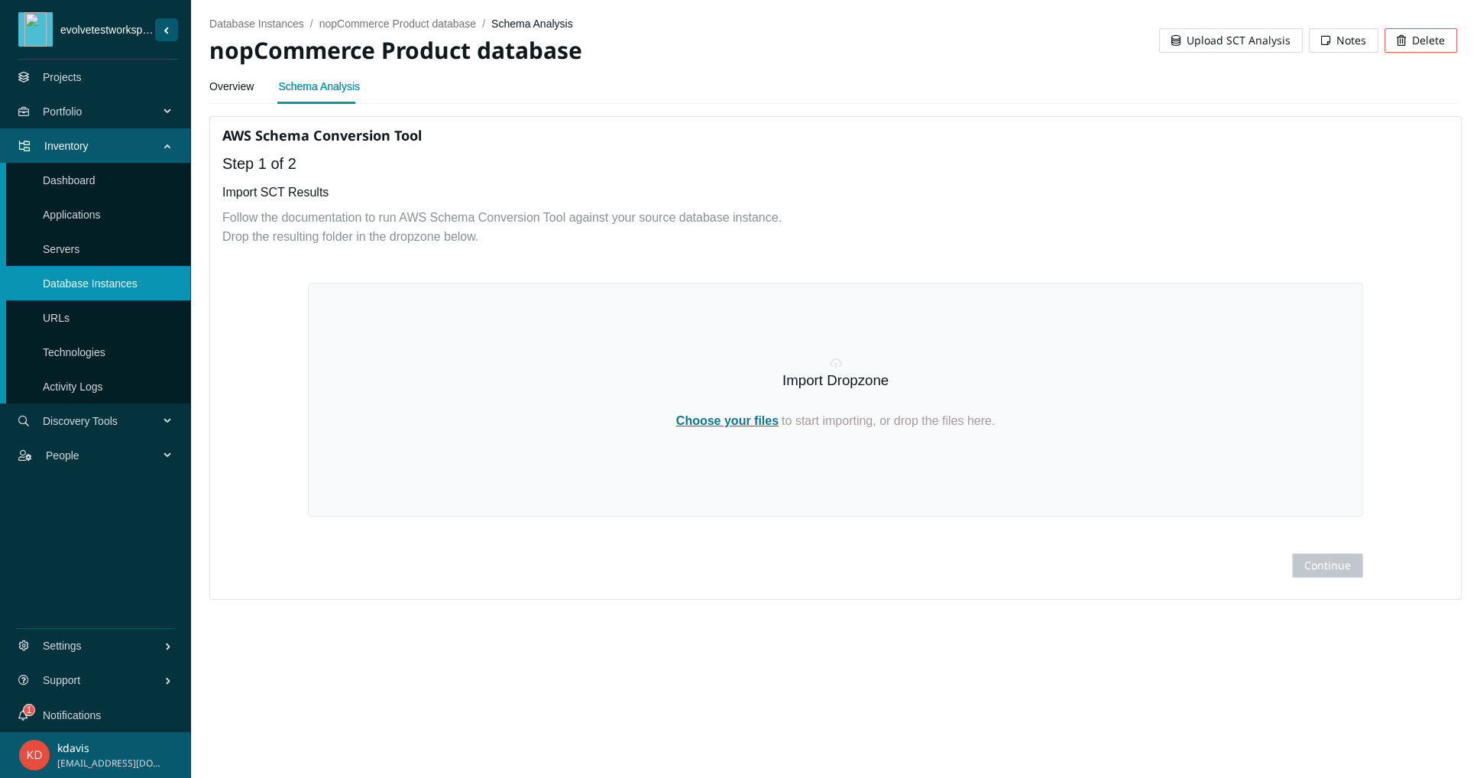
click at [74, 186] on link "Dashboard" at bounding box center [69, 180] width 53 height 12
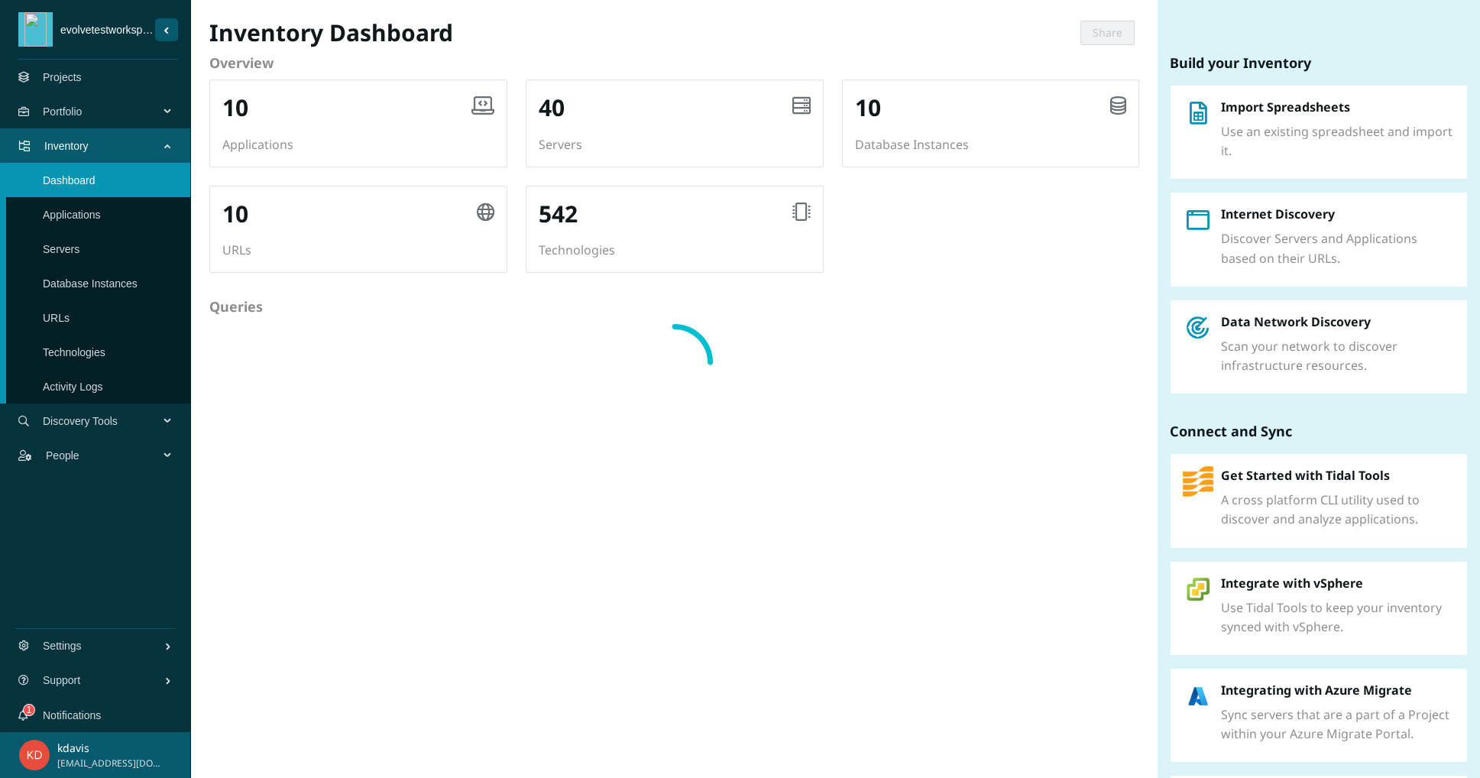
click at [74, 218] on link "Applications" at bounding box center [72, 215] width 58 height 12
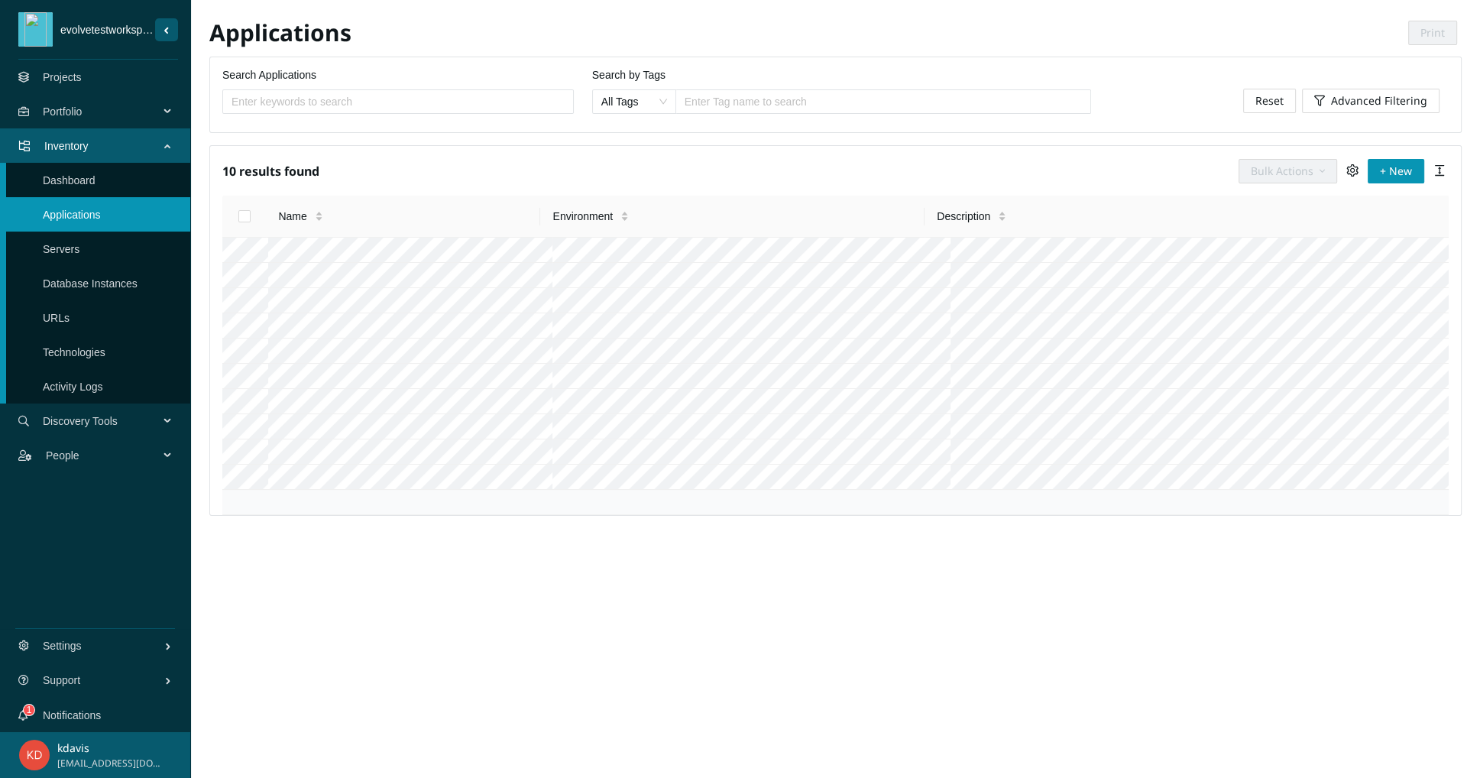
click at [73, 247] on link "Servers" at bounding box center [61, 249] width 37 height 12
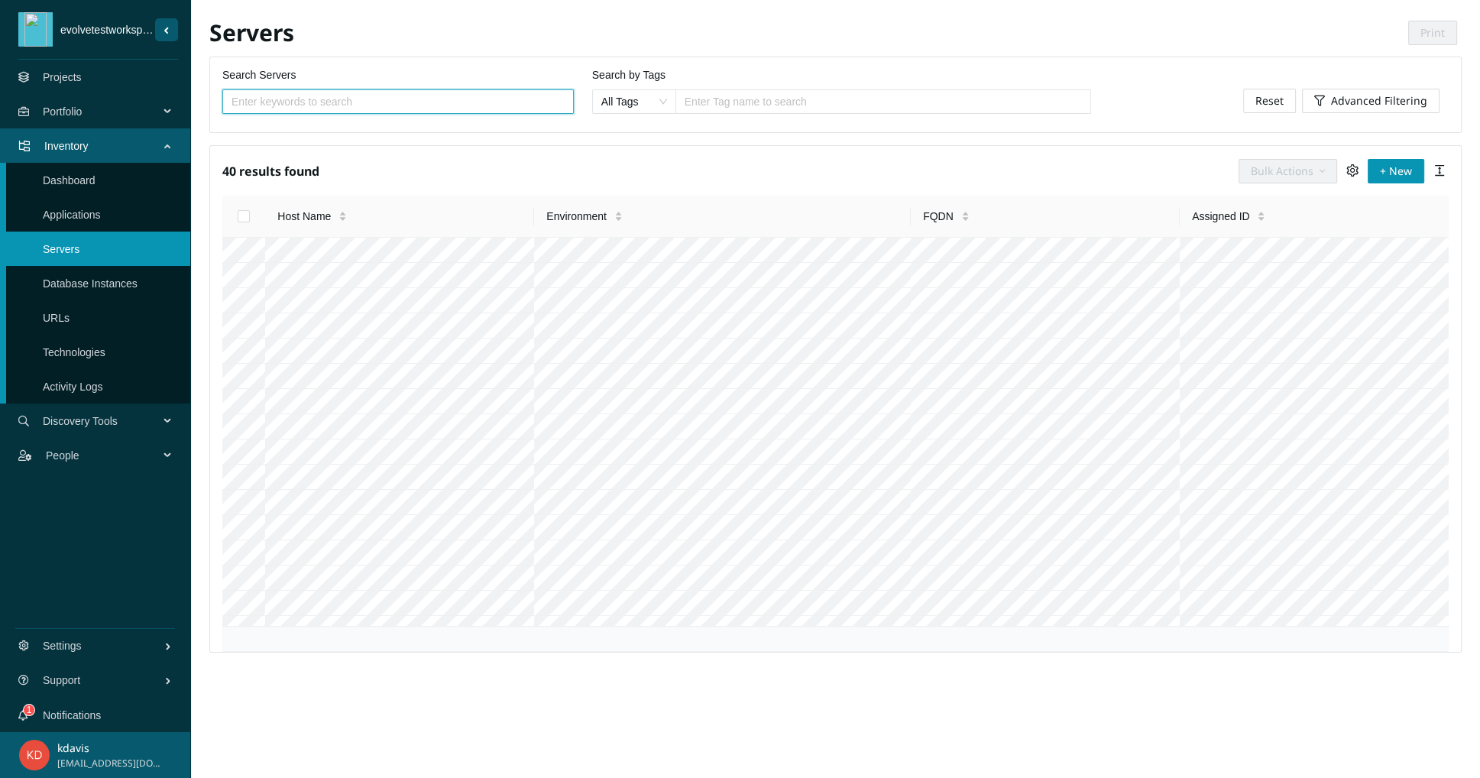
click at [75, 277] on link "Database Instances" at bounding box center [90, 283] width 95 height 12
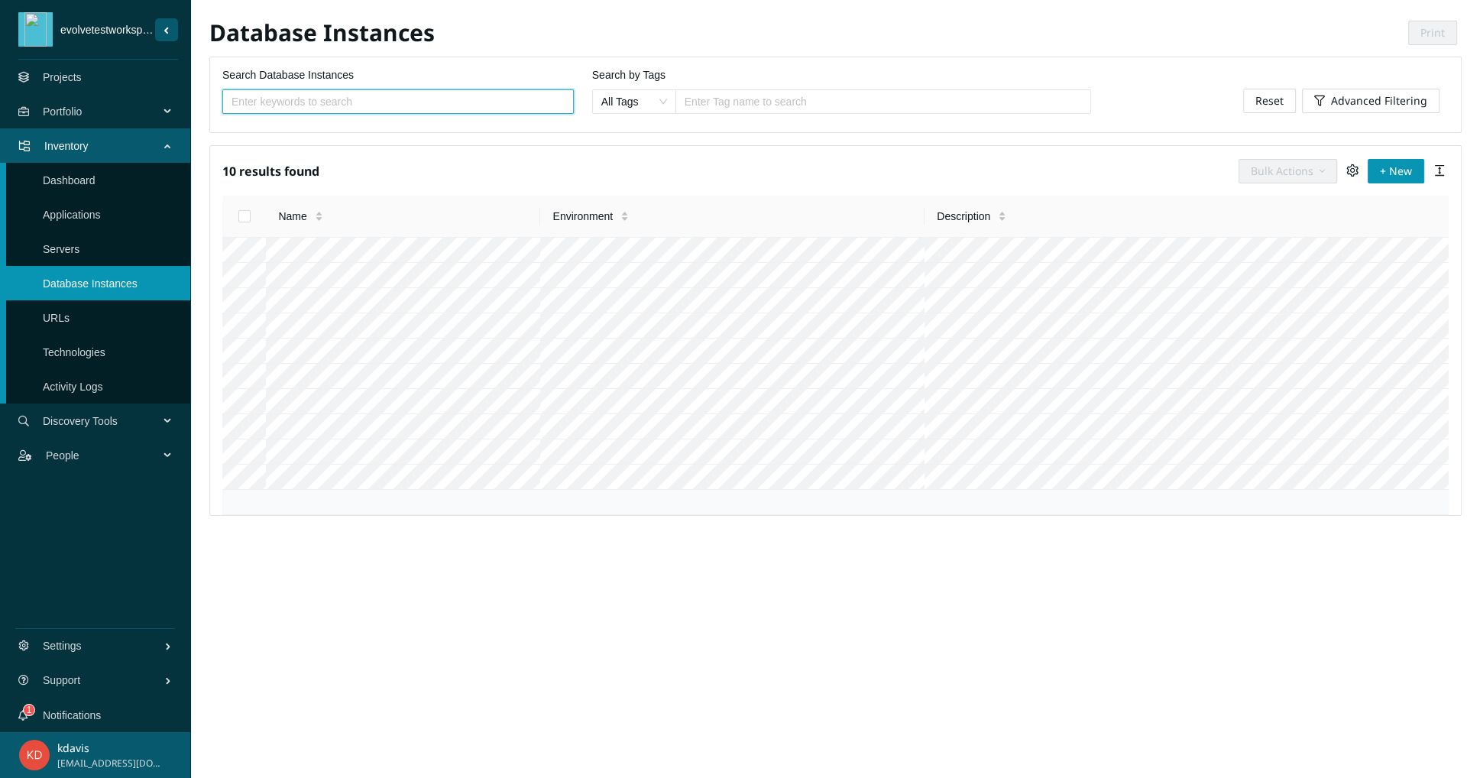
scroll to position [34, 0]
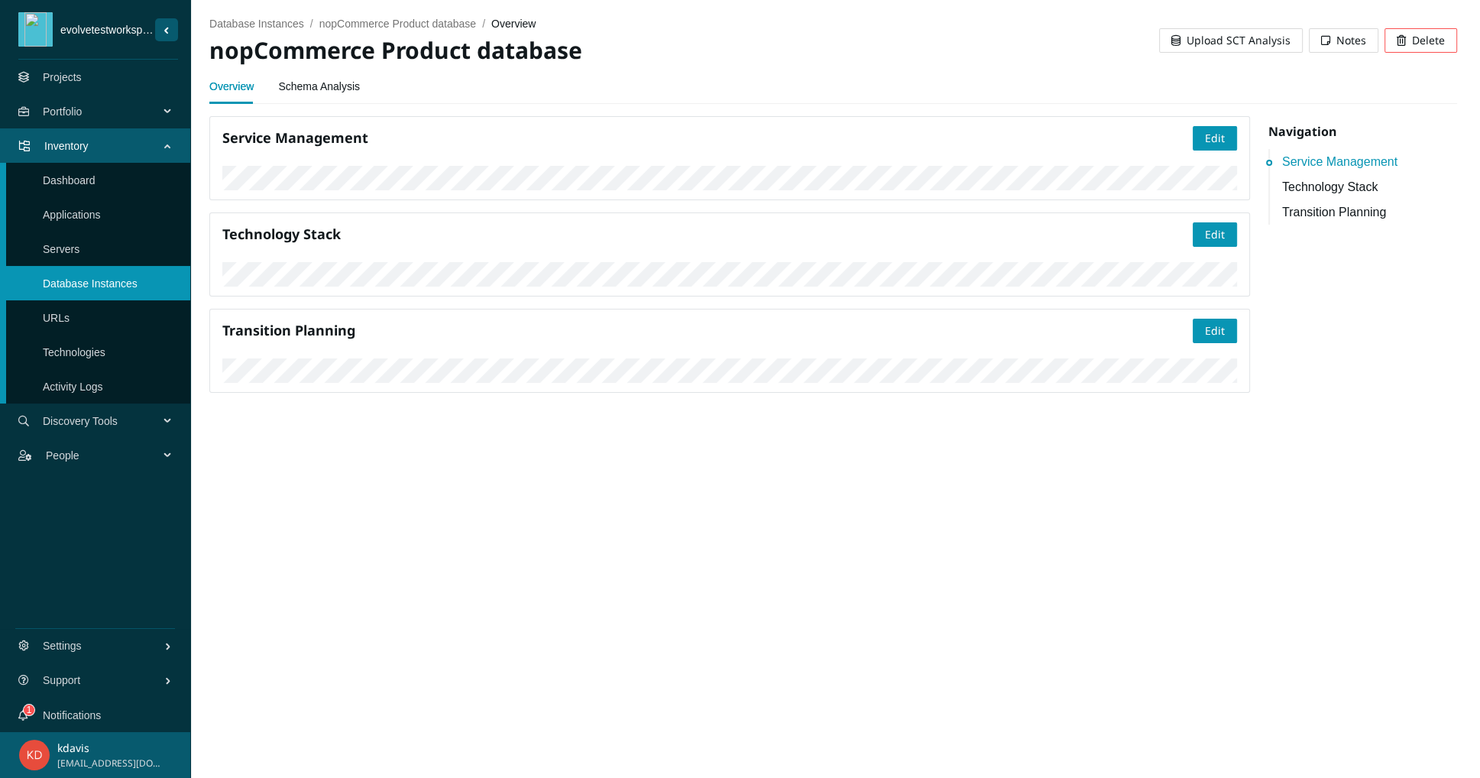
click at [83, 210] on link "Applications" at bounding box center [72, 215] width 58 height 12
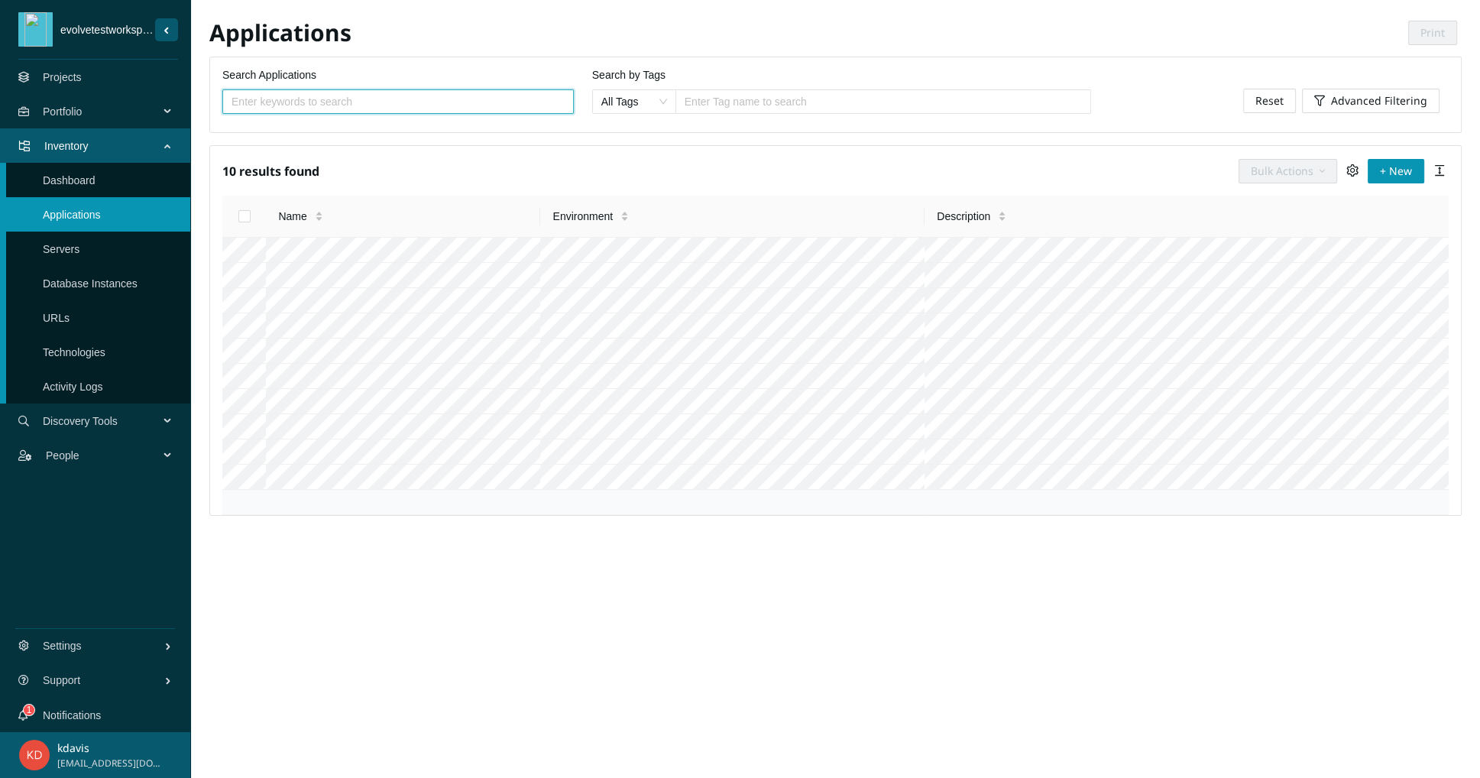
scroll to position [223, 0]
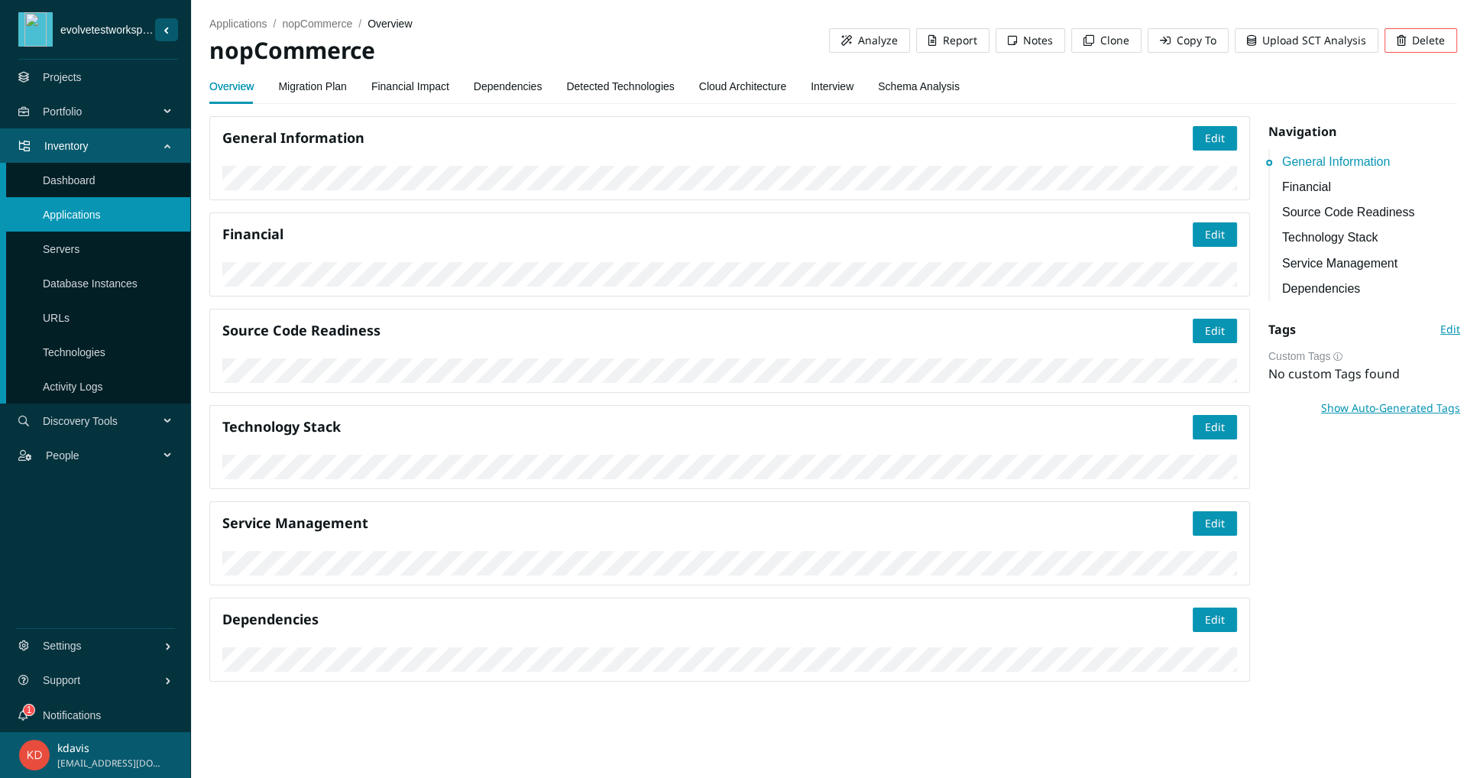
click at [484, 89] on link "Dependencies" at bounding box center [508, 86] width 69 height 31
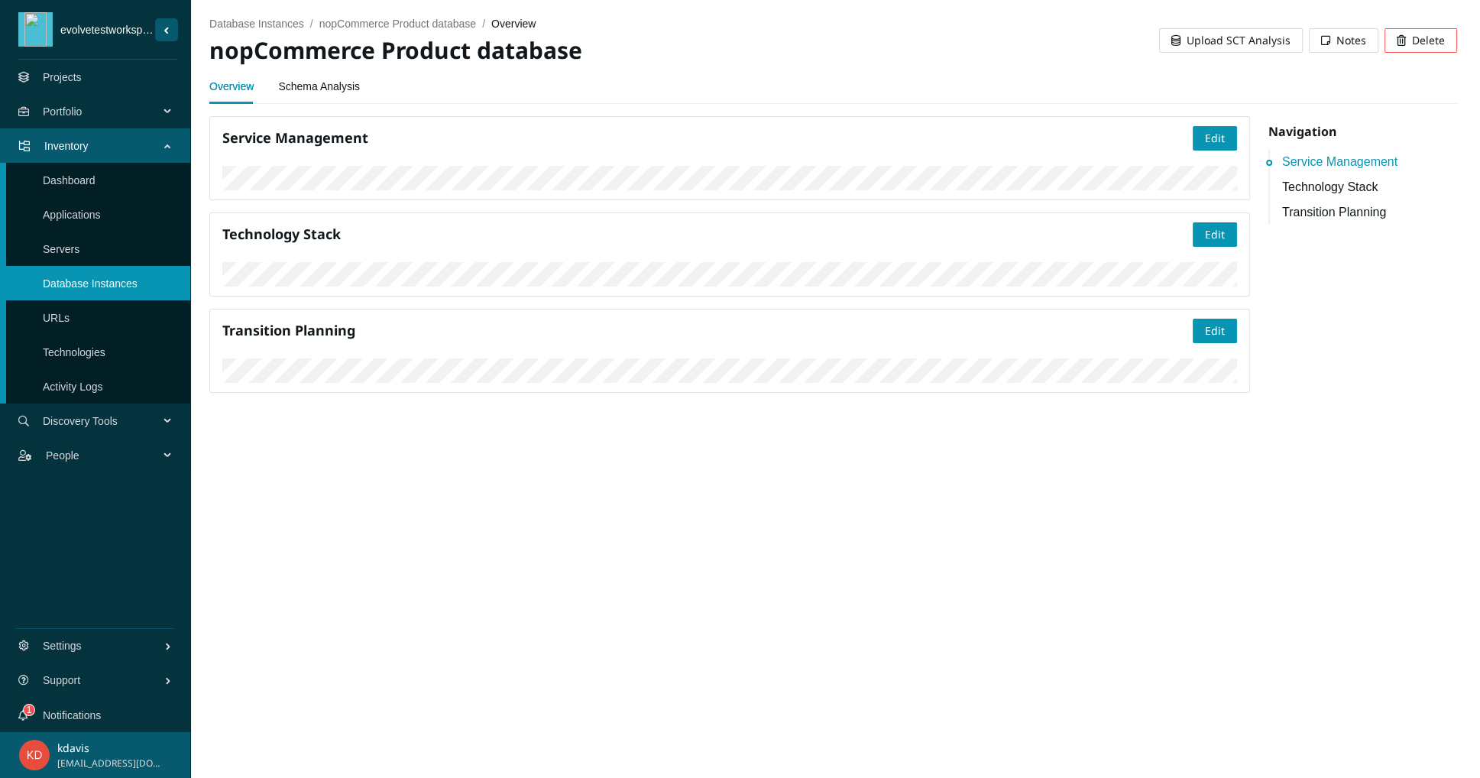
click at [332, 92] on link "Schema Analysis" at bounding box center [319, 86] width 82 height 31
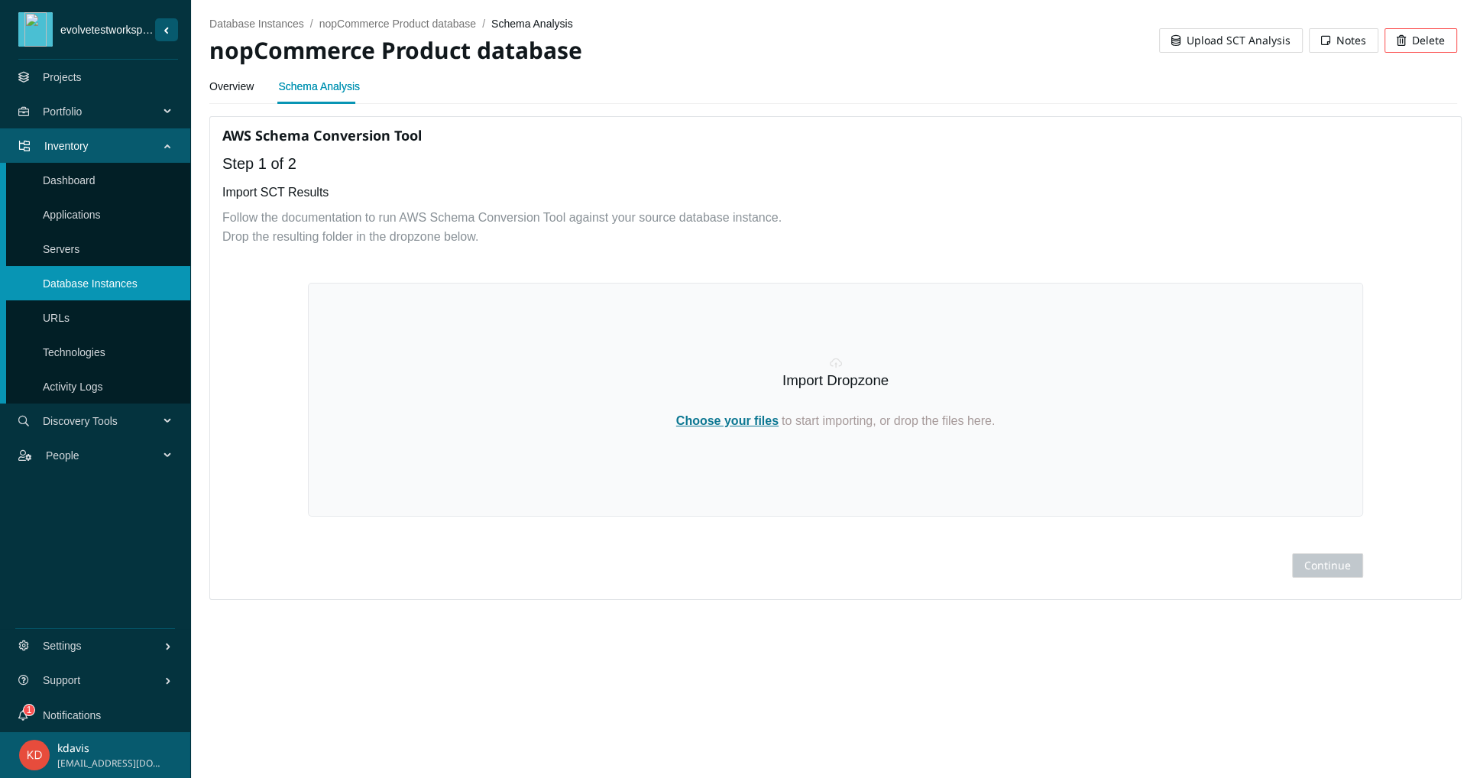
click at [1236, 37] on span "Upload SCT Analysis" at bounding box center [1239, 40] width 104 height 17
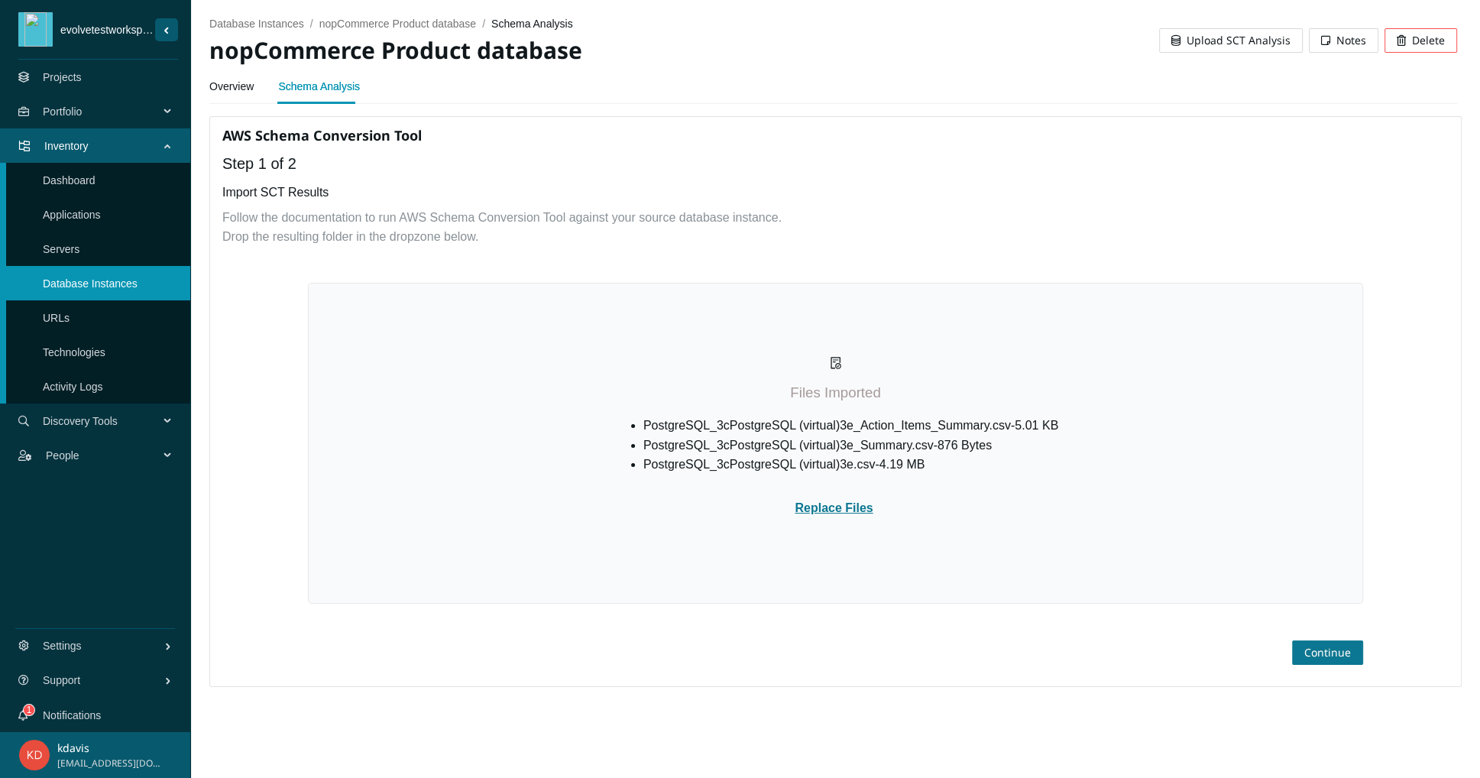
click at [1304, 661] on span "Continue" at bounding box center [1327, 652] width 47 height 17
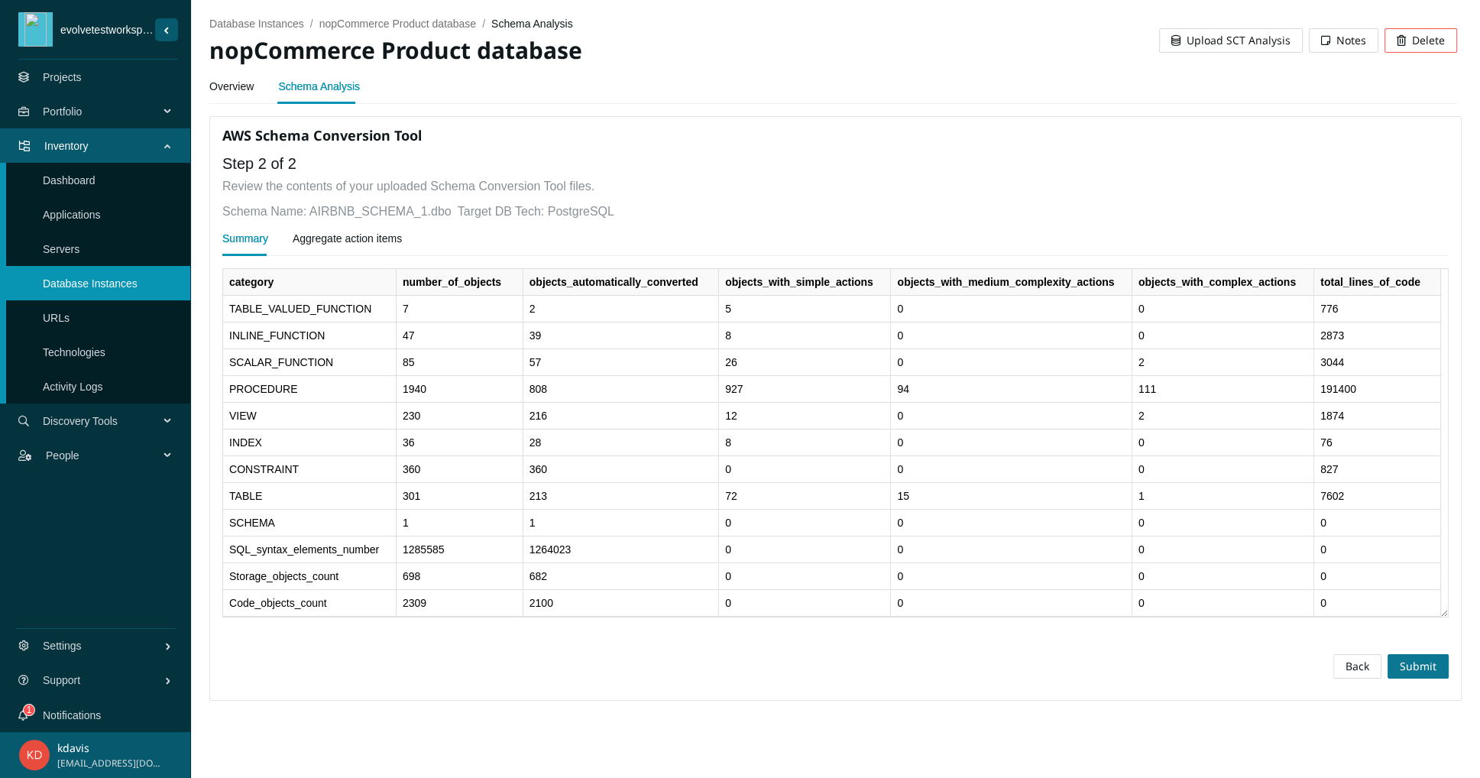
click at [1402, 675] on span "Submit" at bounding box center [1418, 666] width 37 height 17
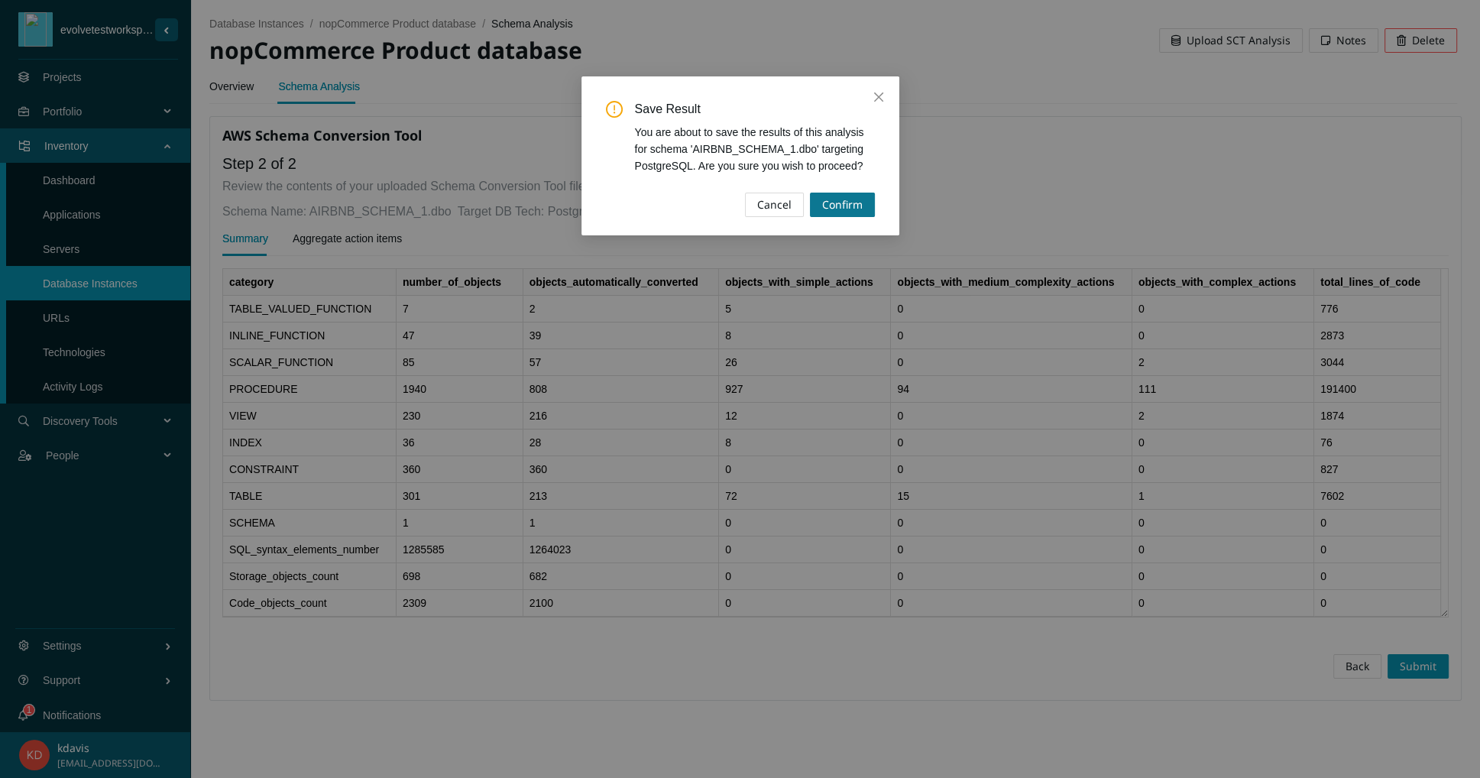
click at [841, 203] on span "Confirm" at bounding box center [842, 204] width 41 height 17
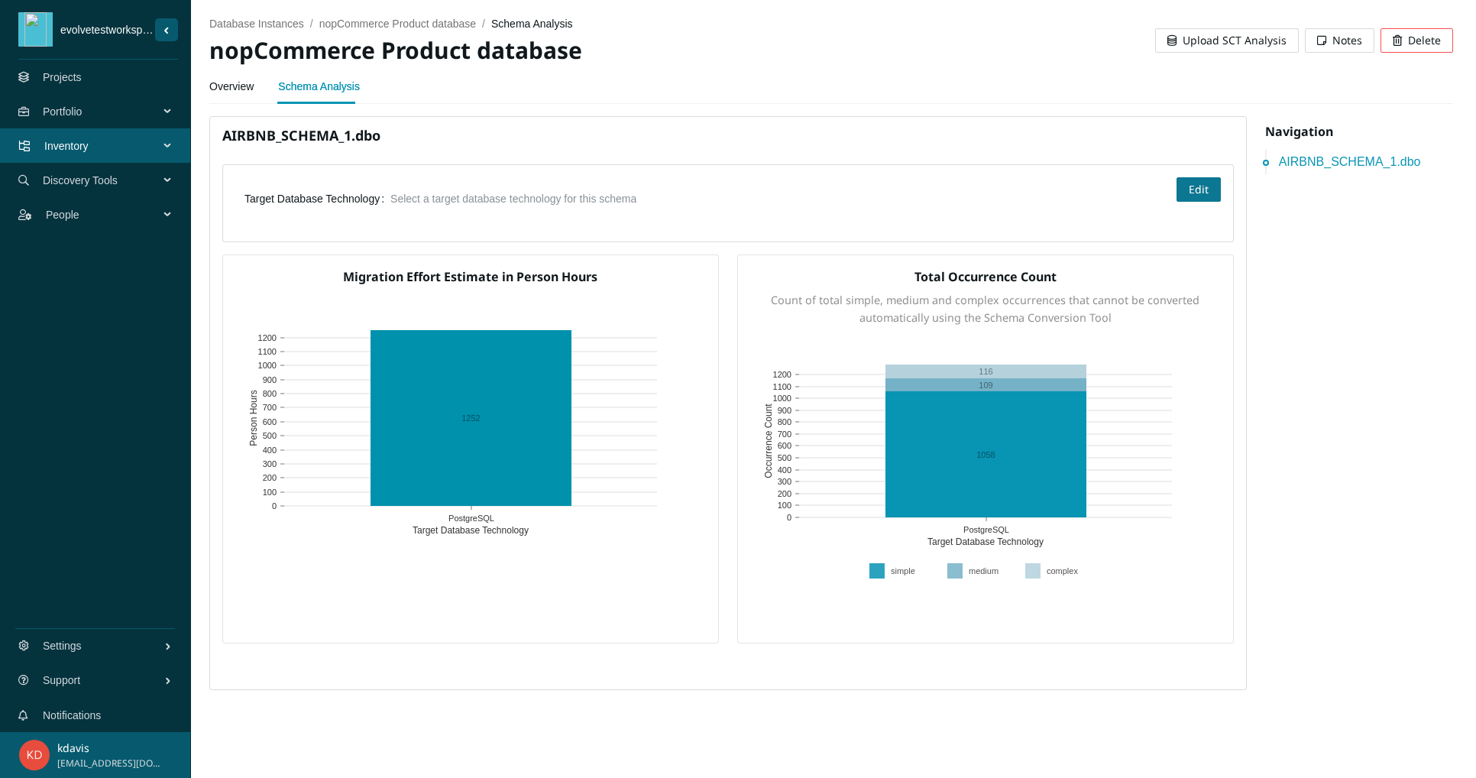
click at [1190, 197] on span "Edit" at bounding box center [1199, 189] width 20 height 17
click at [608, 210] on input "search" at bounding box center [509, 198] width 219 height 23
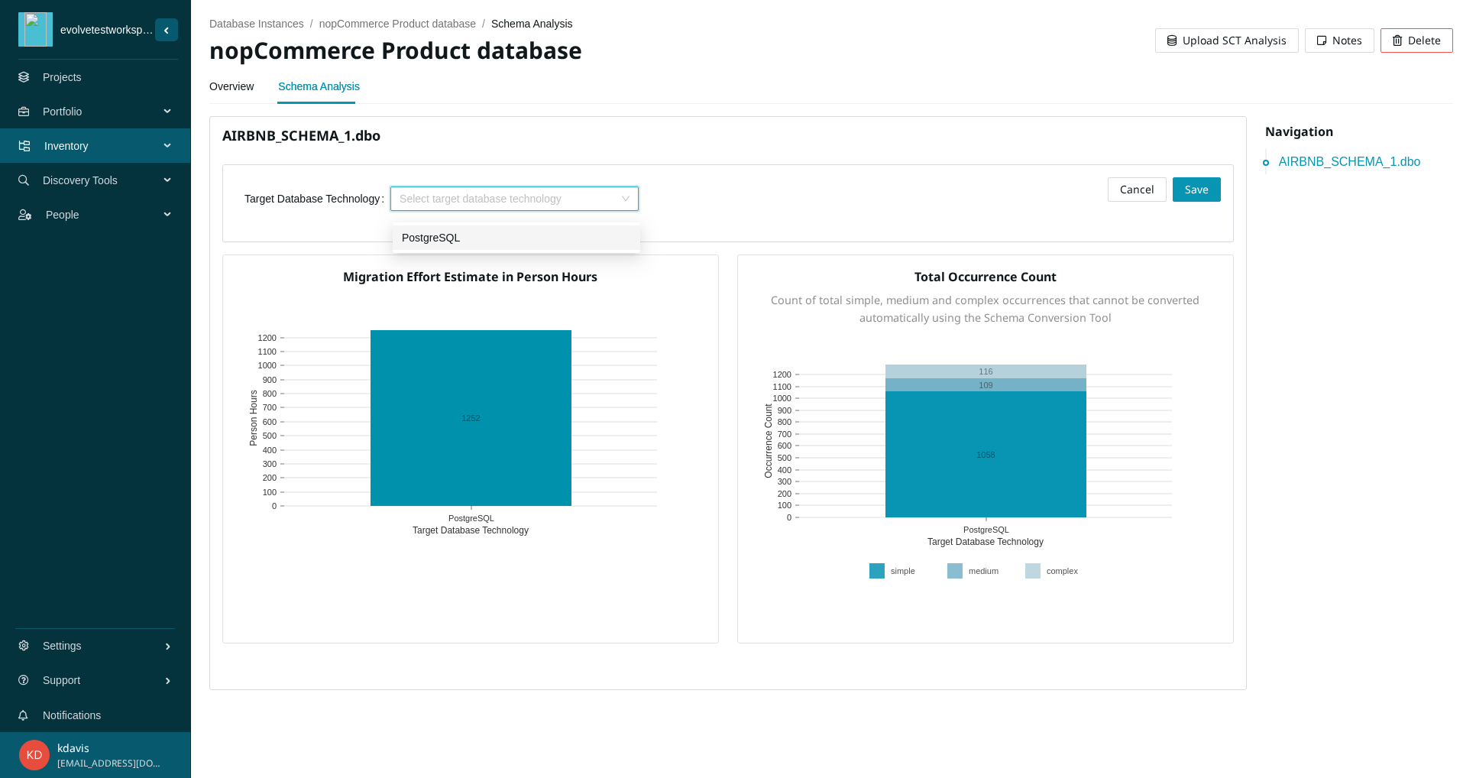
click at [425, 235] on div "PostgreSQL" at bounding box center [516, 237] width 229 height 17
click at [1185, 198] on span "Save" at bounding box center [1197, 189] width 24 height 17
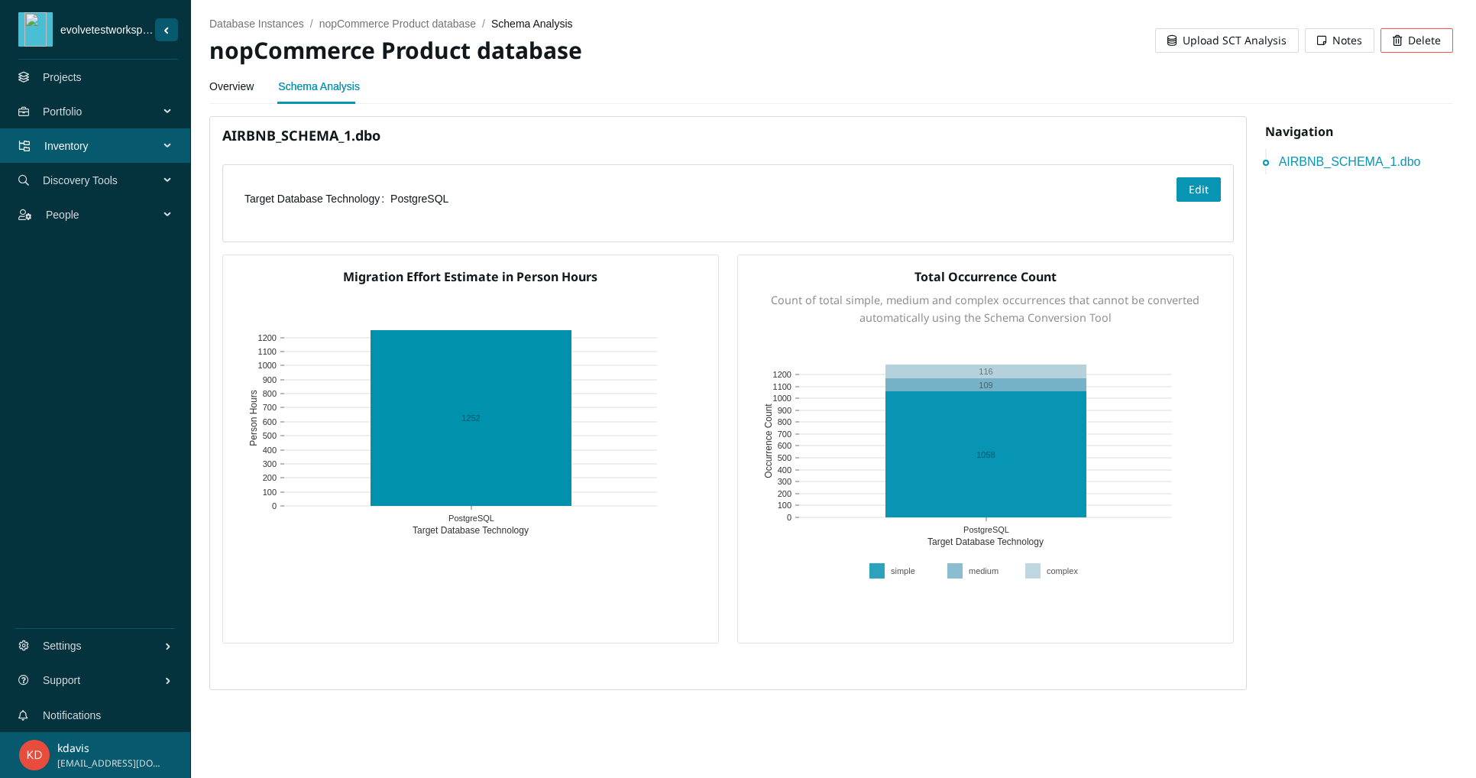
click at [1213, 41] on span "Upload SCT Analysis" at bounding box center [1235, 40] width 104 height 17
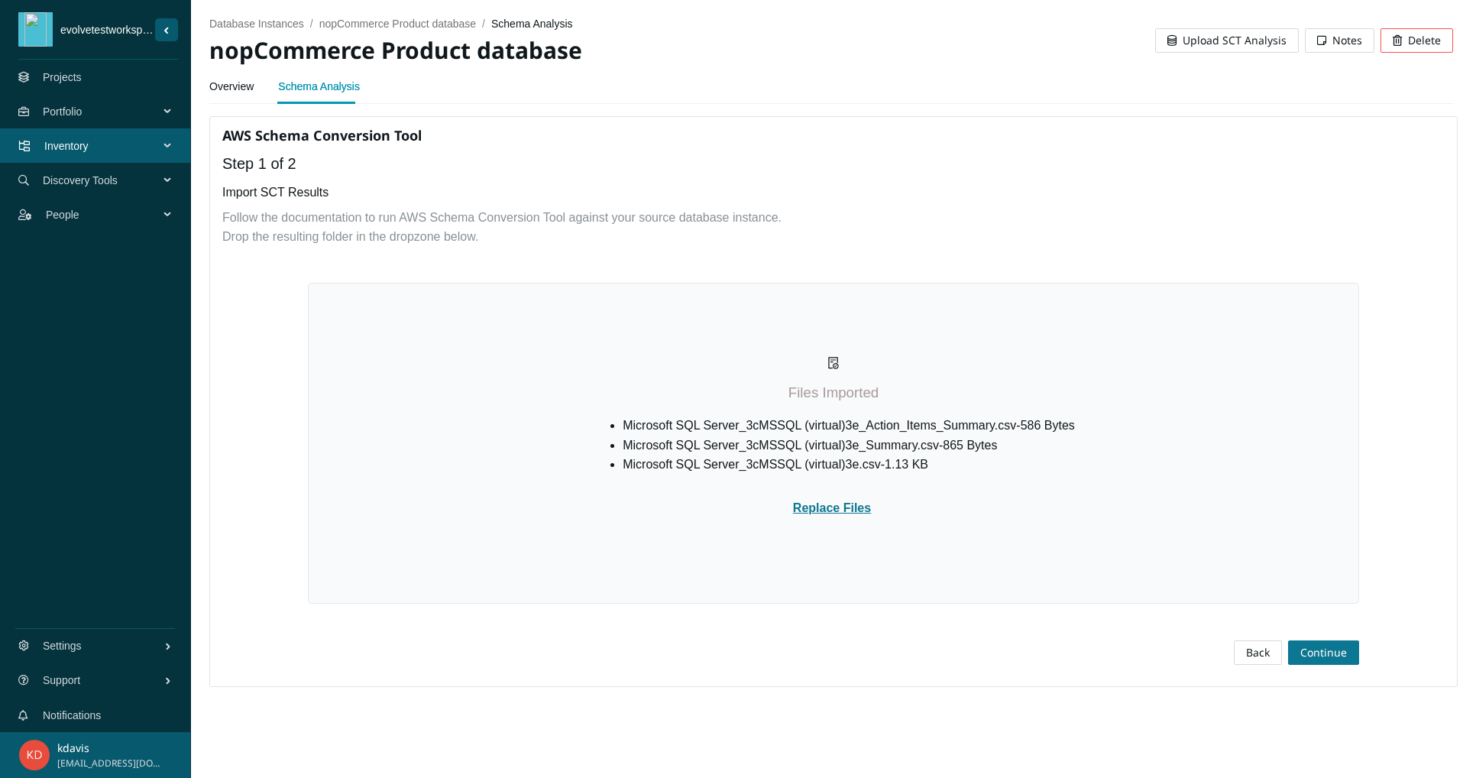
click at [1304, 661] on span "Continue" at bounding box center [1324, 652] width 47 height 17
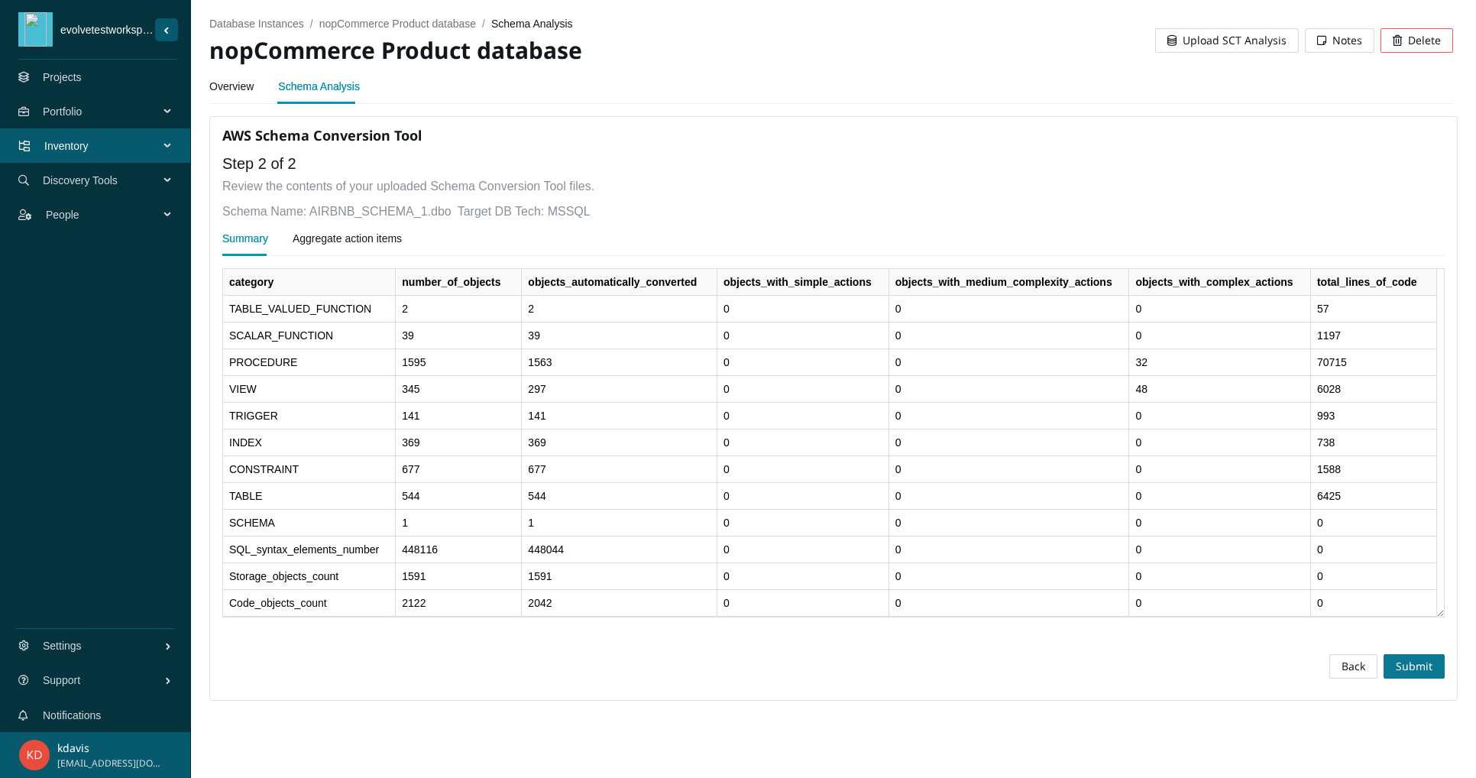
click at [1408, 675] on span "Submit" at bounding box center [1414, 666] width 37 height 17
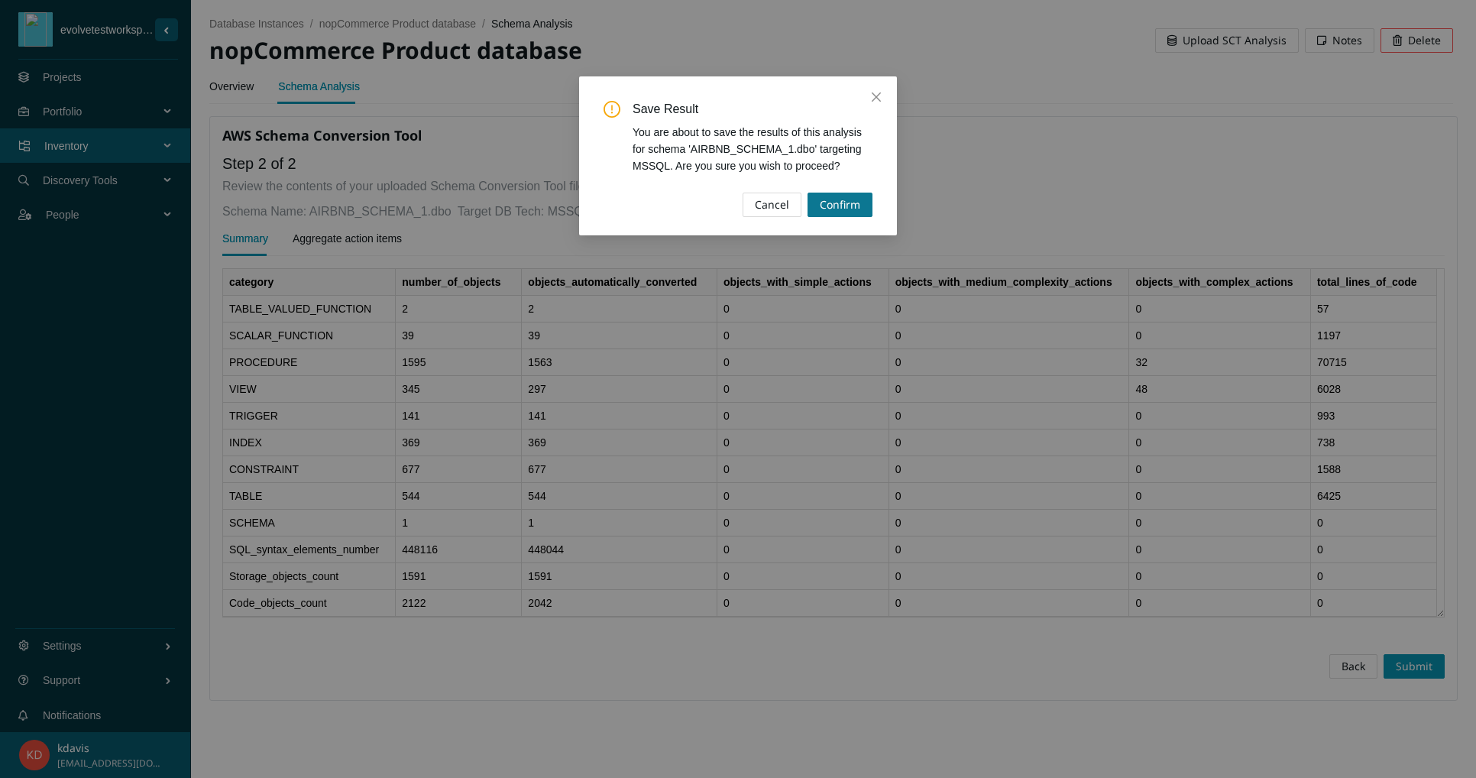
click at [836, 206] on span "Confirm" at bounding box center [840, 204] width 41 height 17
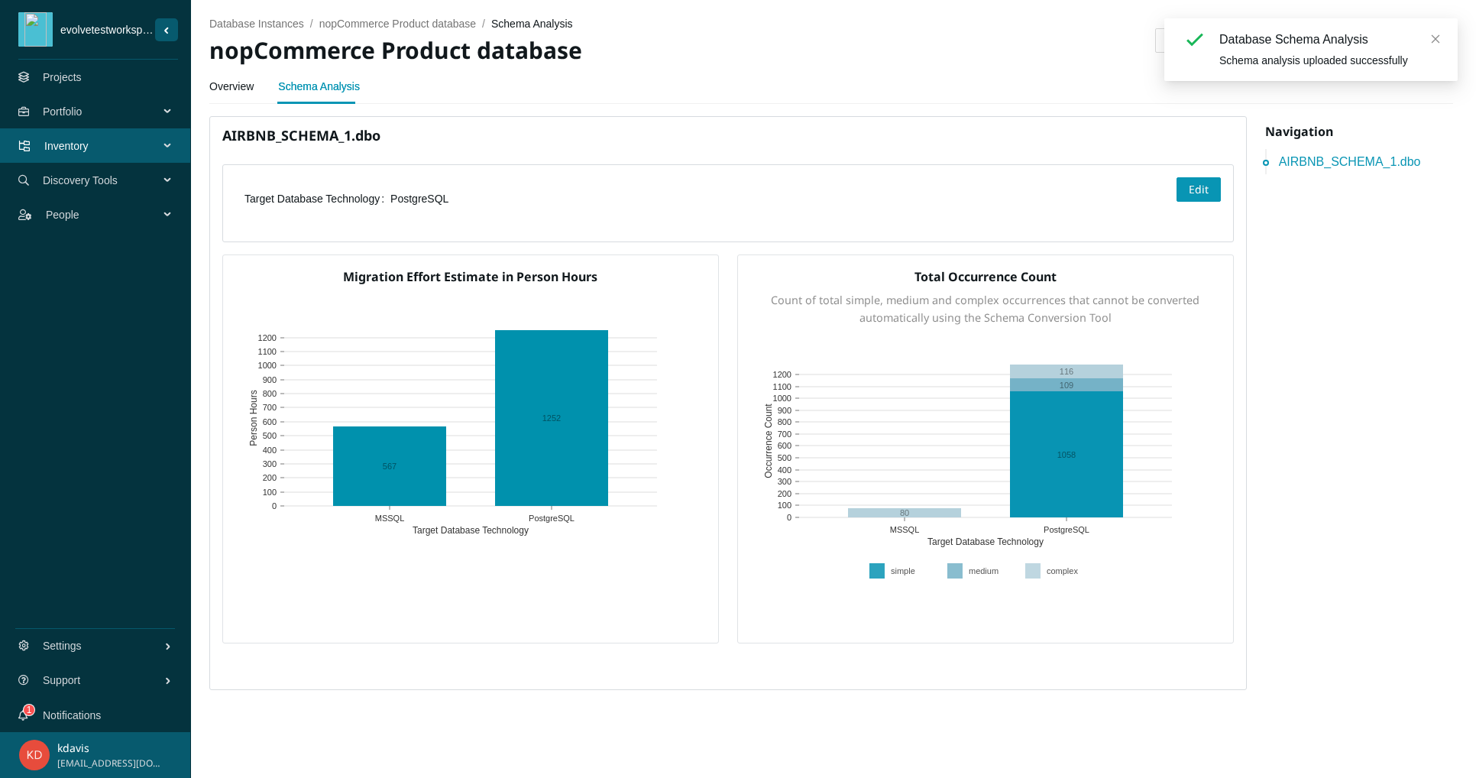
click at [1432, 37] on icon "close" at bounding box center [1436, 39] width 11 height 11
click at [39, 69] on li "Projects" at bounding box center [95, 77] width 191 height 34
click at [50, 71] on link "Projects" at bounding box center [62, 77] width 39 height 12
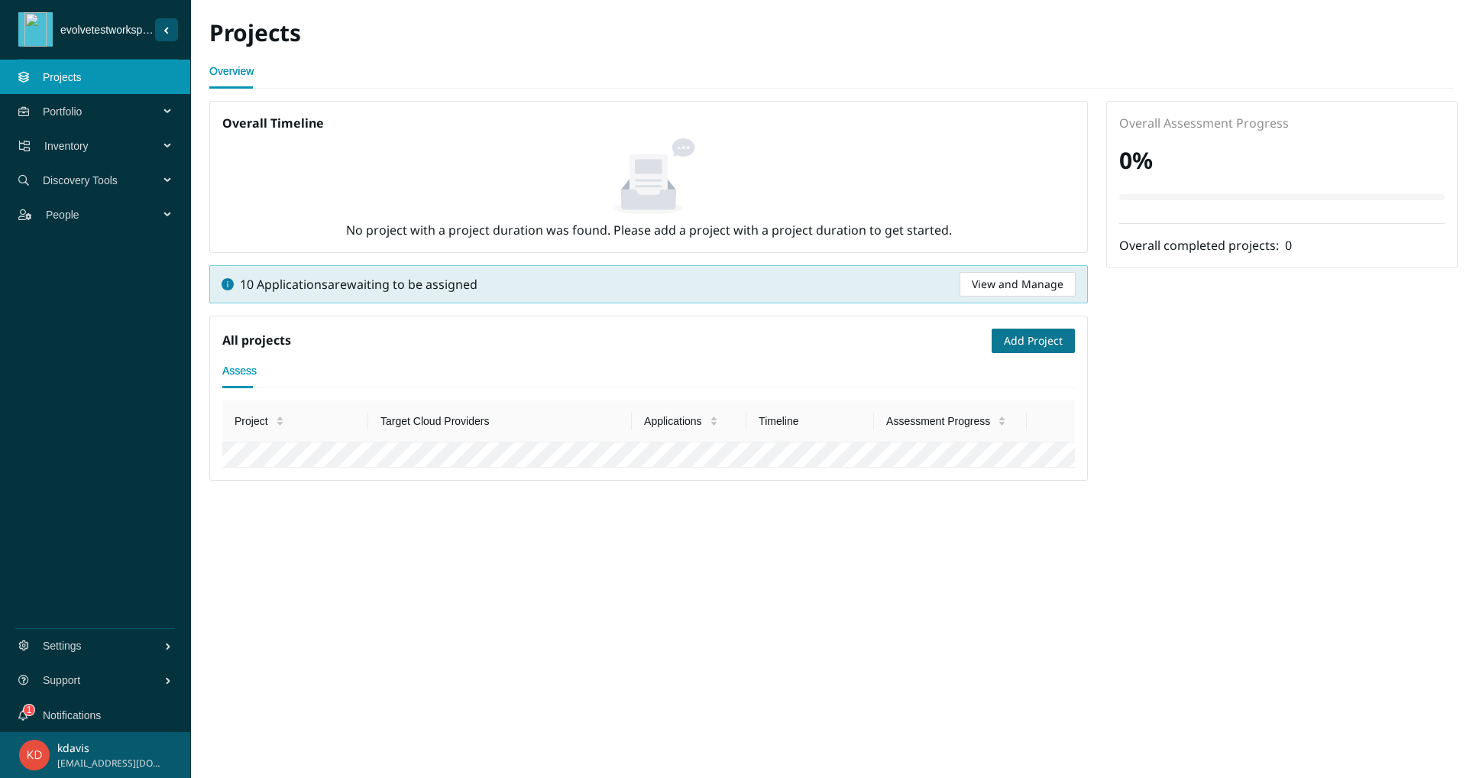
click at [1035, 349] on span "Add Project" at bounding box center [1033, 340] width 59 height 17
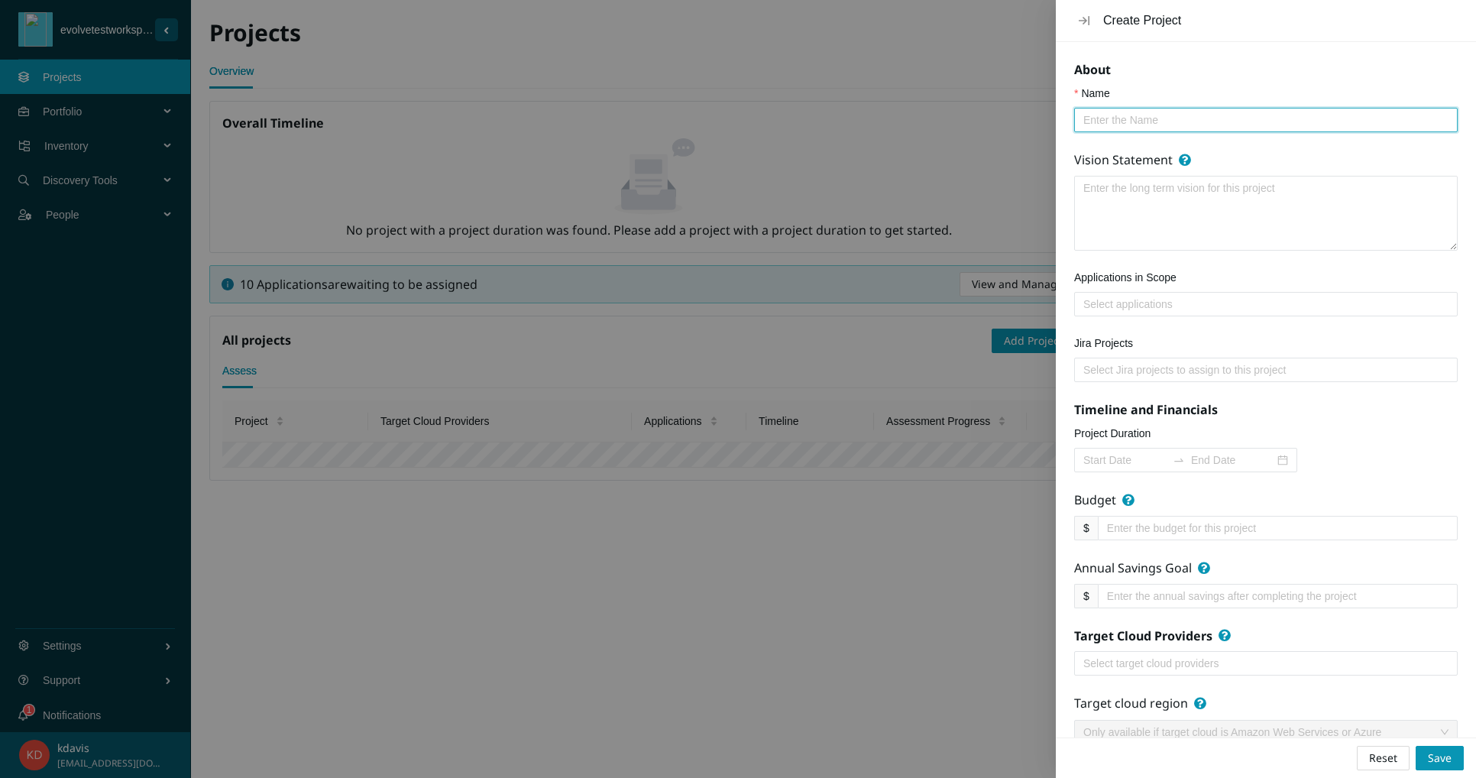
click at [1308, 125] on input "Name" at bounding box center [1260, 120] width 353 height 17
type input "MoDA Test"
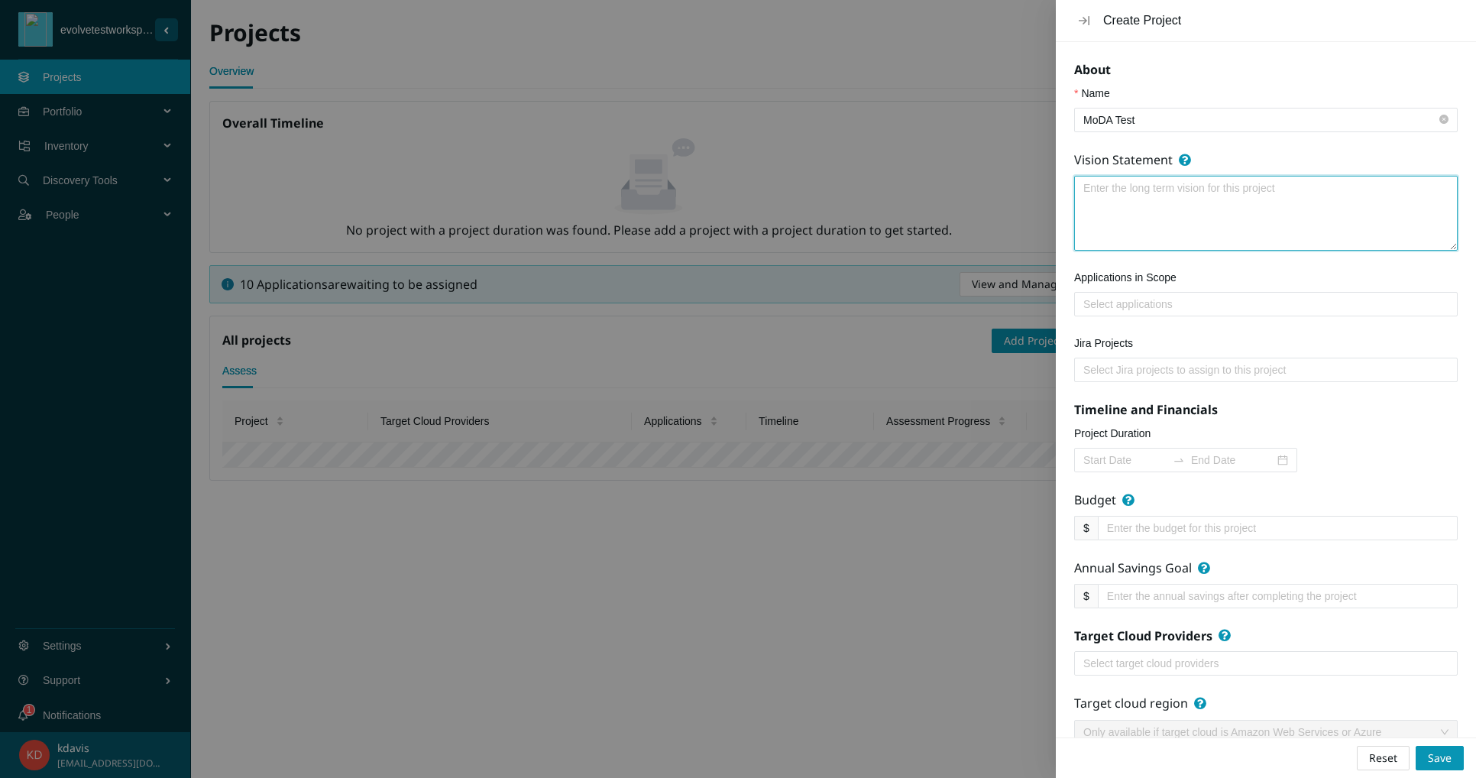
click at [1175, 207] on textarea "Vision Statement" at bounding box center [1266, 213] width 382 height 73
type textarea "TBD"
click at [1251, 307] on div at bounding box center [1266, 304] width 376 height 18
click at [1193, 206] on textarea "TBD" at bounding box center [1266, 213] width 382 height 73
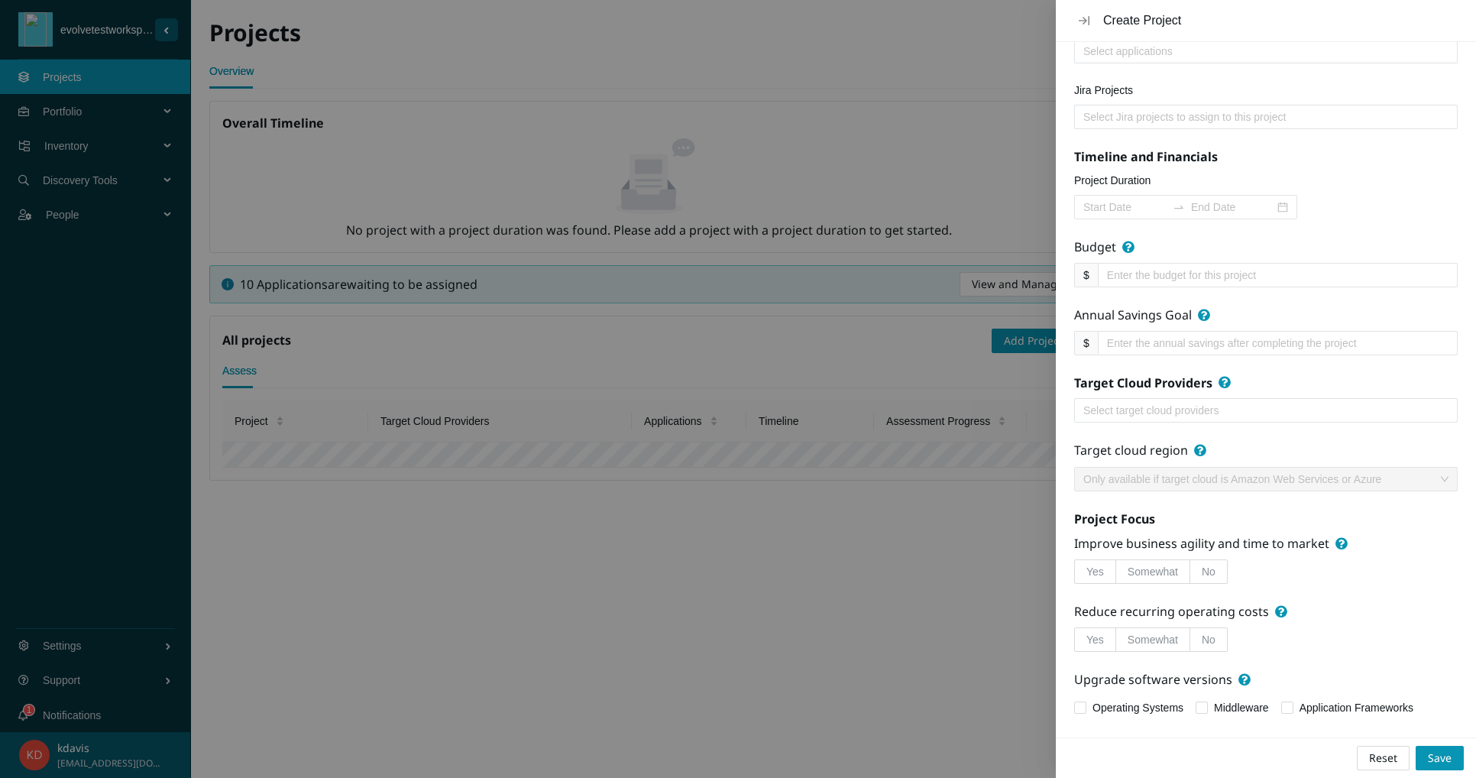
scroll to position [300, 0]
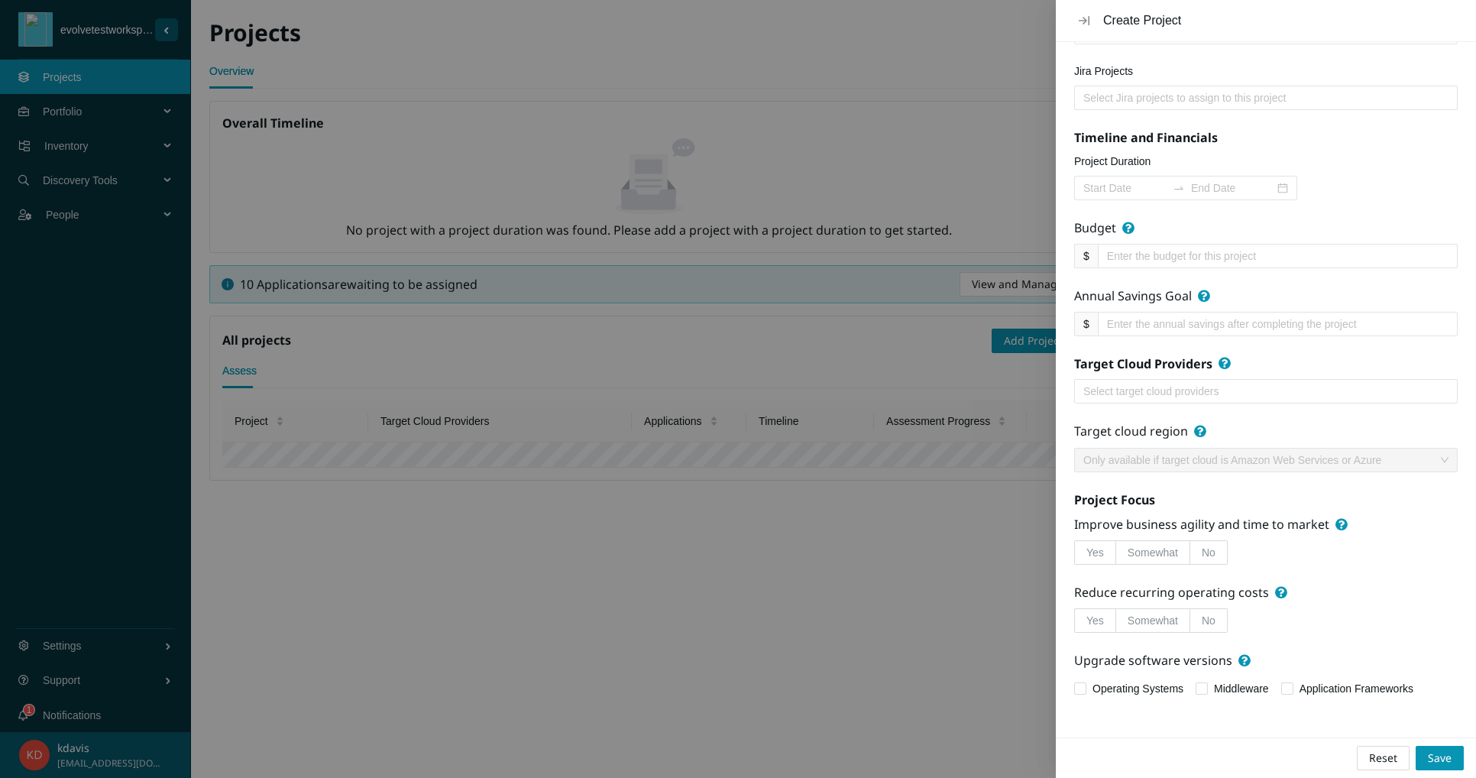
click at [1209, 366] on div "Target Cloud Providers" at bounding box center [1143, 367] width 138 height 24
click at [1205, 382] on div at bounding box center [1266, 391] width 376 height 18
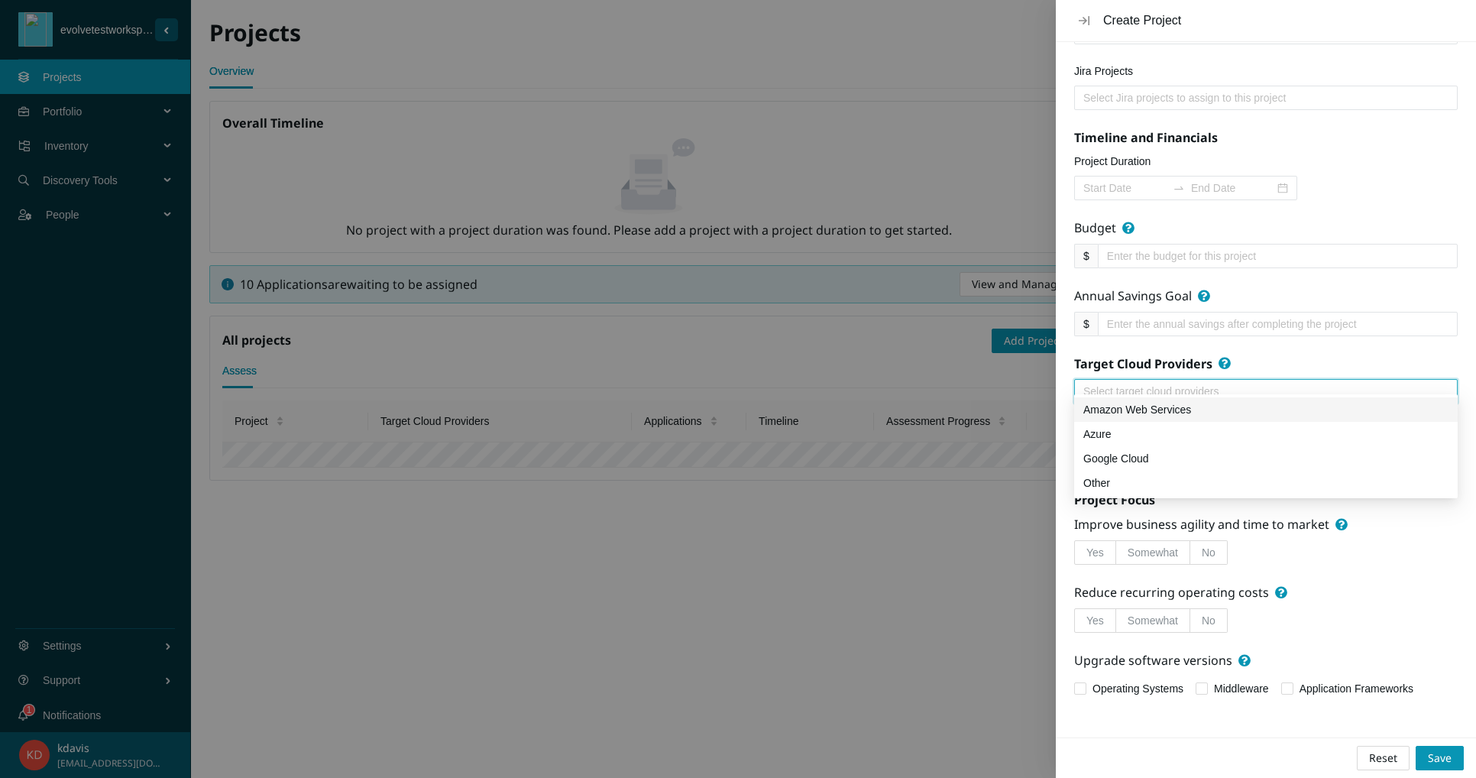
click at [1112, 403] on div "Amazon Web Services" at bounding box center [1266, 409] width 365 height 17
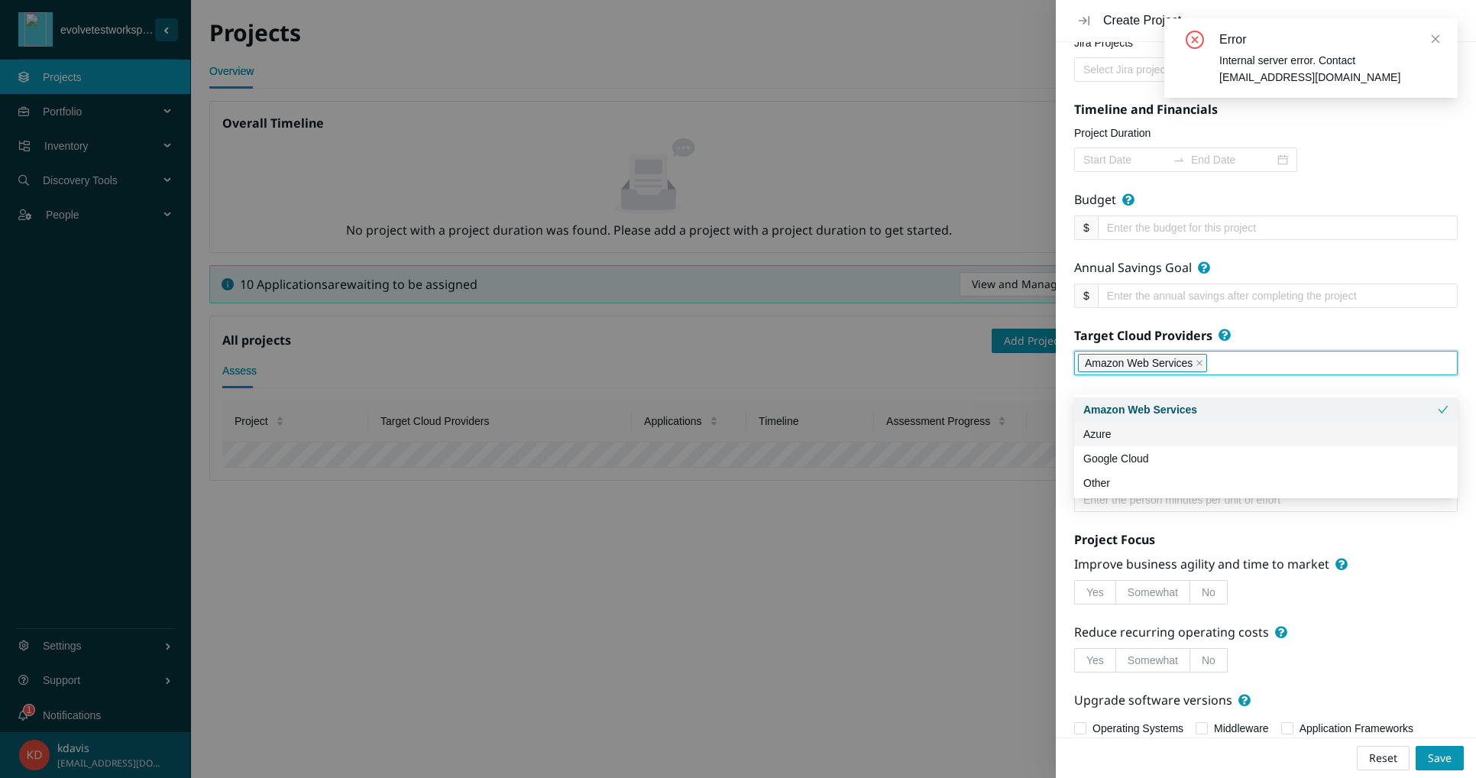
click at [1363, 172] on div at bounding box center [1266, 159] width 384 height 24
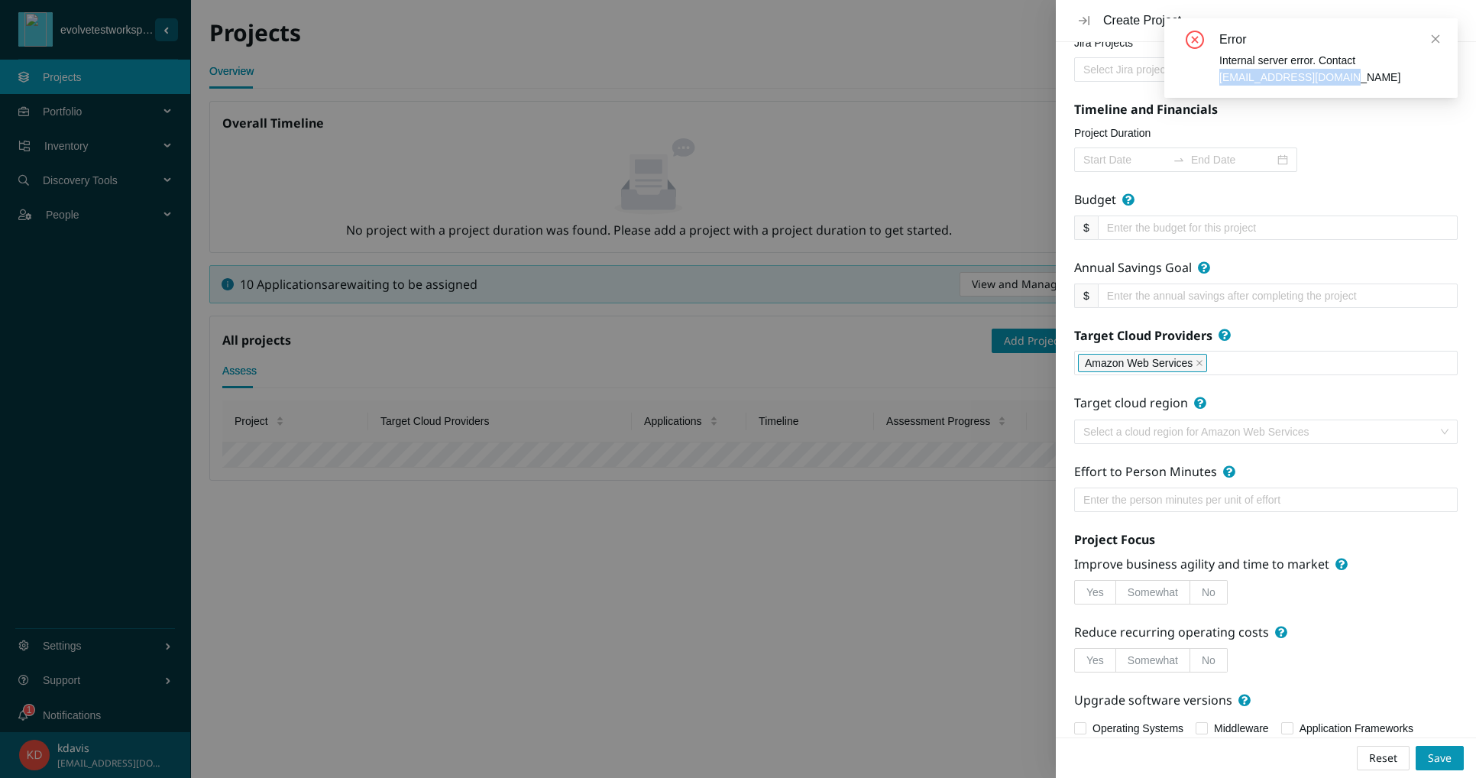
drag, startPoint x: 1221, startPoint y: 81, endPoint x: 1337, endPoint y: 76, distance: 115.5
click at [1337, 76] on div "Internal server error. Contact support@tidalcloud.com" at bounding box center [1330, 69] width 220 height 34
copy div "support@tidalcloud.com"
click at [1278, 35] on div "Create Project" at bounding box center [1266, 21] width 420 height 42
click at [1196, 367] on icon "close" at bounding box center [1200, 363] width 8 height 8
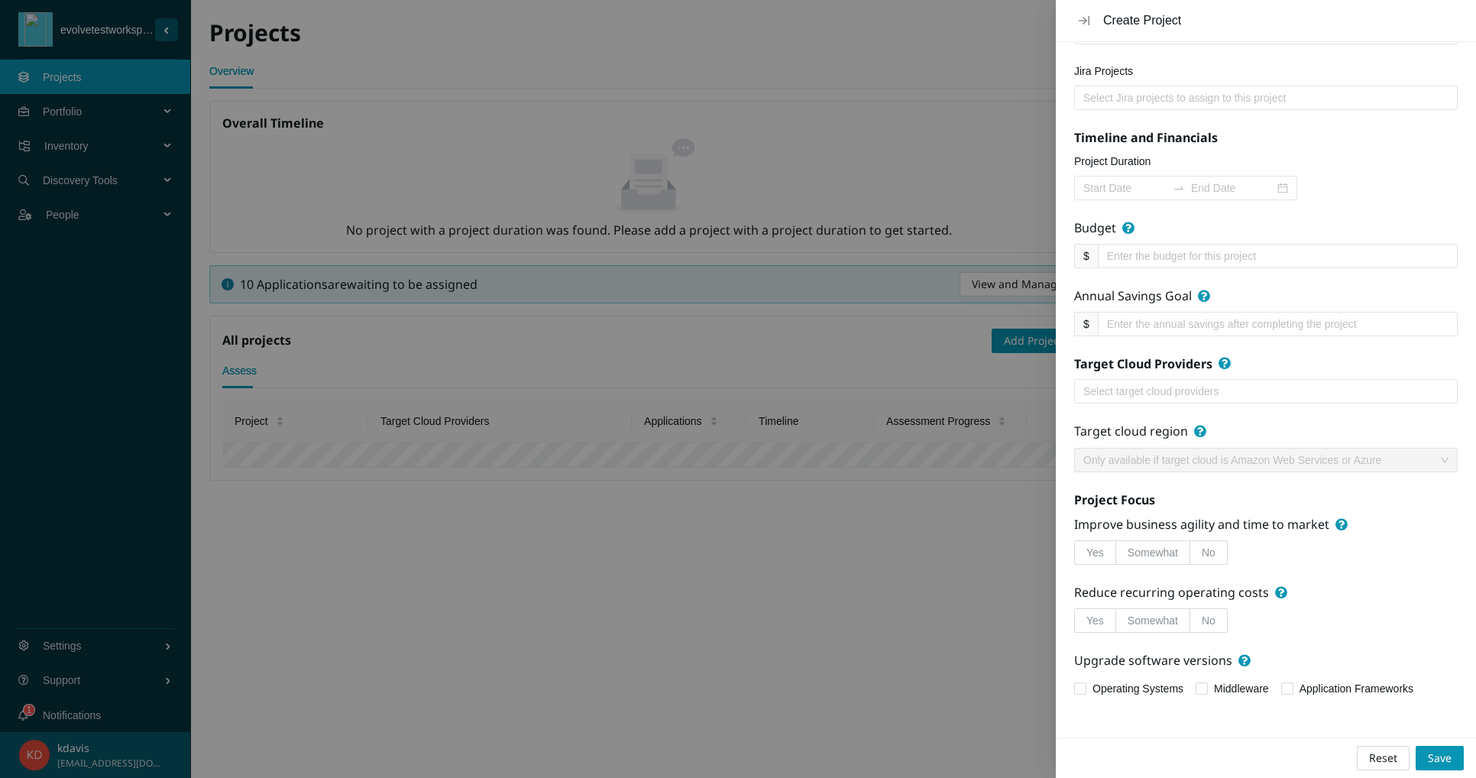
click at [1199, 382] on div at bounding box center [1266, 391] width 376 height 18
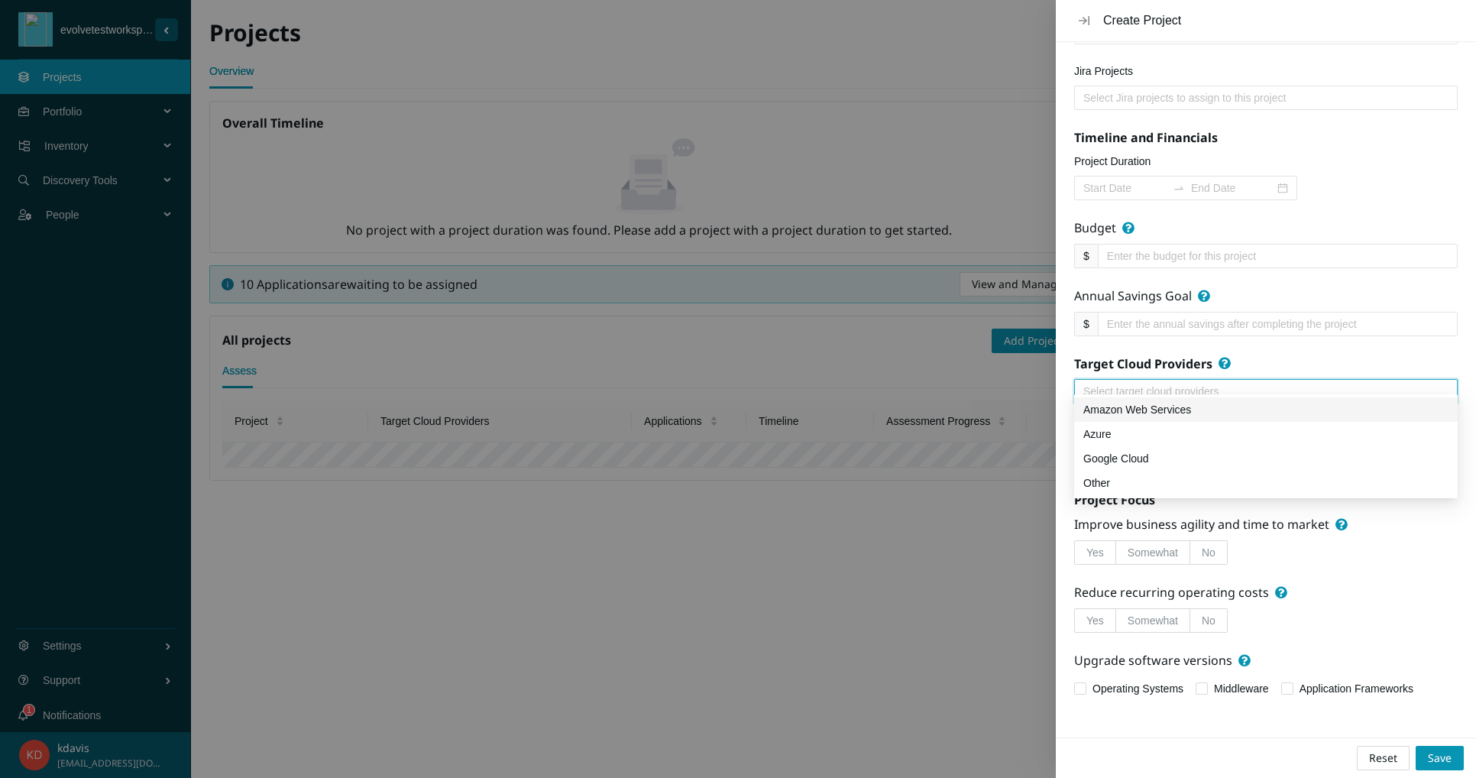
click at [1184, 416] on div "Amazon Web Services" at bounding box center [1266, 409] width 365 height 17
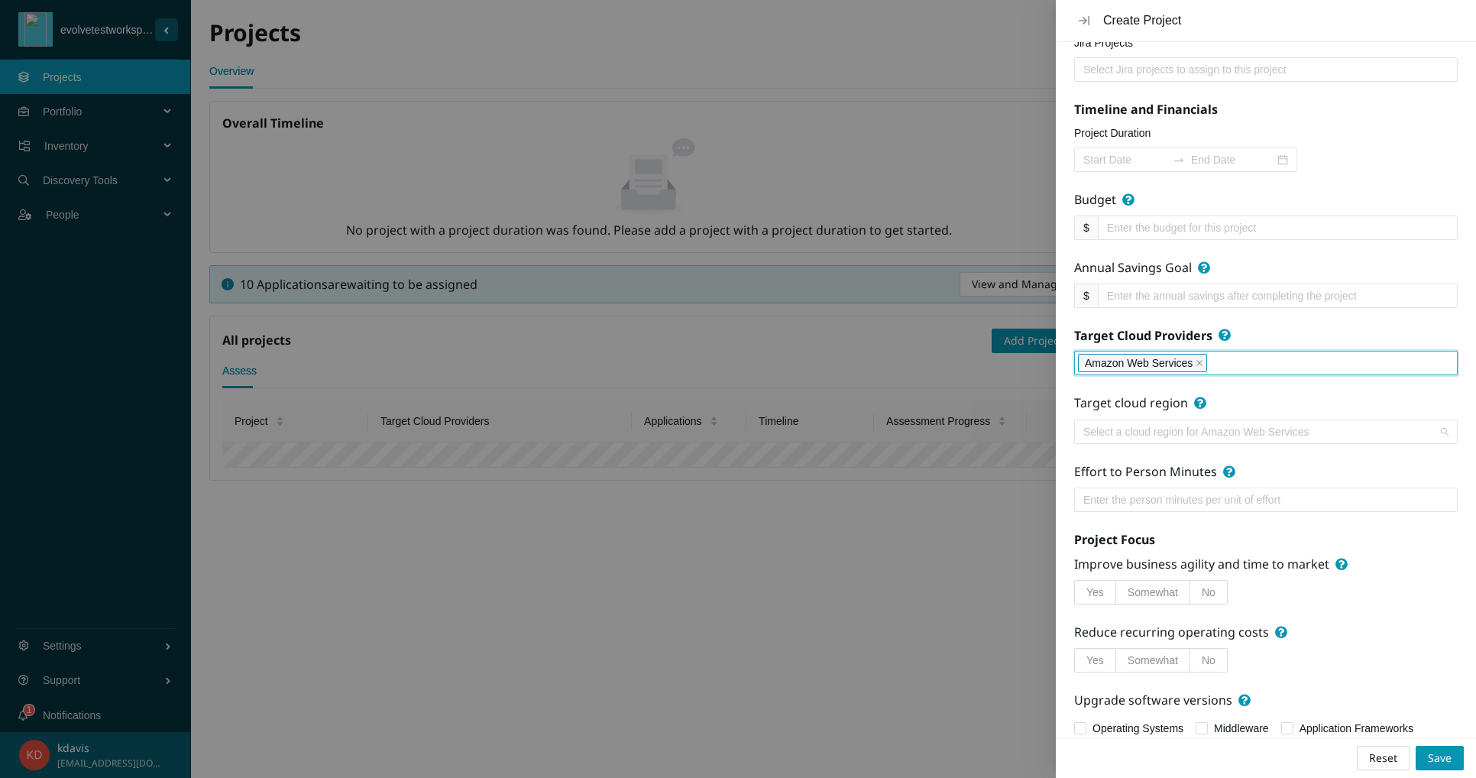
click at [1120, 443] on input "search" at bounding box center [1261, 431] width 355 height 23
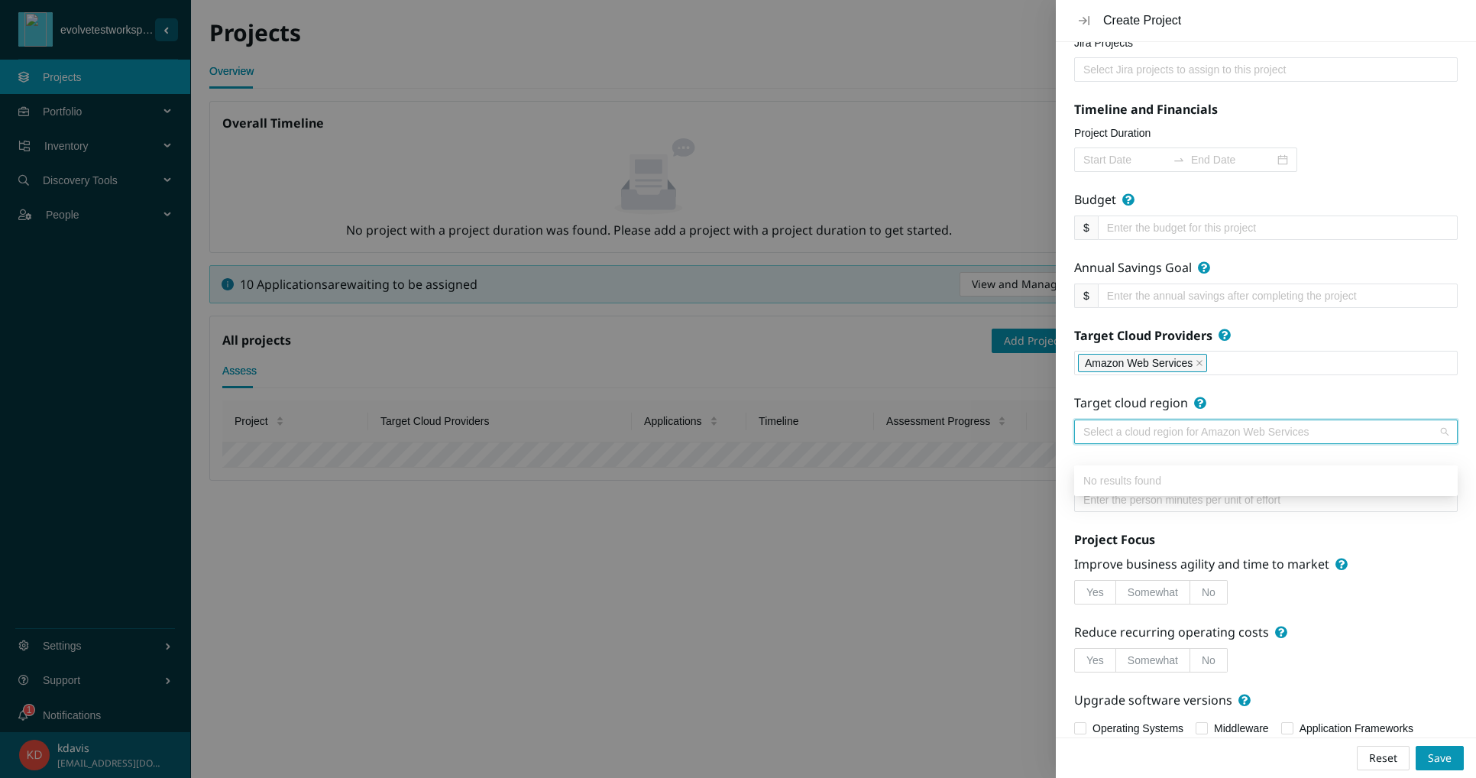
click at [1120, 443] on input "search" at bounding box center [1261, 431] width 355 height 23
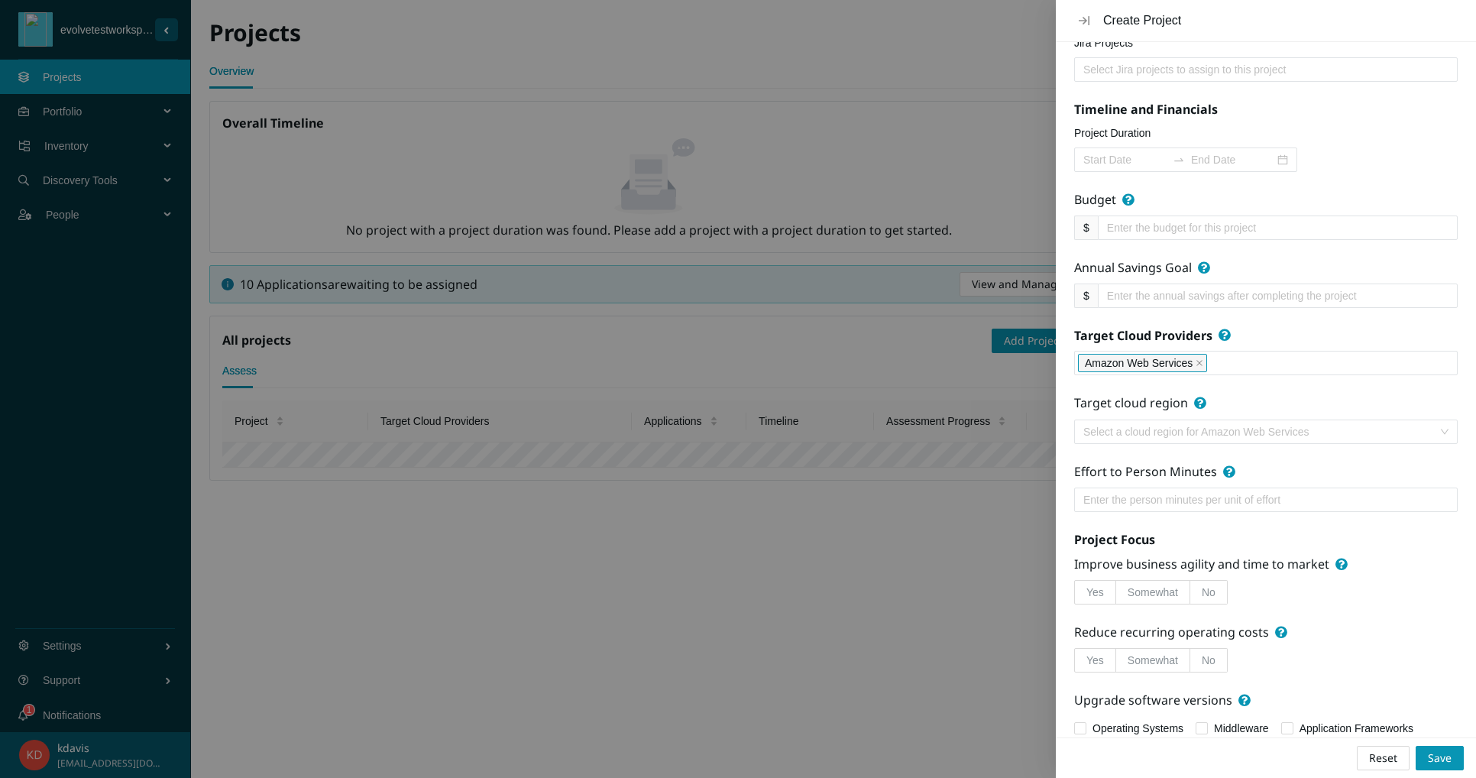
click at [1337, 145] on div "Project Duration" at bounding box center [1266, 136] width 384 height 23
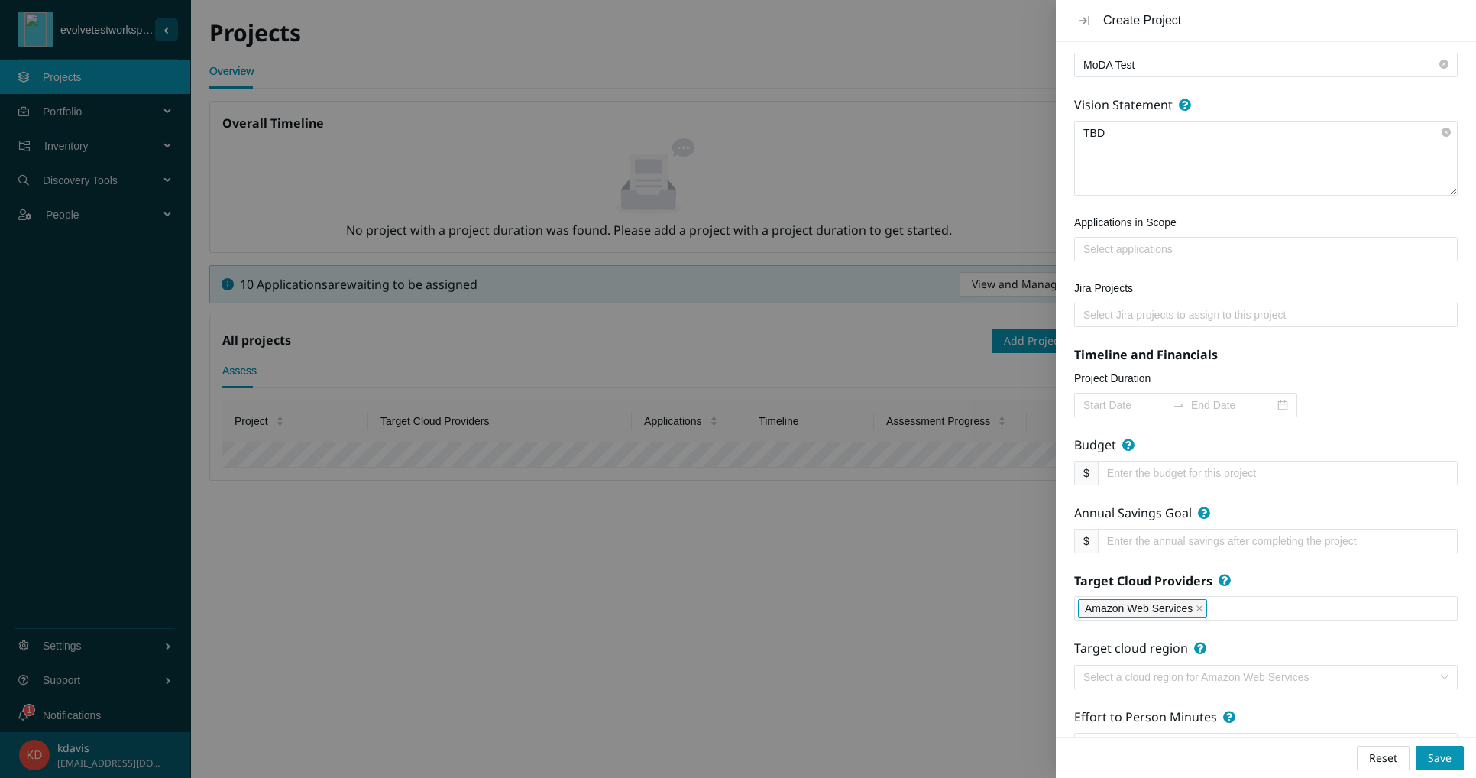
scroll to position [0, 0]
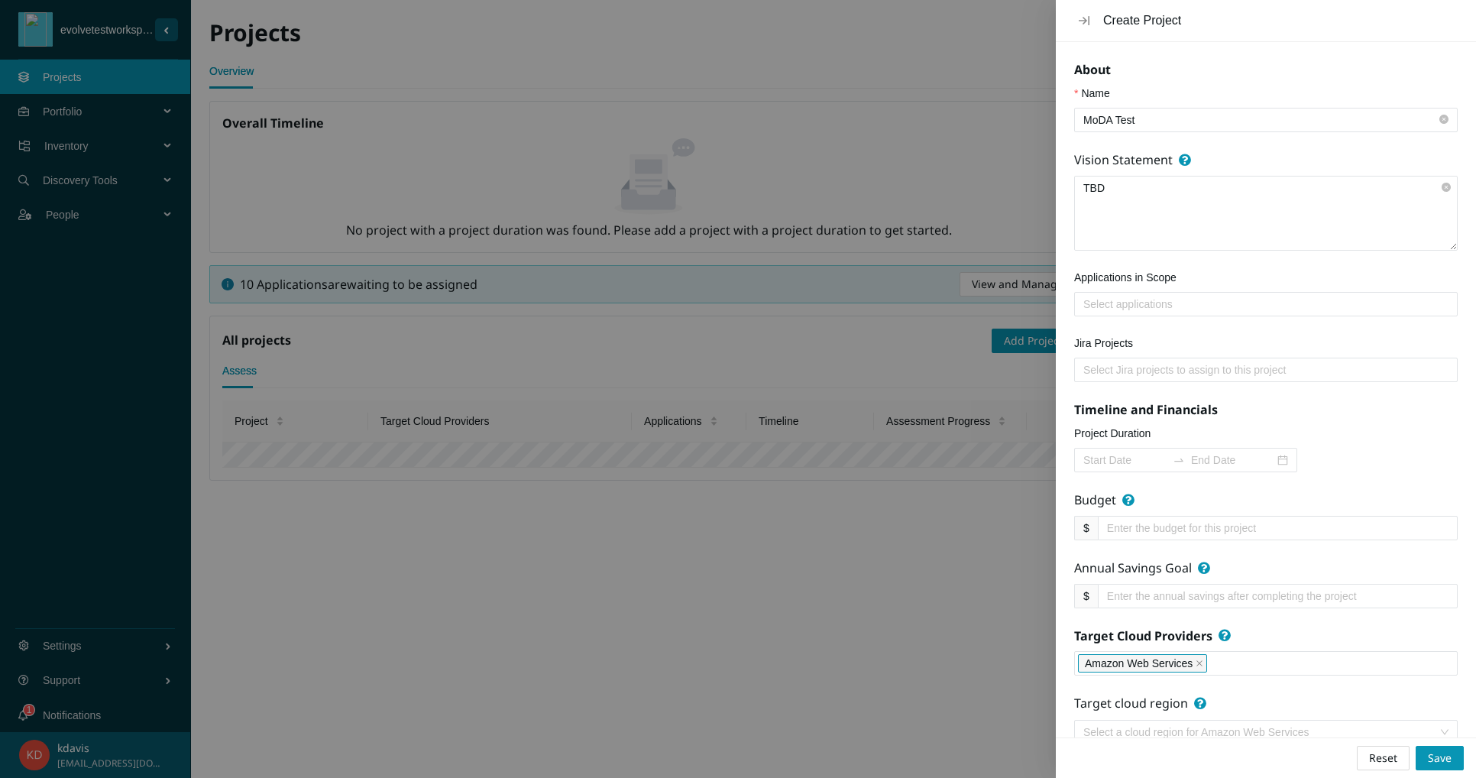
click at [1103, 310] on div at bounding box center [1266, 304] width 376 height 18
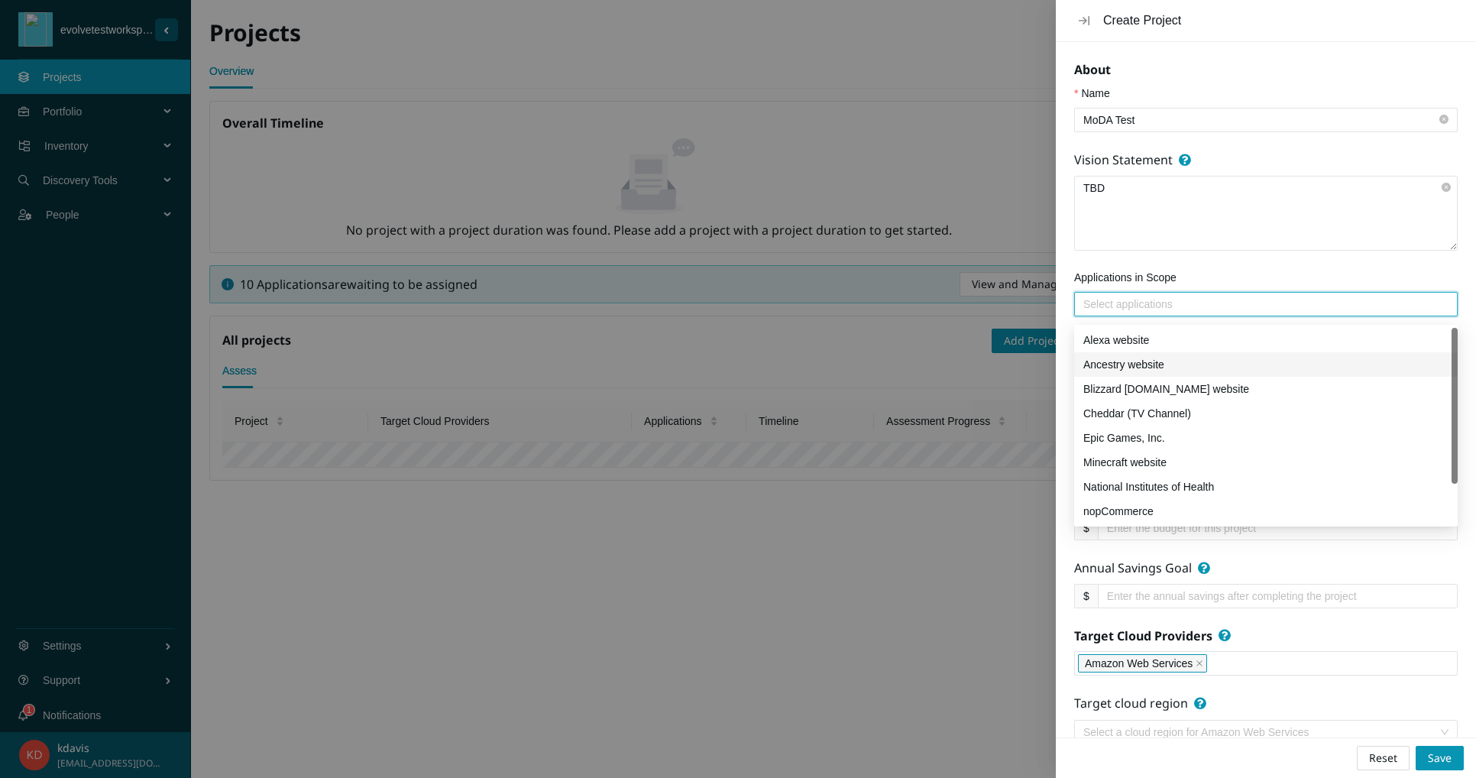
scroll to position [49, 0]
click at [1160, 472] on div "nopCommerce" at bounding box center [1266, 462] width 384 height 24
click at [1256, 191] on textarea "TBD" at bounding box center [1266, 213] width 382 height 73
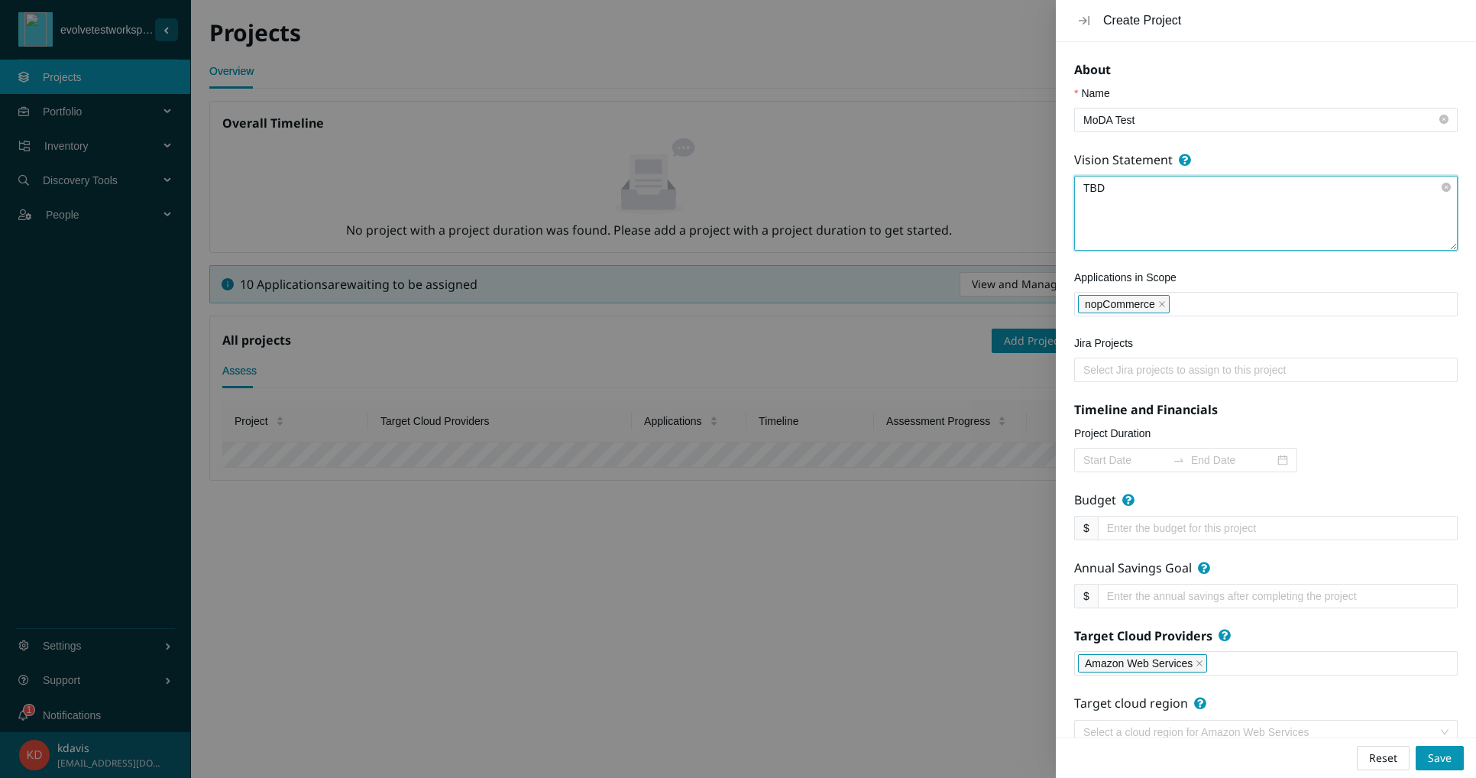
click at [1148, 377] on div at bounding box center [1266, 370] width 376 height 18
click at [1166, 345] on div "Jira Projects" at bounding box center [1266, 346] width 384 height 23
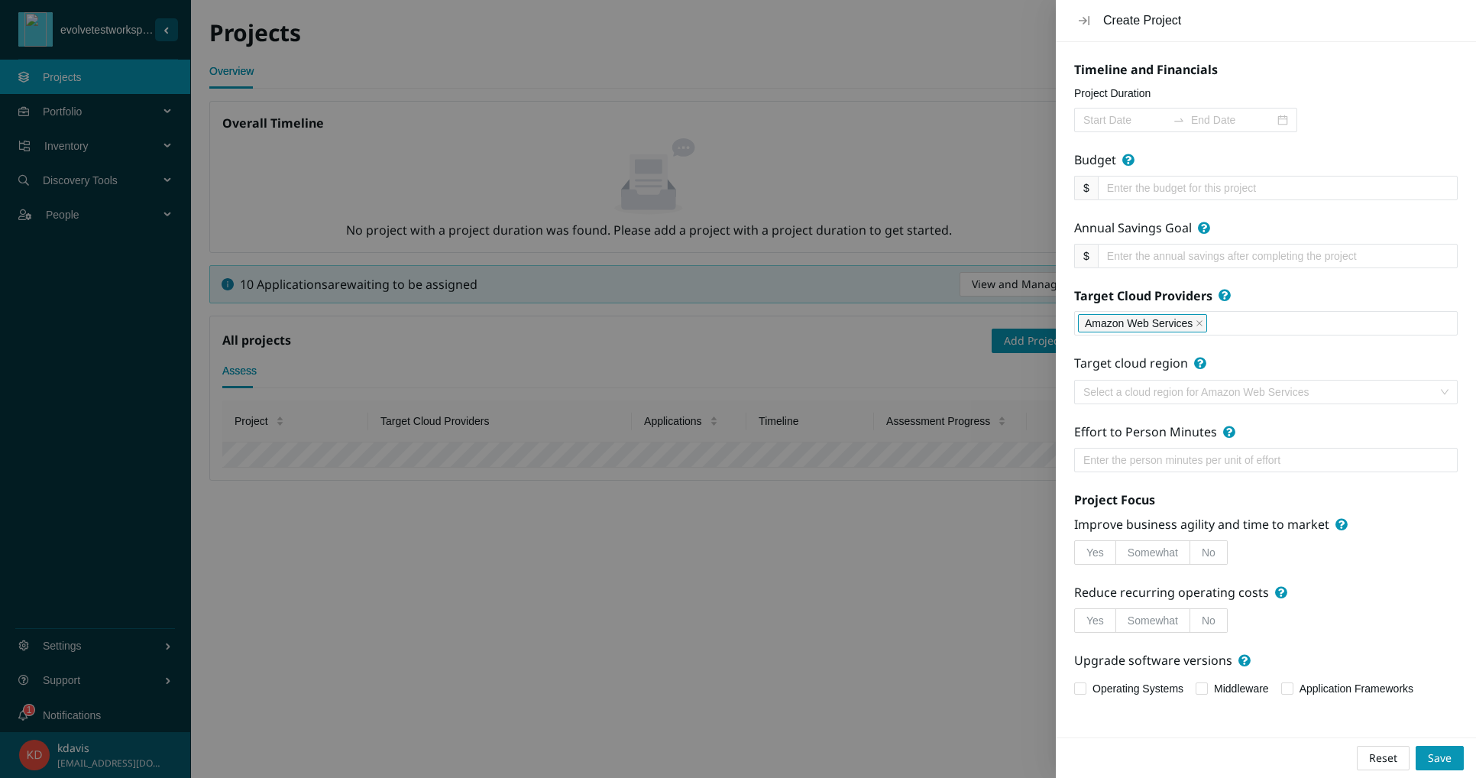
scroll to position [371, 0]
click at [1445, 381] on div "Select a cloud region for Amazon Web Services" at bounding box center [1266, 392] width 384 height 24
click at [1325, 381] on input "search" at bounding box center [1261, 392] width 355 height 23
click at [1260, 468] on form "About Name MoDA Test Vision Statement TBD Applications in Scope nopCommerce Jir…" at bounding box center [1266, 210] width 384 height 980
click at [1083, 692] on input "Operating Systems" at bounding box center [1079, 687] width 11 height 11
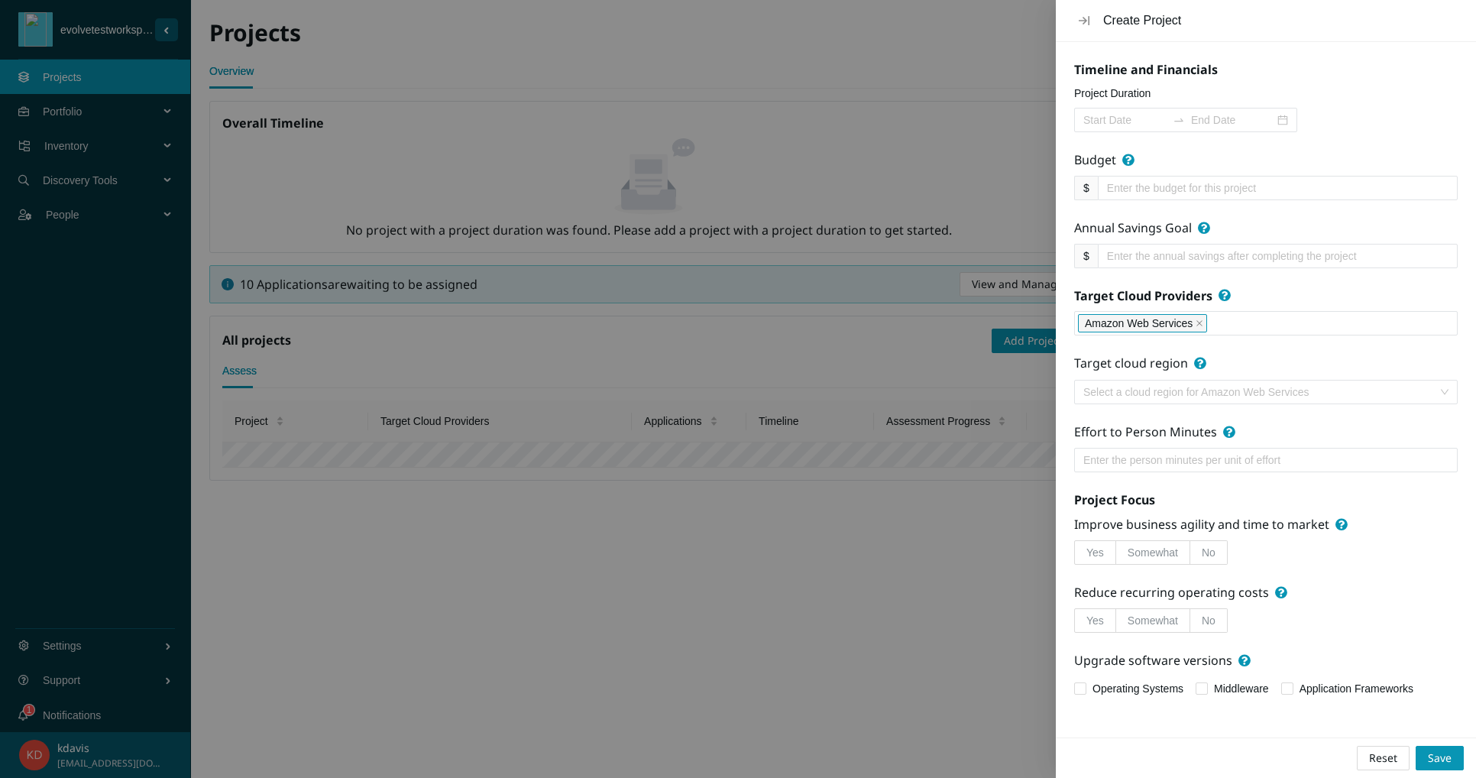
checkbox input "true"
click at [1429, 769] on button "Save" at bounding box center [1440, 758] width 48 height 24
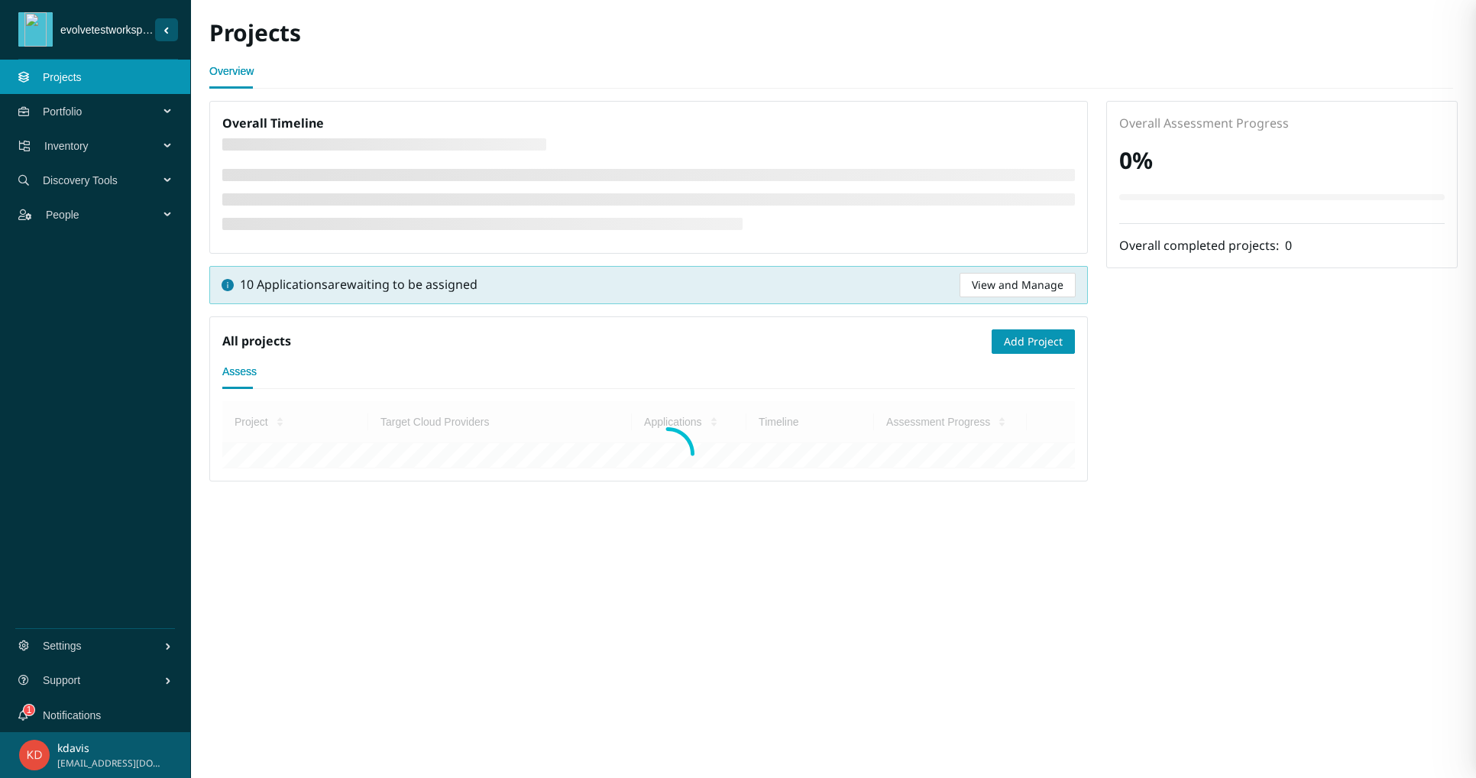
scroll to position [0, 0]
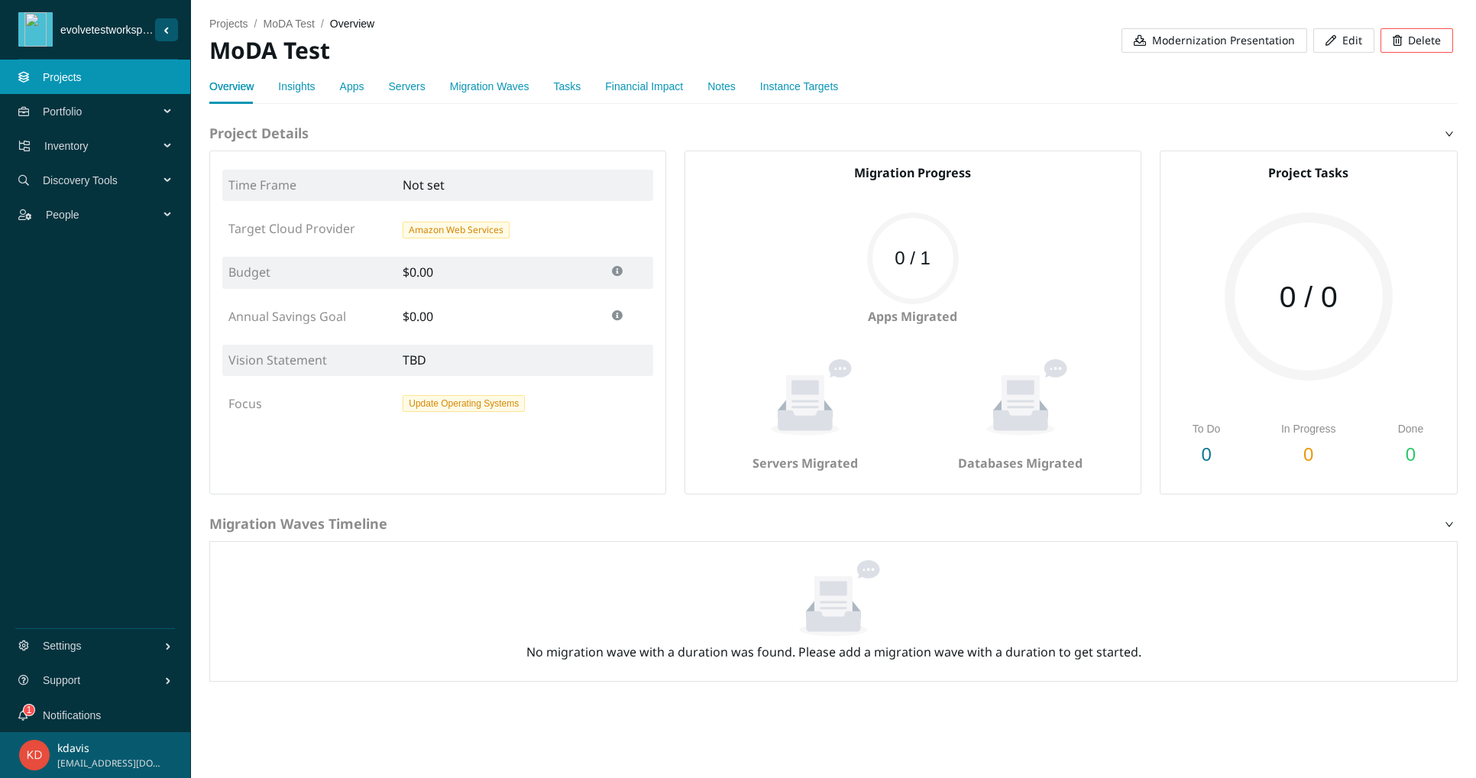
click at [462, 86] on link "Migration Waves" at bounding box center [489, 86] width 79 height 12
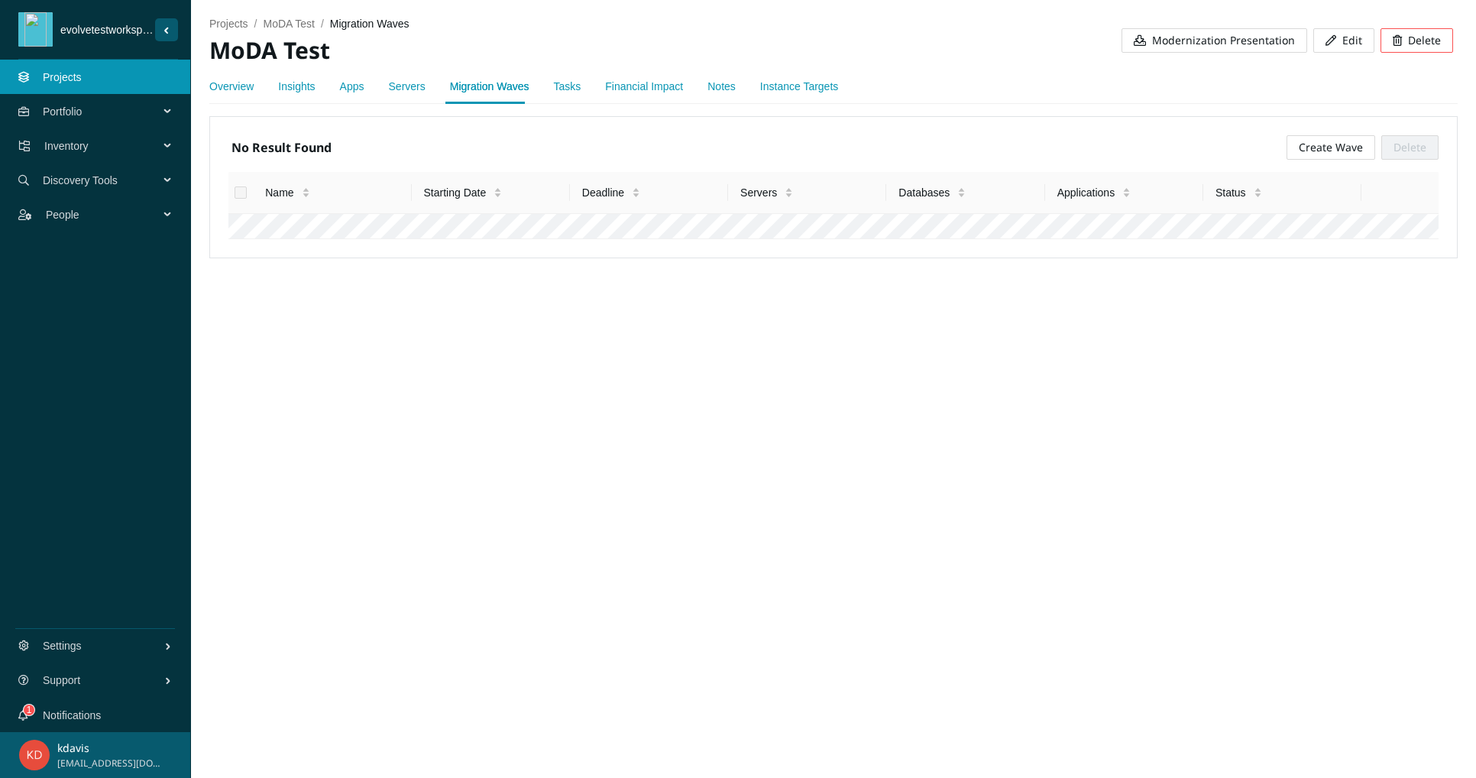
click at [1316, 164] on div "No Result Found Create Wave Delete" at bounding box center [833, 150] width 1210 height 31
click at [1320, 141] on button "Create Wave" at bounding box center [1331, 147] width 89 height 24
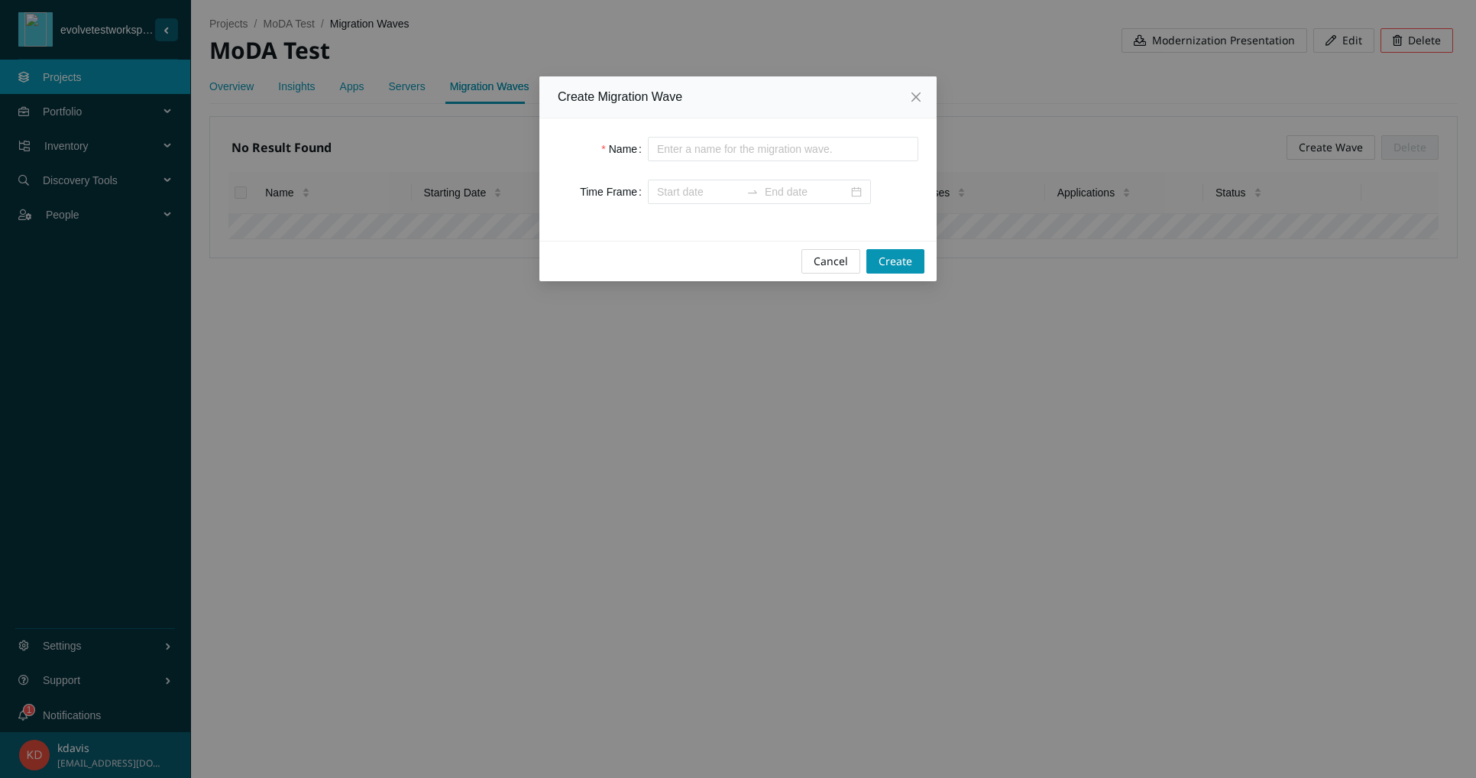
click at [766, 151] on input "Name" at bounding box center [783, 149] width 271 height 24
type input "Wave One"
click at [685, 196] on input "Time Frame" at bounding box center [698, 191] width 83 height 17
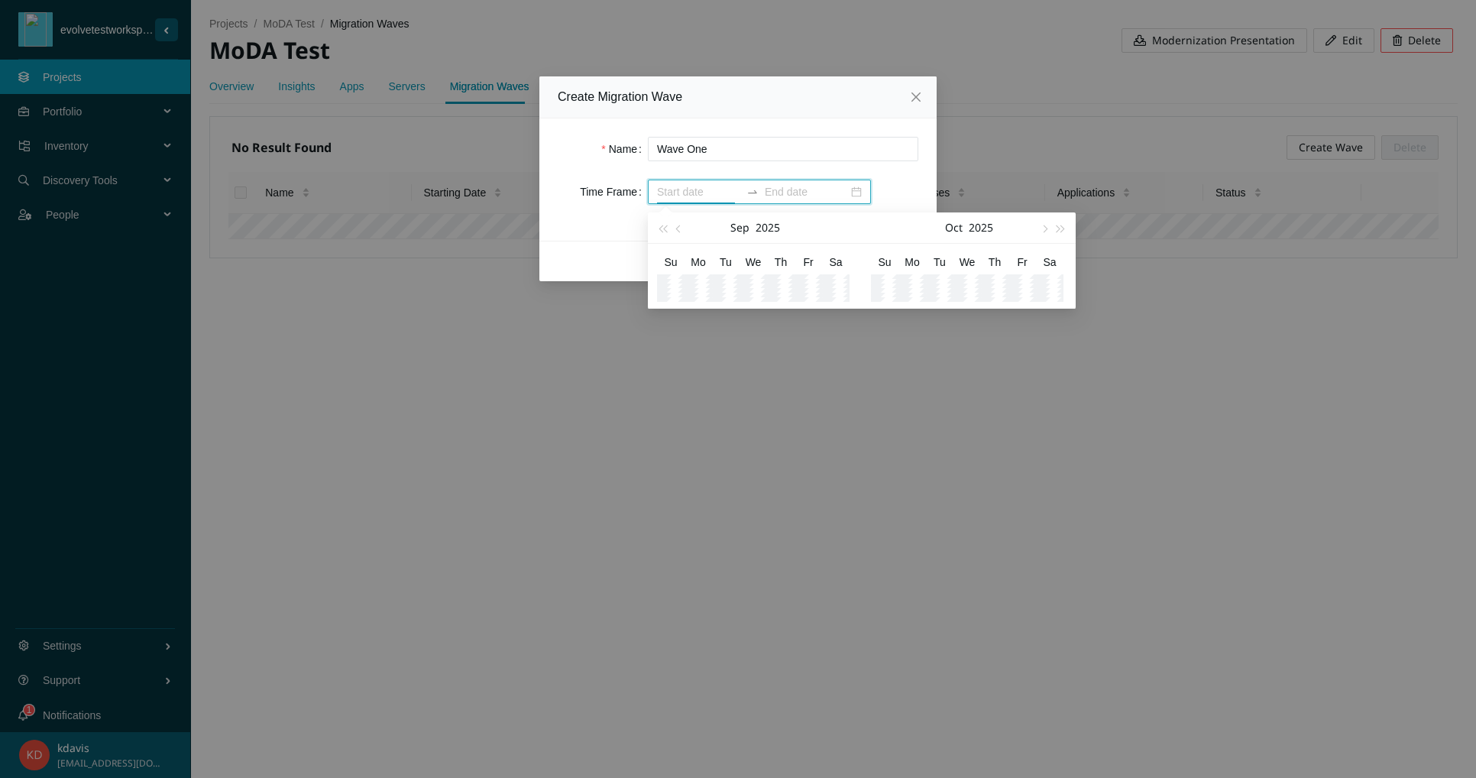
click at [891, 177] on form "Name Wave One Time Frame" at bounding box center [738, 170] width 361 height 67
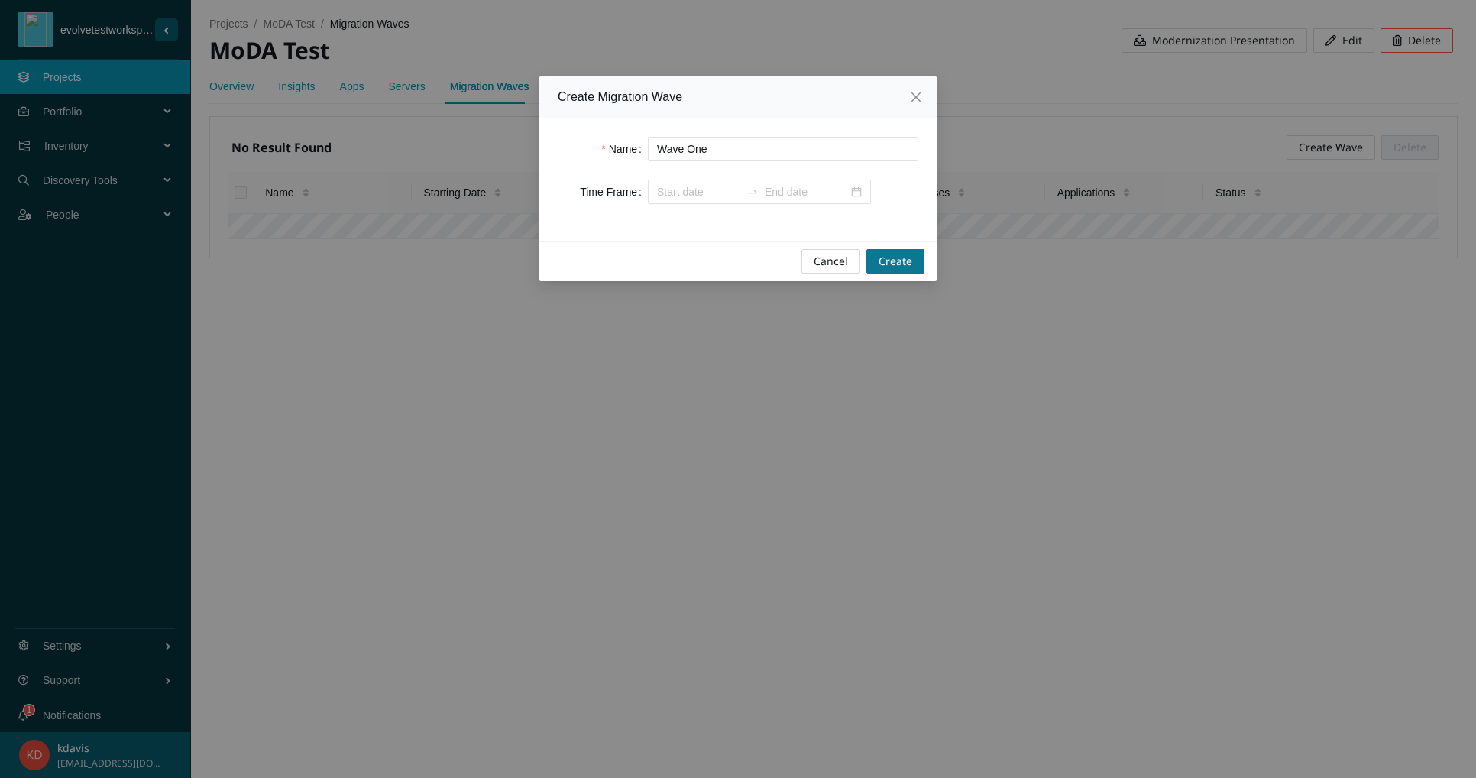
click at [873, 263] on button "Create" at bounding box center [896, 261] width 58 height 24
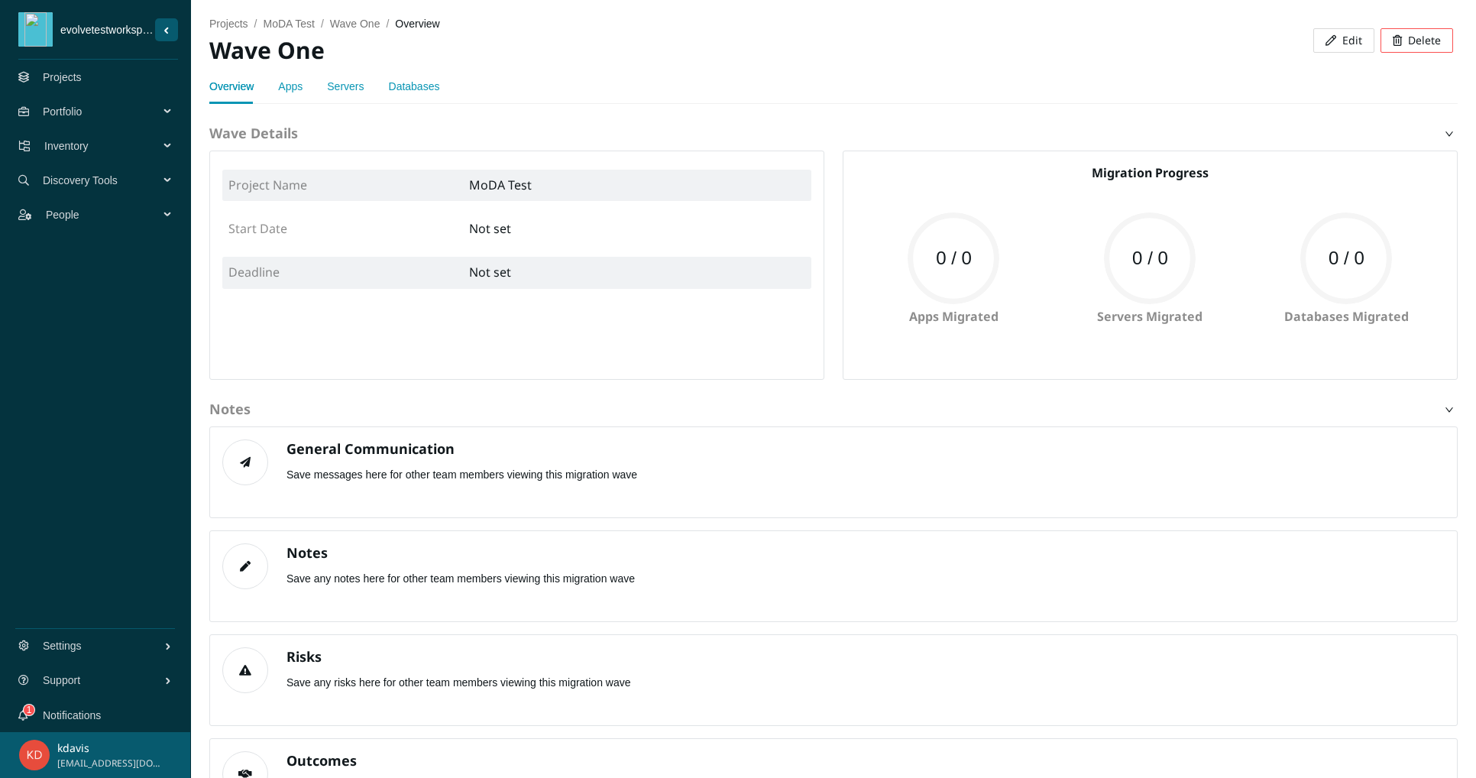
click at [294, 86] on link "Apps" at bounding box center [290, 86] width 24 height 12
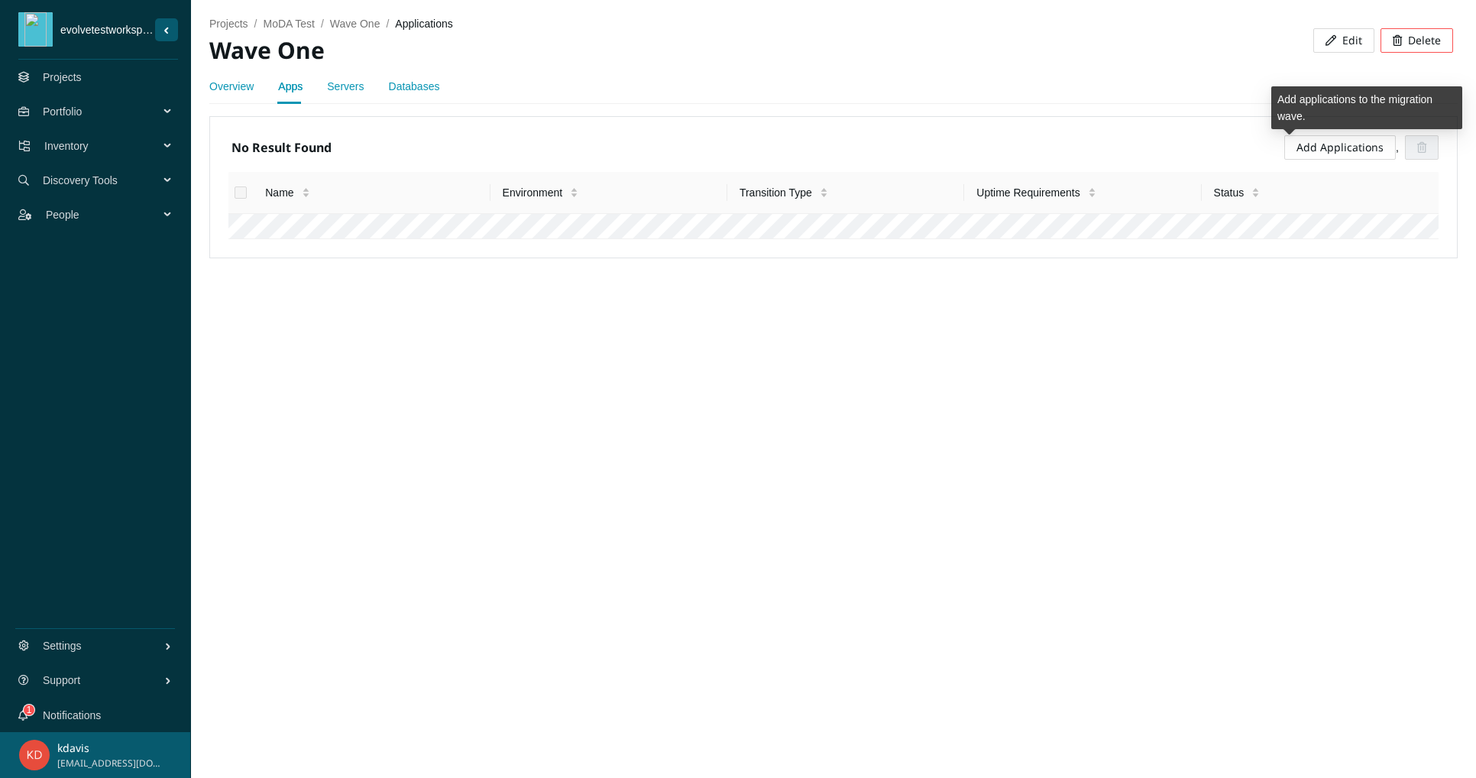
click at [1317, 154] on link "Add Applications" at bounding box center [1340, 147] width 87 height 15
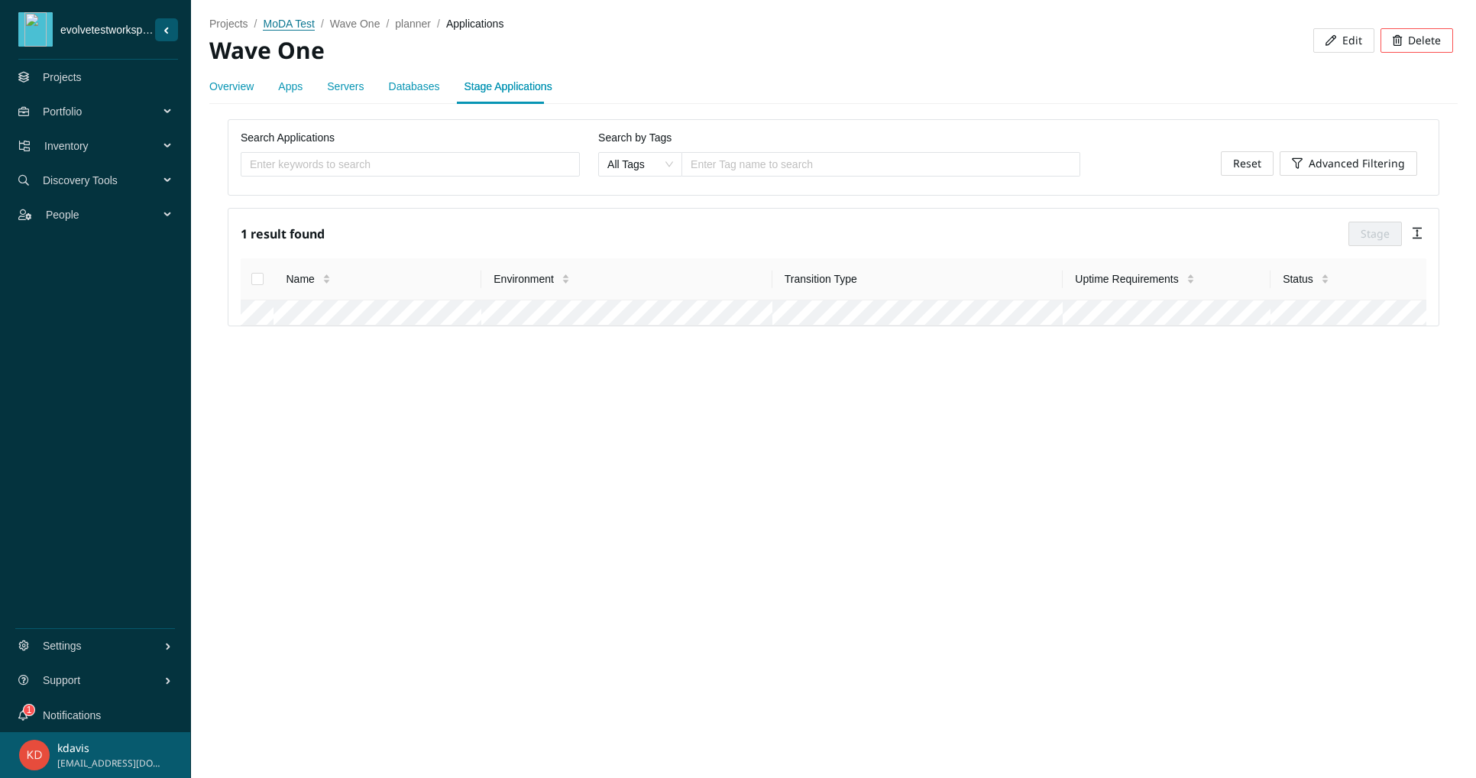
click at [281, 20] on span "MoDA Test" at bounding box center [288, 24] width 51 height 12
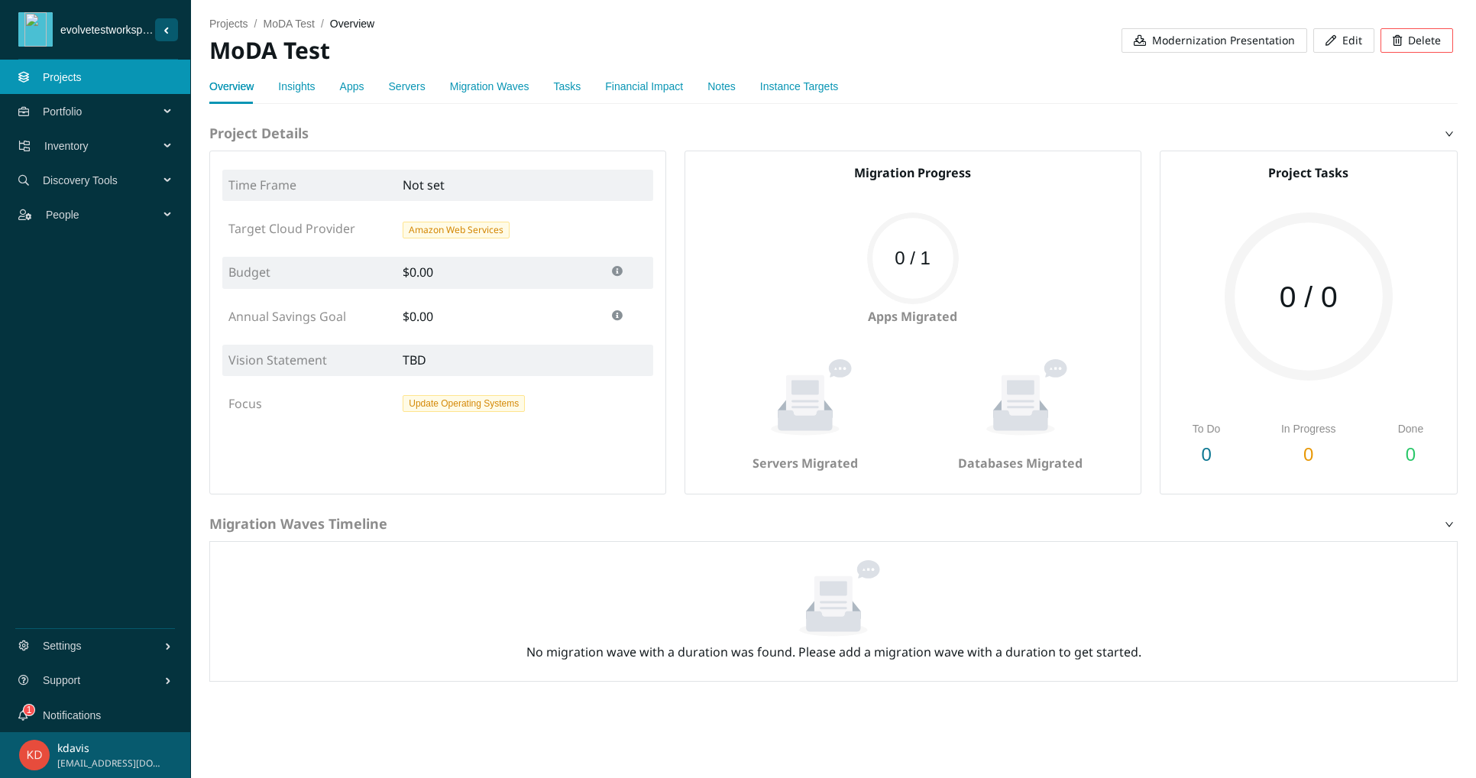
click at [355, 86] on link "Apps" at bounding box center [352, 86] width 24 height 12
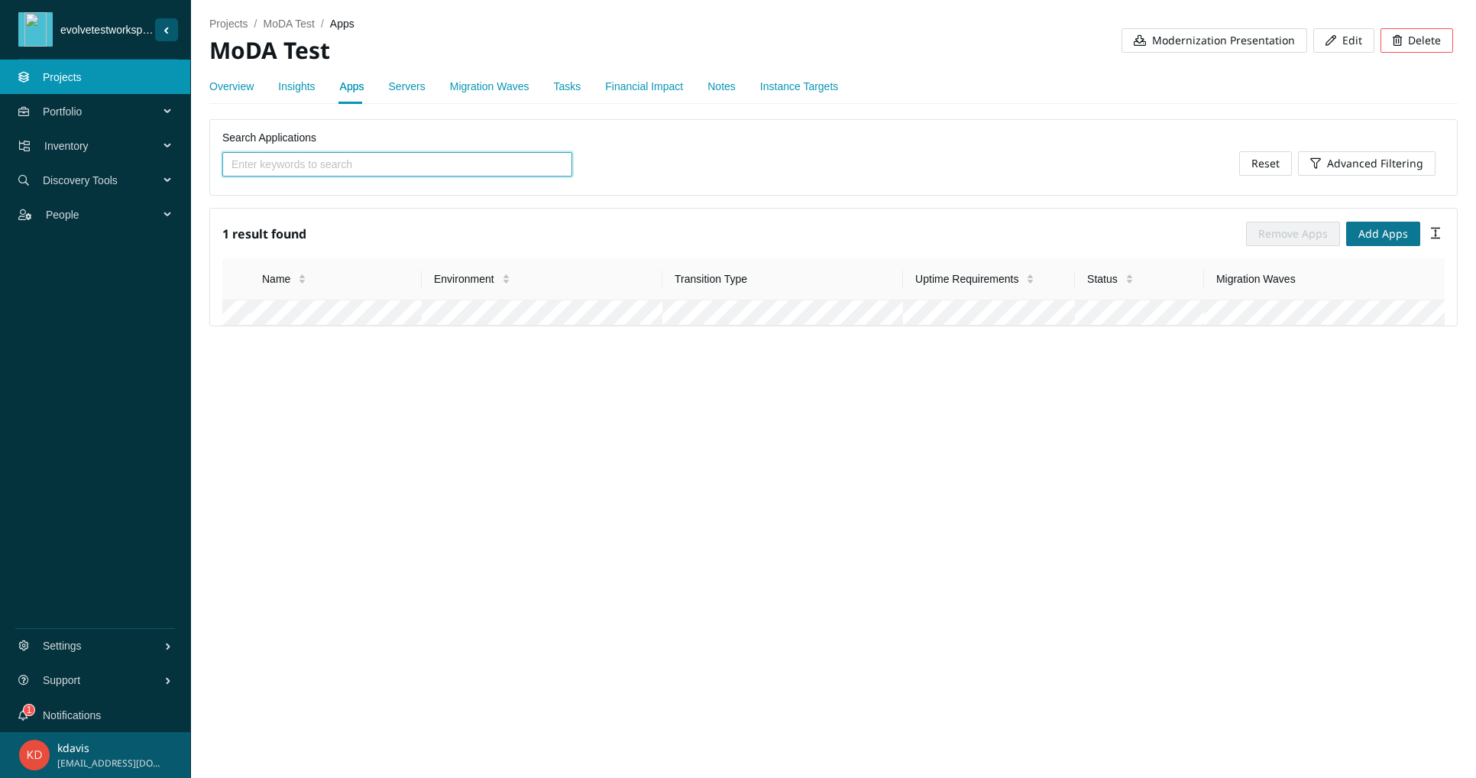
click at [1366, 231] on button "Add Apps" at bounding box center [1384, 234] width 74 height 24
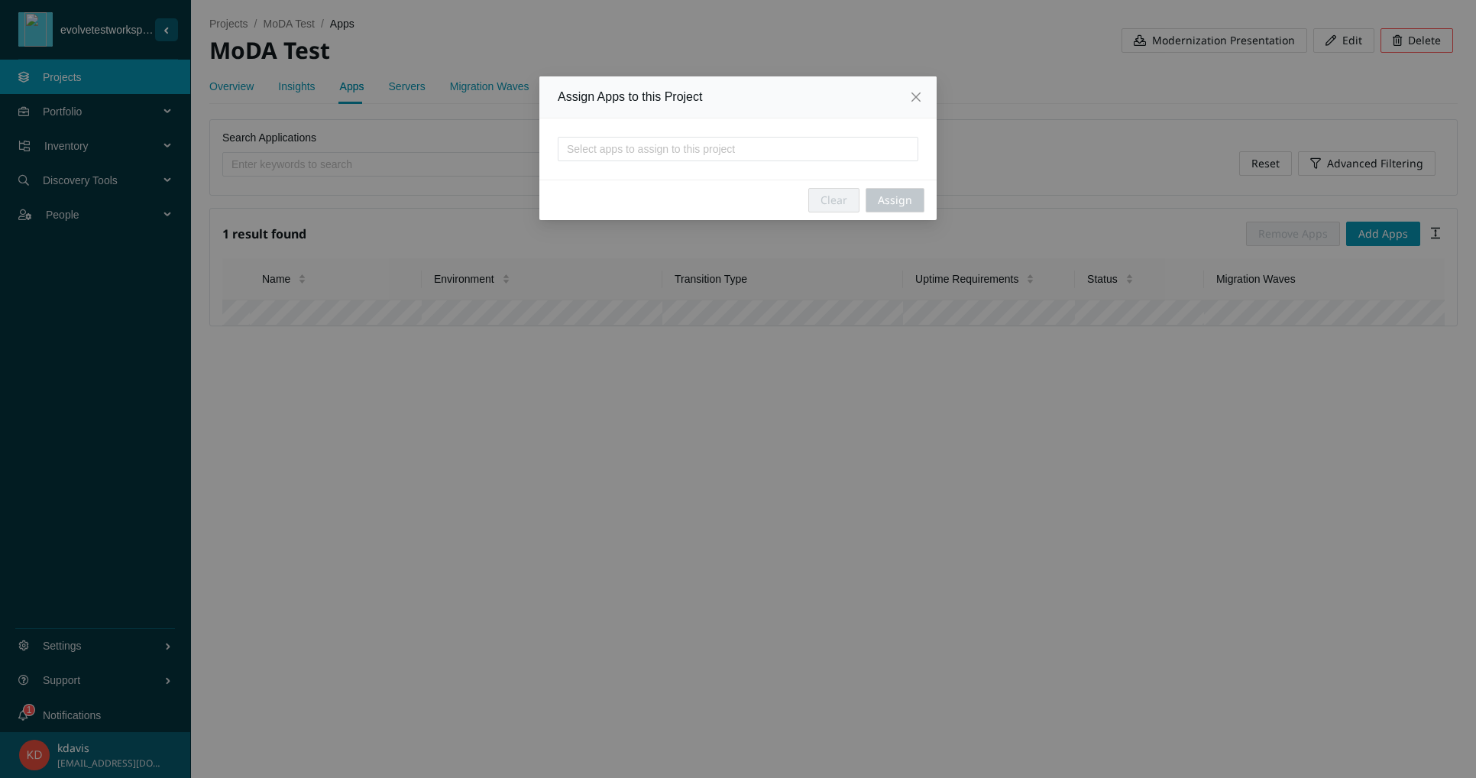
click at [657, 147] on div at bounding box center [738, 149] width 353 height 18
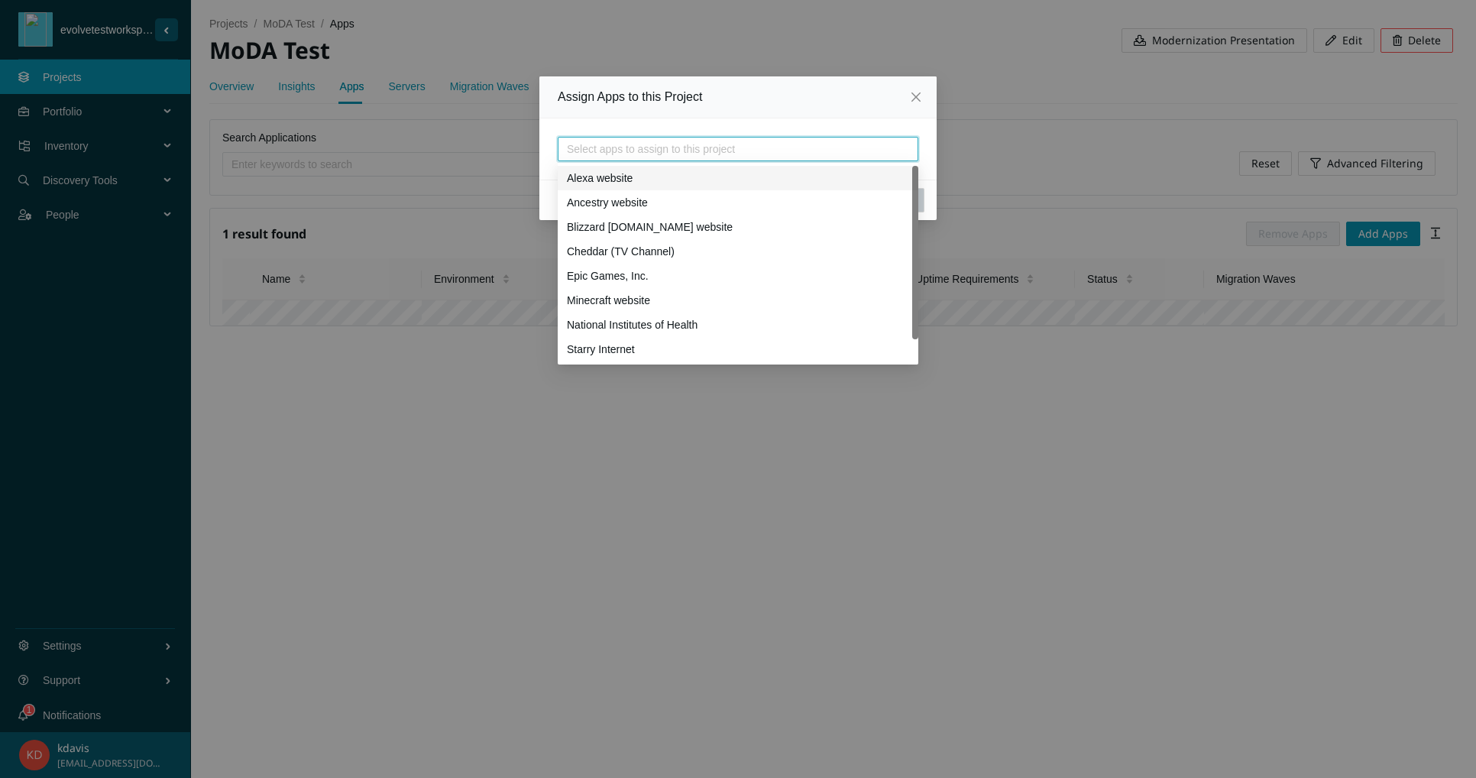
click at [649, 174] on div "Alexa website" at bounding box center [738, 178] width 342 height 17
click at [648, 205] on div "Ancestry website" at bounding box center [738, 202] width 342 height 17
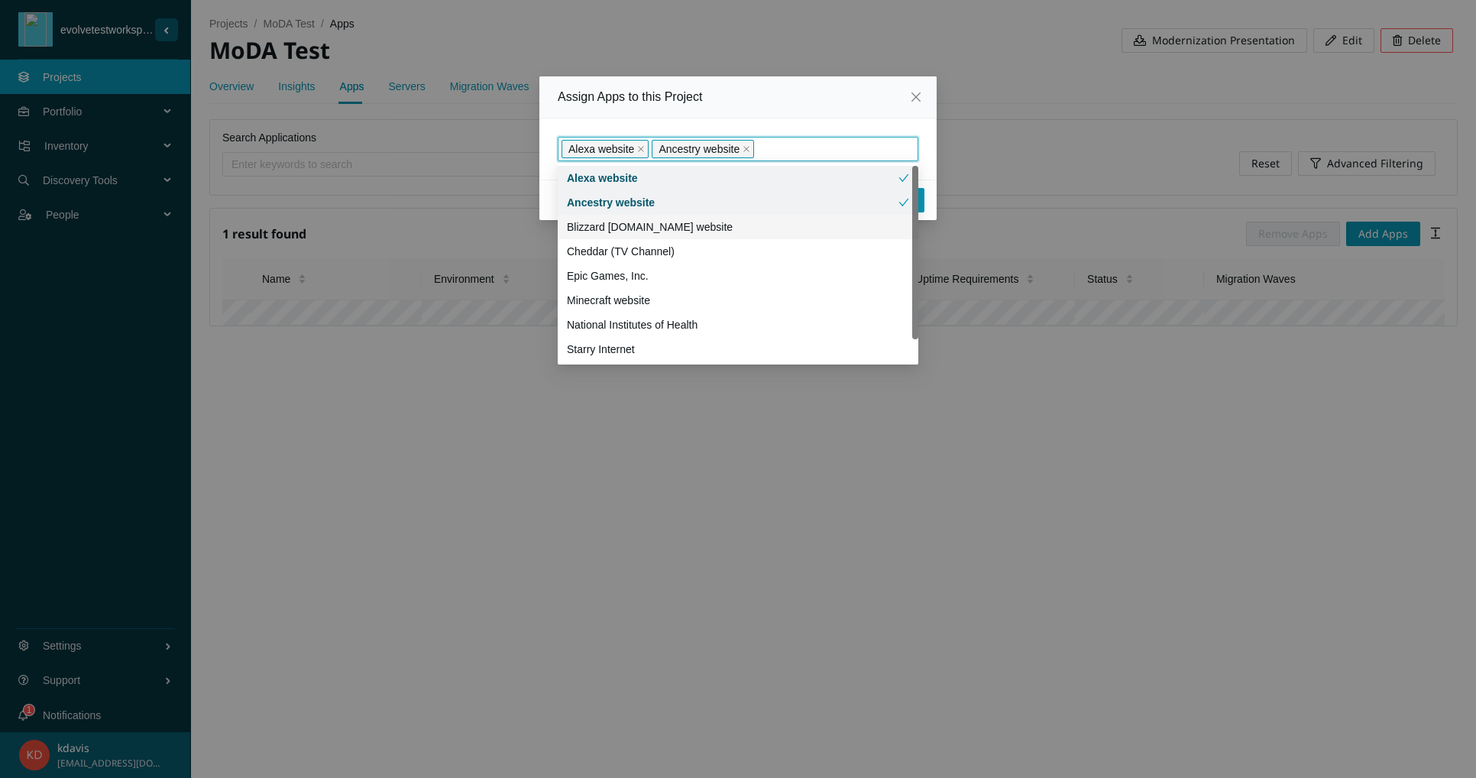
click at [642, 233] on div "Blizzard battle.net website" at bounding box center [738, 227] width 342 height 17
click at [641, 255] on div "Cheddar (TV Channel)" at bounding box center [738, 251] width 342 height 17
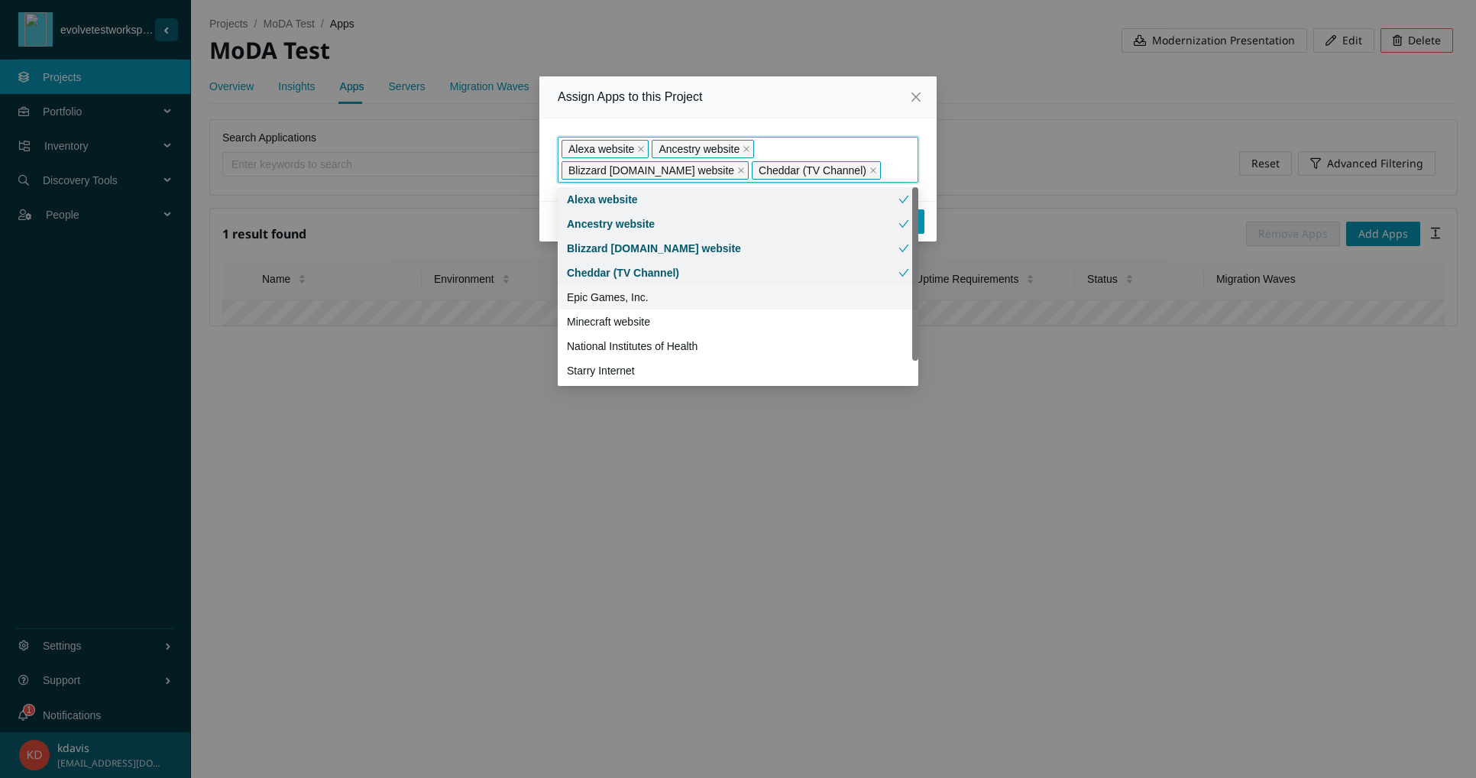
click at [635, 299] on div "Epic Games, Inc." at bounding box center [738, 297] width 342 height 17
click at [631, 322] on div "Minecraft website" at bounding box center [738, 321] width 342 height 17
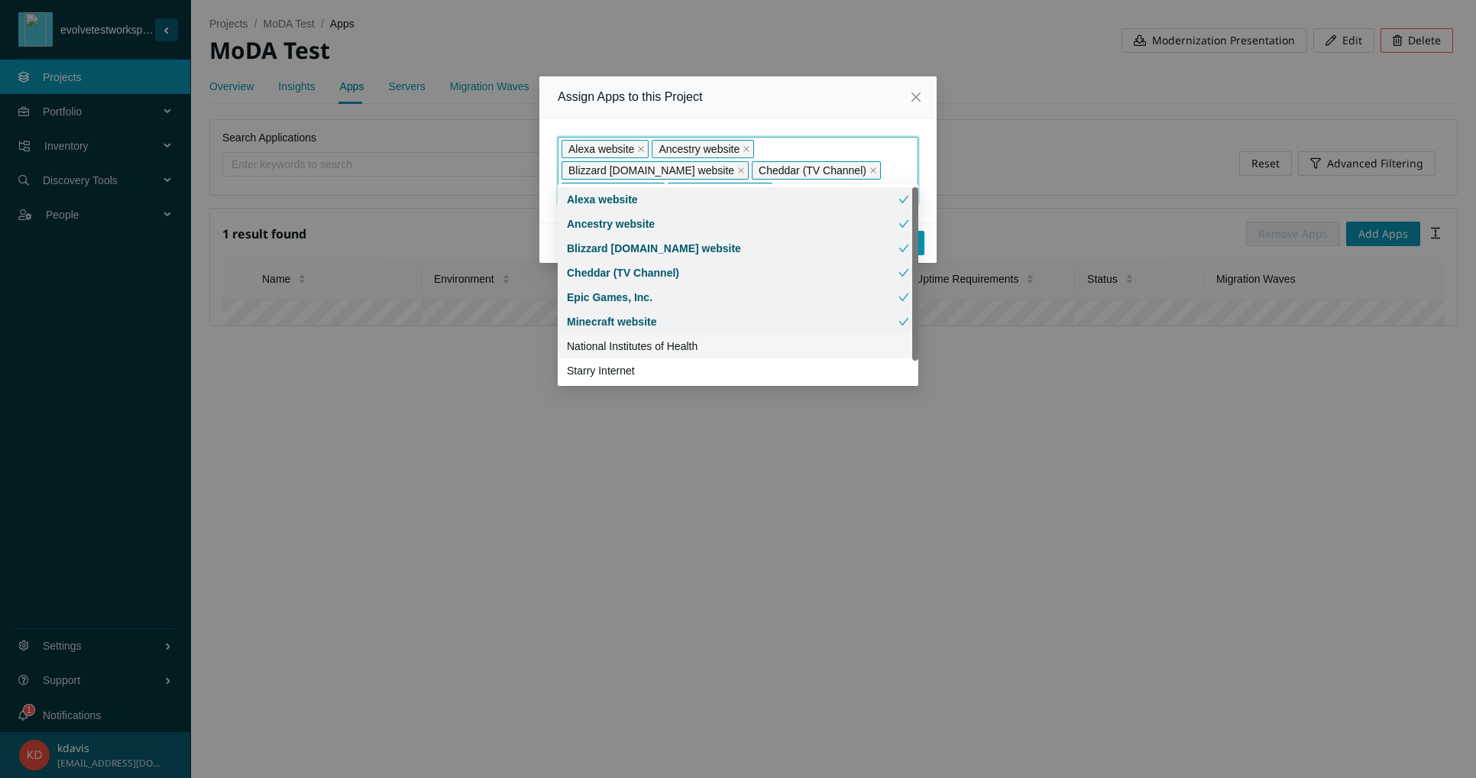
click at [631, 345] on div "National Institutes of Health" at bounding box center [738, 346] width 342 height 17
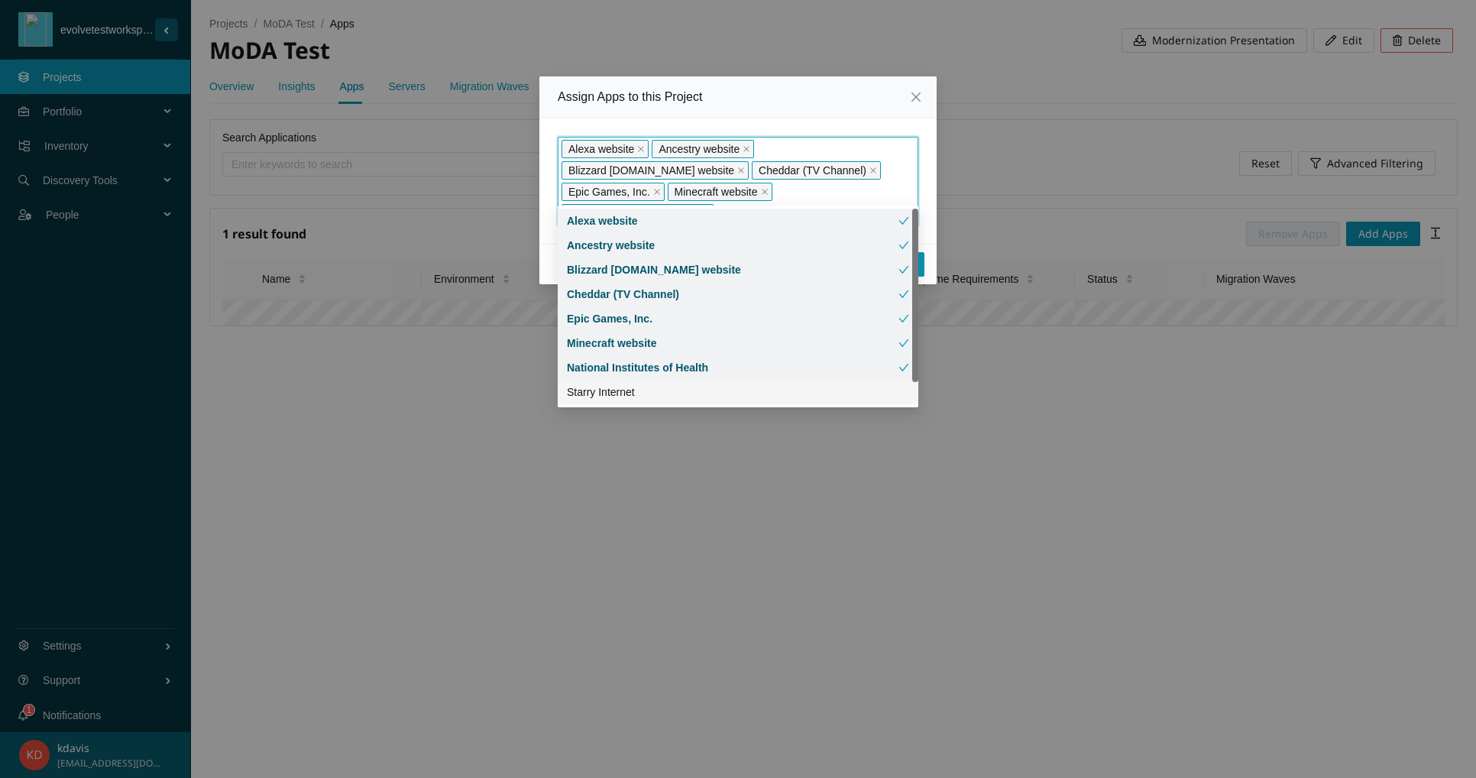
click at [618, 387] on div "Starry Internet" at bounding box center [738, 392] width 342 height 17
click at [619, 396] on div "Yellow Pages website" at bounding box center [738, 392] width 342 height 17
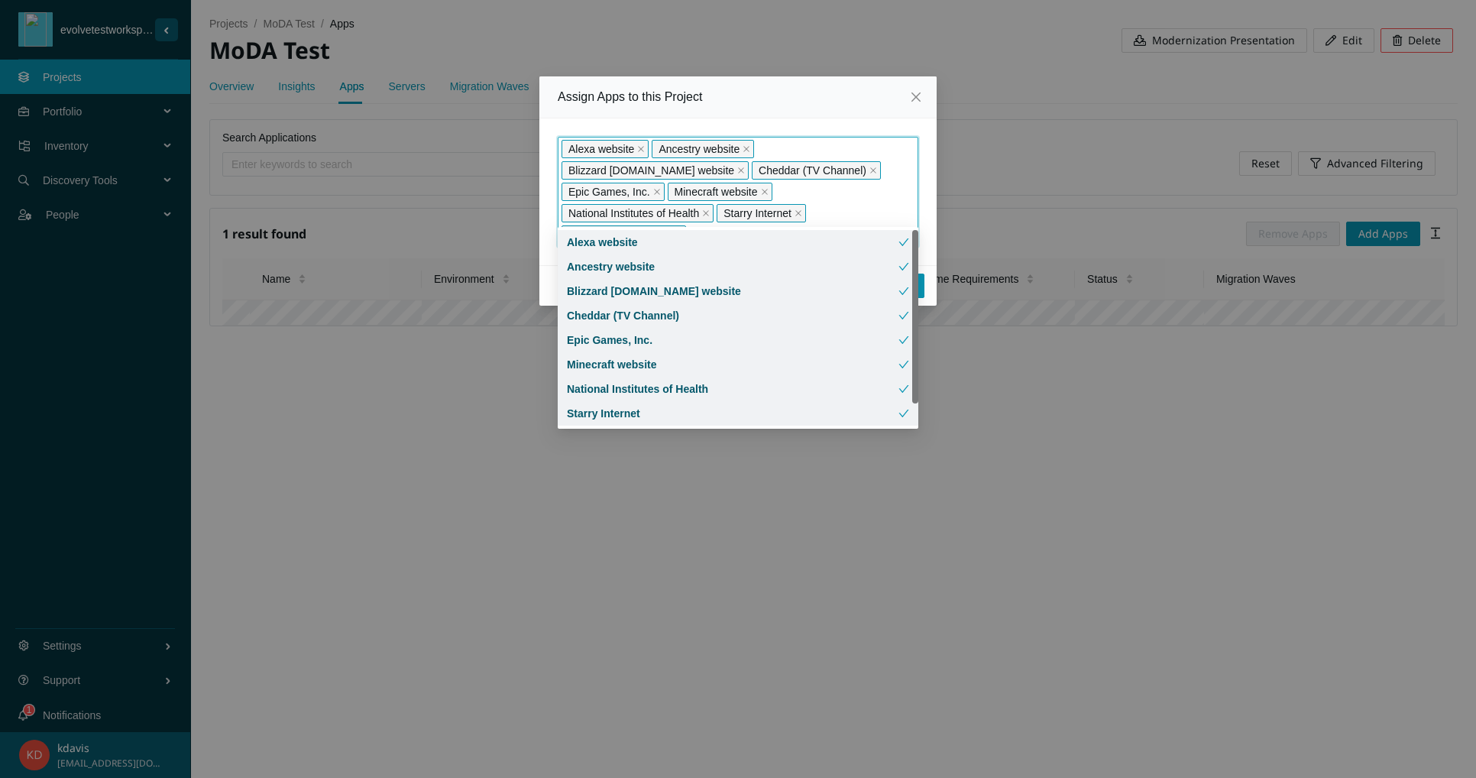
click at [848, 113] on div "Assign Apps to this Project" at bounding box center [738, 97] width 397 height 42
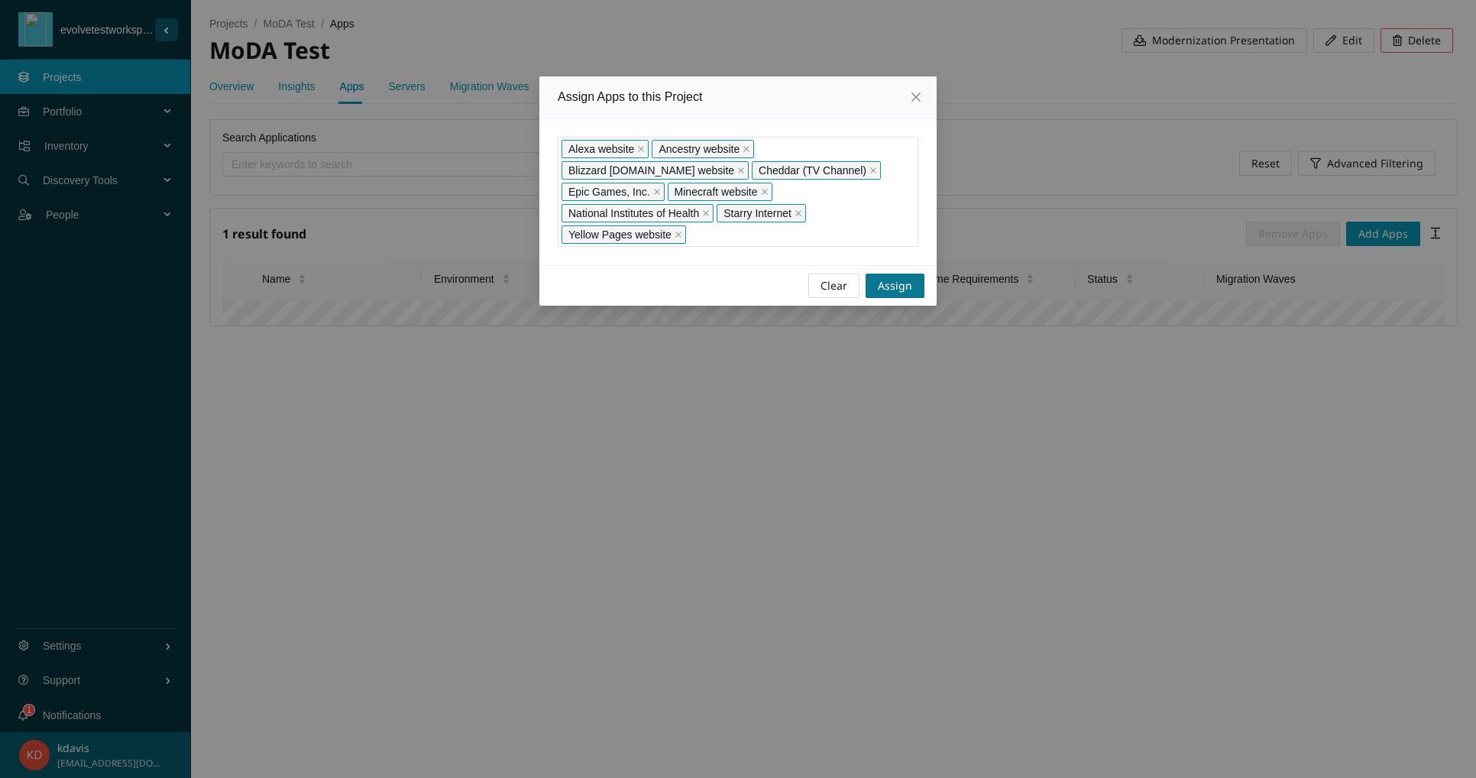
click at [896, 277] on span "Assign" at bounding box center [895, 285] width 34 height 17
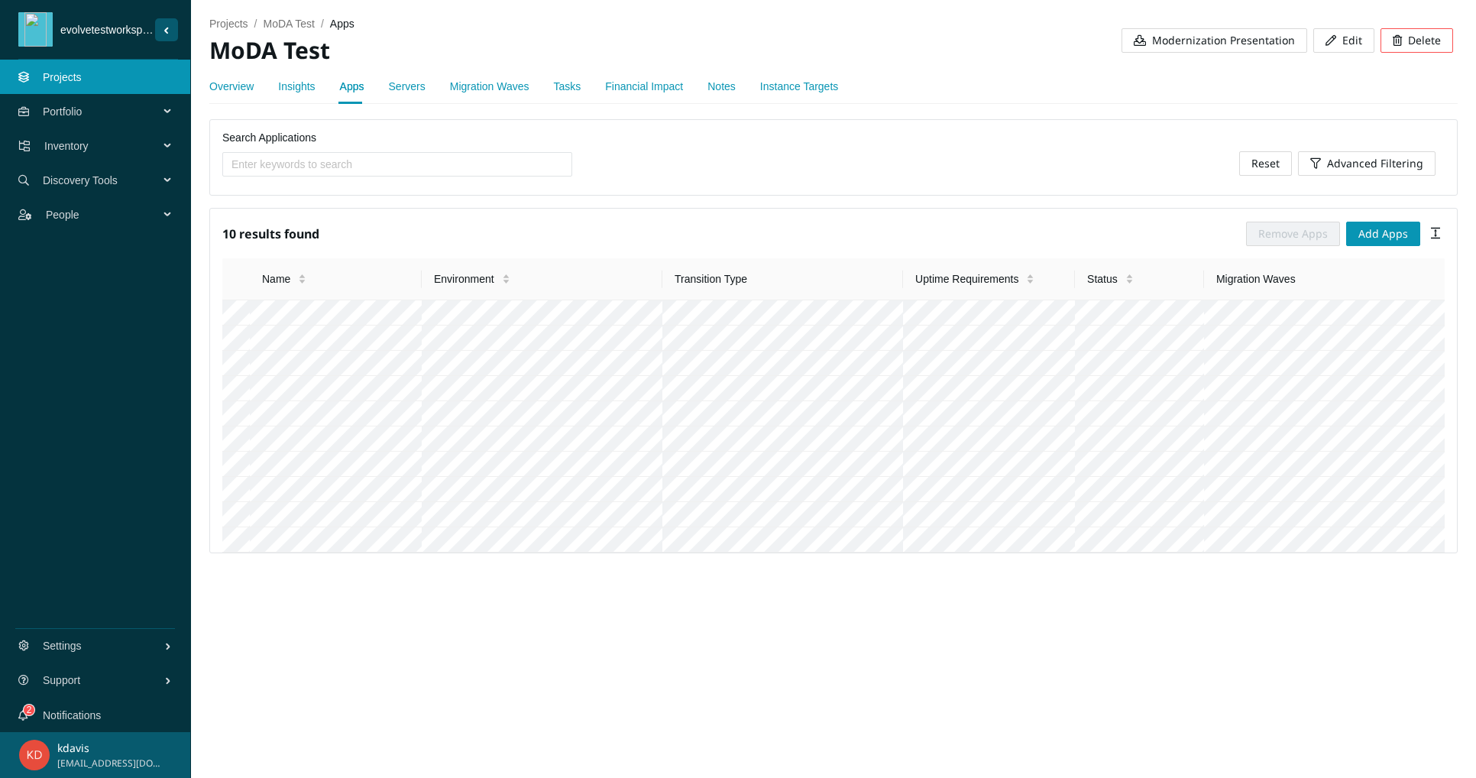
click at [492, 84] on link "Migration Waves" at bounding box center [489, 86] width 79 height 12
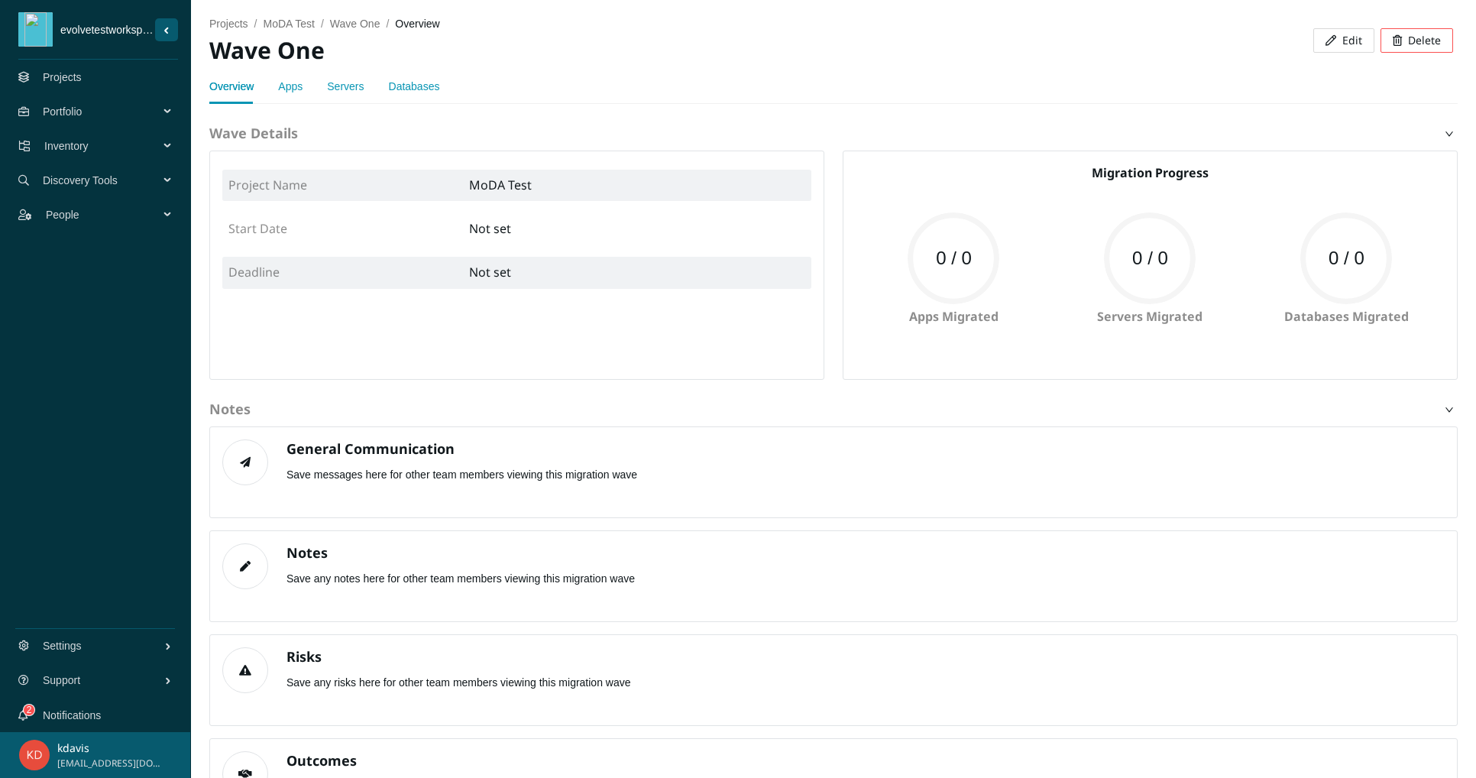
click at [286, 84] on link "Apps" at bounding box center [290, 86] width 24 height 12
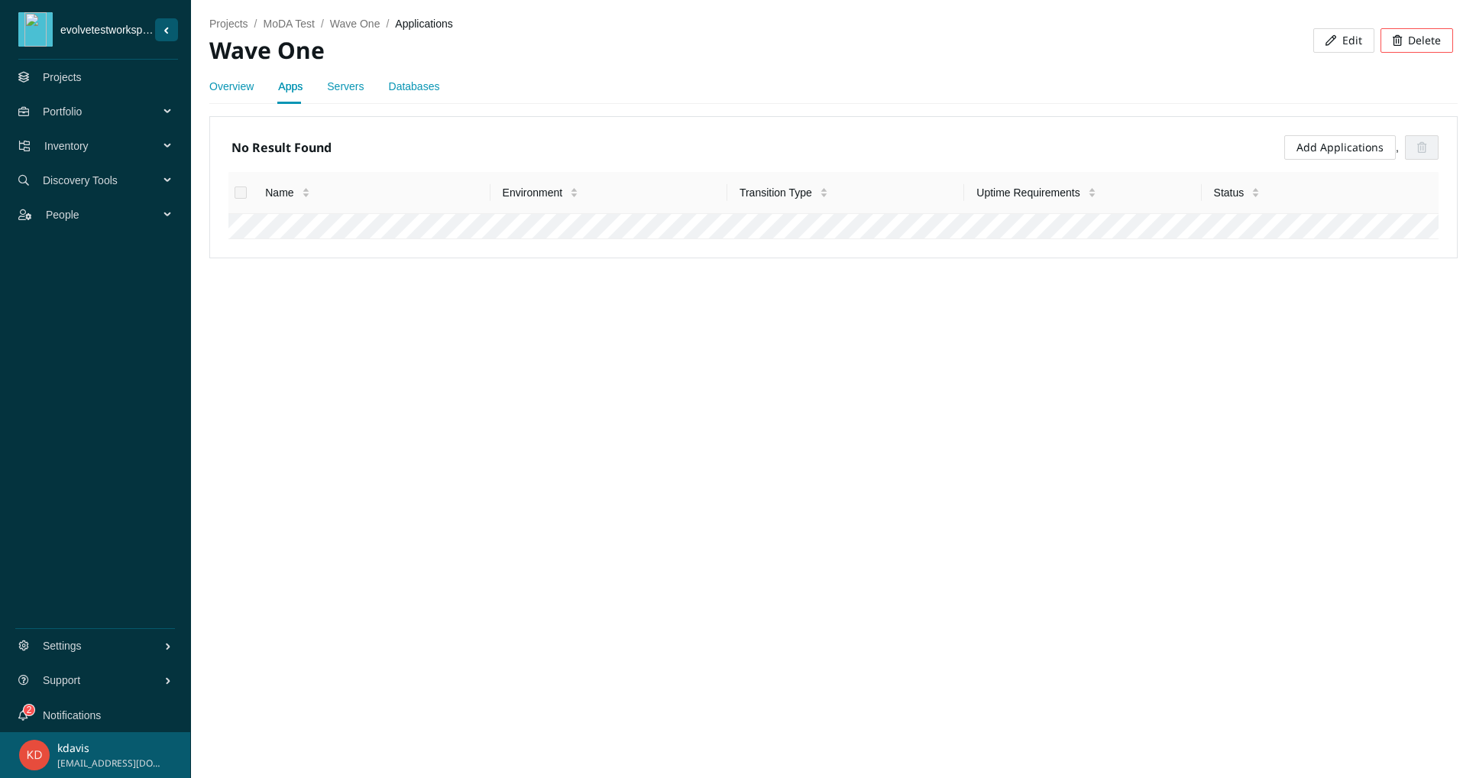
click at [1297, 151] on link "Add Applications" at bounding box center [1340, 147] width 87 height 15
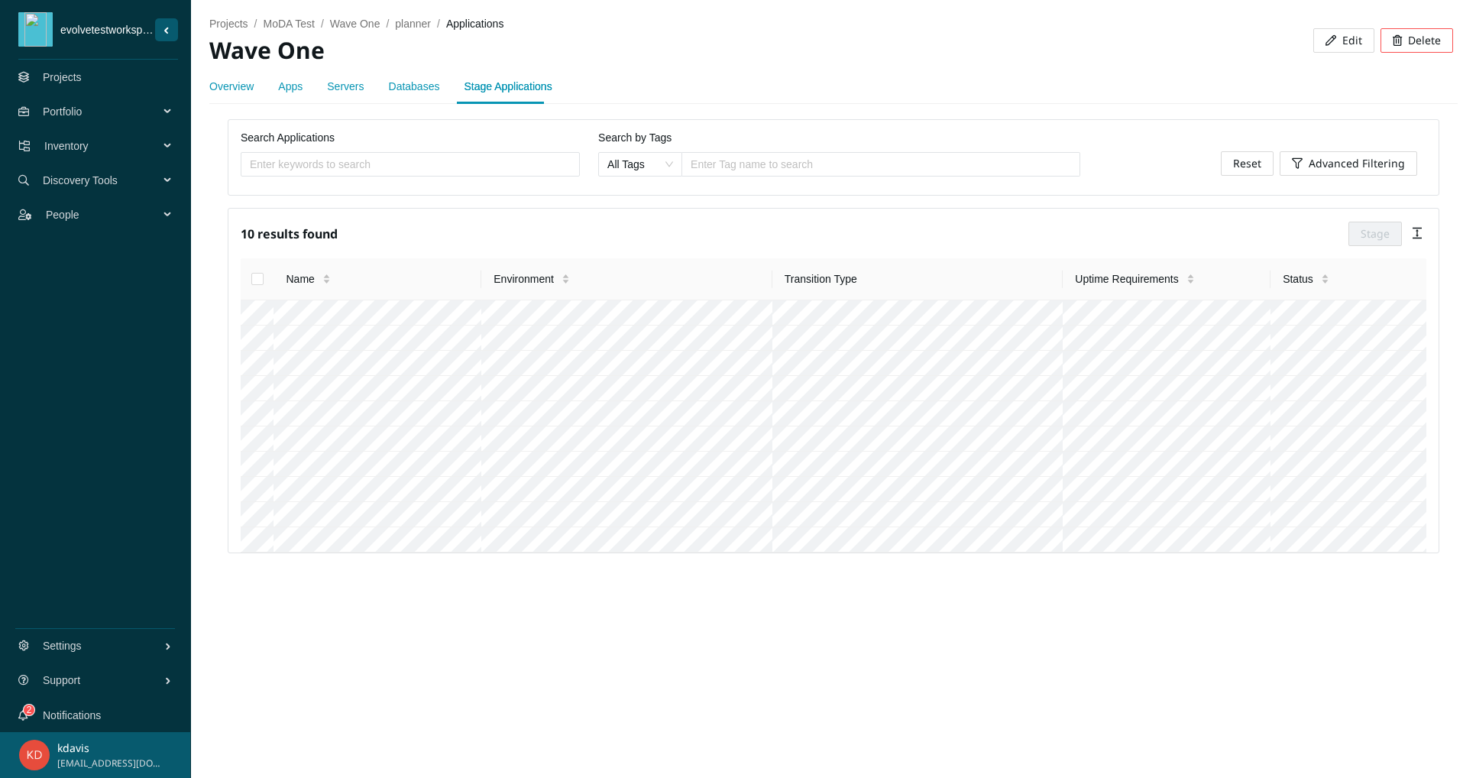
click at [259, 285] on input "Select all" at bounding box center [257, 279] width 12 height 12
checkbox input "true"
click at [1361, 241] on span "Stage" at bounding box center [1375, 233] width 29 height 17
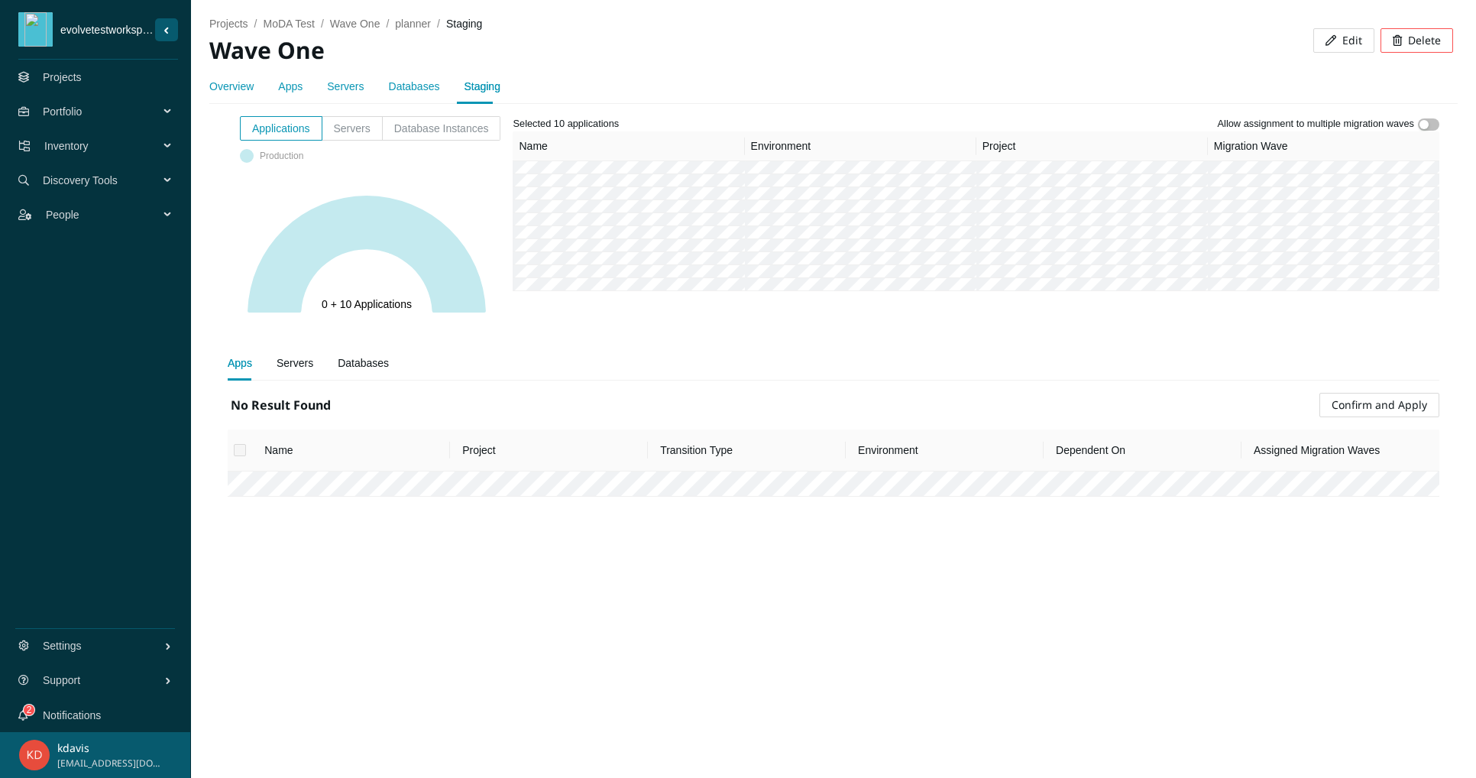
click at [306, 363] on div "Servers" at bounding box center [295, 363] width 37 height 17
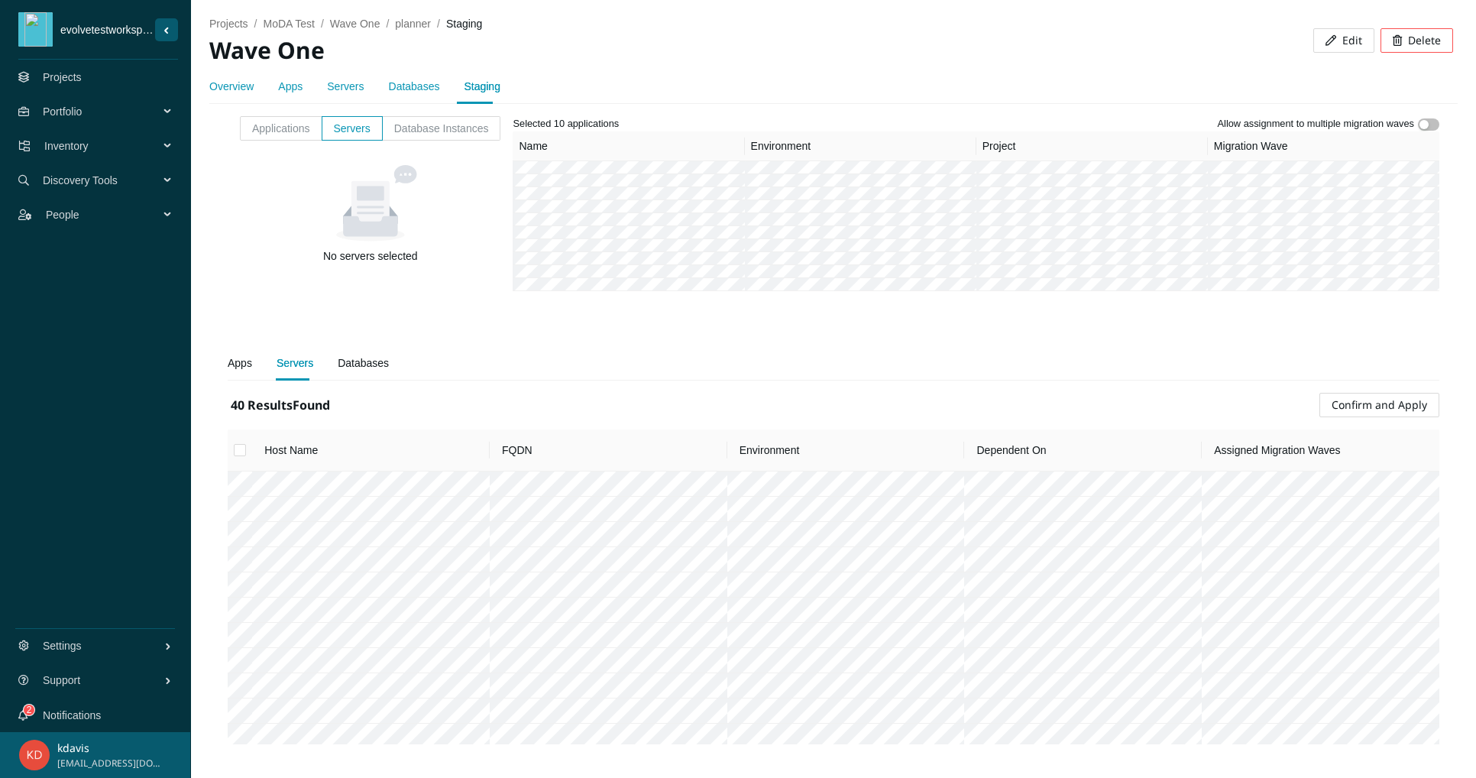
click at [365, 360] on div "Databases" at bounding box center [363, 363] width 51 height 17
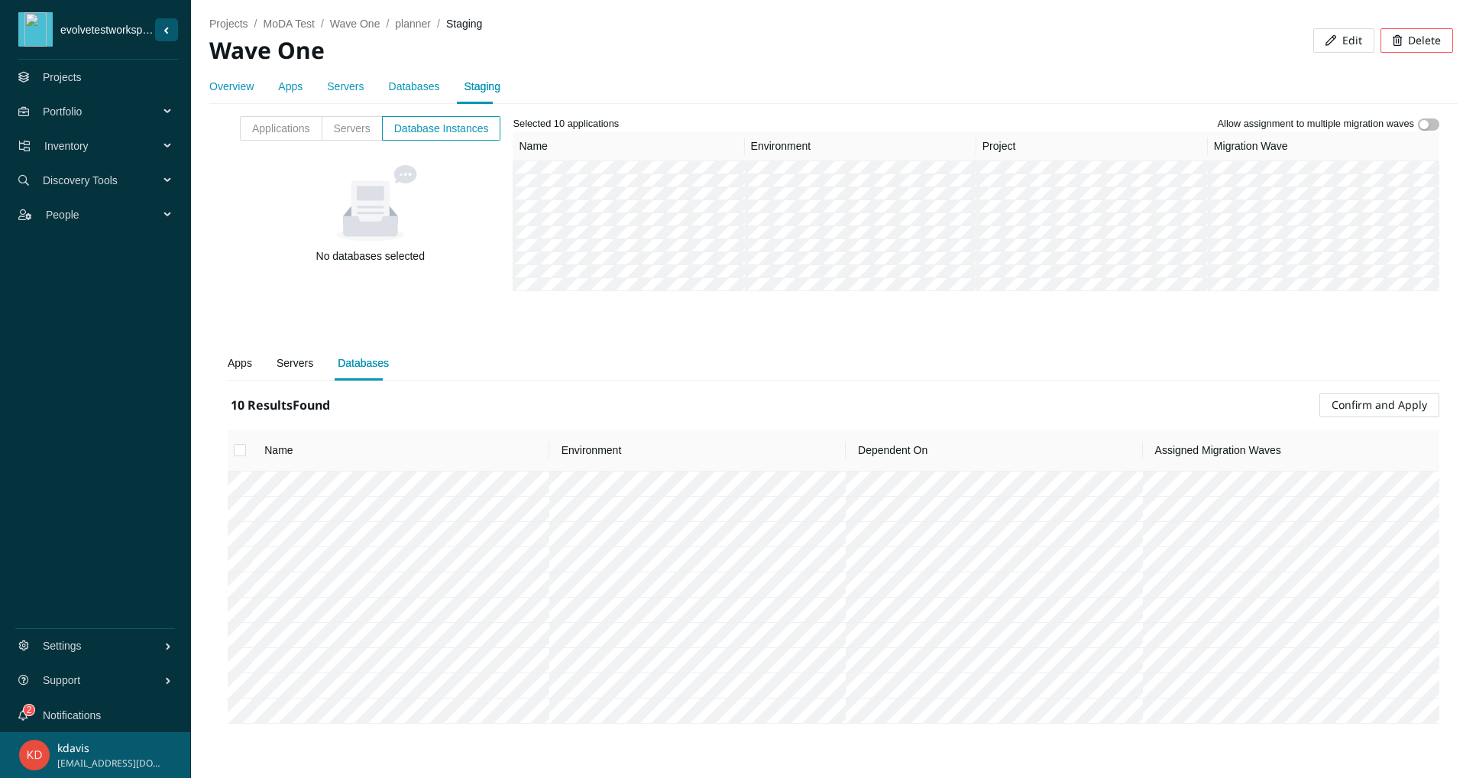
click at [293, 361] on div "Servers" at bounding box center [295, 363] width 37 height 17
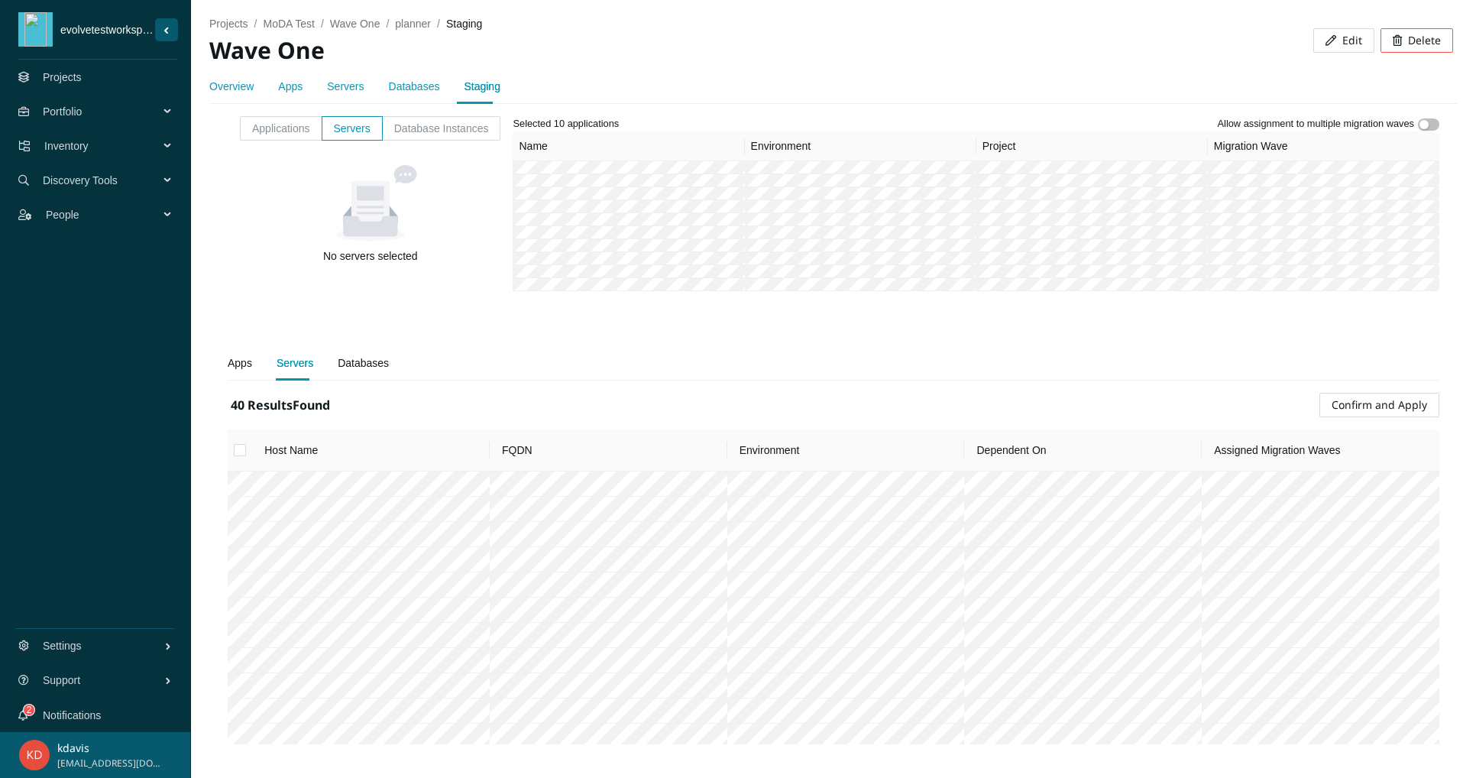
click at [235, 369] on div "Apps" at bounding box center [240, 363] width 24 height 17
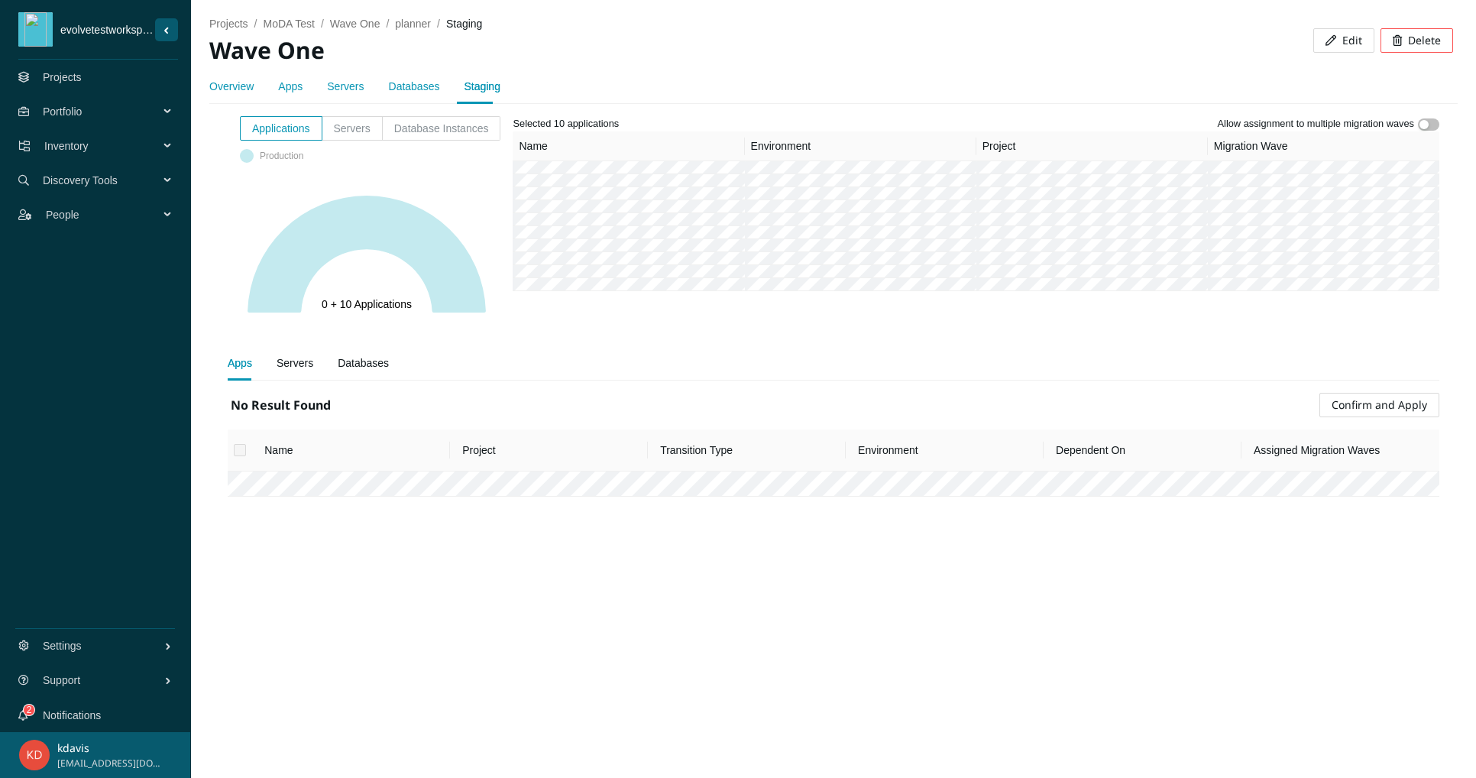
click at [295, 365] on div "Servers" at bounding box center [295, 363] width 37 height 17
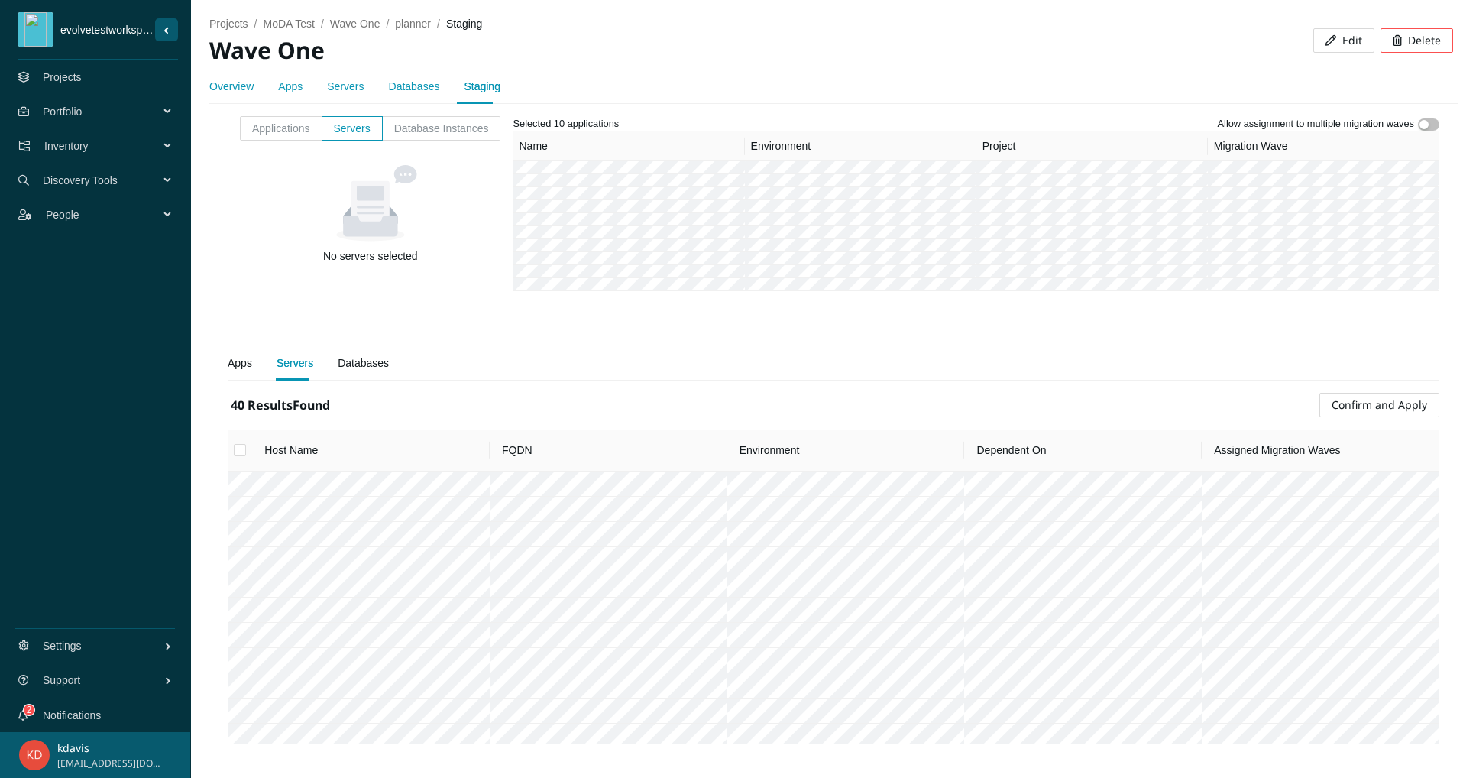
click at [246, 454] on input "Select all" at bounding box center [240, 450] width 12 height 12
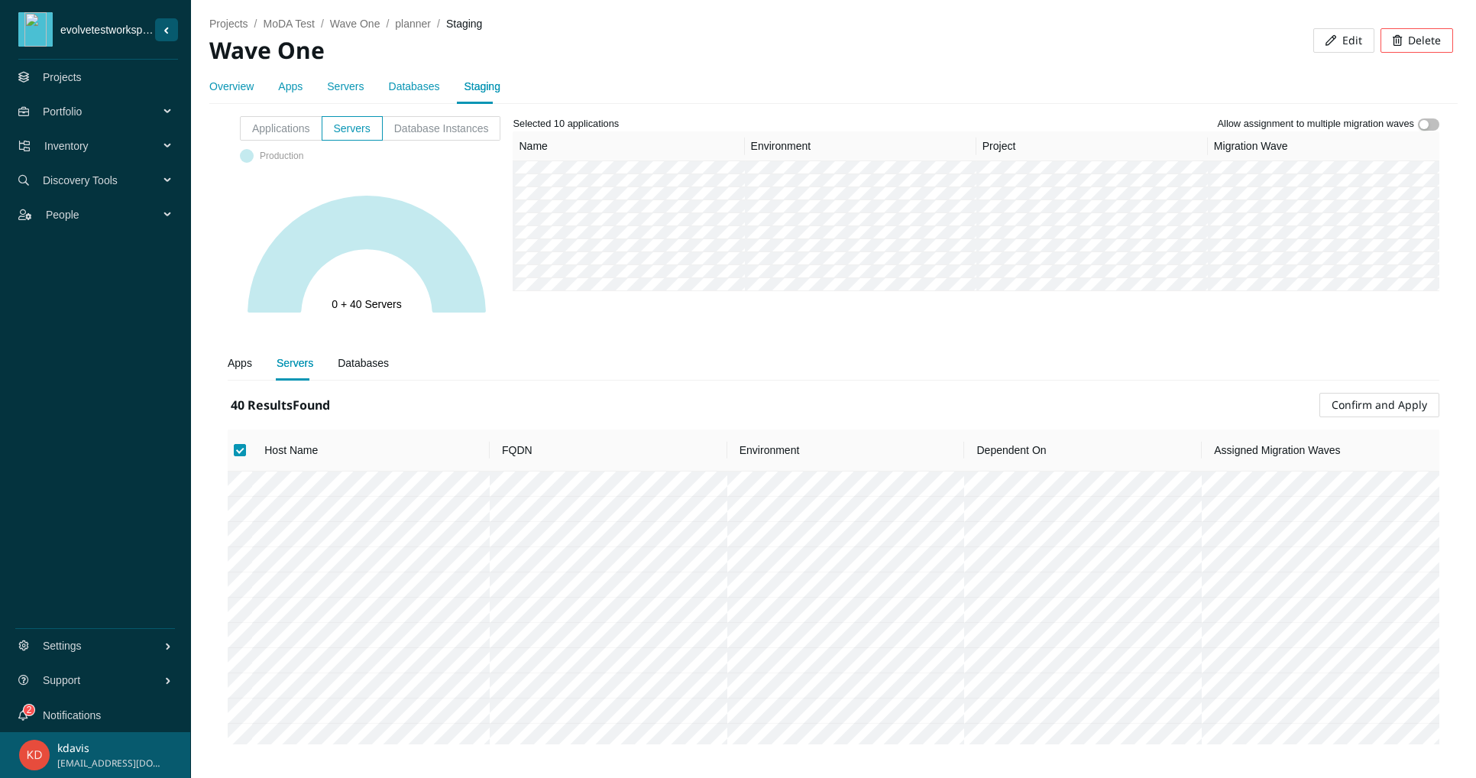
click at [360, 357] on div "Databases" at bounding box center [363, 363] width 51 height 17
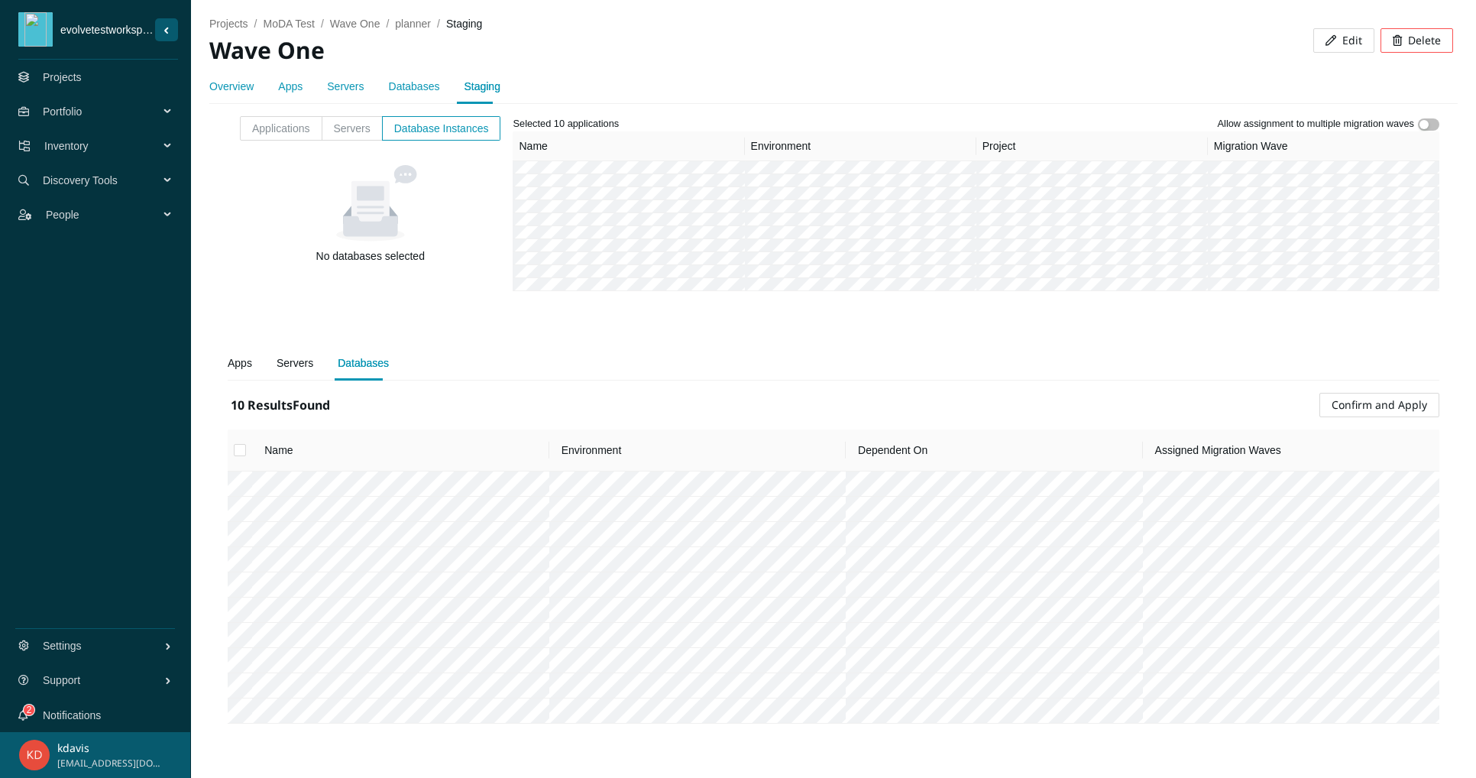
click at [243, 455] on input "Select all" at bounding box center [240, 450] width 12 height 12
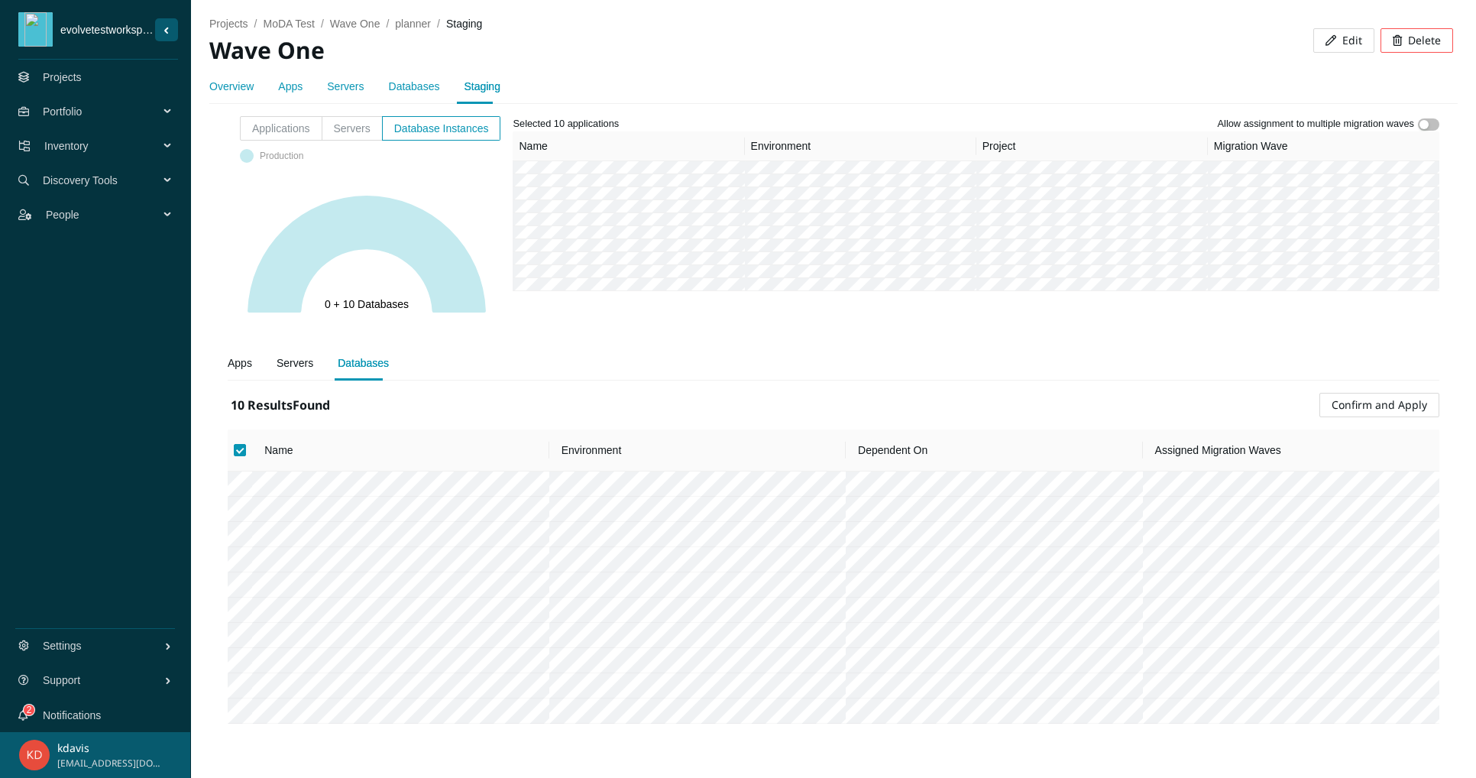
click at [249, 359] on div "Apps" at bounding box center [240, 363] width 24 height 17
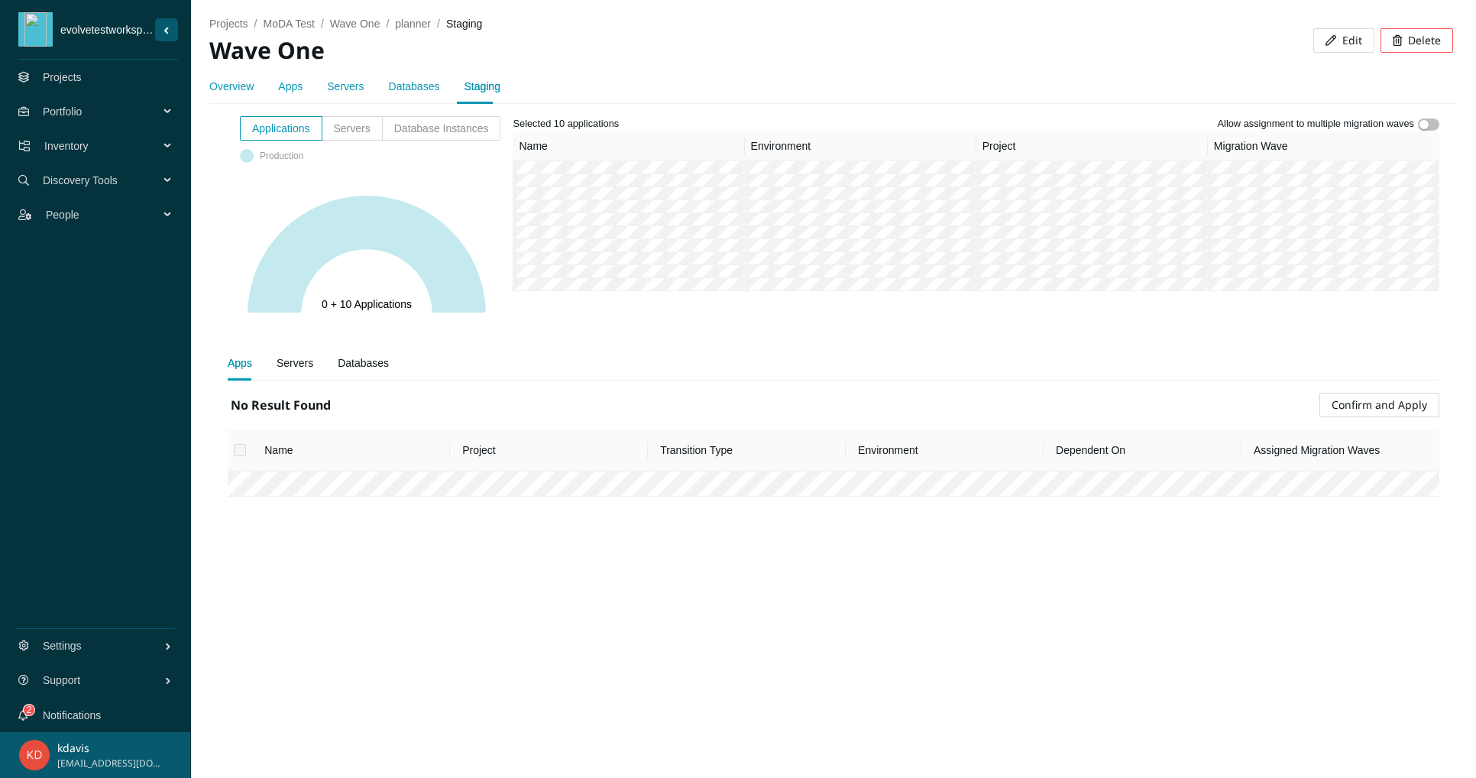
click at [300, 365] on div "Servers" at bounding box center [295, 363] width 37 height 17
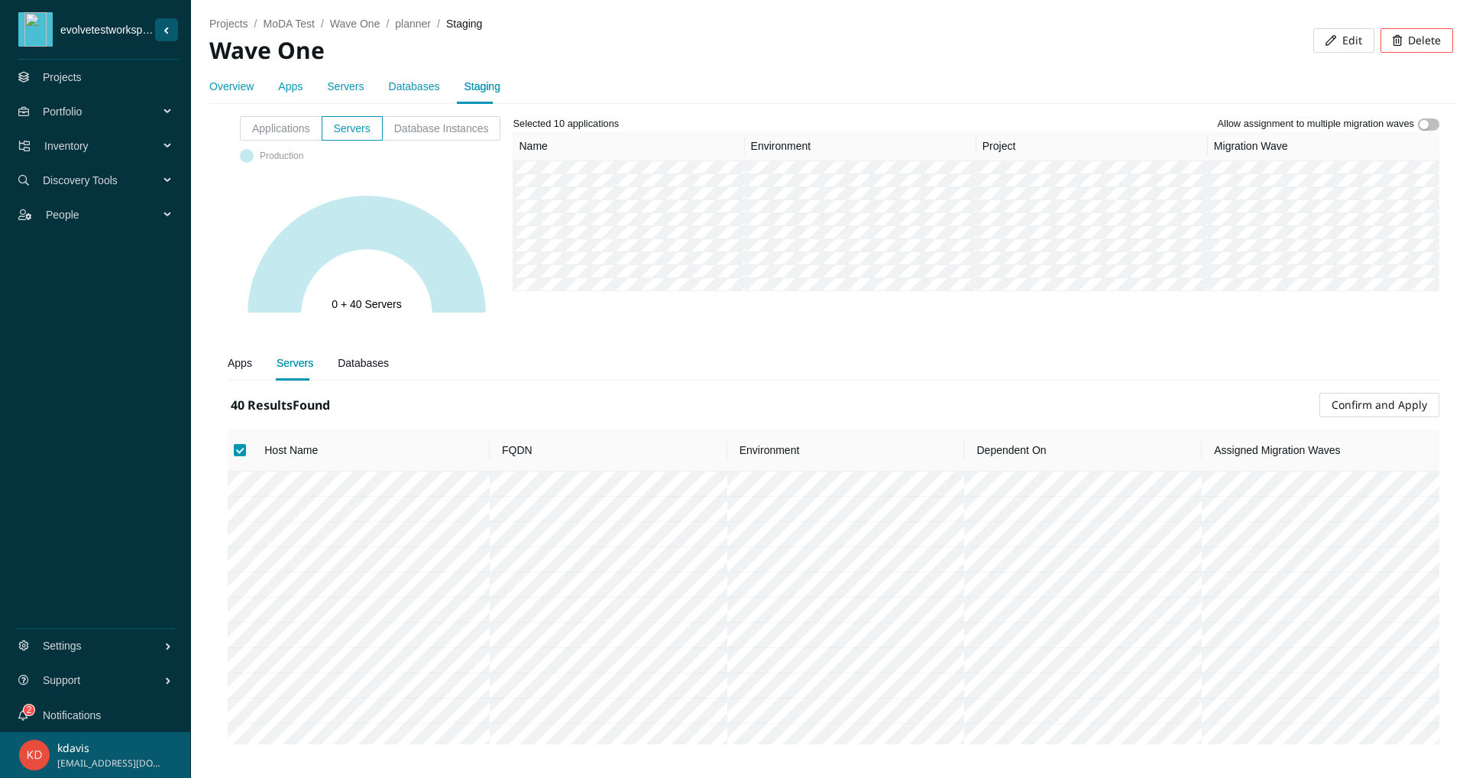
click at [365, 361] on div "Databases" at bounding box center [363, 363] width 51 height 17
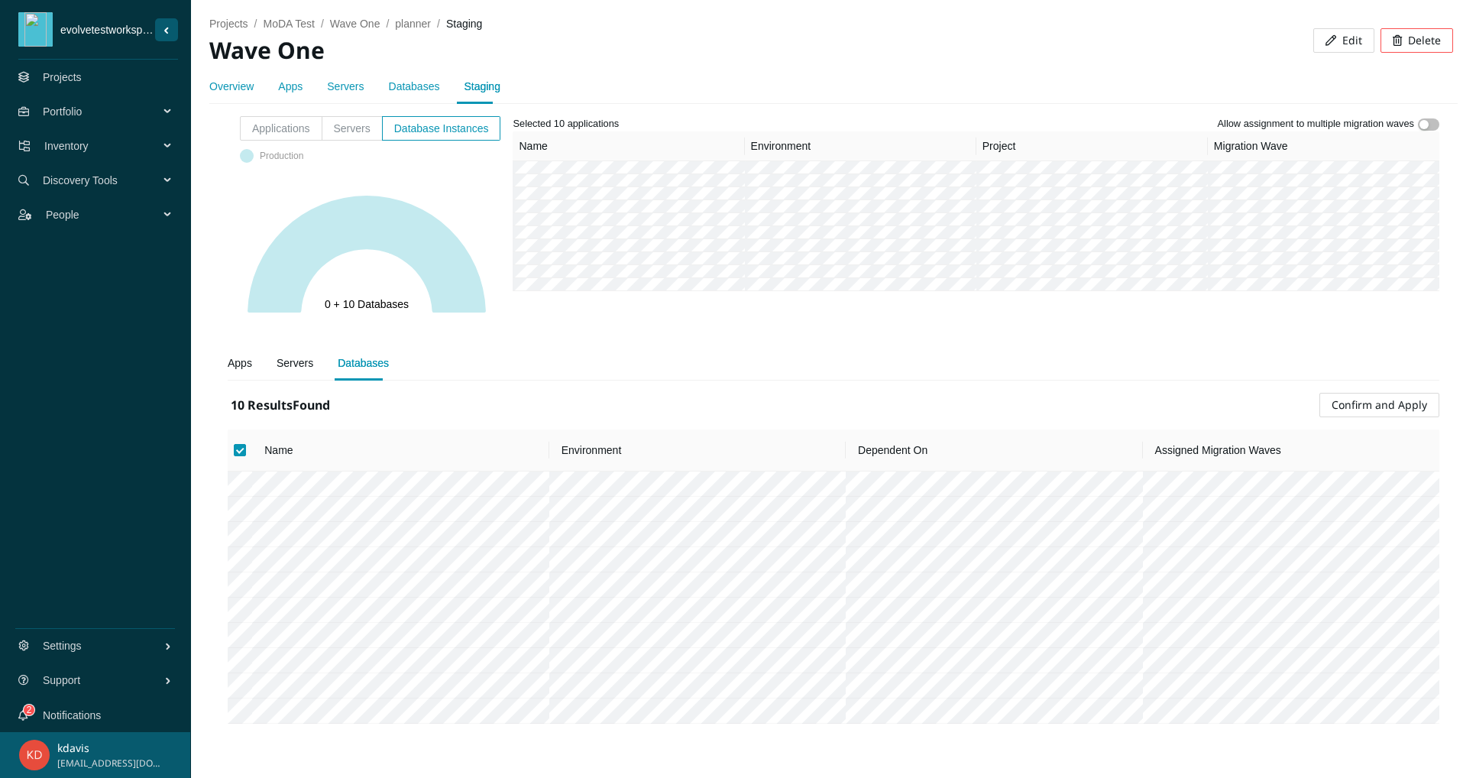
click at [1376, 405] on span "Confirm and Apply" at bounding box center [1380, 405] width 96 height 17
checkbox input "false"
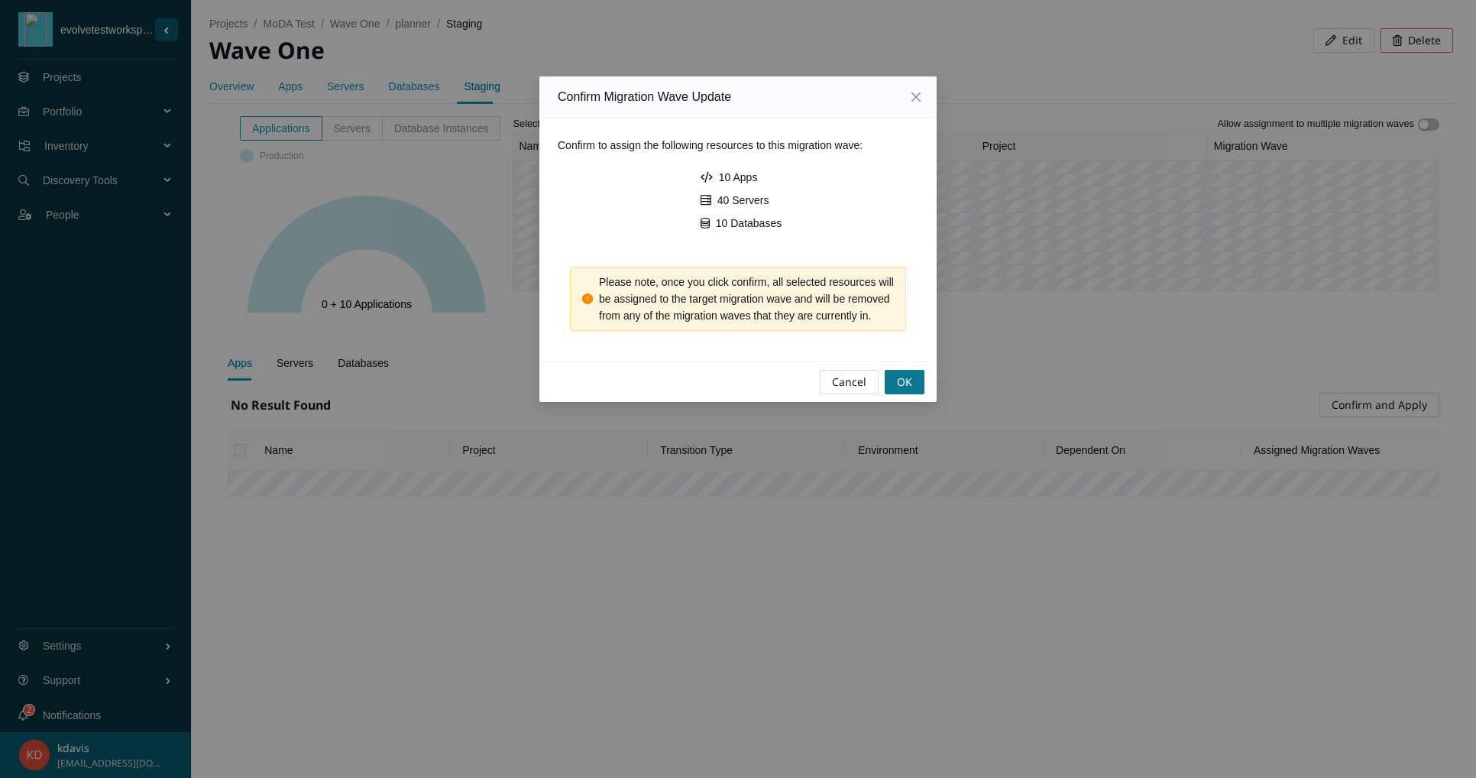
click at [900, 391] on span "OK" at bounding box center [904, 382] width 15 height 17
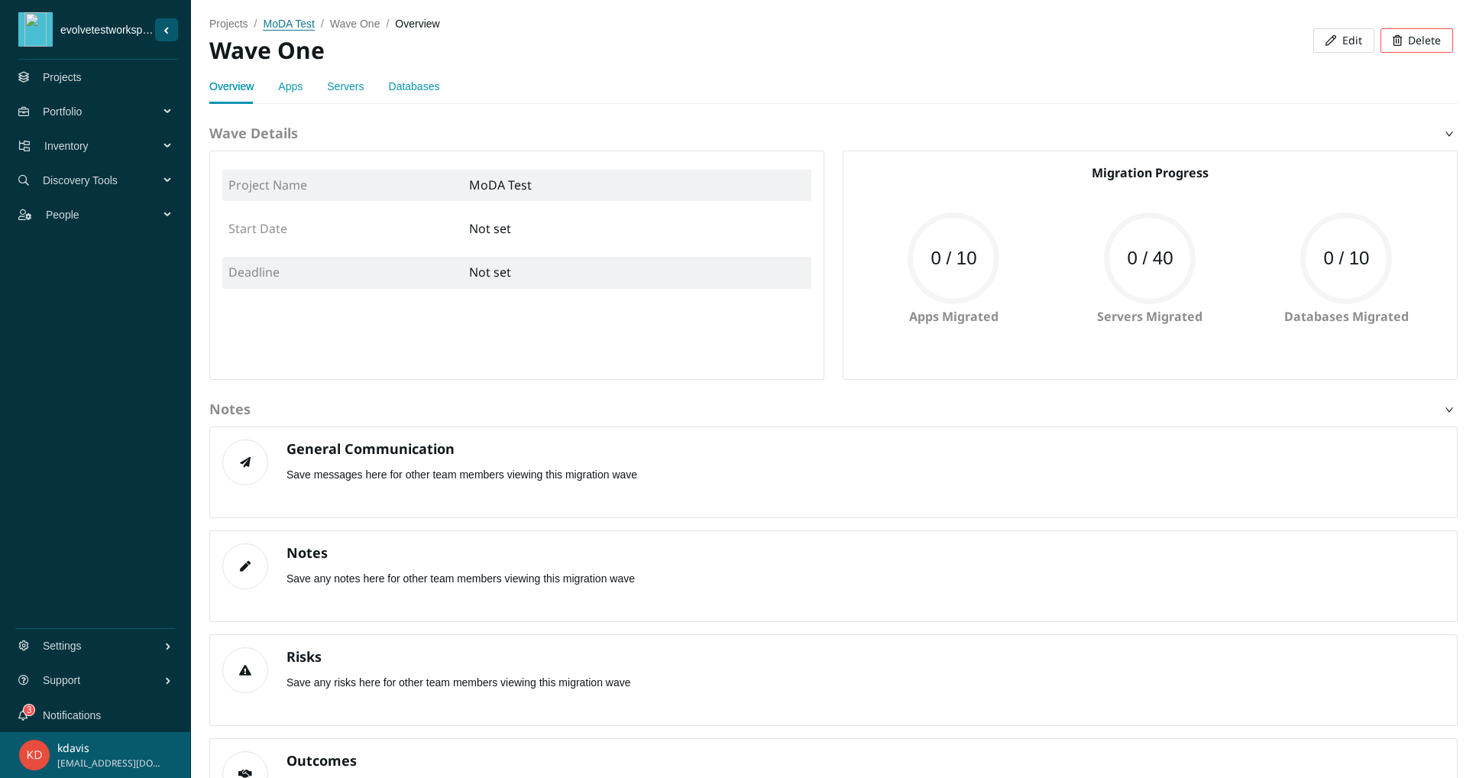
click at [305, 24] on span "MoDA Test" at bounding box center [288, 24] width 51 height 12
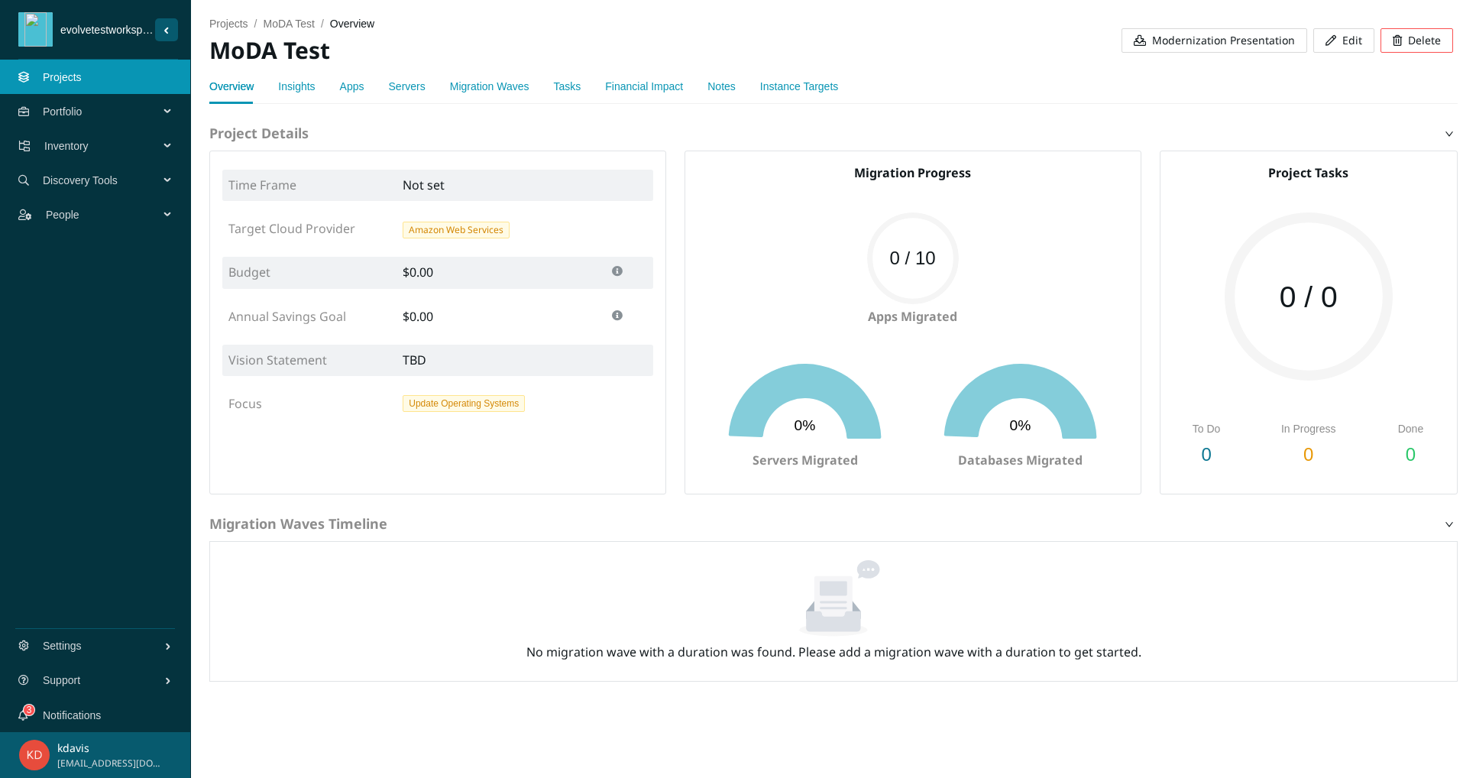
click at [314, 87] on link "Insights" at bounding box center [296, 86] width 37 height 12
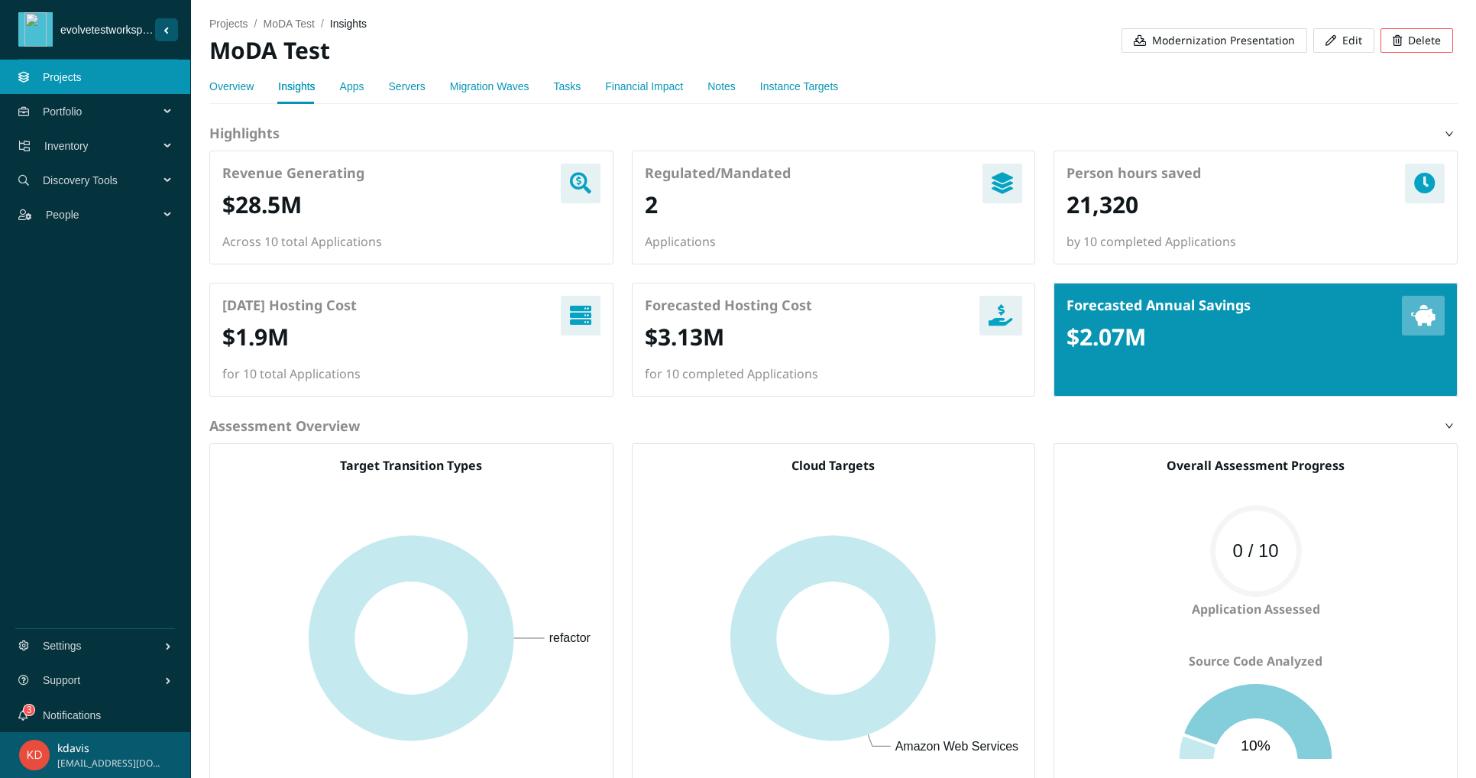
click at [228, 84] on link "Overview" at bounding box center [231, 86] width 44 height 12
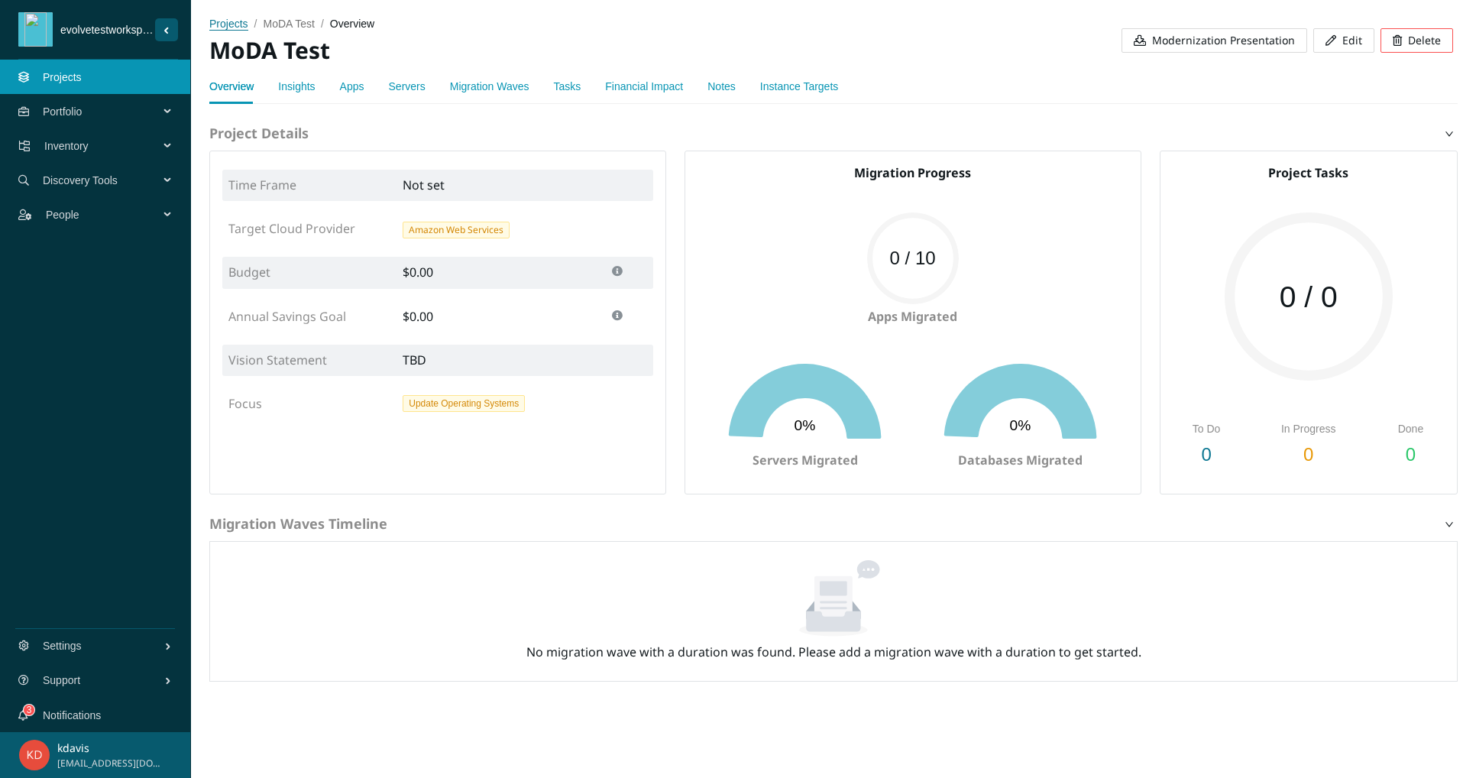
click at [243, 26] on span "projects" at bounding box center [228, 24] width 39 height 12
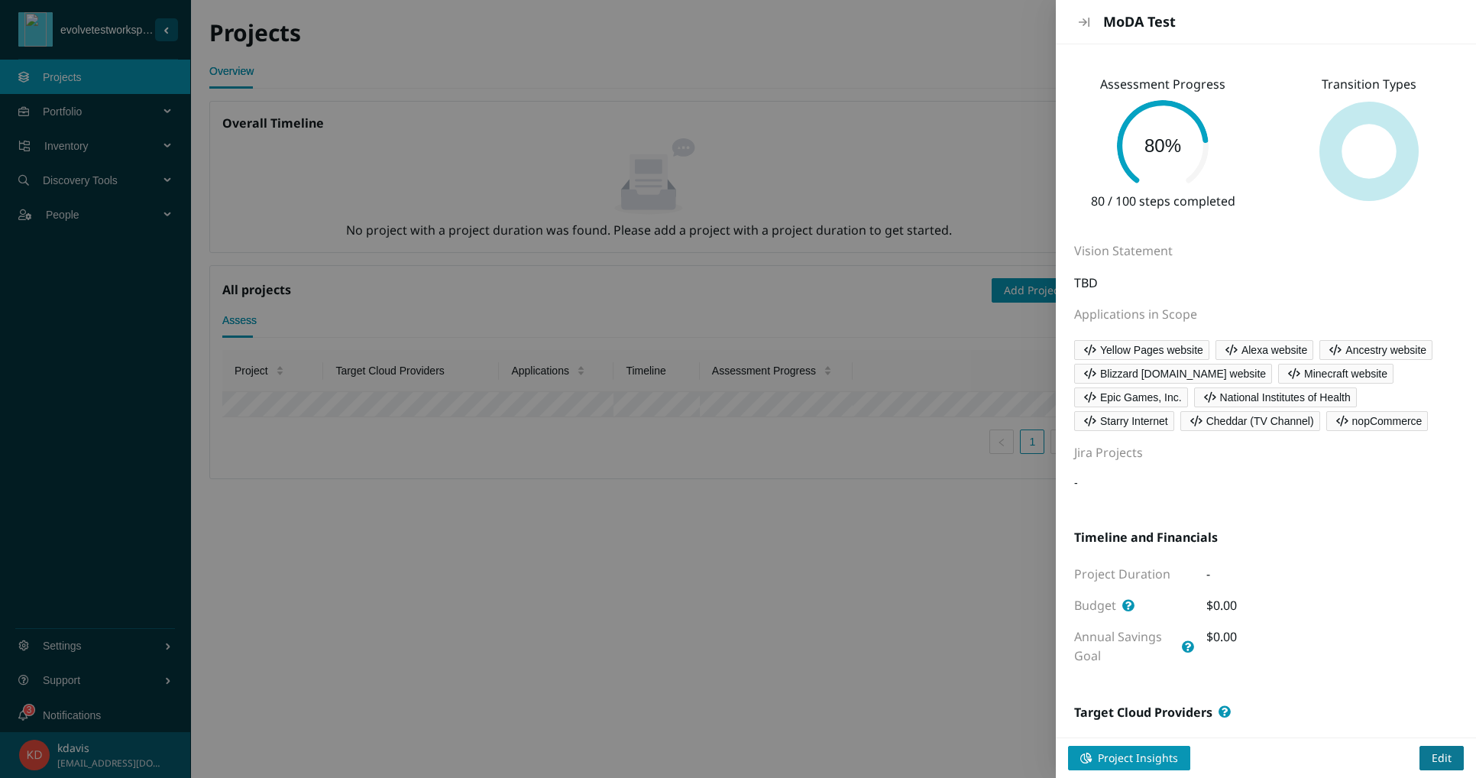
click at [1436, 760] on span "Edit" at bounding box center [1442, 758] width 20 height 17
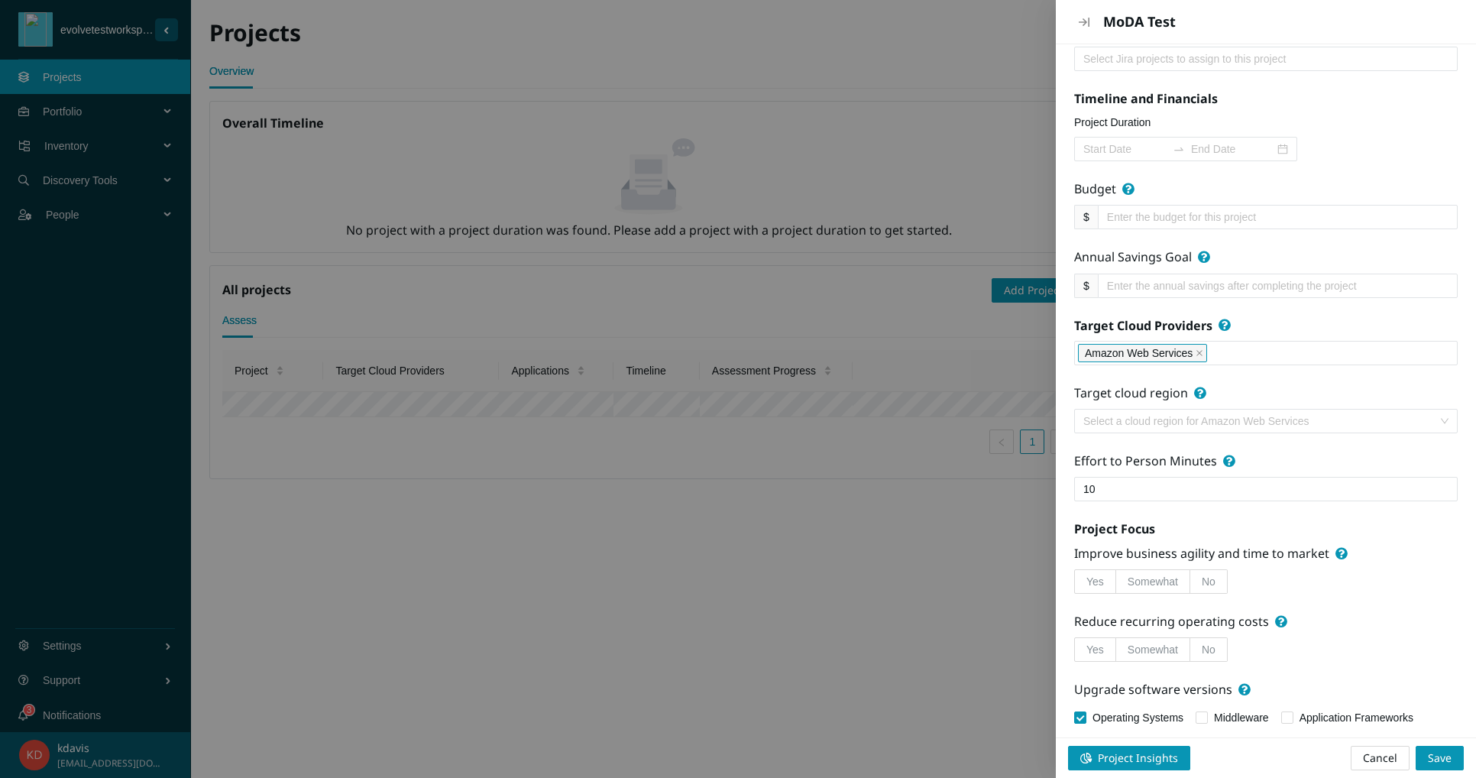
scroll to position [422, 0]
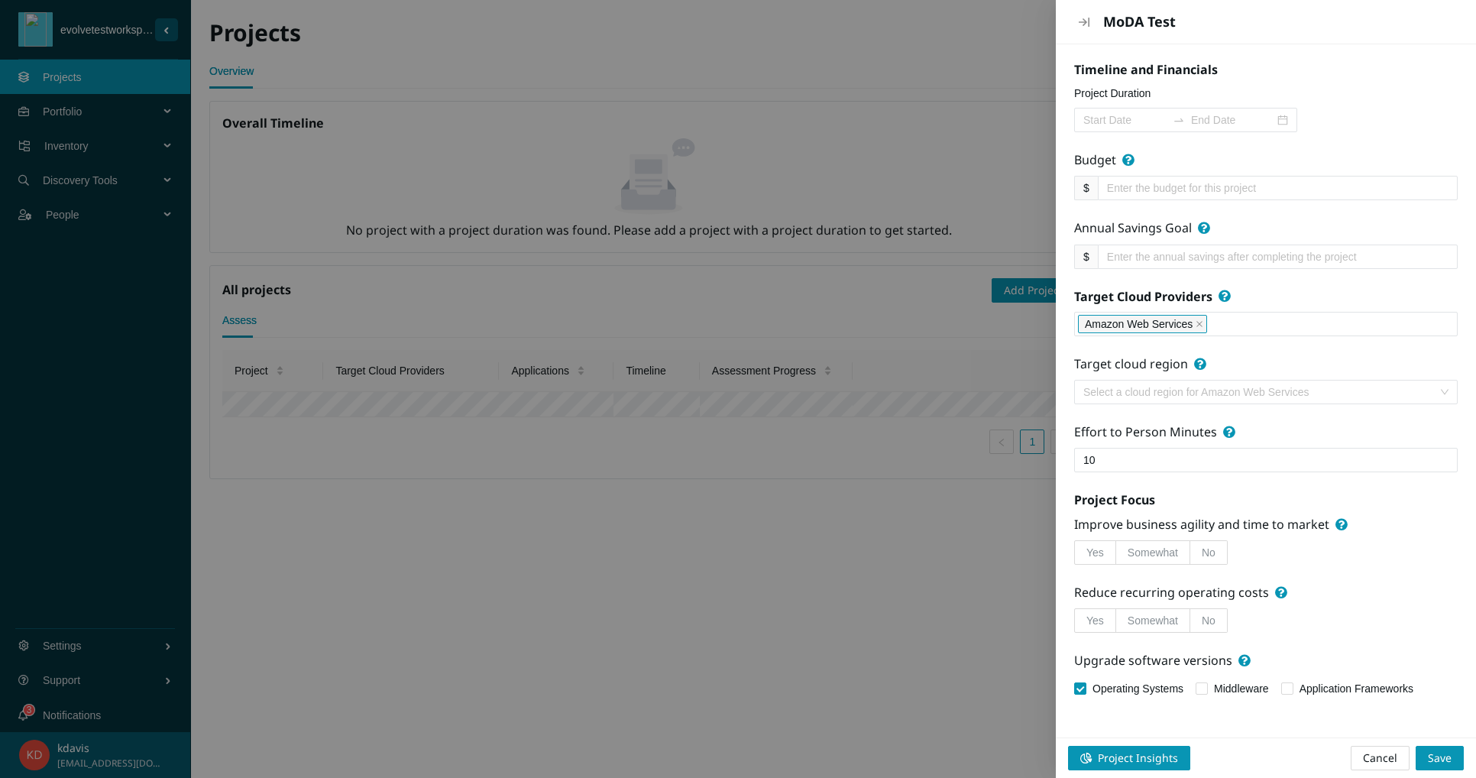
click at [1197, 328] on icon "close" at bounding box center [1200, 324] width 8 height 8
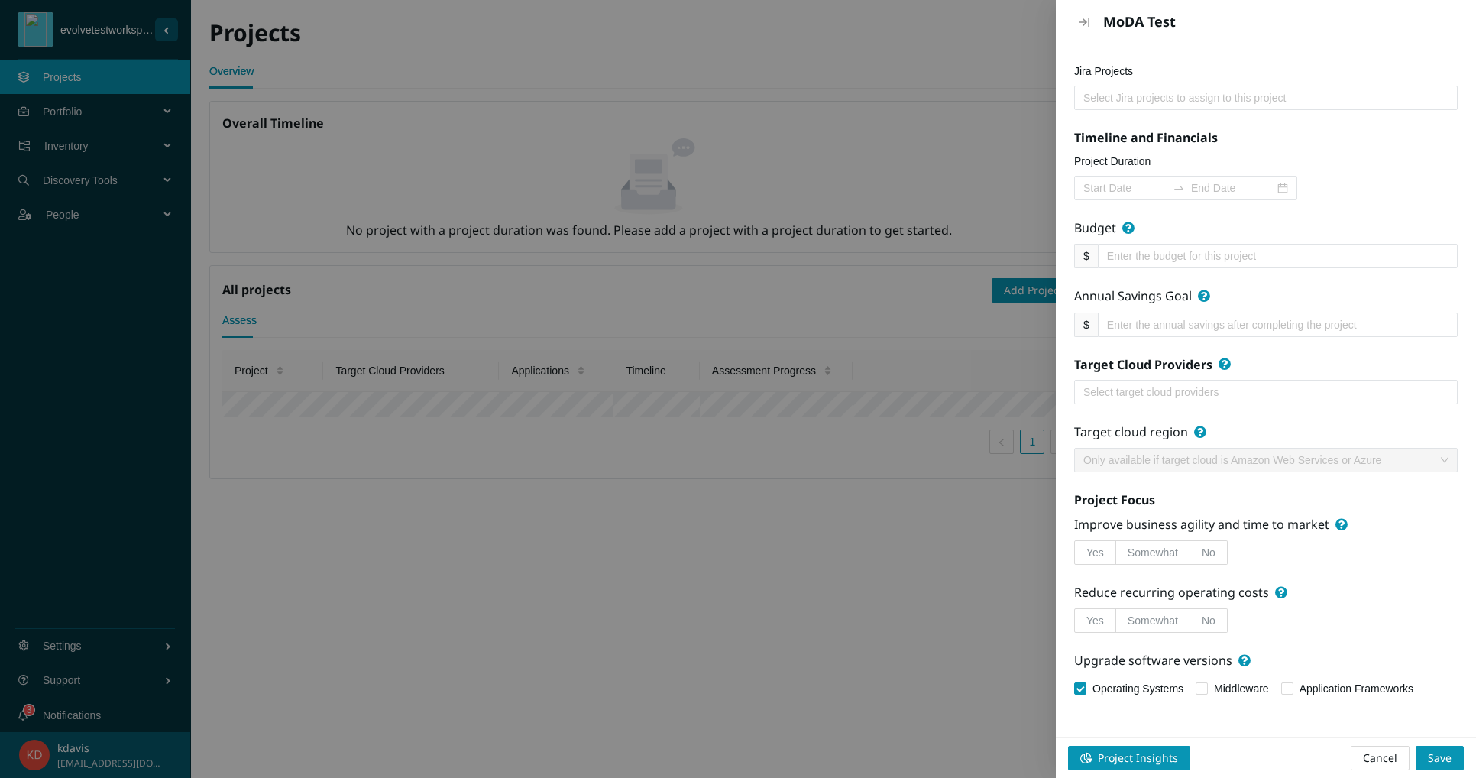
scroll to position [370, 0]
click at [1155, 387] on div at bounding box center [1266, 392] width 376 height 18
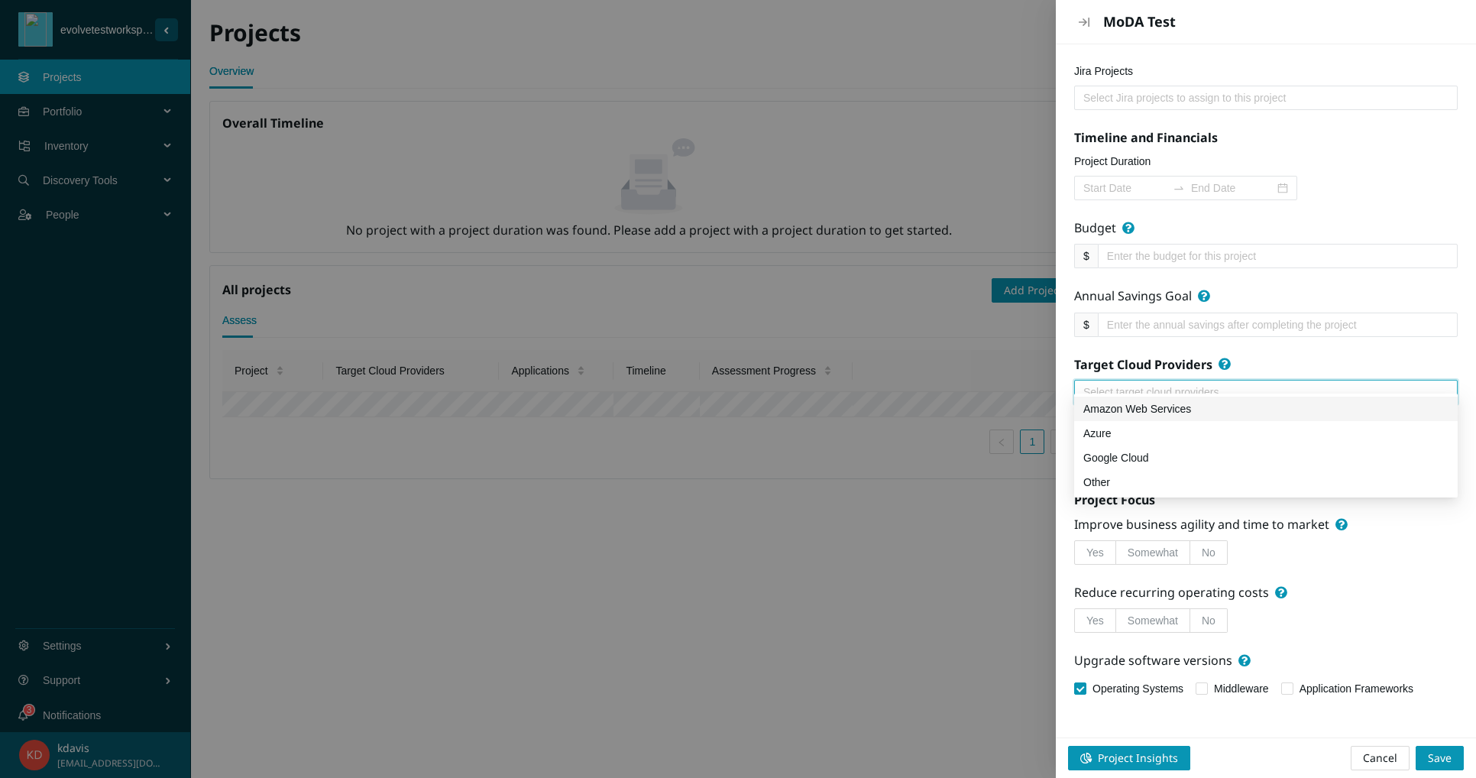
click at [1145, 405] on div "Amazon Web Services" at bounding box center [1266, 408] width 365 height 17
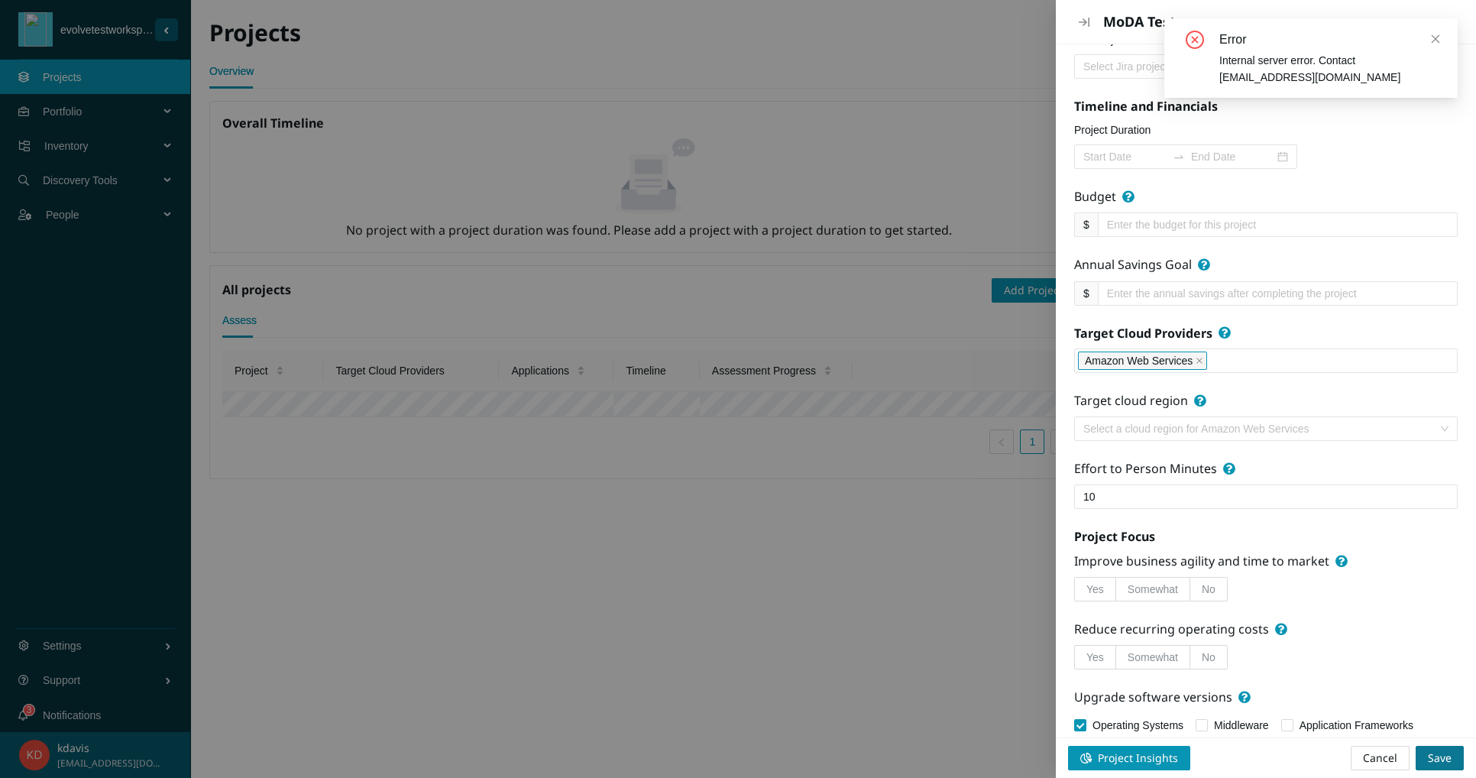
click at [1435, 757] on span "Save" at bounding box center [1440, 758] width 24 height 17
checkbox input "false"
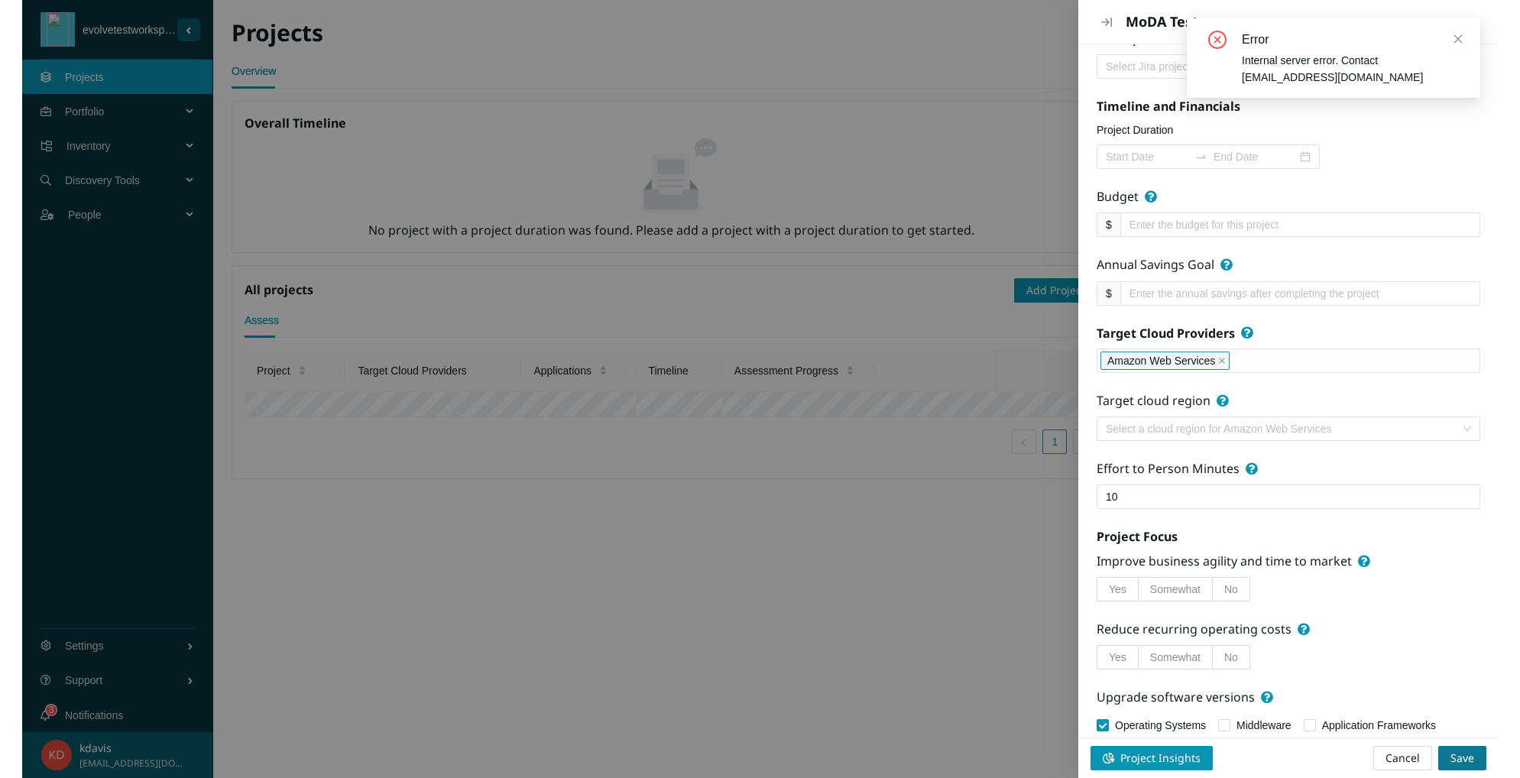
scroll to position [0, 0]
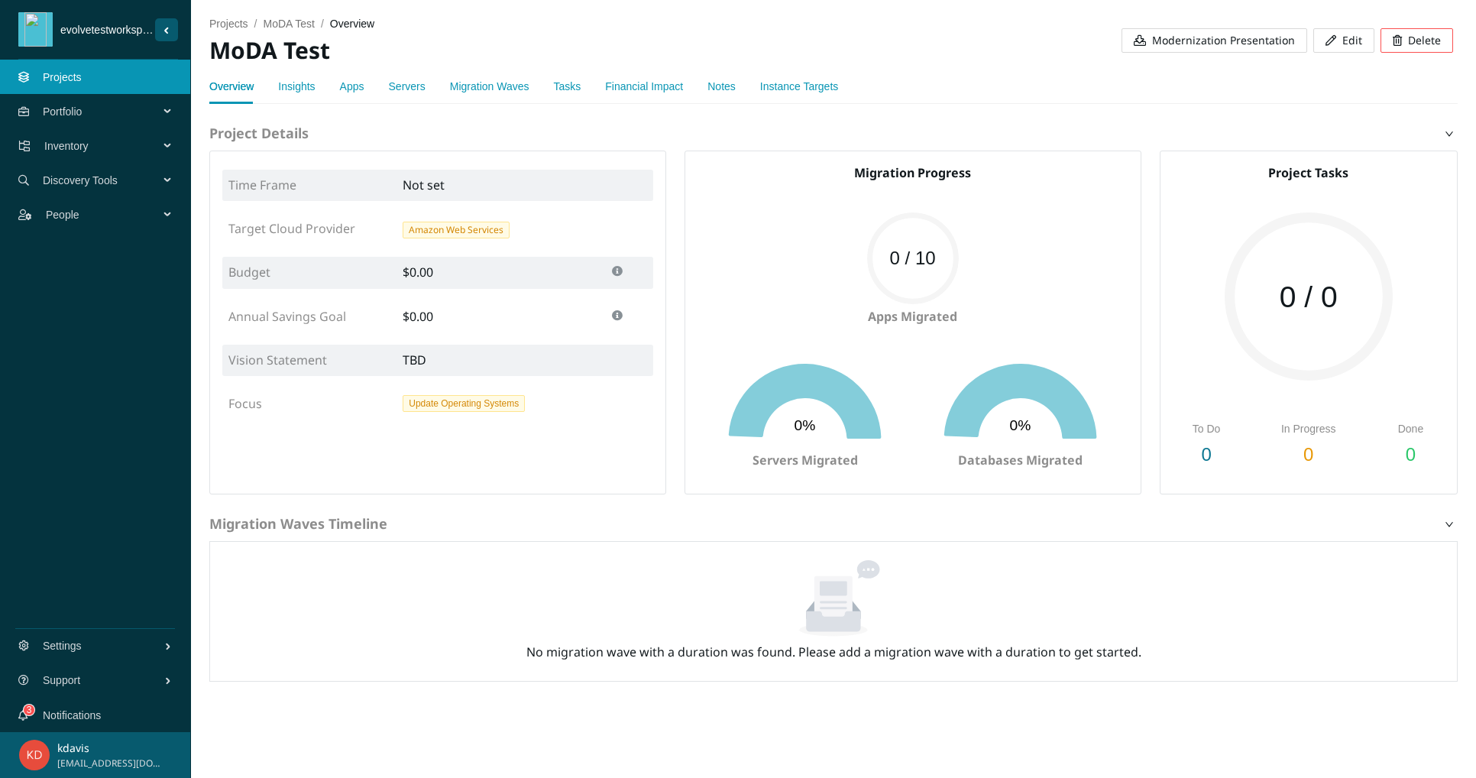
click at [789, 89] on link "Instance Targets" at bounding box center [799, 86] width 78 height 12
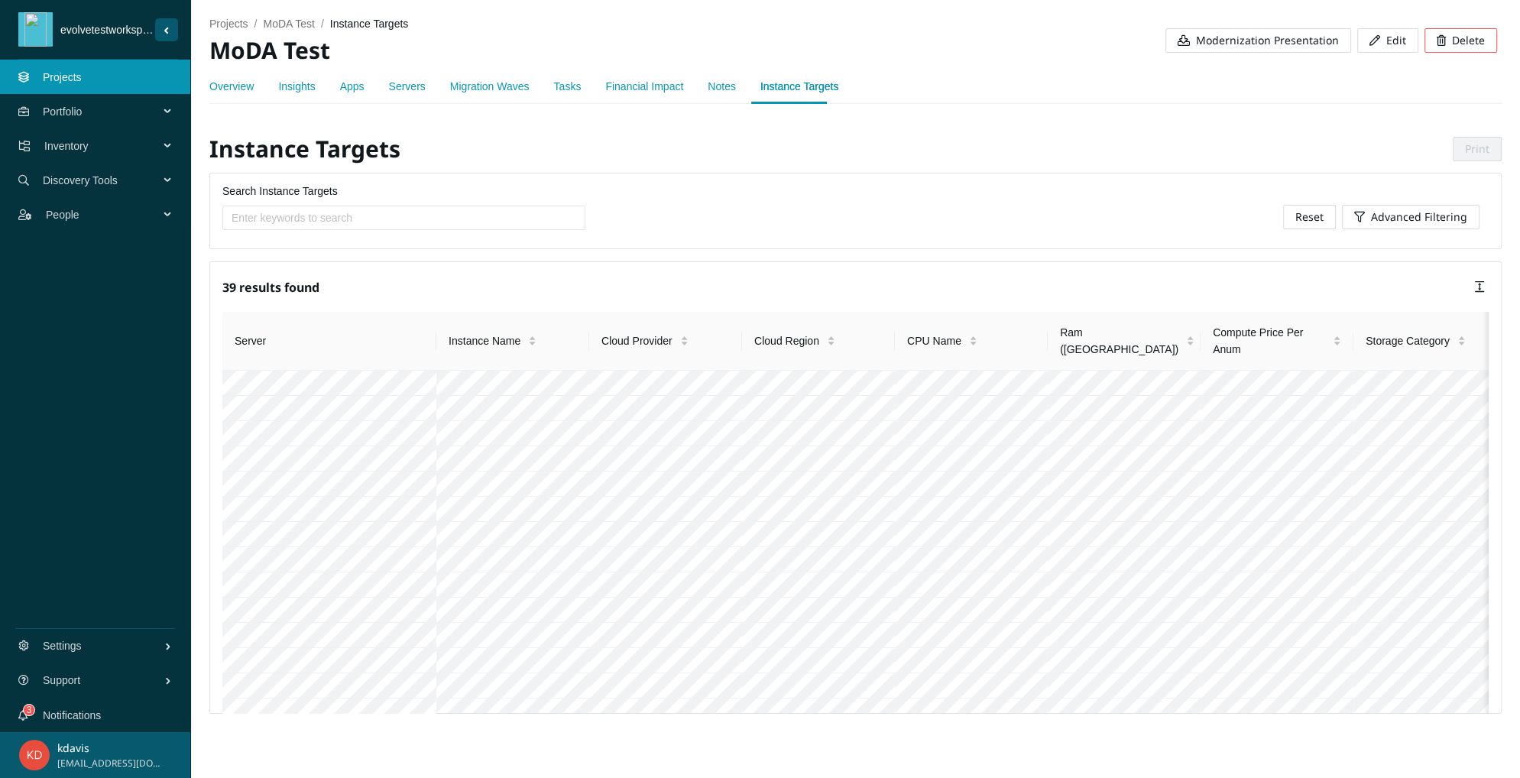
click at [729, 89] on div "Overview Insights Apps Servers Migration Waves Tasks Financial Impact Notes Ins…" at bounding box center [523, 86] width 629 height 35
click at [792, 89] on link "Instance Targets" at bounding box center [799, 86] width 78 height 12
click at [168, 112] on icon "Sider Navigation Menu" at bounding box center [169, 112] width 8 height 0
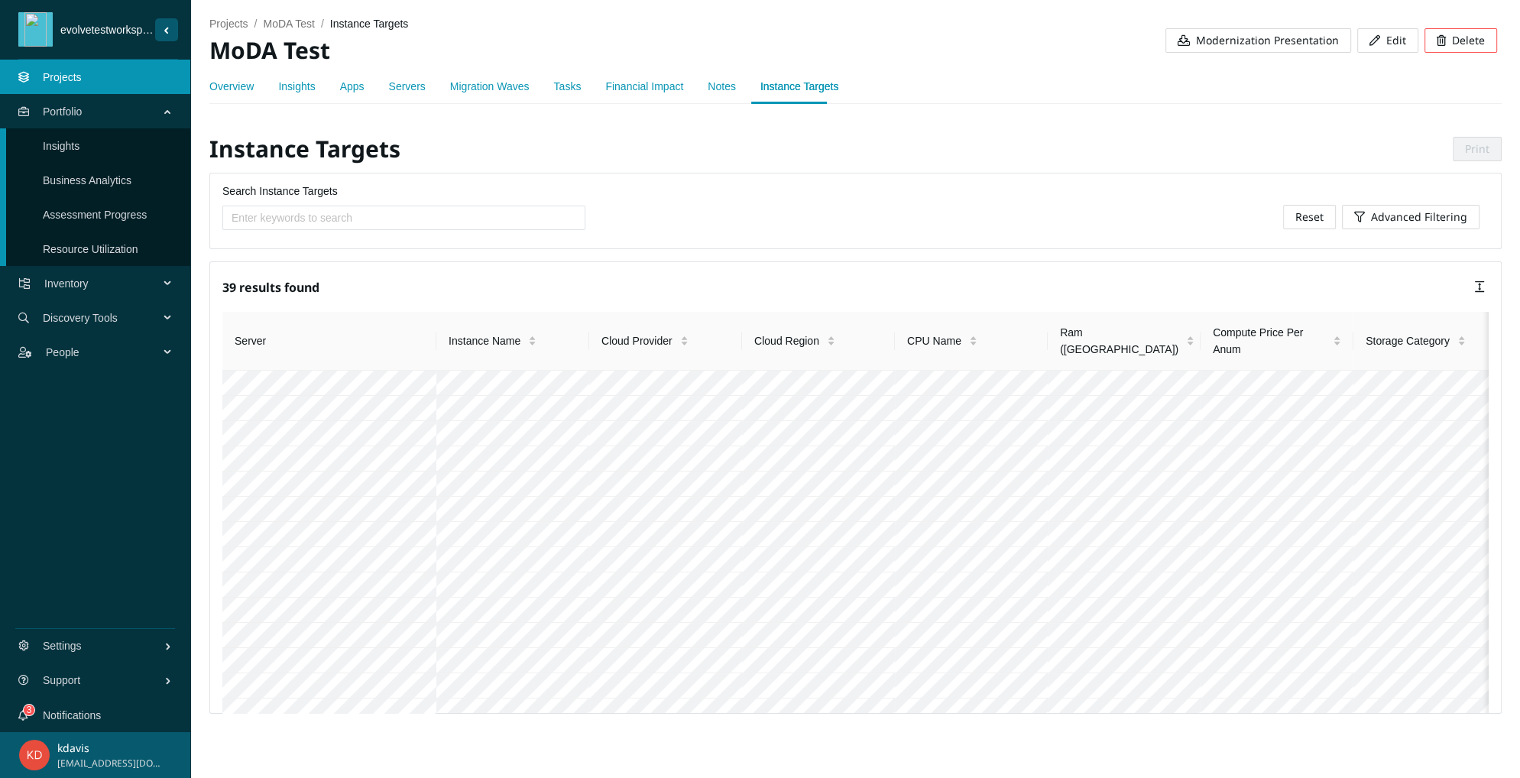
click at [57, 209] on link "Assessment Progress" at bounding box center [95, 215] width 104 height 12
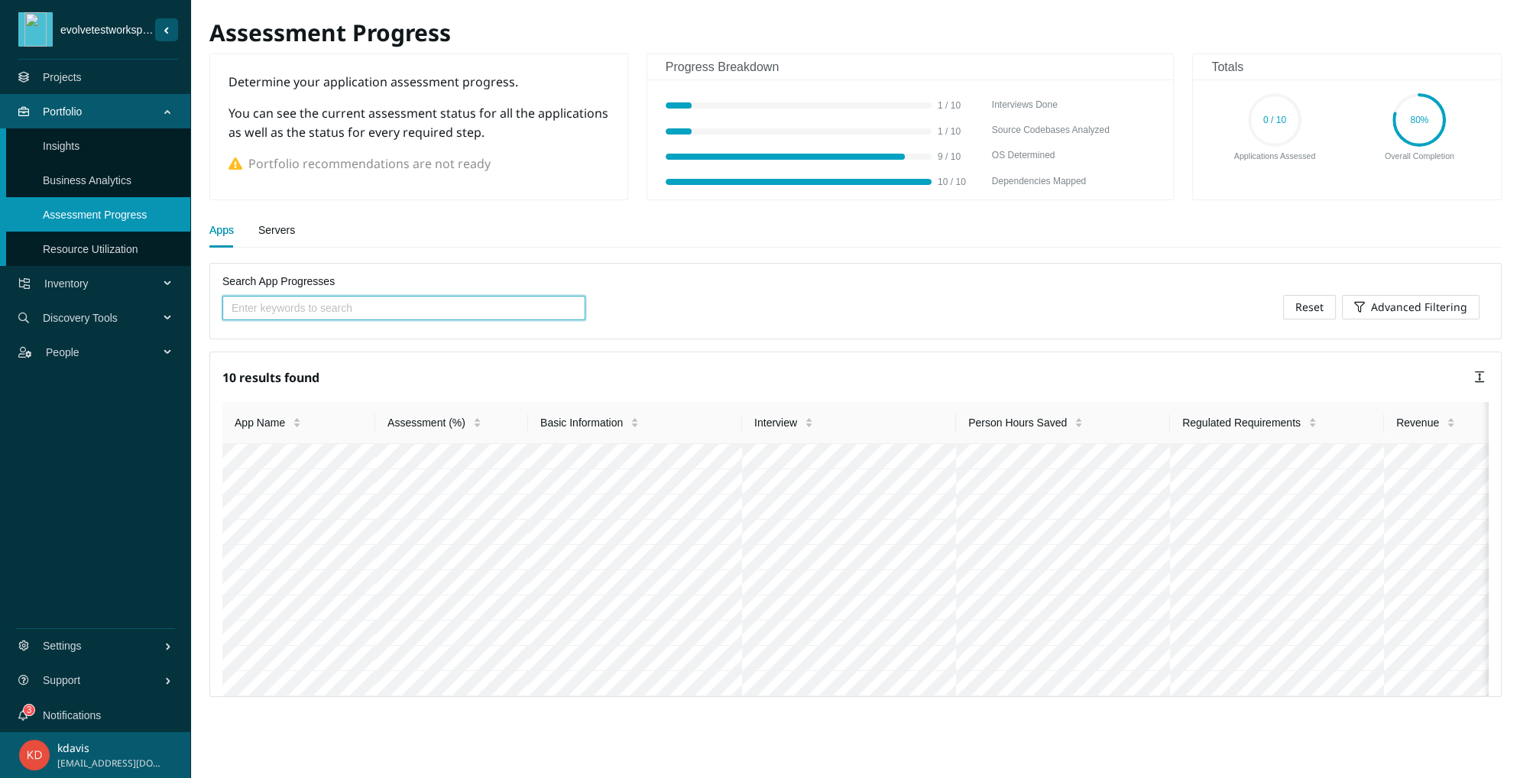
click at [276, 245] on link "Servers" at bounding box center [276, 230] width 37 height 31
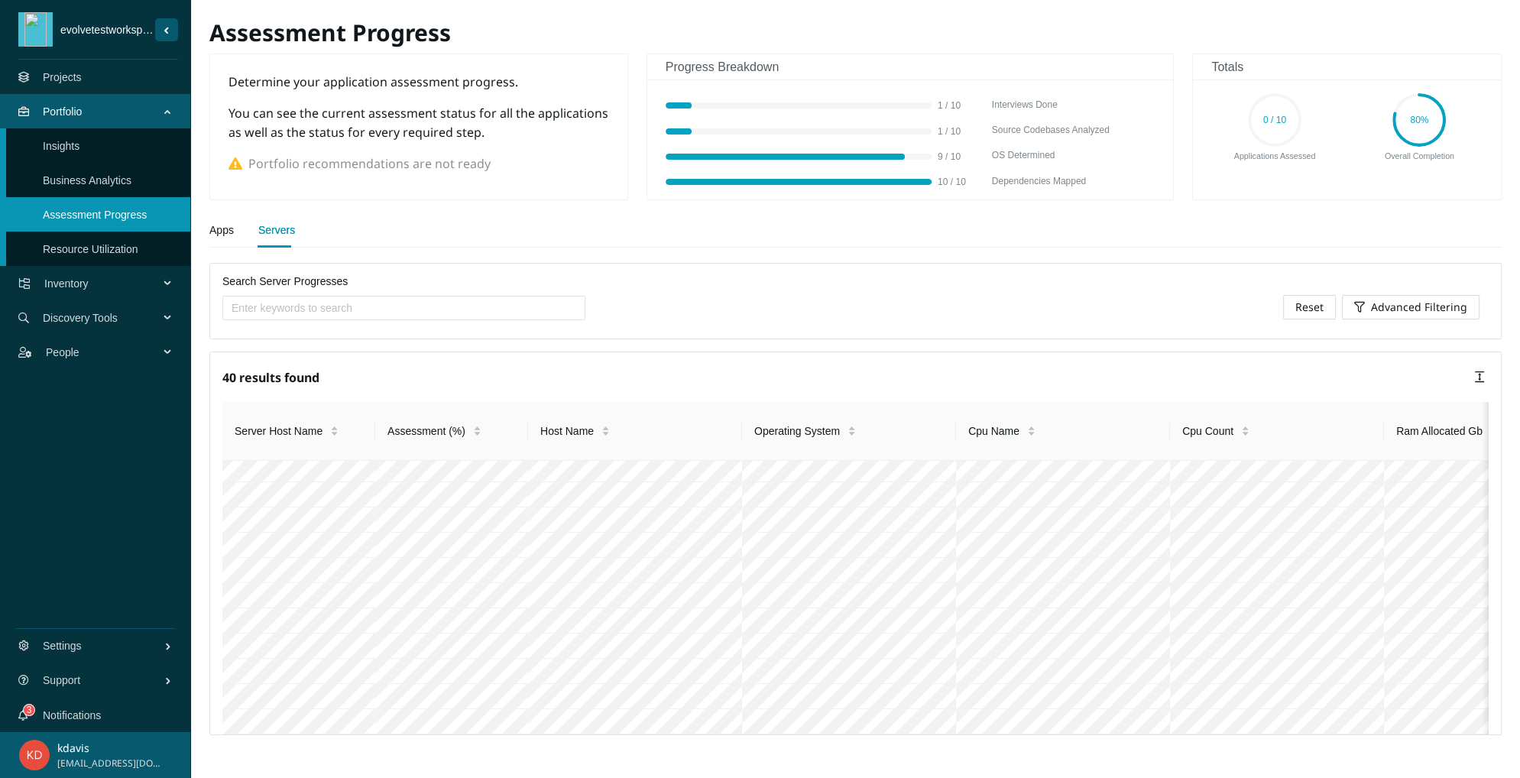
scroll to position [1554, 0]
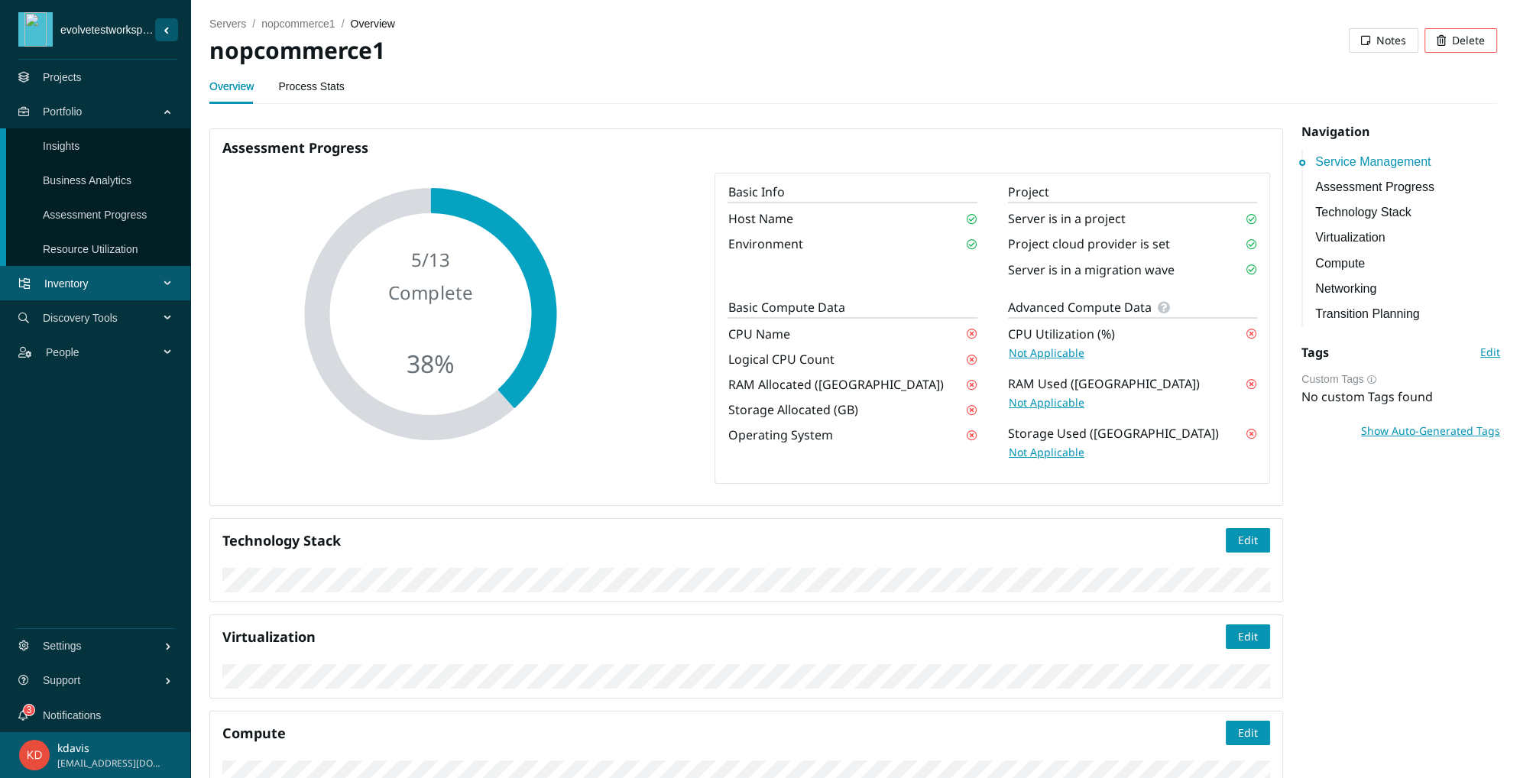
scroll to position [168, 0]
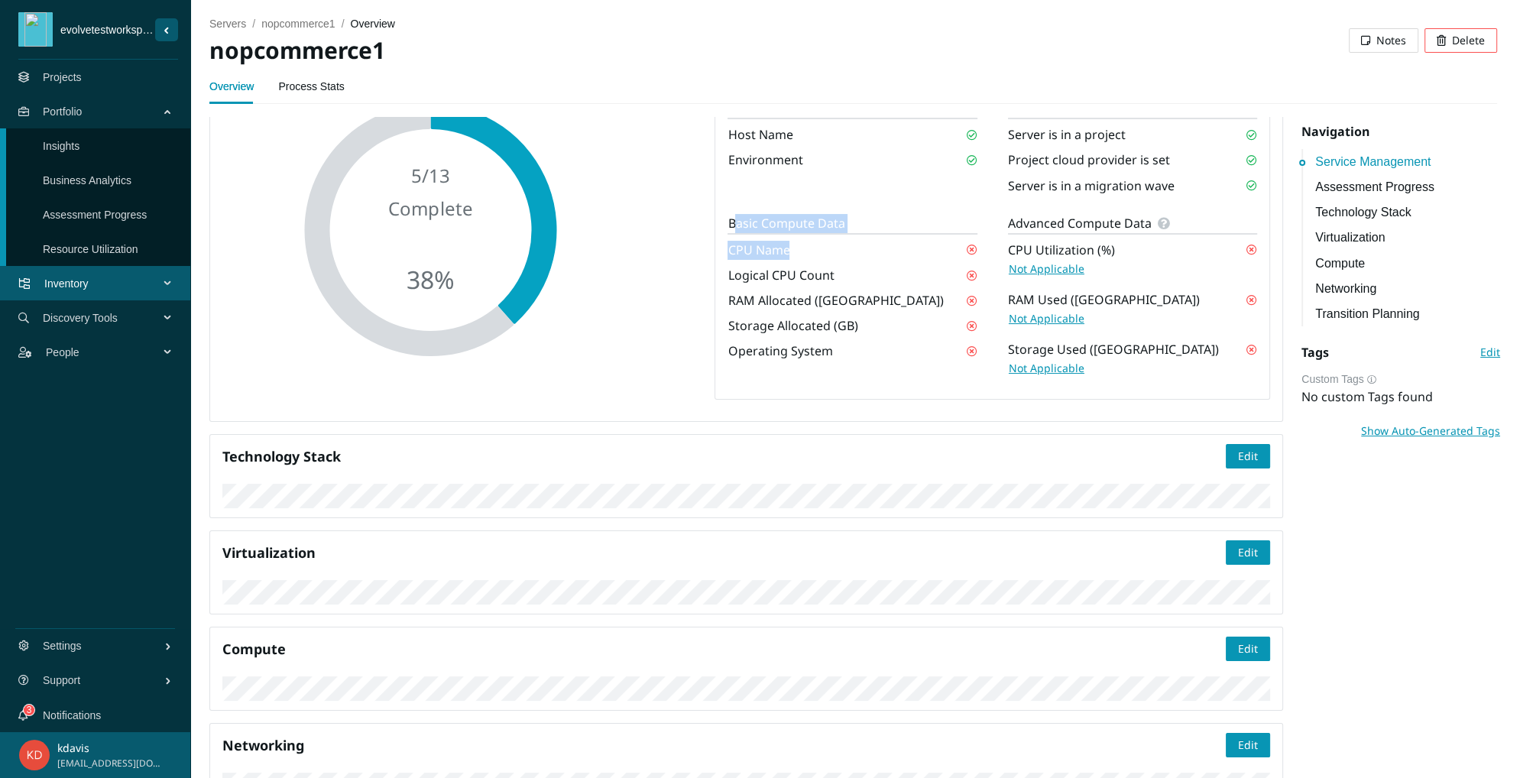
drag, startPoint x: 734, startPoint y: 414, endPoint x: 811, endPoint y: 436, distance: 79.6
click at [811, 368] on div "Basic Compute Data CPU Name Logical CPU Count RAM Allocated (GB) Storage Alloca…" at bounding box center [852, 291] width 280 height 154
drag, startPoint x: 759, startPoint y: 422, endPoint x: 737, endPoint y: 413, distance: 23.7
click at [757, 233] on div "Basic Compute Data" at bounding box center [852, 223] width 249 height 19
drag, startPoint x: 750, startPoint y: 411, endPoint x: 831, endPoint y: 413, distance: 81.0
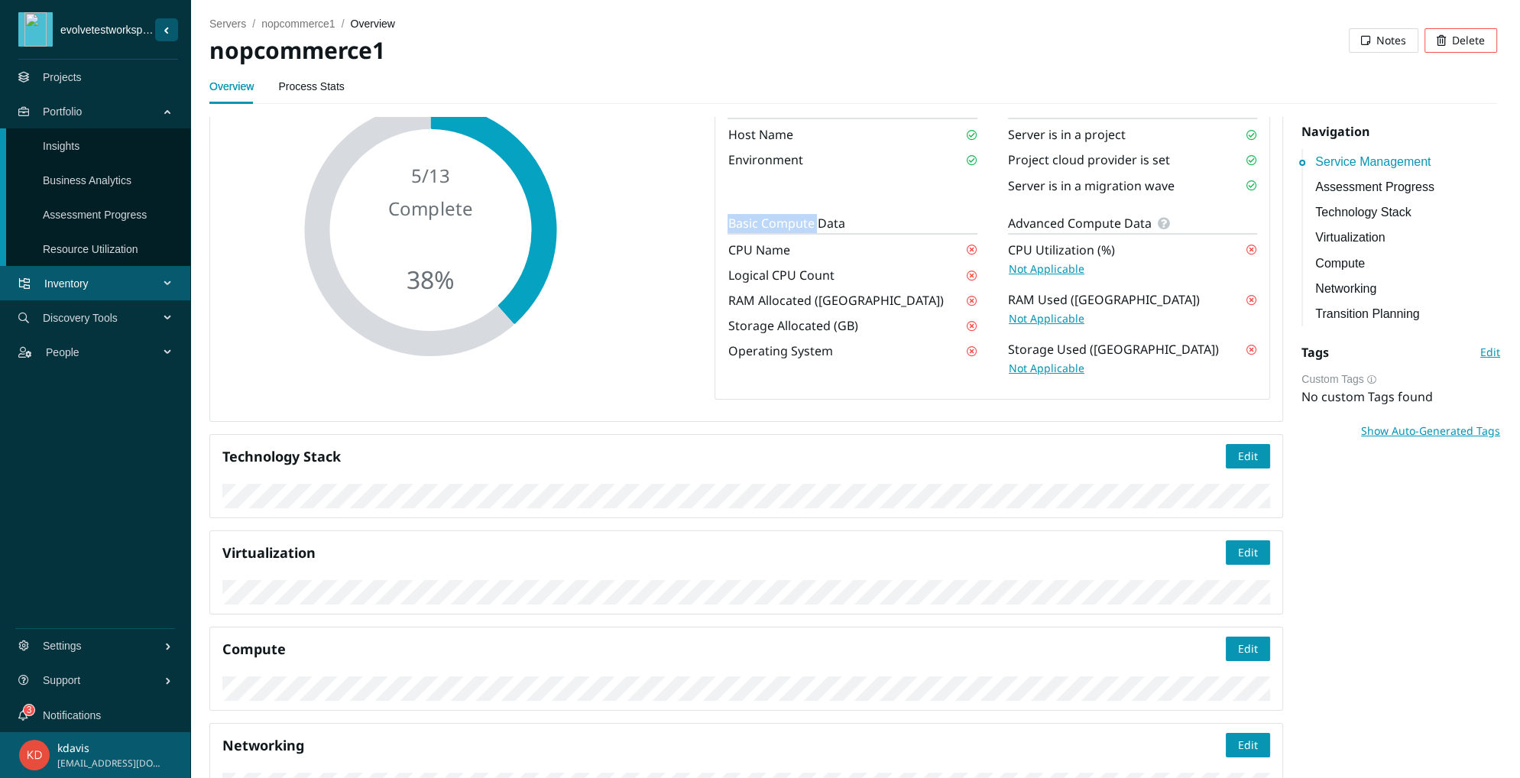
click at [831, 233] on div "Basic Compute Data" at bounding box center [852, 223] width 249 height 19
click at [843, 233] on div "Basic Compute Data" at bounding box center [852, 223] width 249 height 19
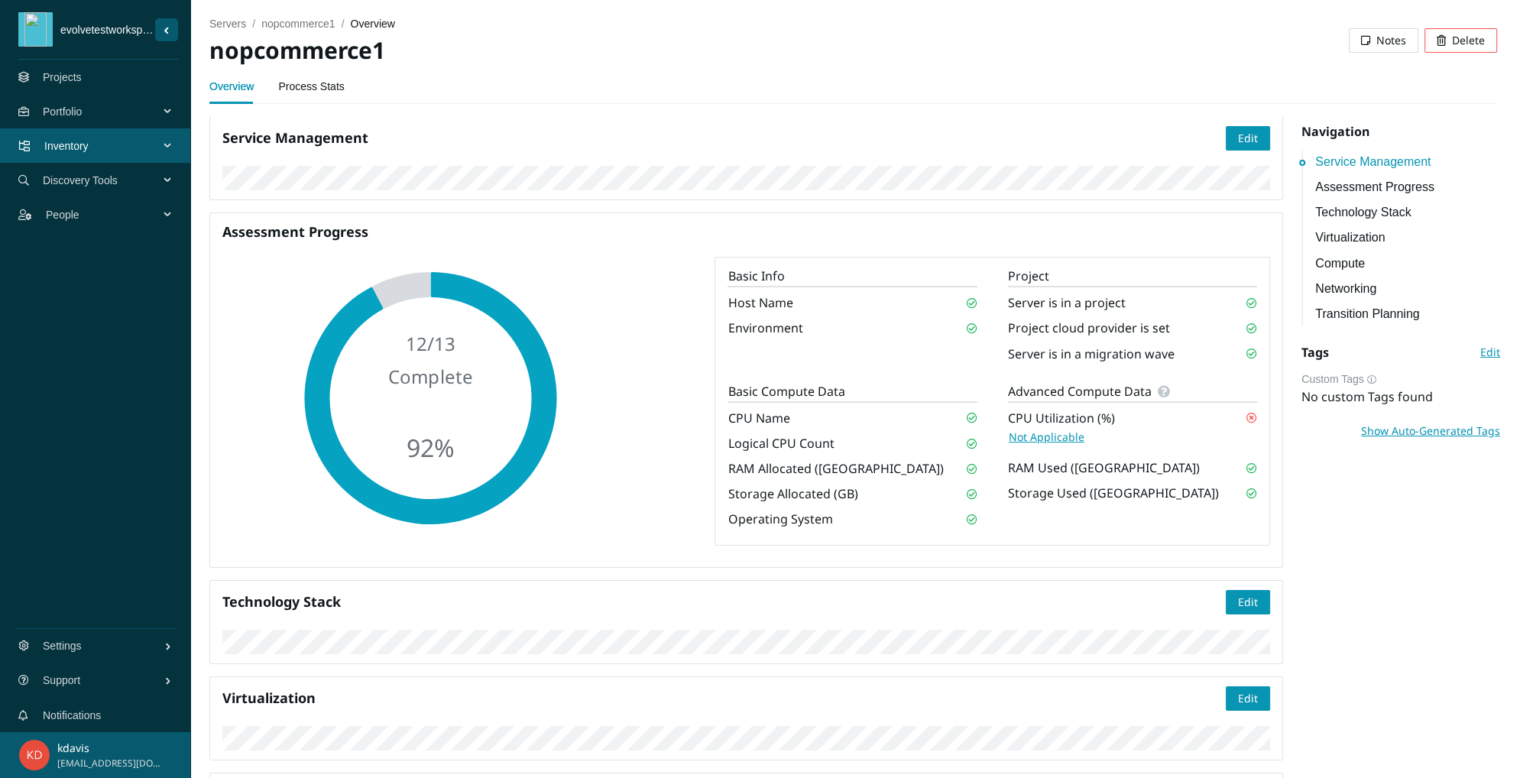
click at [303, 86] on link "Process Stats" at bounding box center [311, 86] width 66 height 31
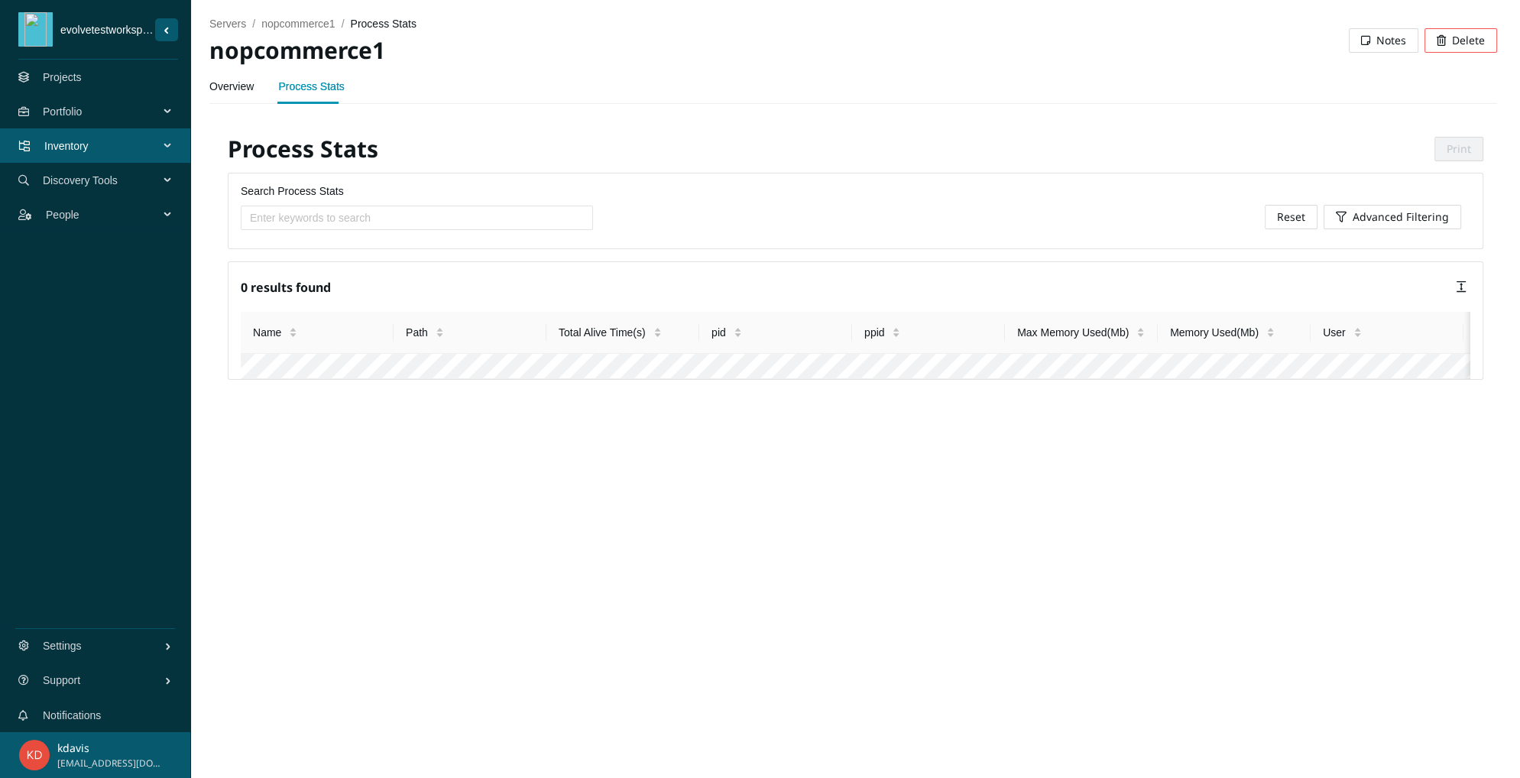
click at [231, 93] on link "Overview" at bounding box center [231, 86] width 44 height 31
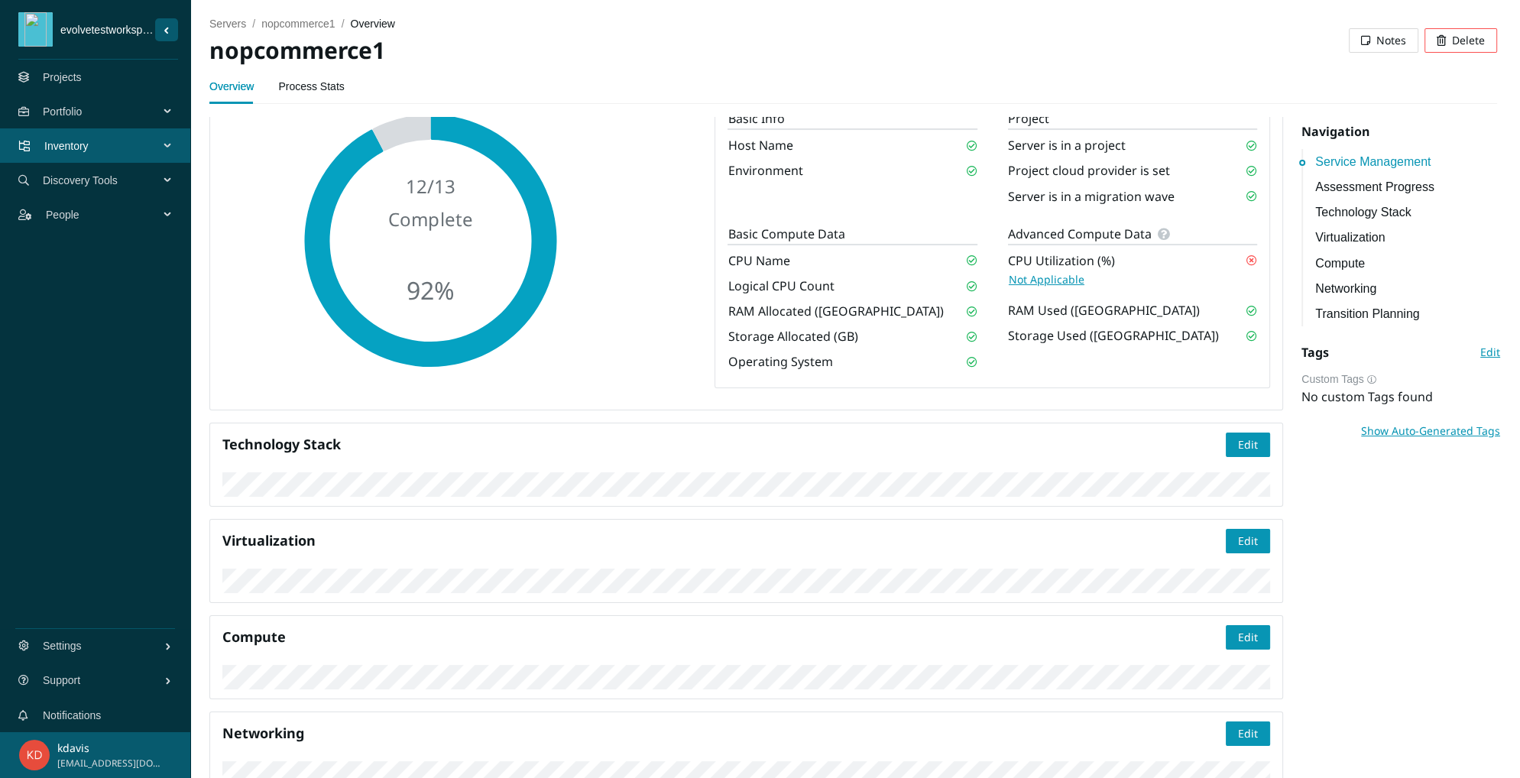
scroll to position [168, 0]
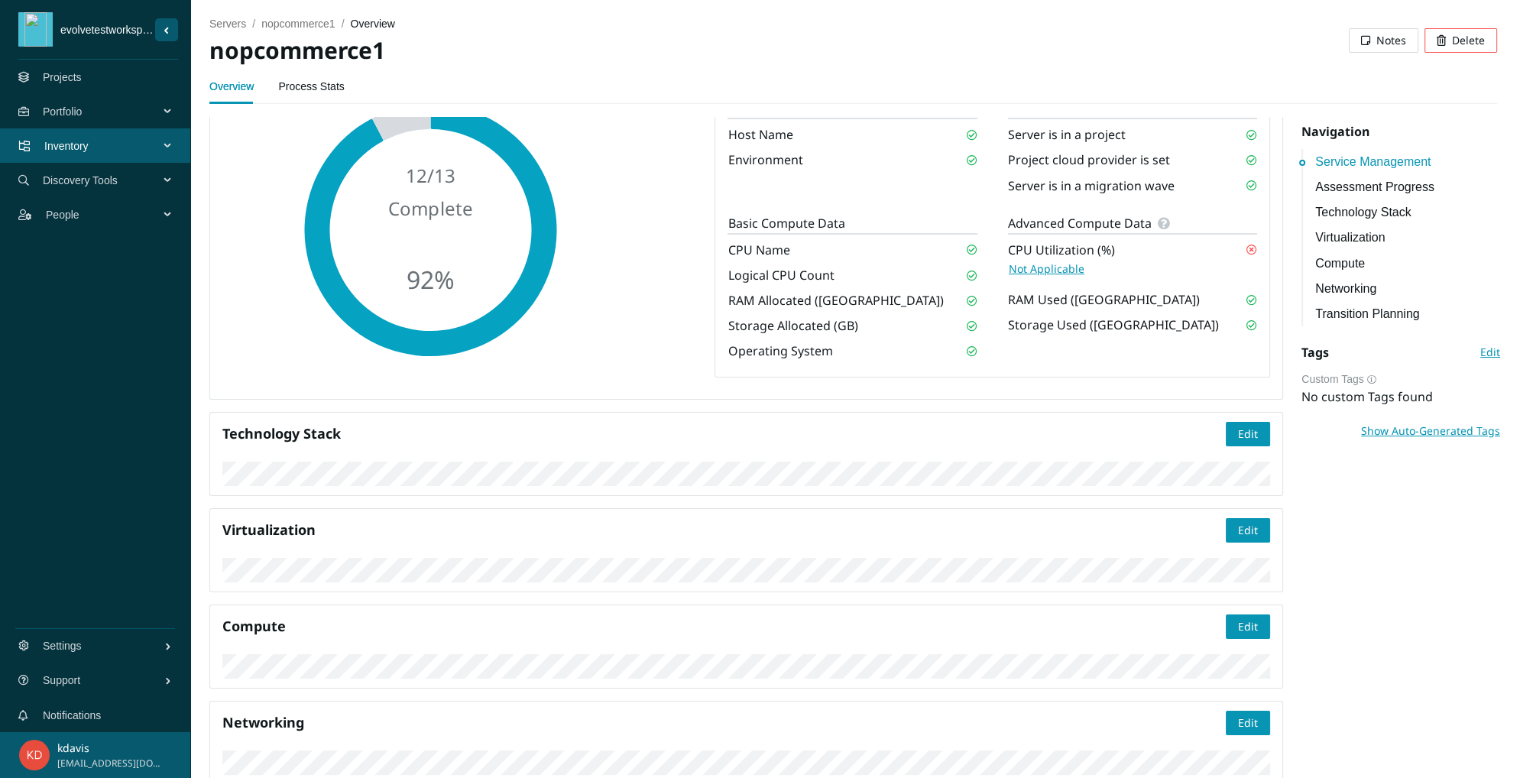
click at [1042, 277] on span "Not Applicable" at bounding box center [1047, 269] width 76 height 17
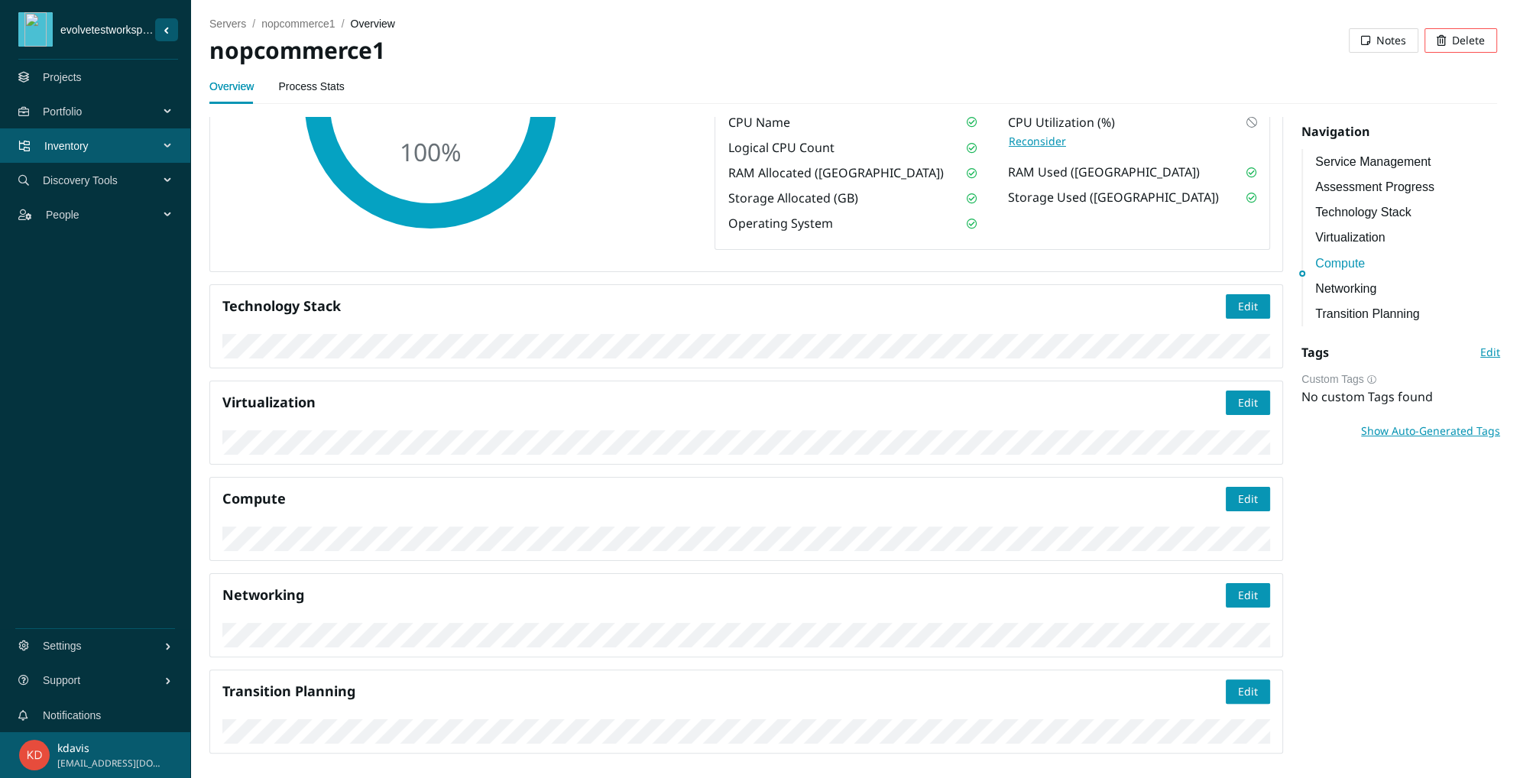
scroll to position [1078, 0]
click at [772, 679] on div "Transition Planning Edit" at bounding box center [746, 711] width 1048 height 64
drag, startPoint x: 749, startPoint y: 539, endPoint x: 750, endPoint y: 470, distance: 68.8
click at [750, 515] on div "Service Management Edit Assessment Progress 13 / 13 Complete 100 % Basic Info H…" at bounding box center [746, 292] width 1092 height 945
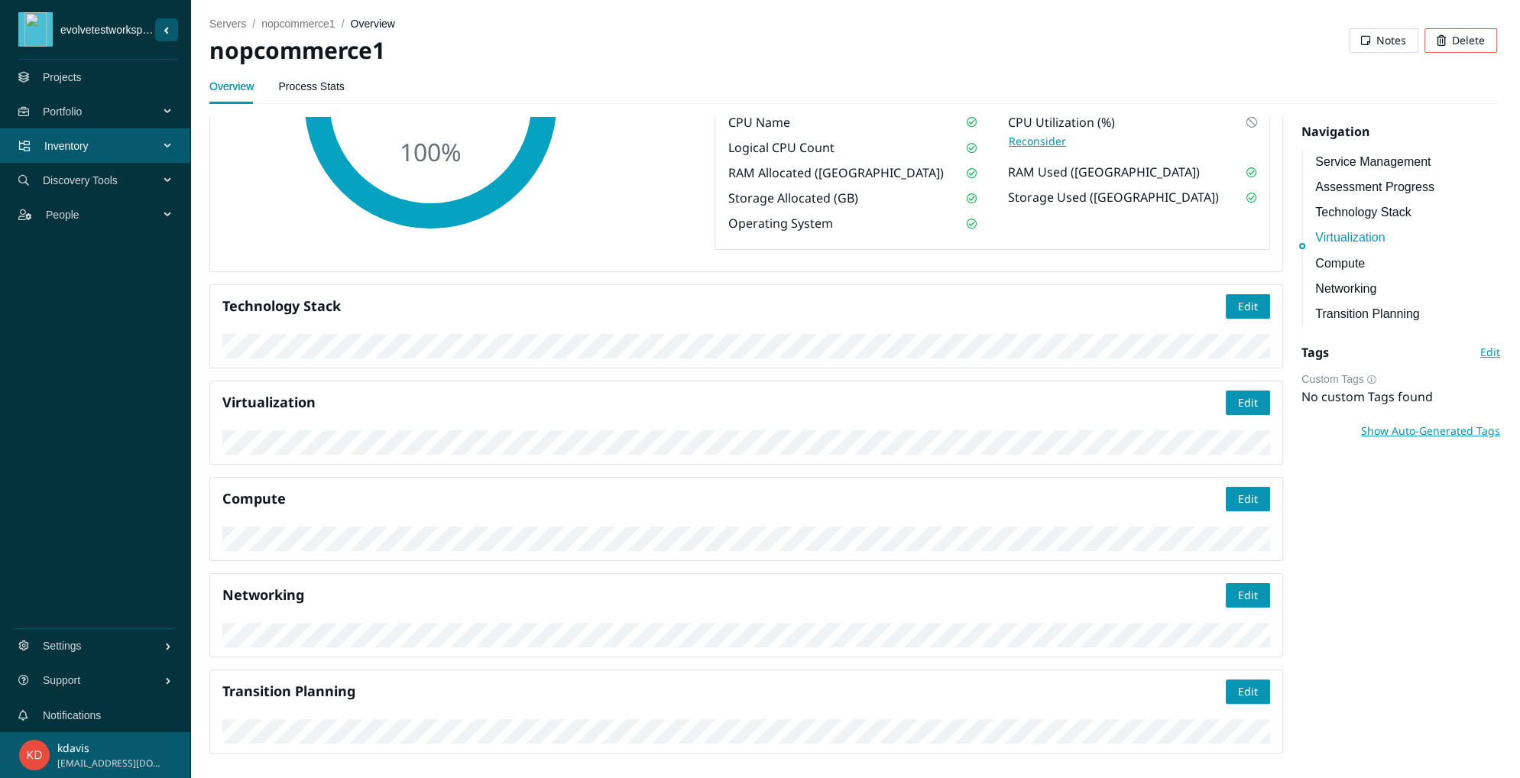
click at [73, 73] on link "Projects" at bounding box center [62, 77] width 39 height 12
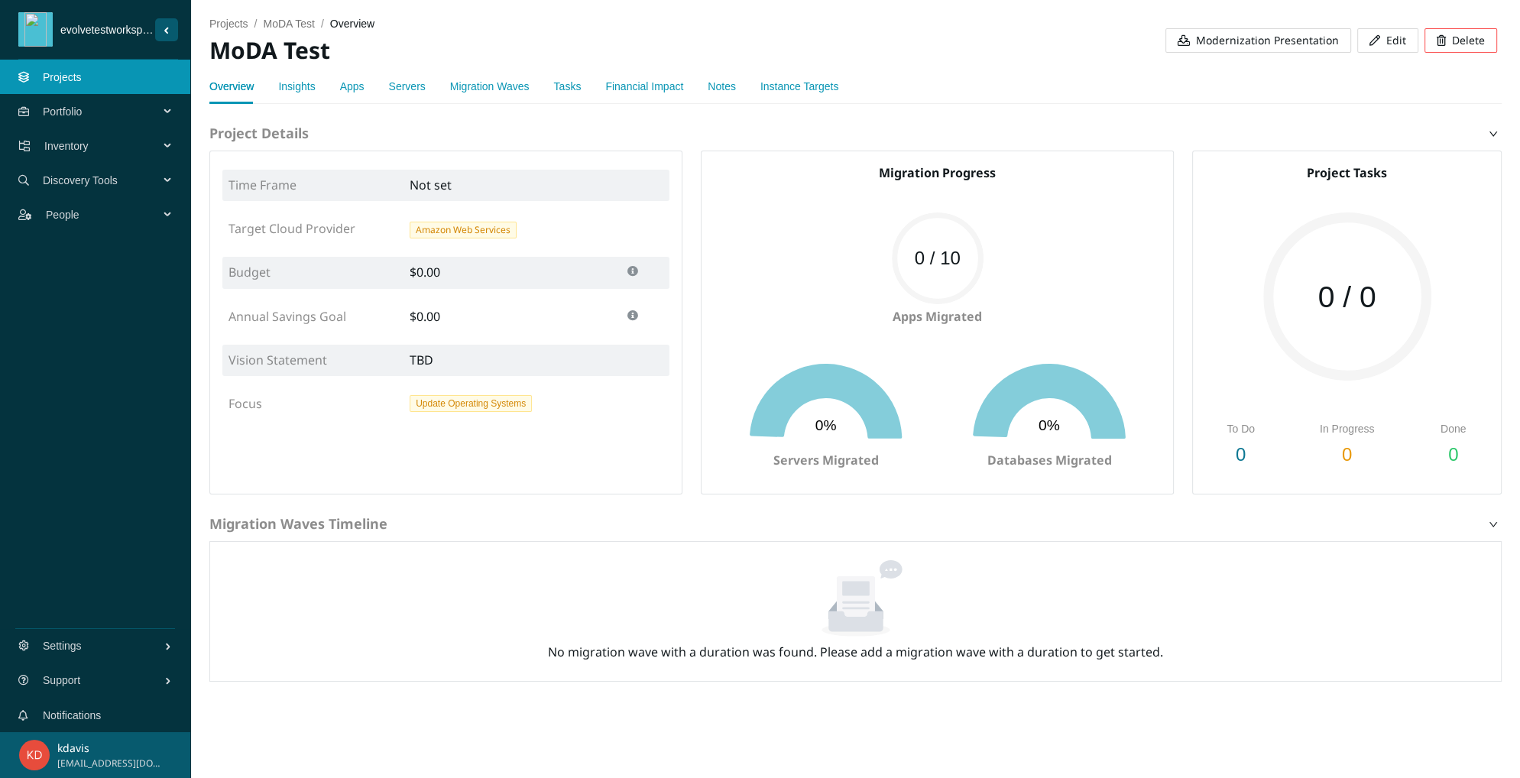
click at [782, 79] on div "Instance Targets" at bounding box center [799, 86] width 78 height 17
click at [775, 84] on link "Instance Targets" at bounding box center [799, 86] width 78 height 12
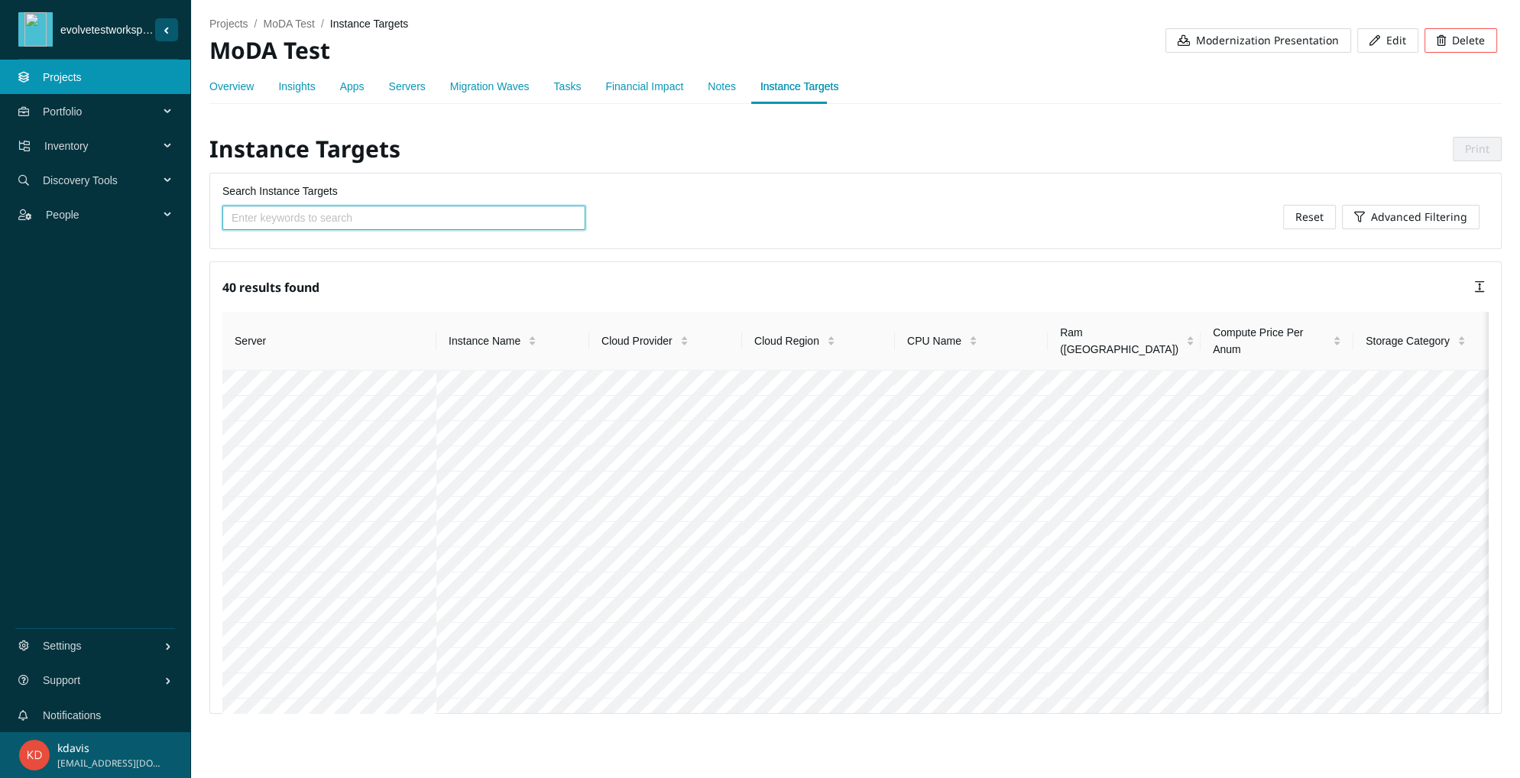
click at [387, 225] on input "Search Instance Targets" at bounding box center [398, 217] width 332 height 17
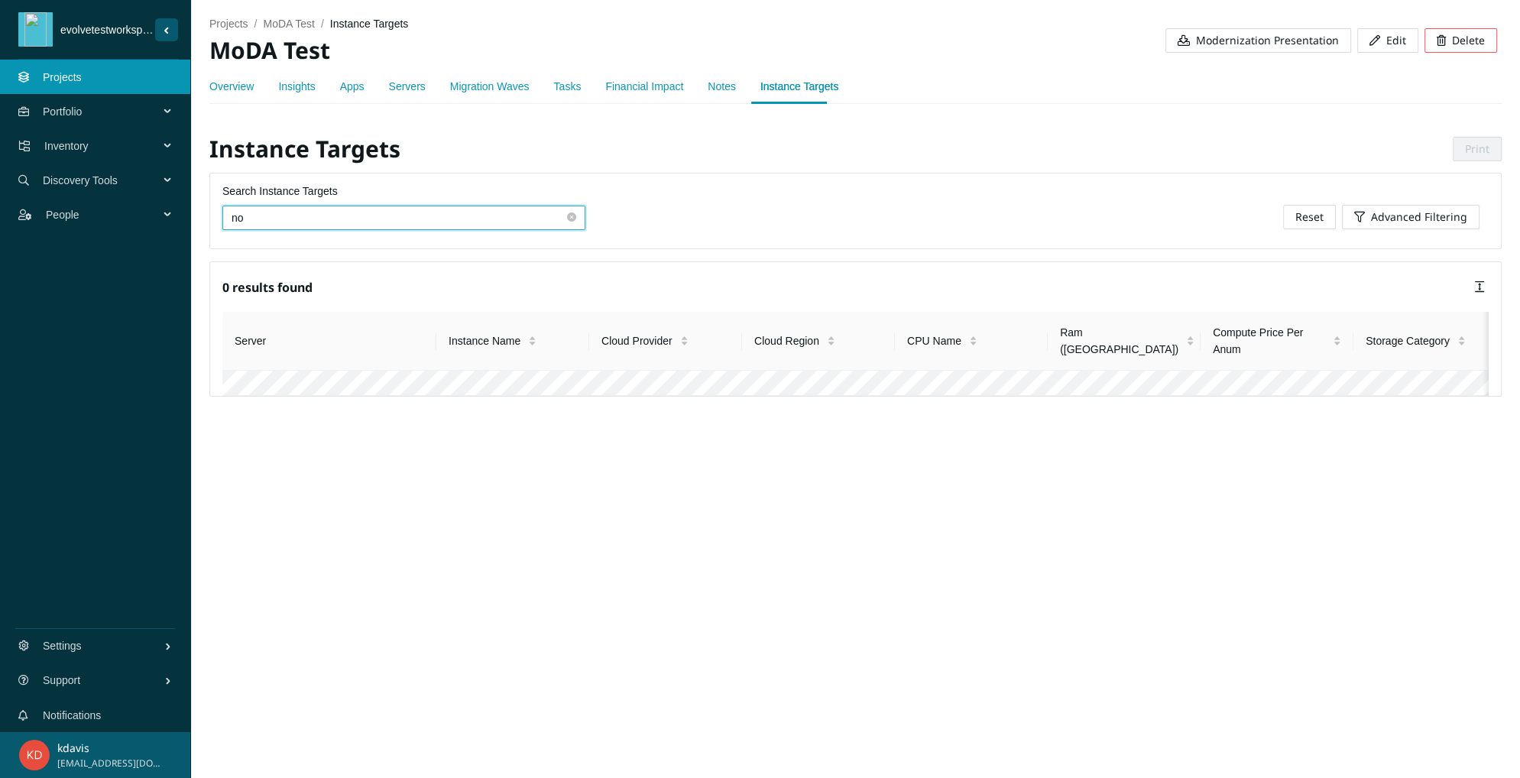
type input "nop"
click at [573, 225] on span at bounding box center [571, 218] width 9 height 15
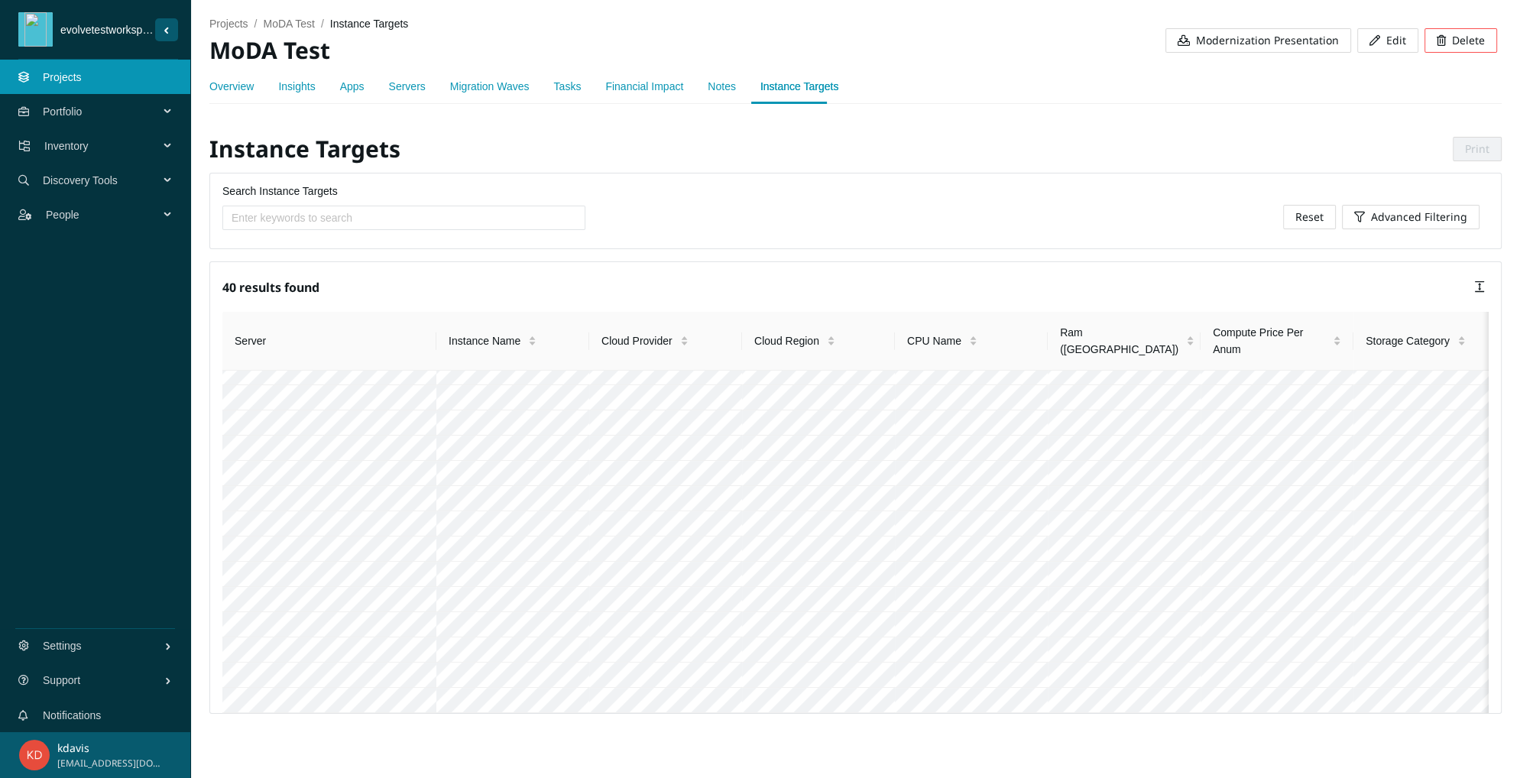
scroll to position [1097, 0]
click at [299, 217] on input "Search Instance Targets" at bounding box center [398, 217] width 332 height 17
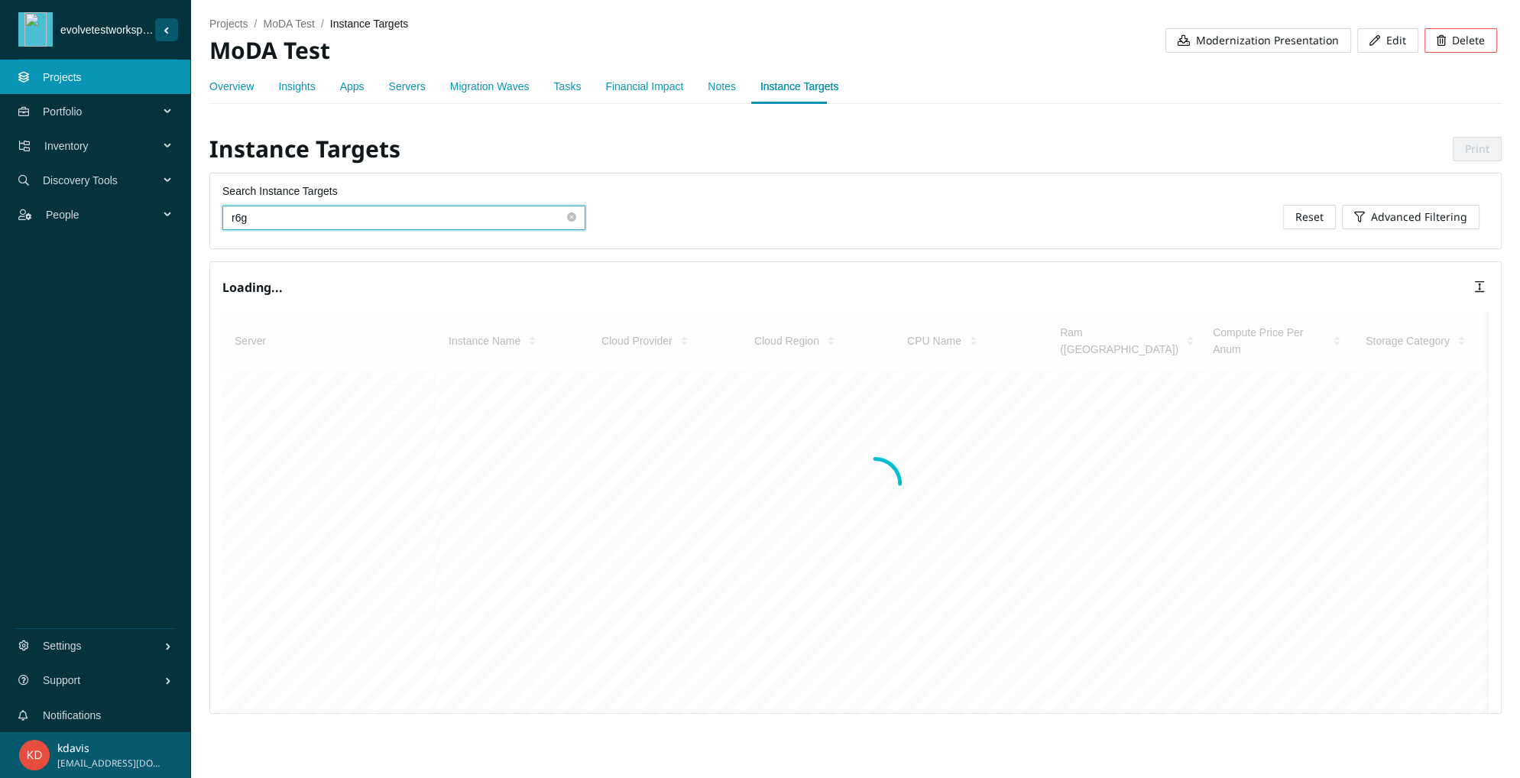
scroll to position [838, 0]
type input "r"
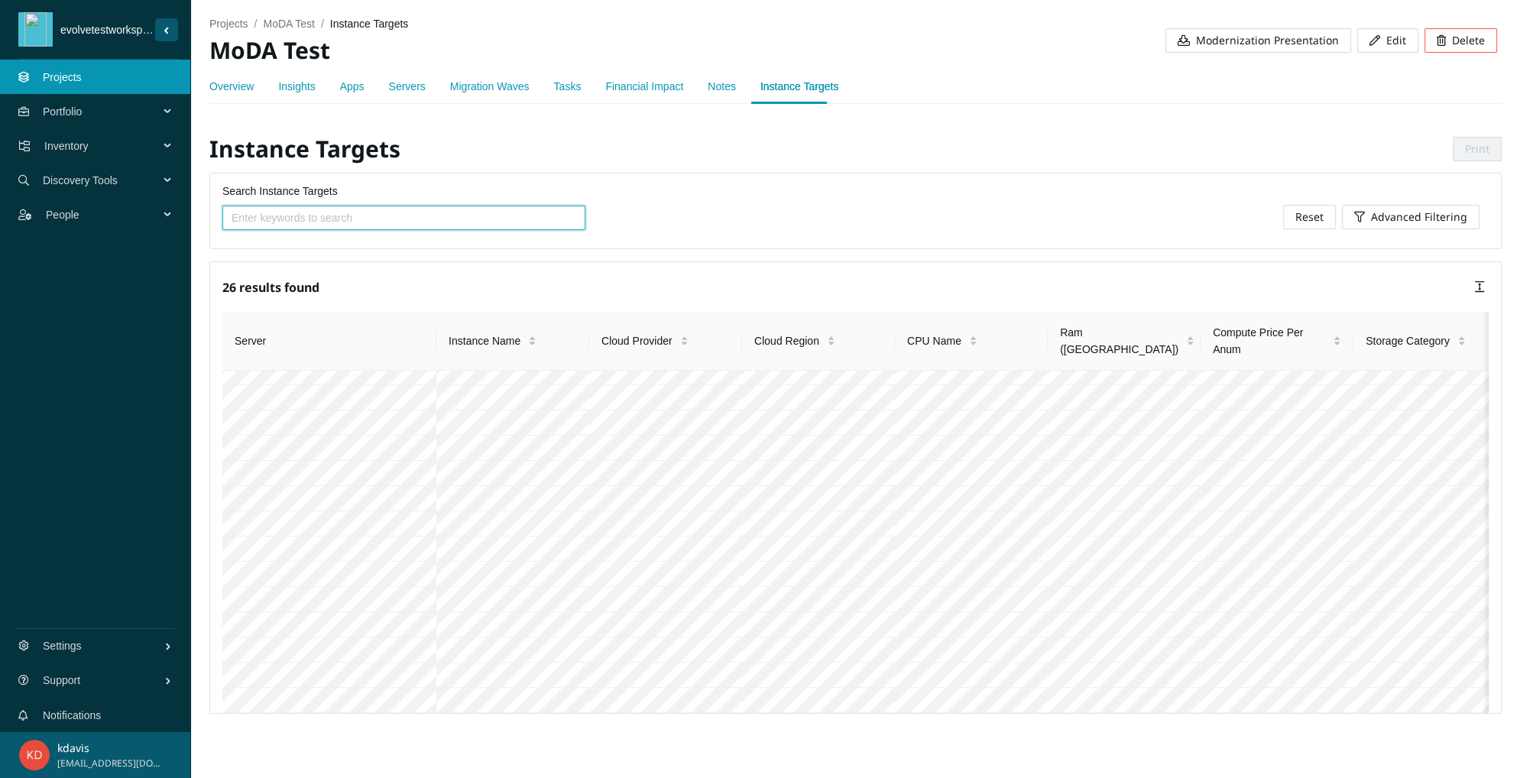
type input "n"
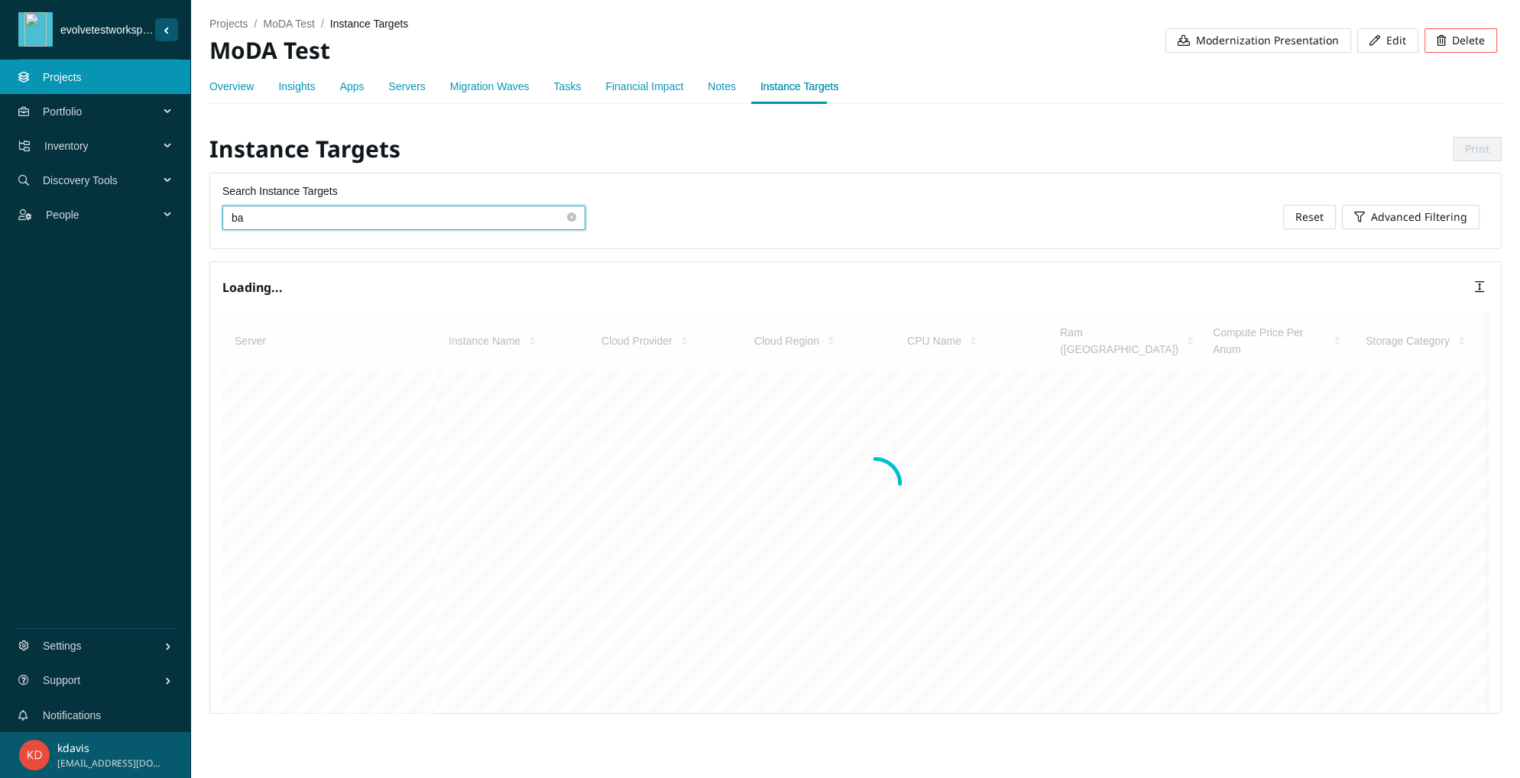
scroll to position [0, 0]
type input "b"
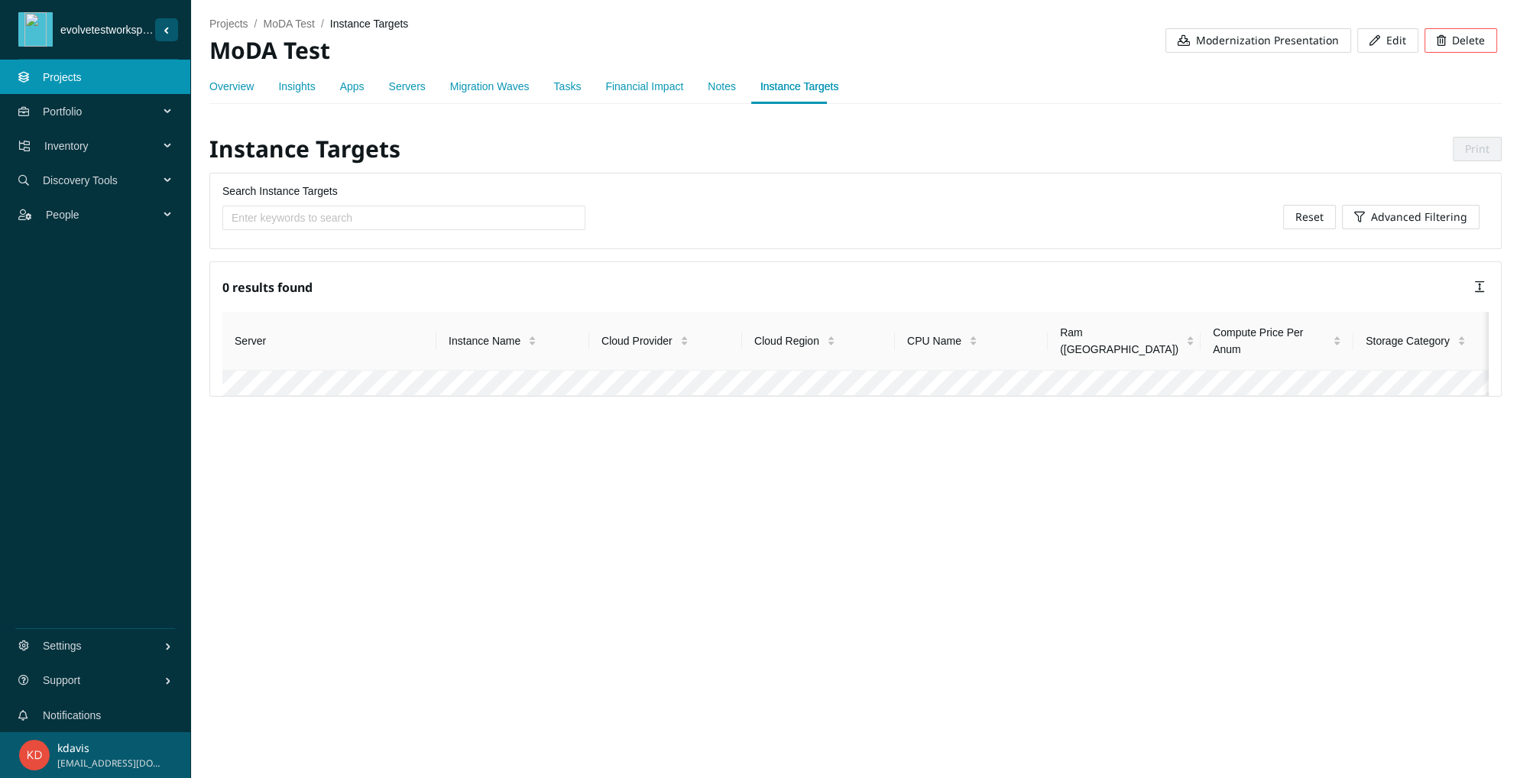
click at [781, 237] on div "Search Instance Targets" at bounding box center [671, 216] width 916 height 66
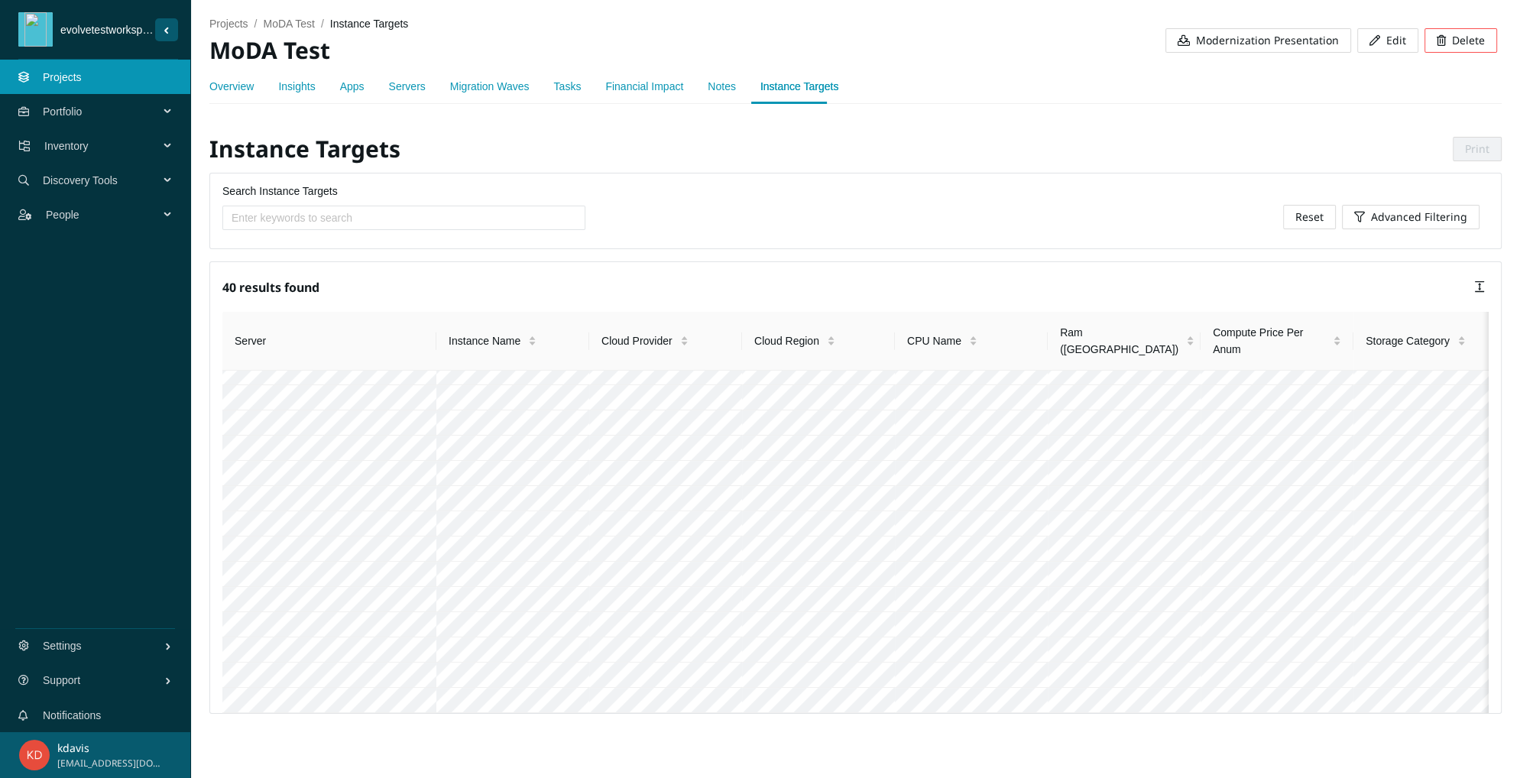
scroll to position [1188, 0]
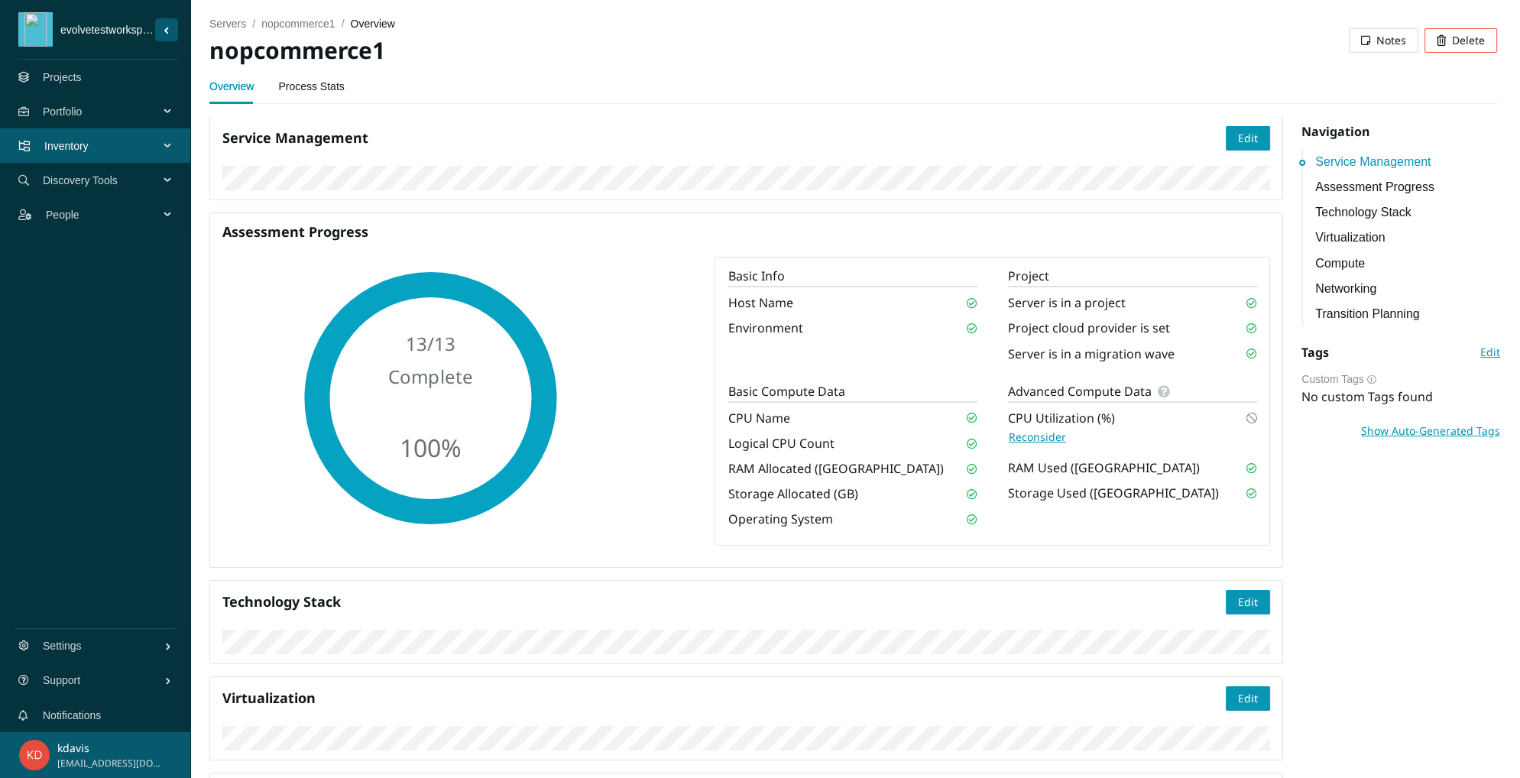
scroll to position [337, 0]
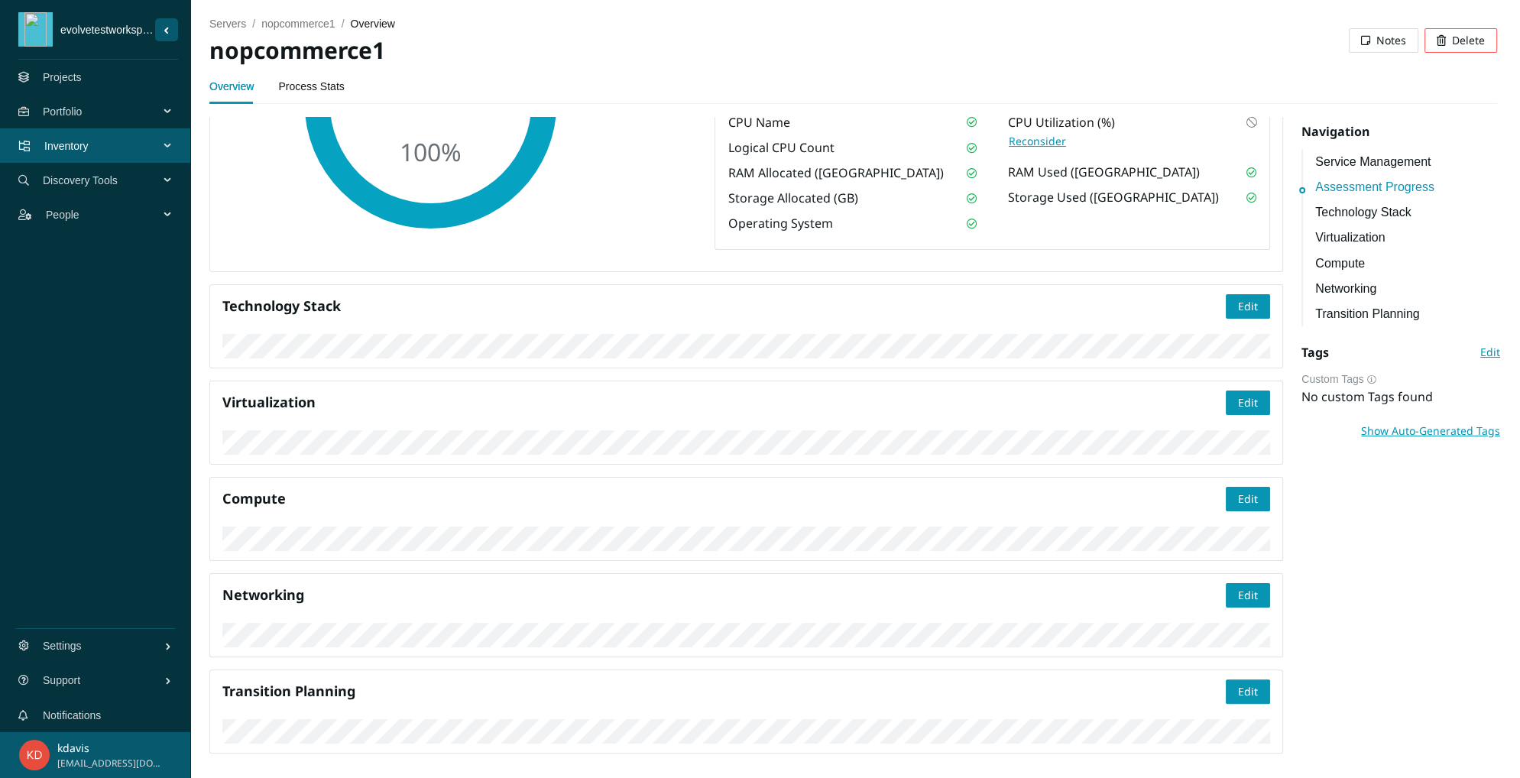
click at [53, 79] on link "Projects" at bounding box center [62, 77] width 39 height 12
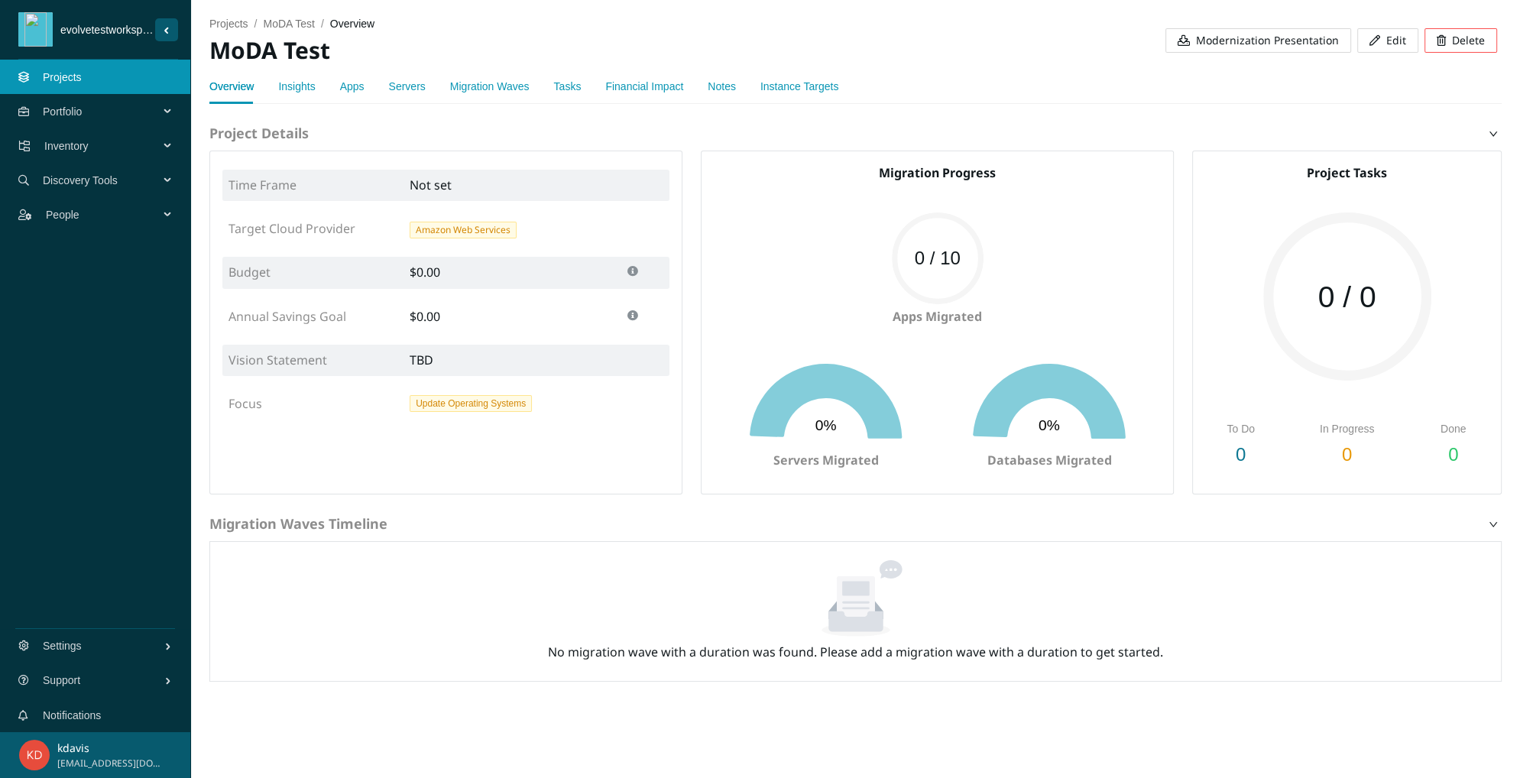
click at [1206, 45] on span "Modernization Presentation" at bounding box center [1267, 40] width 143 height 17
click at [1091, 71] on div "Overview Insights Apps Servers Migration Waves Tasks Financial Impact Notes Ins…" at bounding box center [855, 86] width 1292 height 35
drag, startPoint x: 653, startPoint y: 15, endPoint x: 635, endPoint y: 26, distance: 21.0
click at [653, 15] on ol "projects / MoDA Test / overview /" at bounding box center [530, 23] width 643 height 17
click at [50, 714] on link "Notifications" at bounding box center [72, 715] width 58 height 12
